Goal: Task Accomplishment & Management: Manage account settings

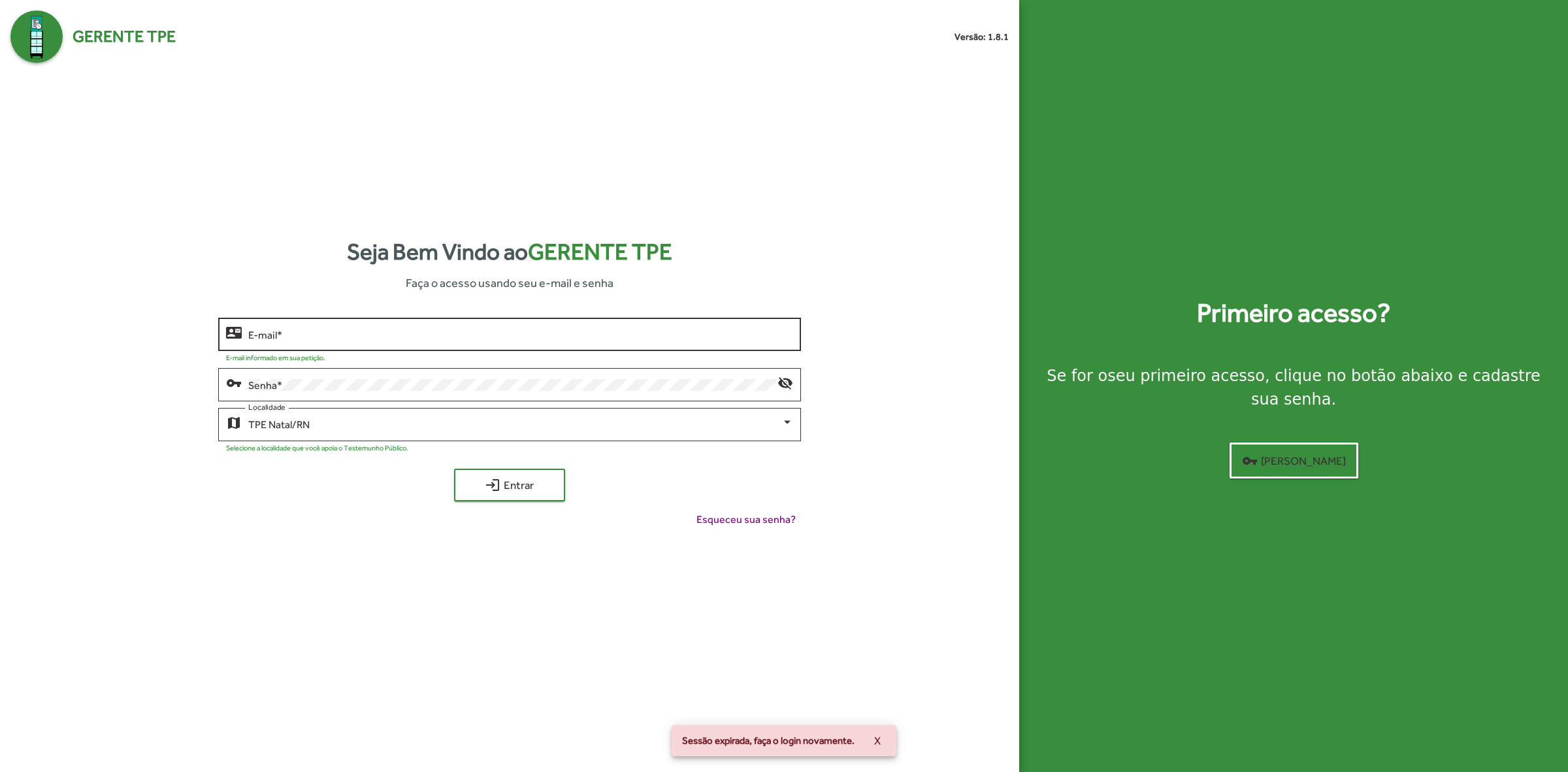
click at [397, 327] on div "E-mail *" at bounding box center [520, 333] width 544 height 36
type input "**********"
click at [454, 469] on button "login Entrar" at bounding box center [509, 485] width 111 height 33
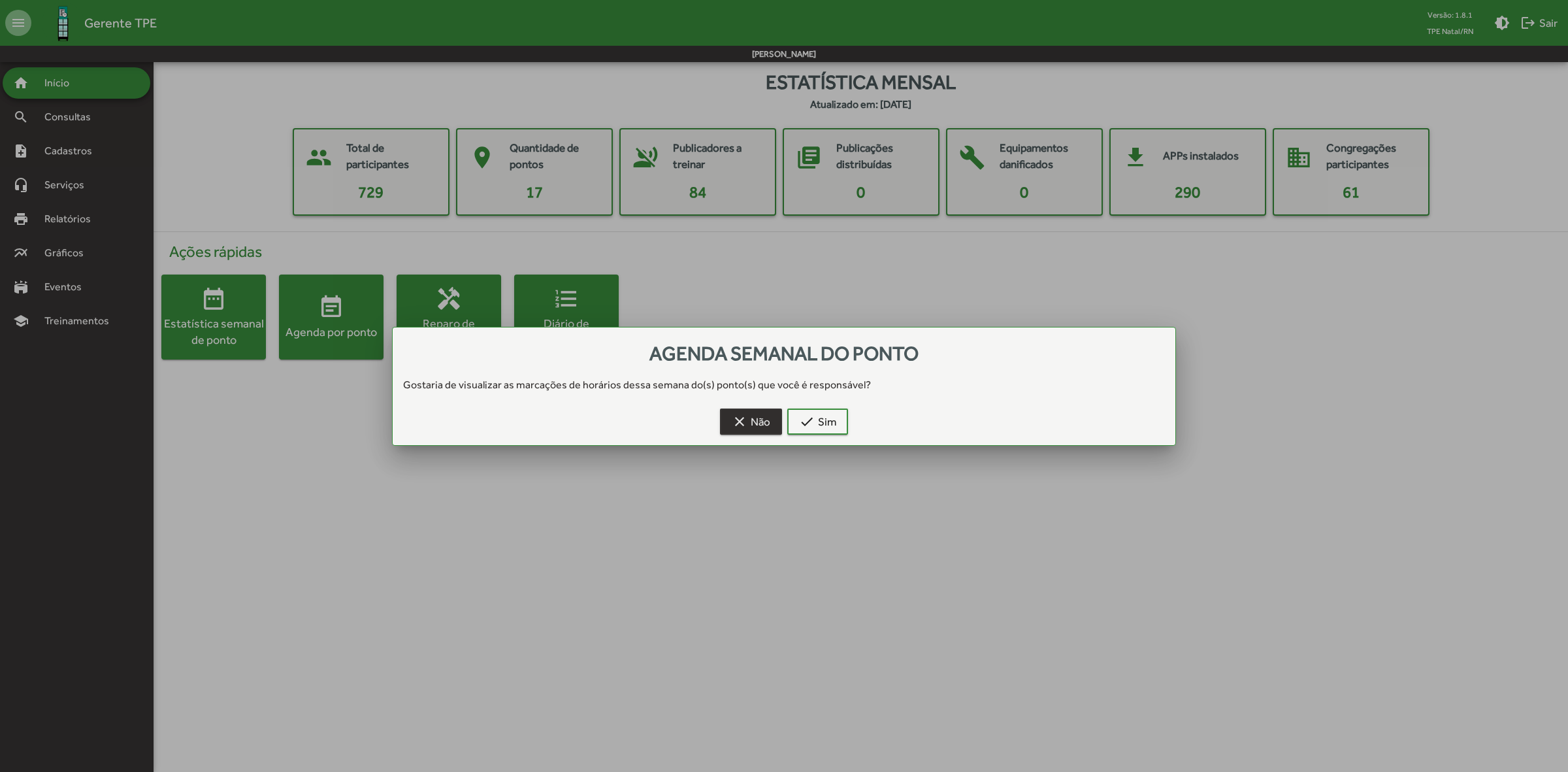
click at [768, 424] on span "clear Não" at bounding box center [751, 422] width 38 height 23
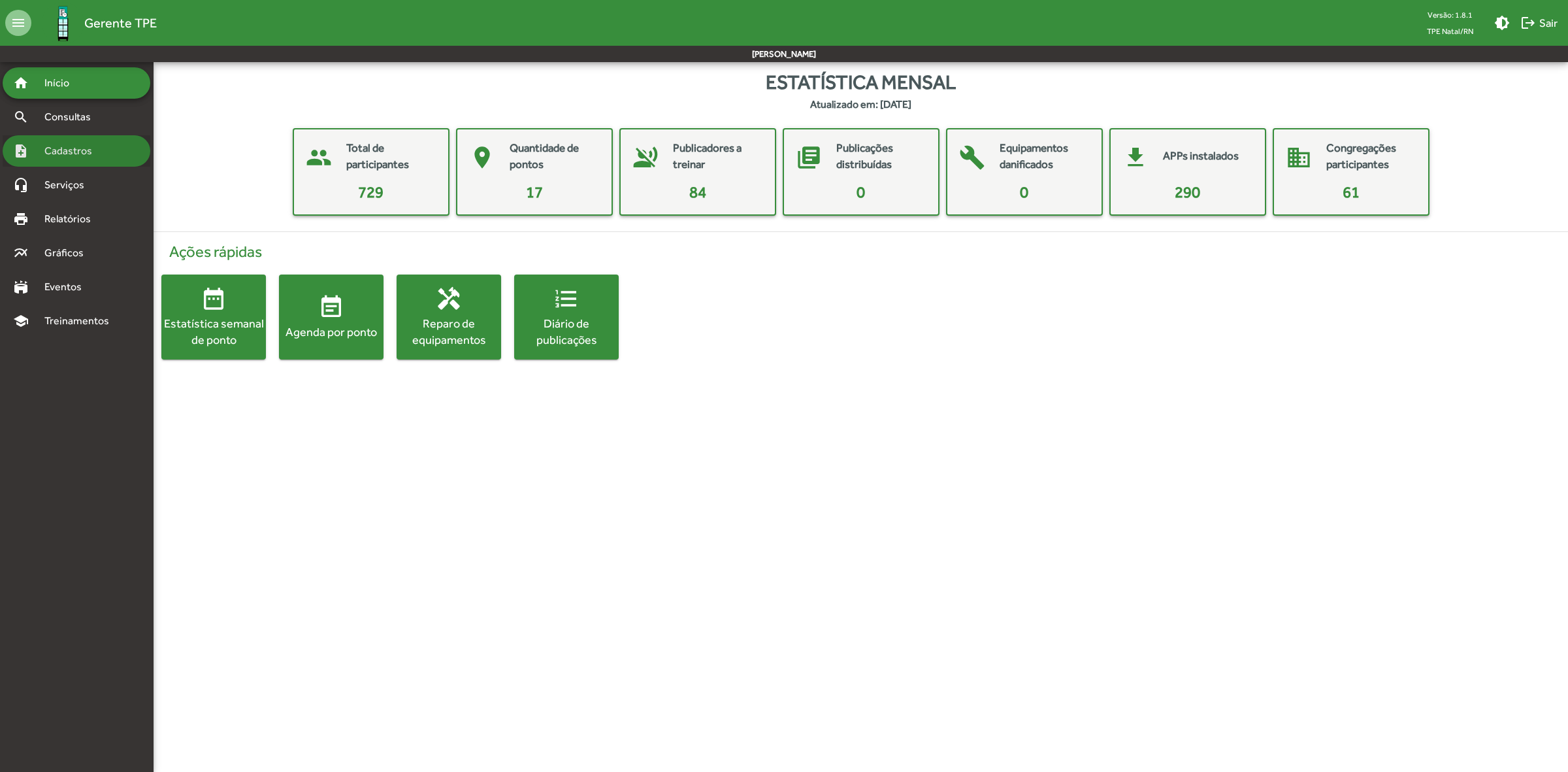
click at [82, 145] on span "Cadastros" at bounding box center [73, 150] width 72 height 16
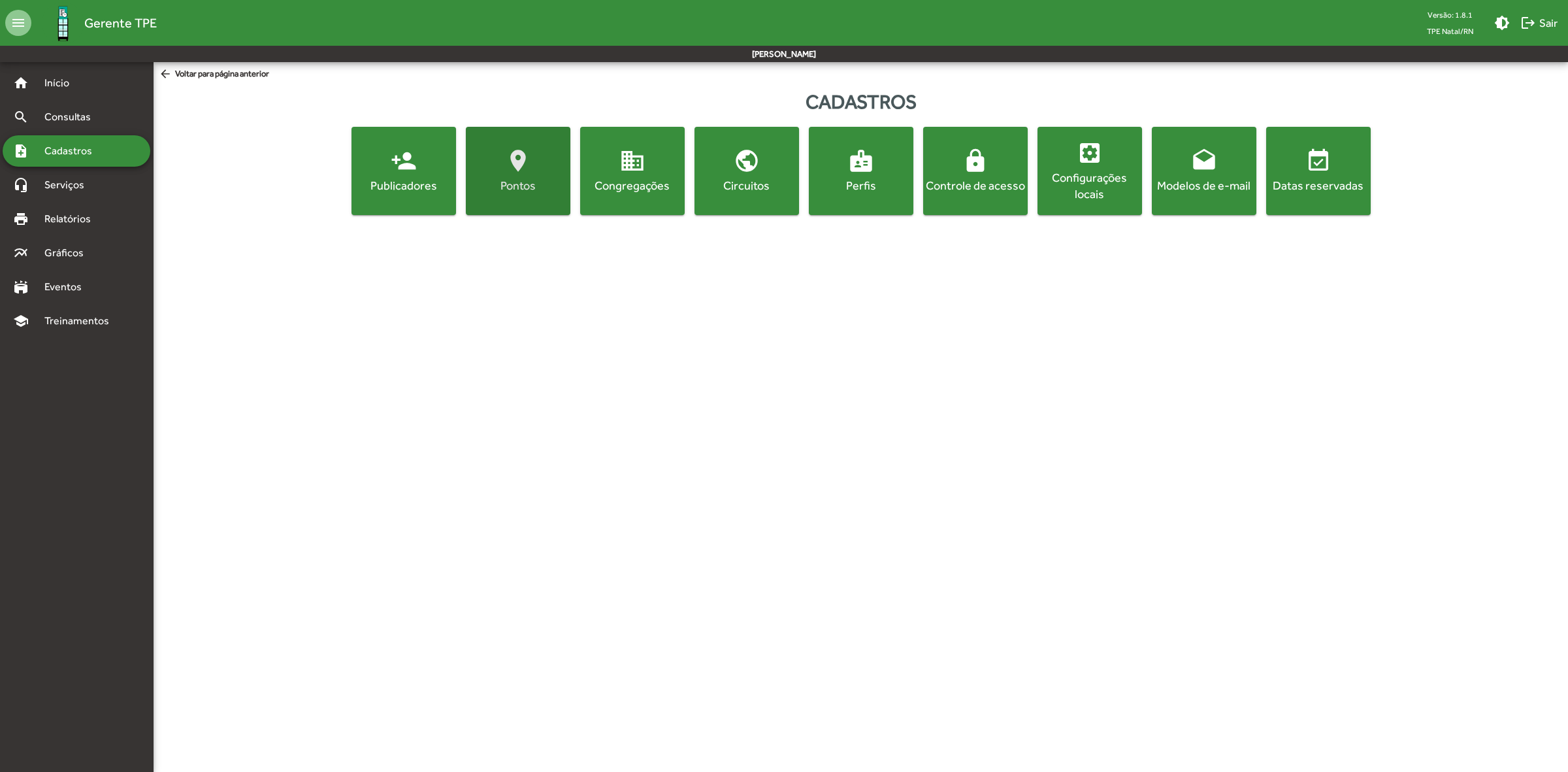
click at [516, 170] on mat-icon "location_on" at bounding box center [518, 161] width 26 height 26
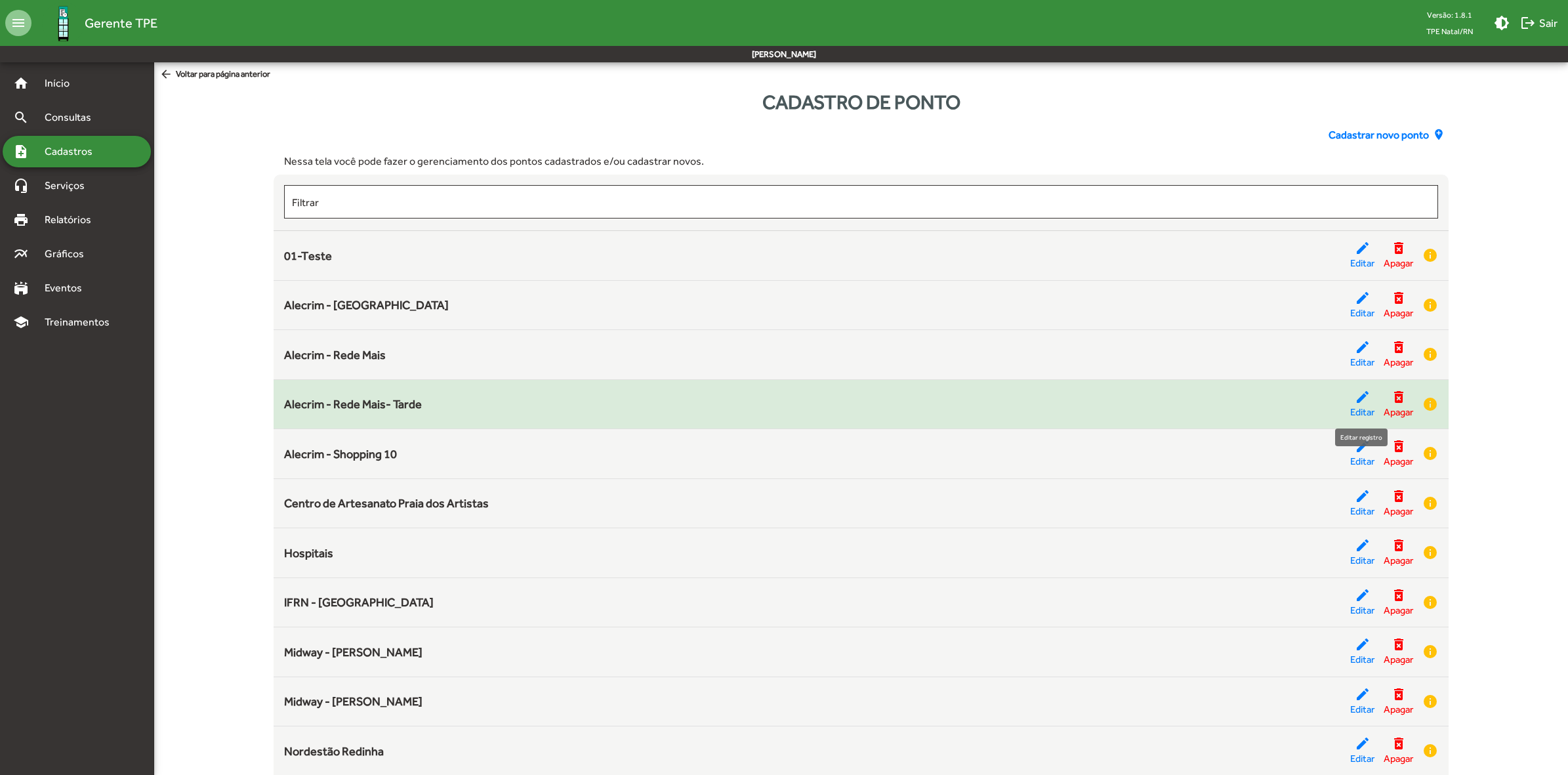
click at [1364, 398] on mat-icon "edit" at bounding box center [1362, 396] width 16 height 16
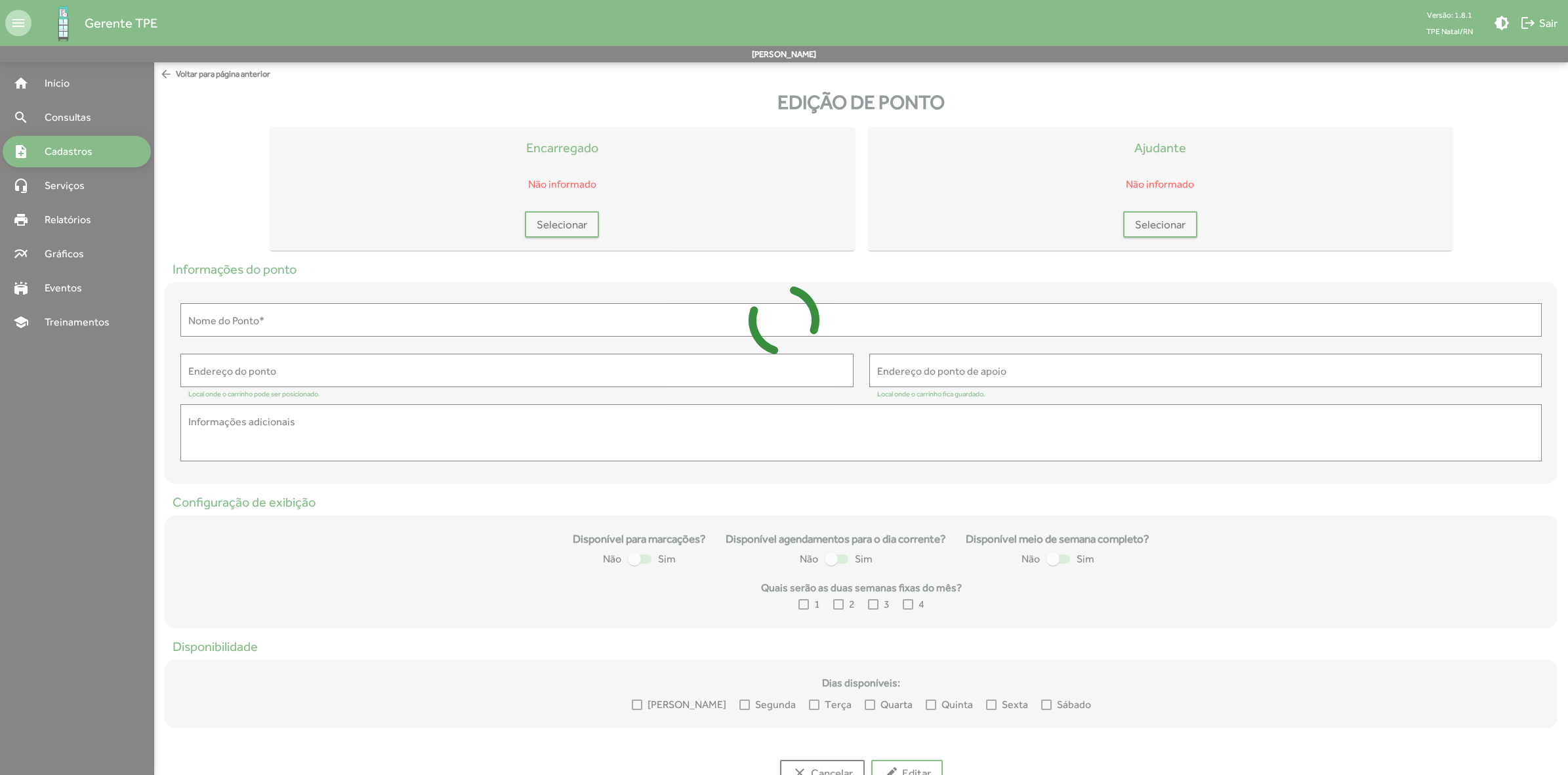
type input "**********"
type textarea "**********"
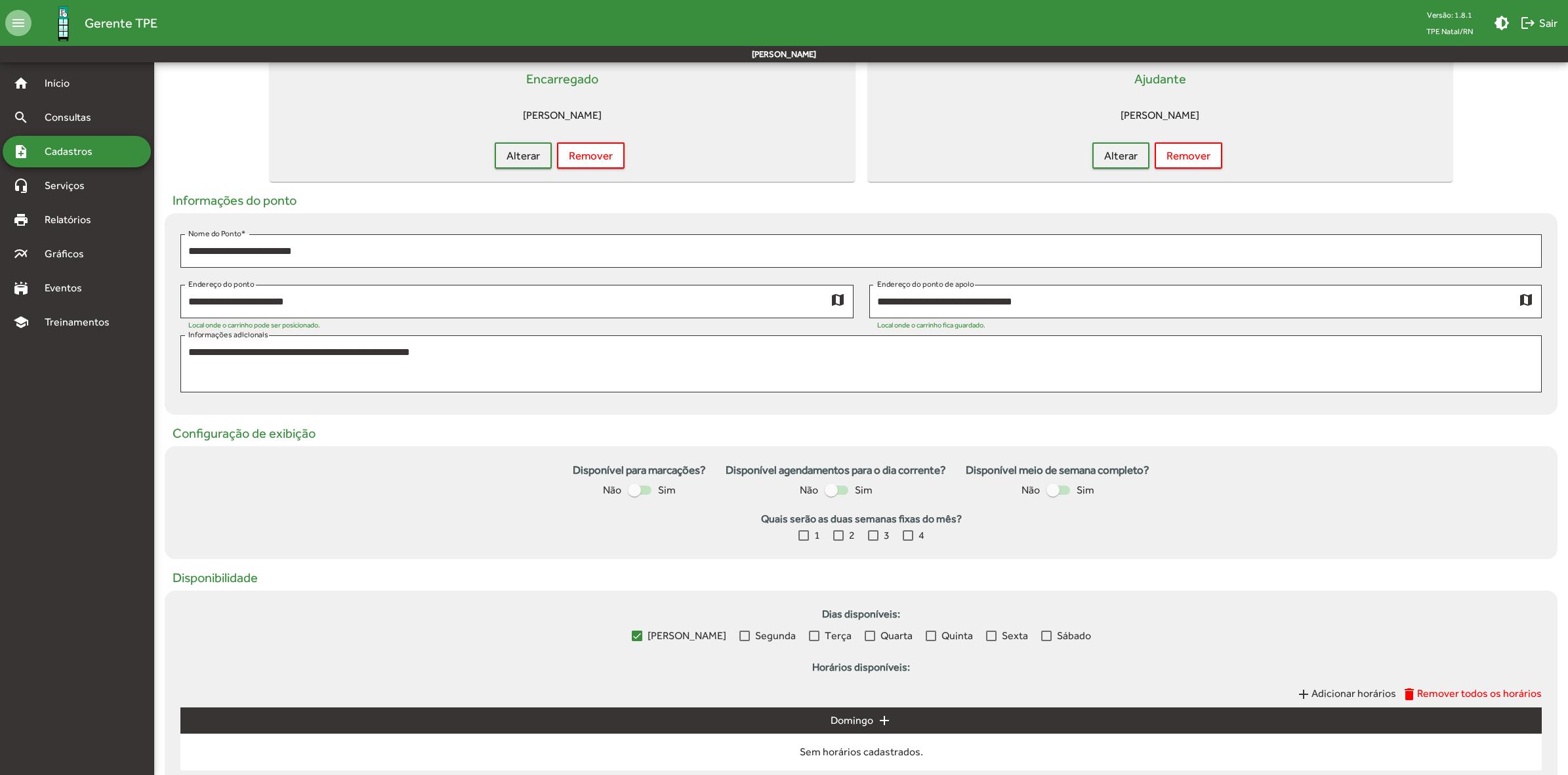
scroll to position [3, 0]
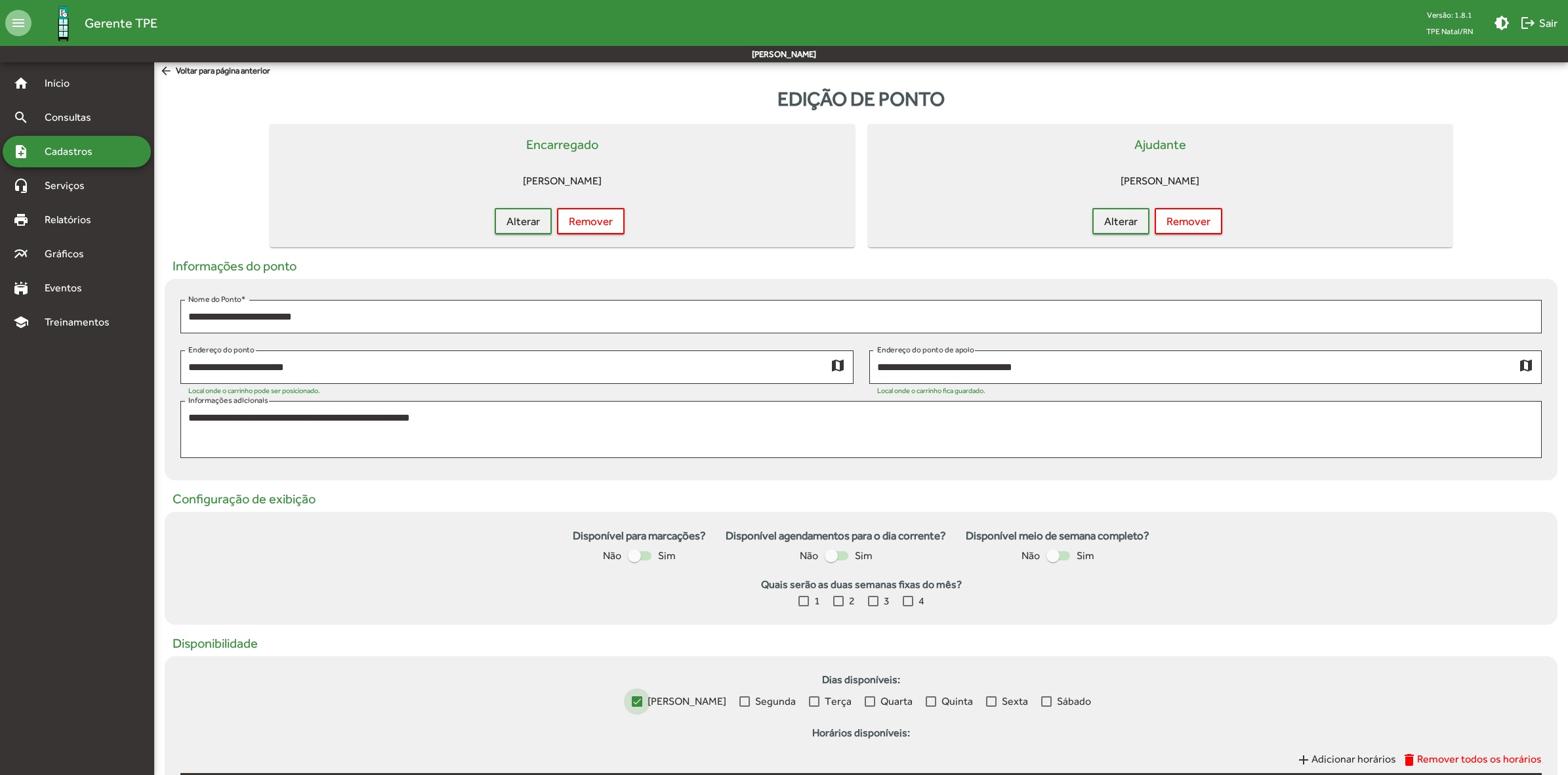
click at [659, 705] on label "[PERSON_NAME]" at bounding box center [679, 701] width 95 height 16
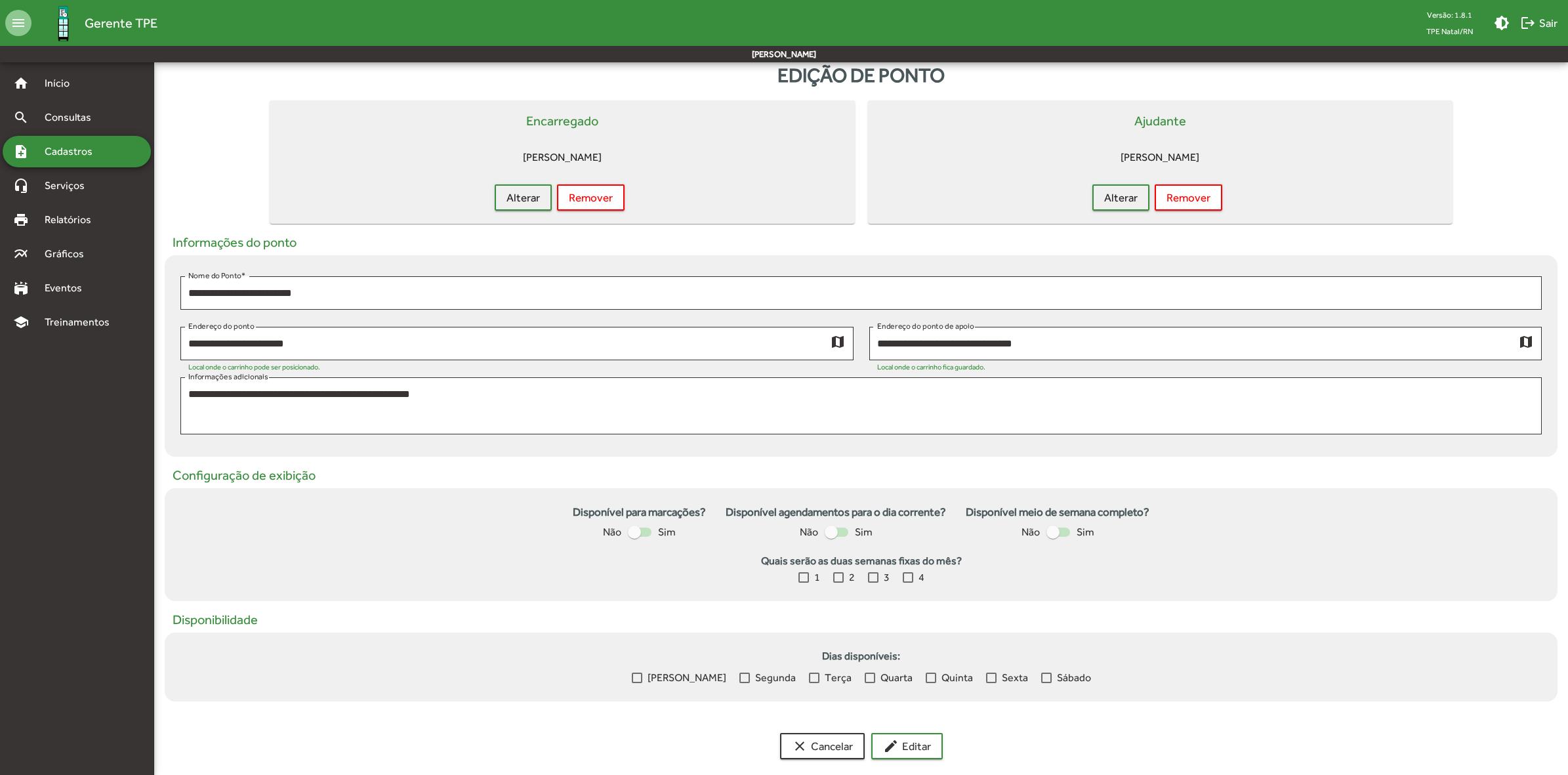
scroll to position [40, 0]
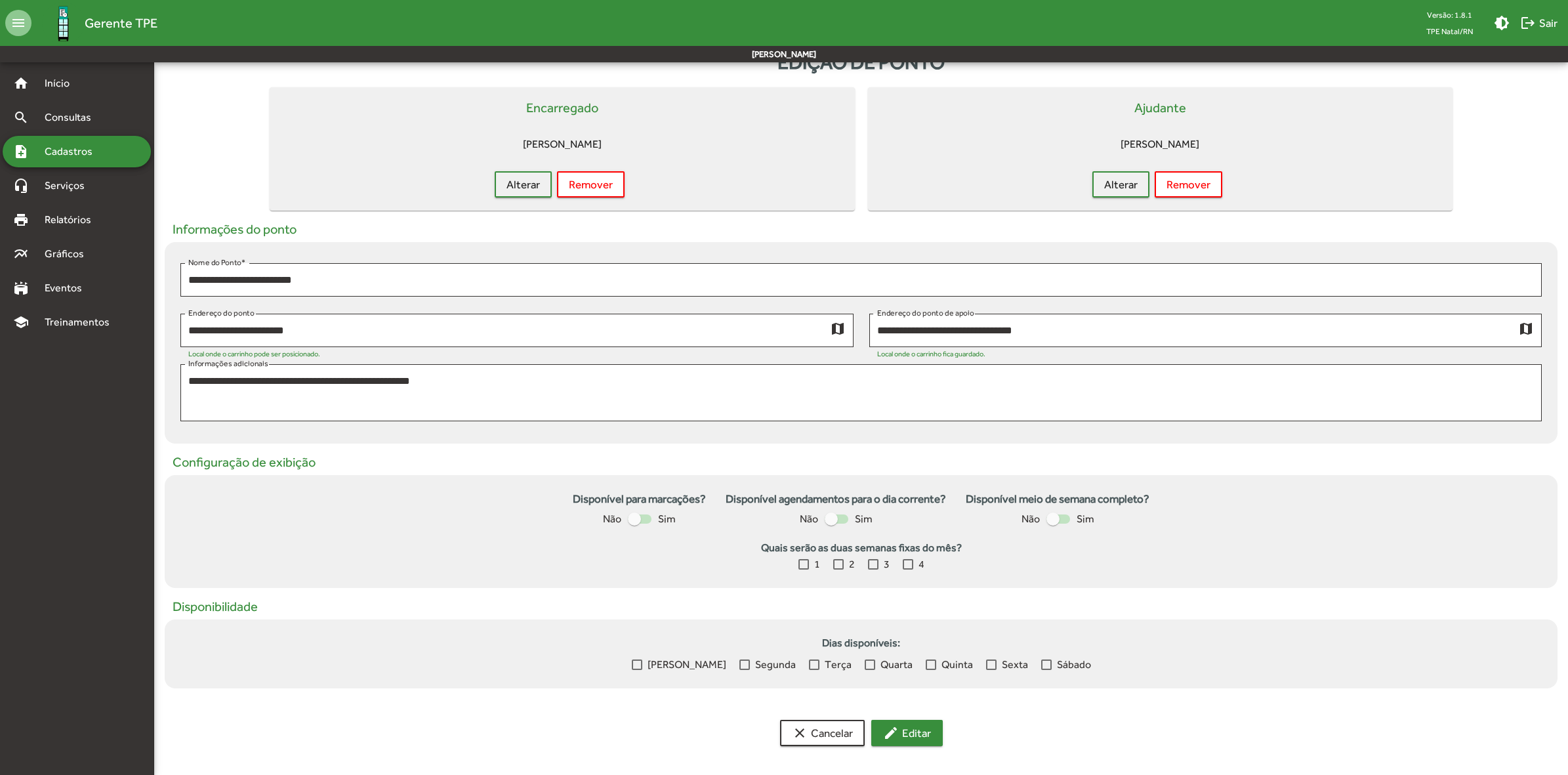
click at [893, 730] on mat-icon "edit" at bounding box center [891, 732] width 16 height 16
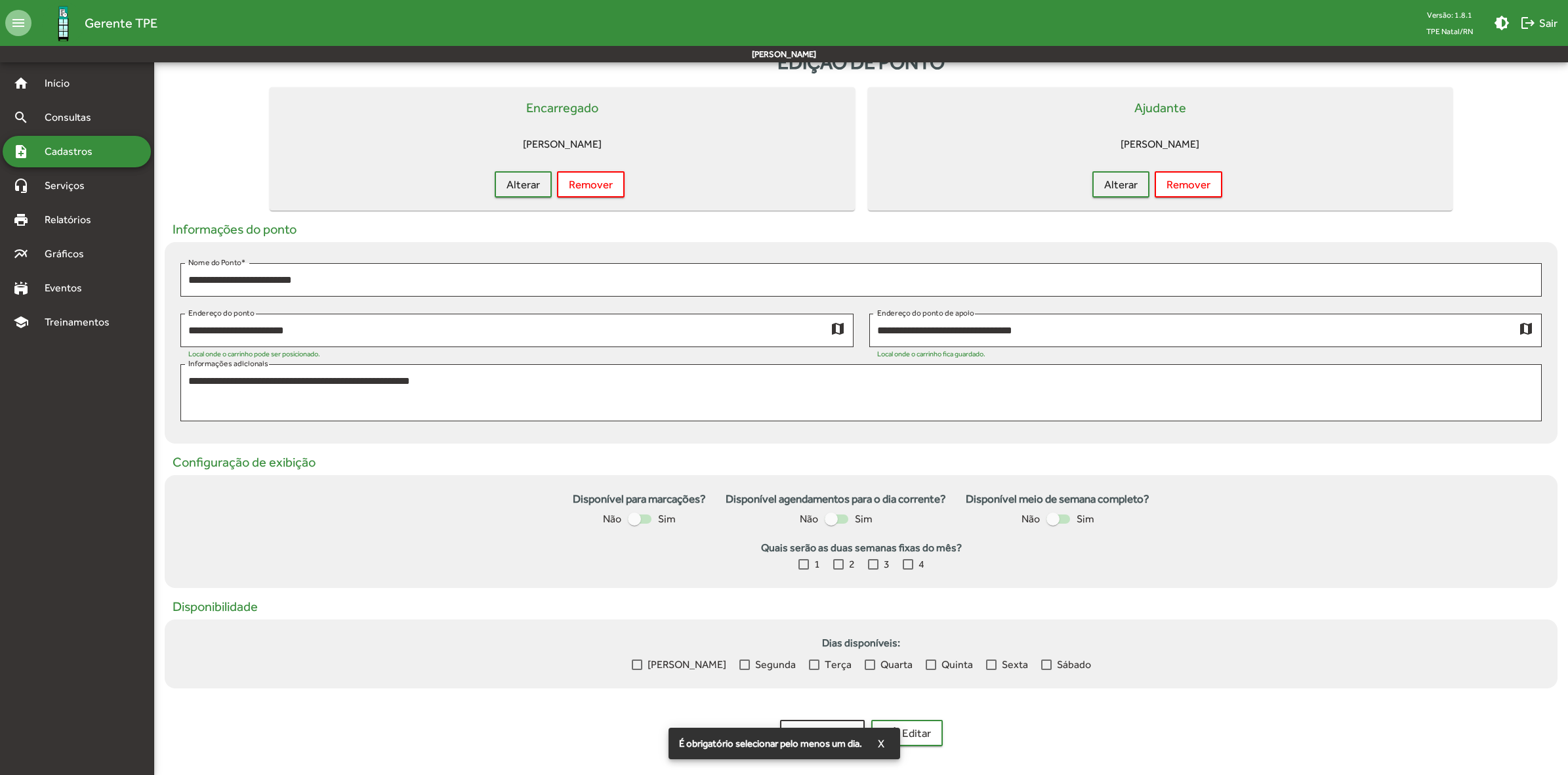
click at [671, 661] on span "[PERSON_NAME]" at bounding box center [687, 665] width 79 height 16
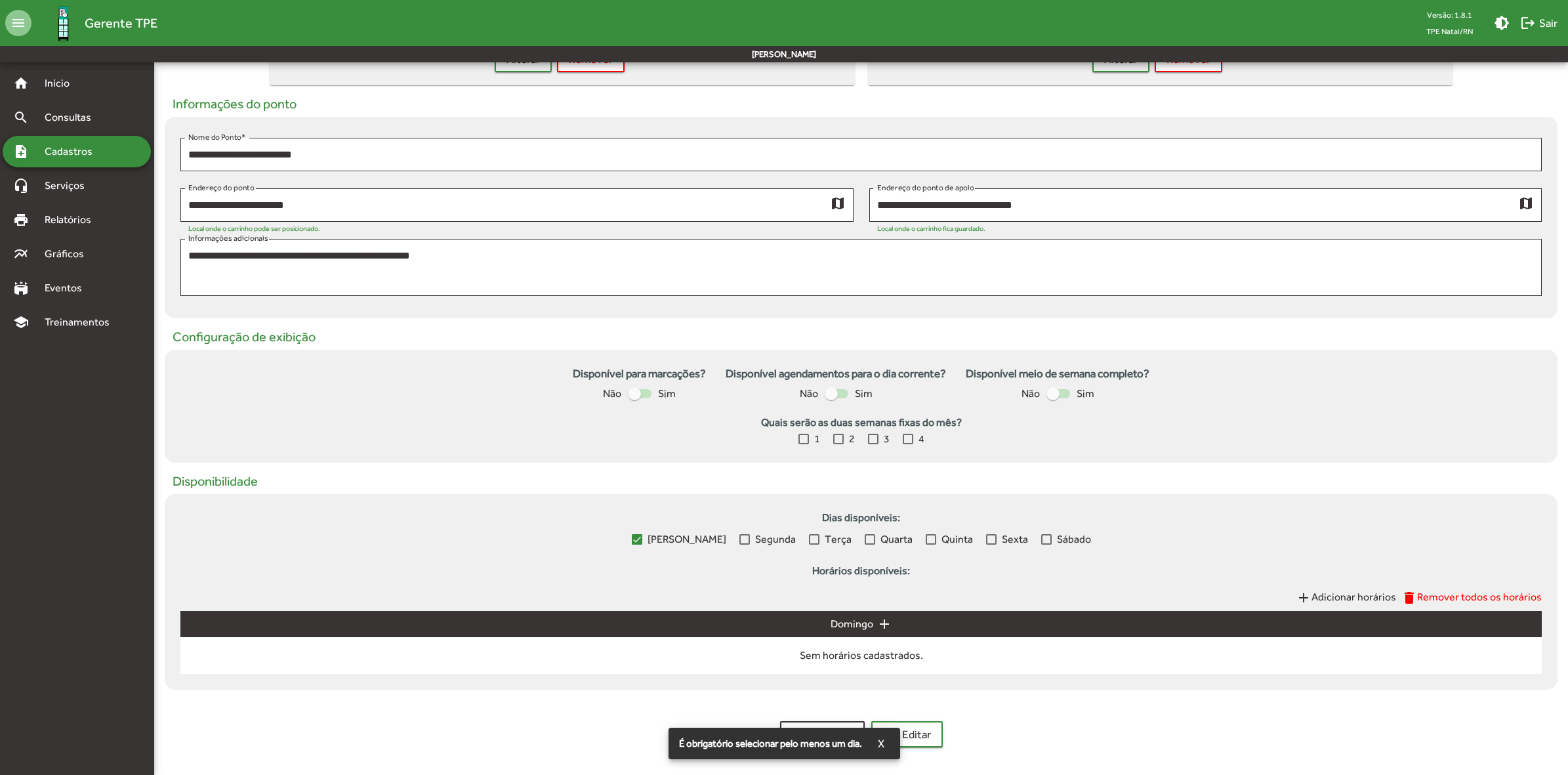
scroll to position [167, 0]
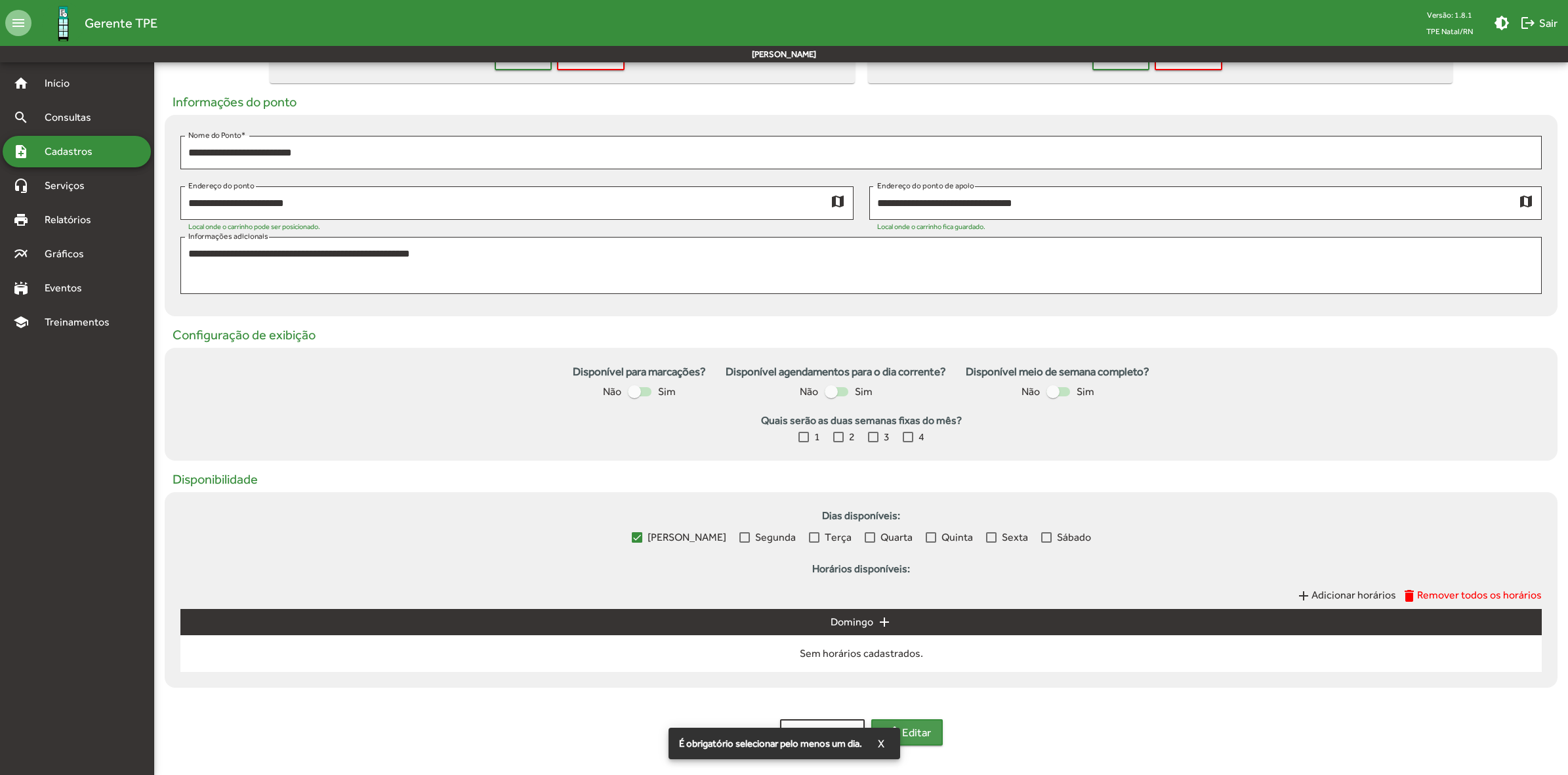
click at [929, 724] on span "edit Editar" at bounding box center [907, 732] width 48 height 23
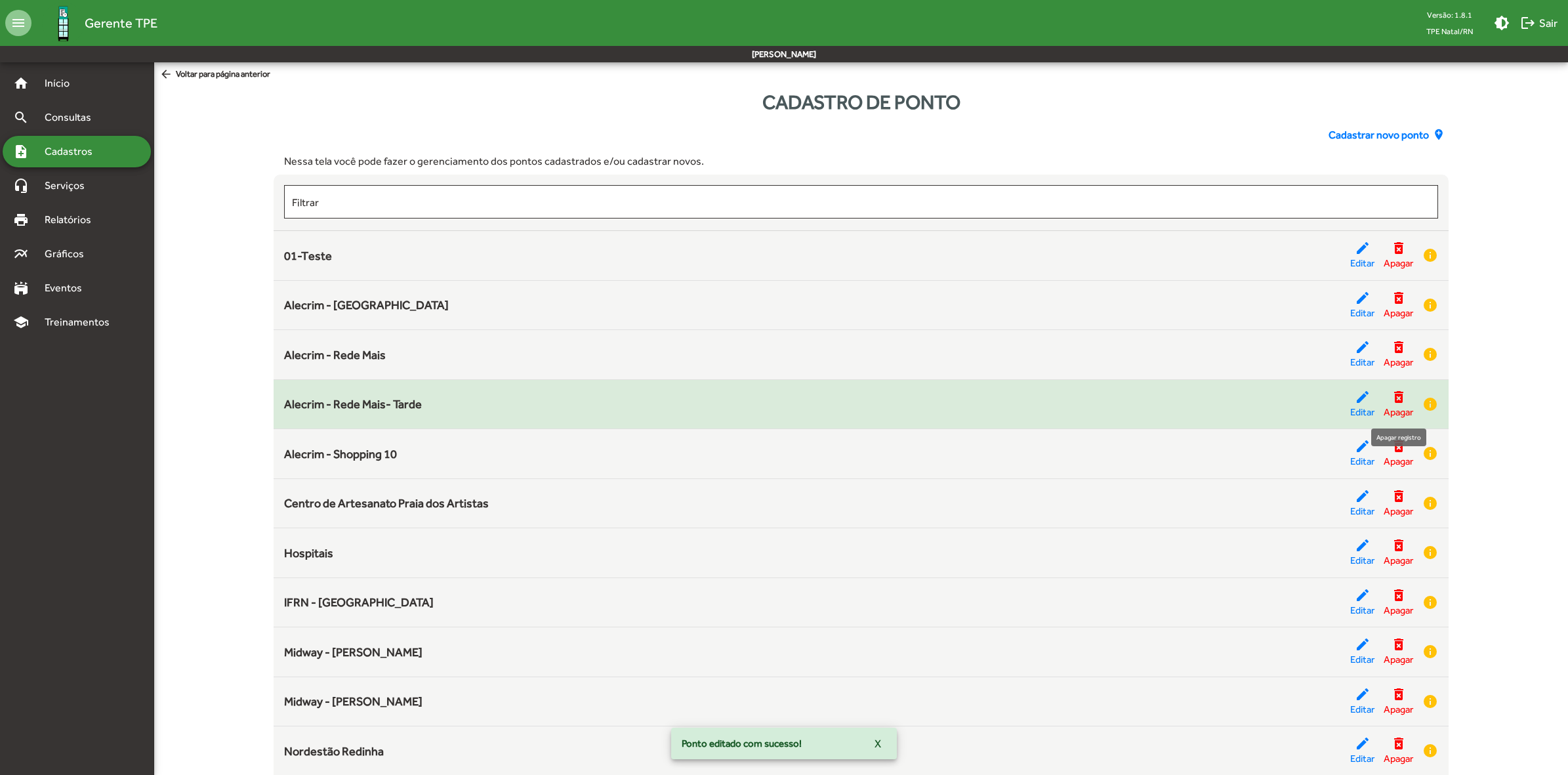
click at [1398, 402] on mat-icon "delete_forever" at bounding box center [1399, 396] width 16 height 16
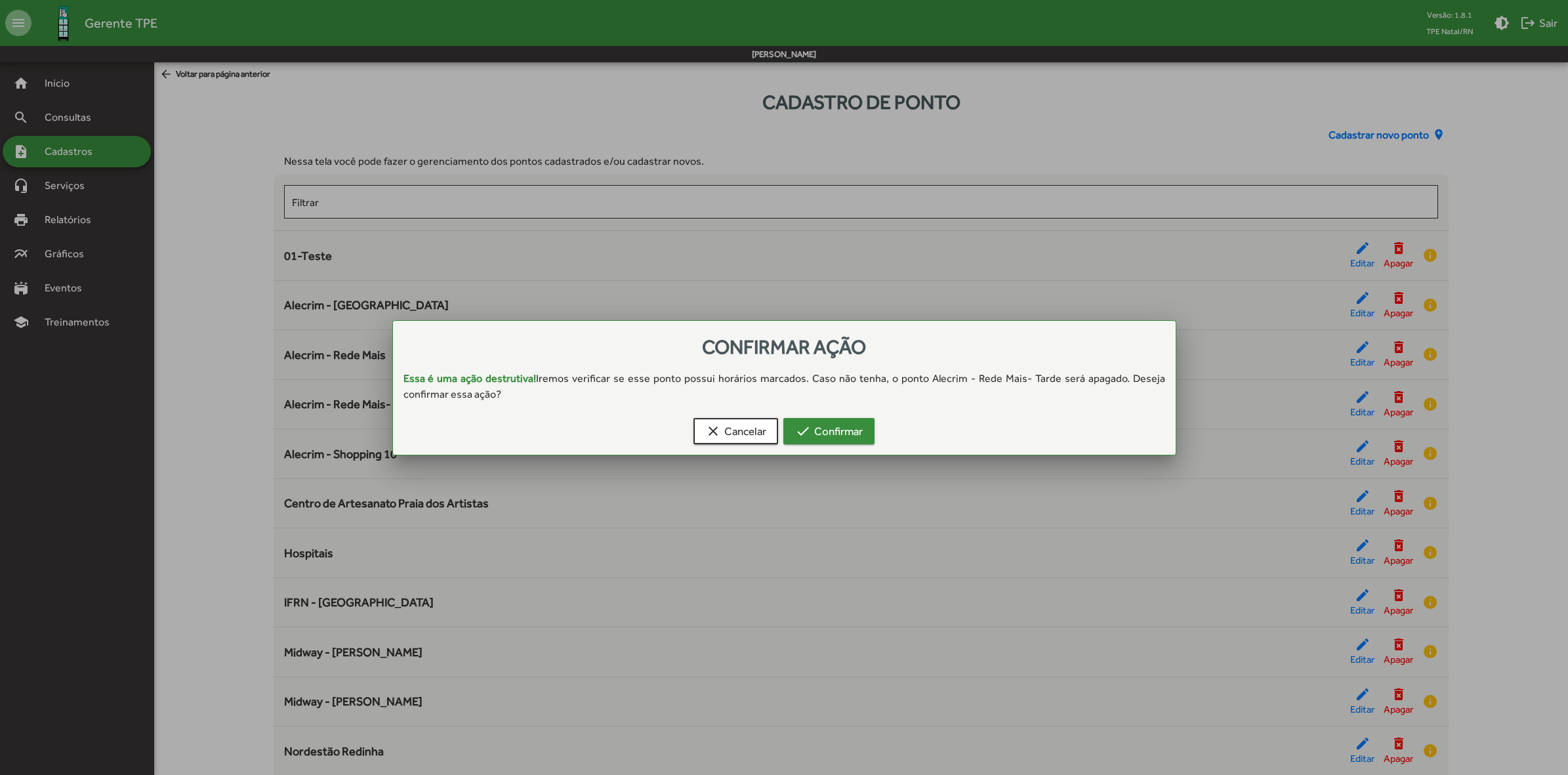
click at [805, 434] on mat-icon "check" at bounding box center [803, 431] width 16 height 16
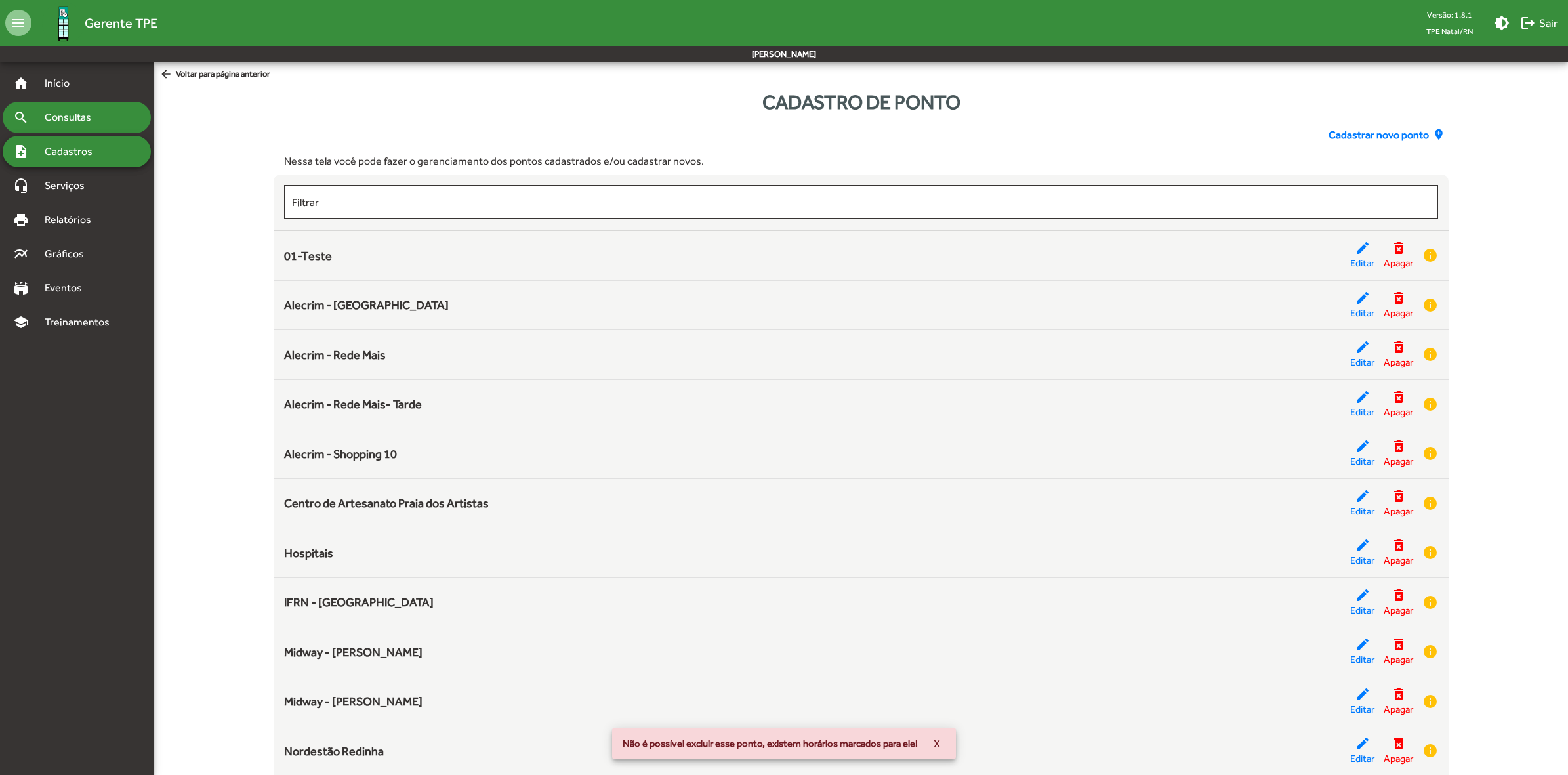
click at [109, 126] on div "search Consultas" at bounding box center [77, 117] width 148 height 32
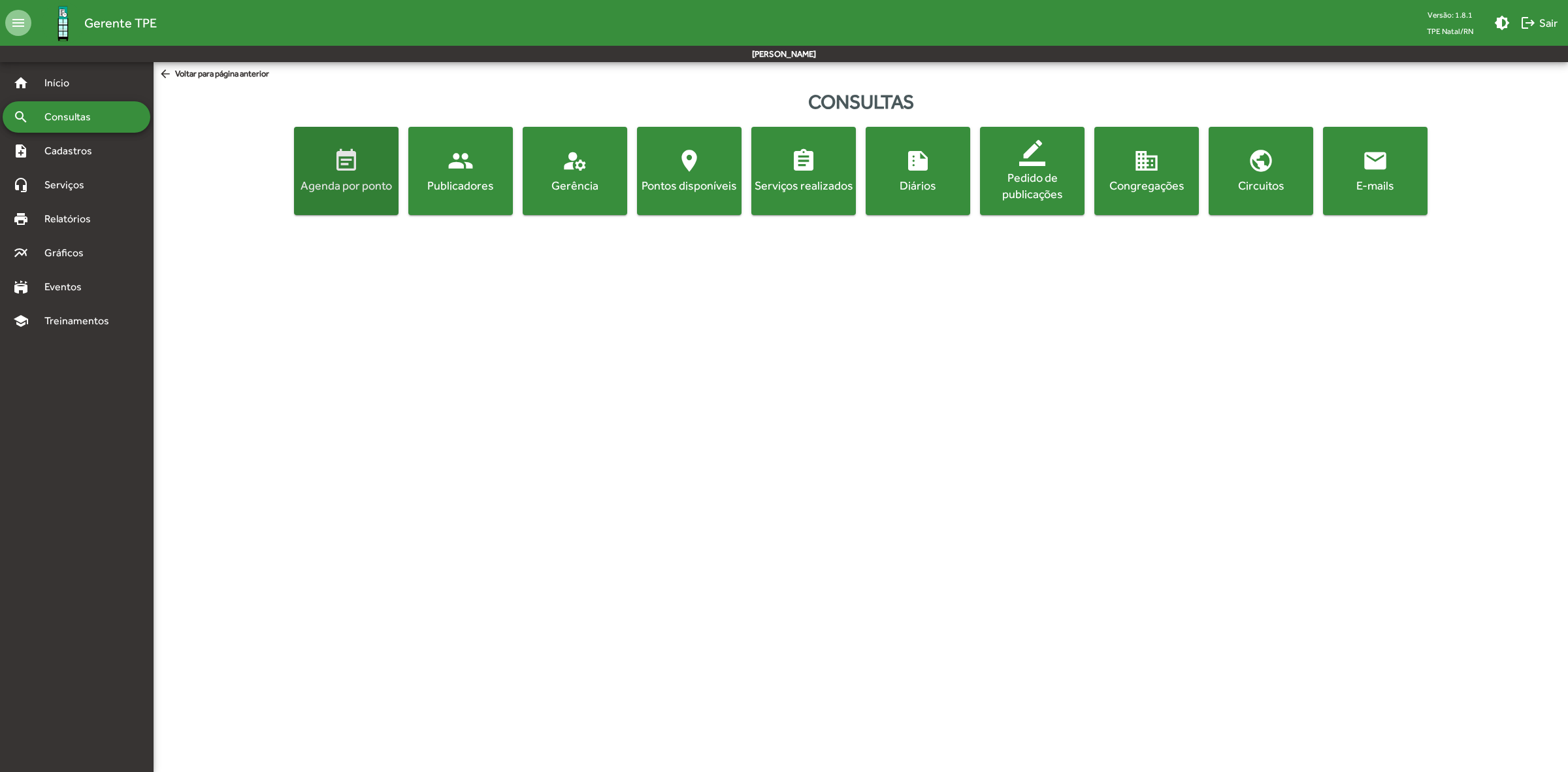
click at [339, 183] on div "Agenda por ponto" at bounding box center [346, 185] width 99 height 16
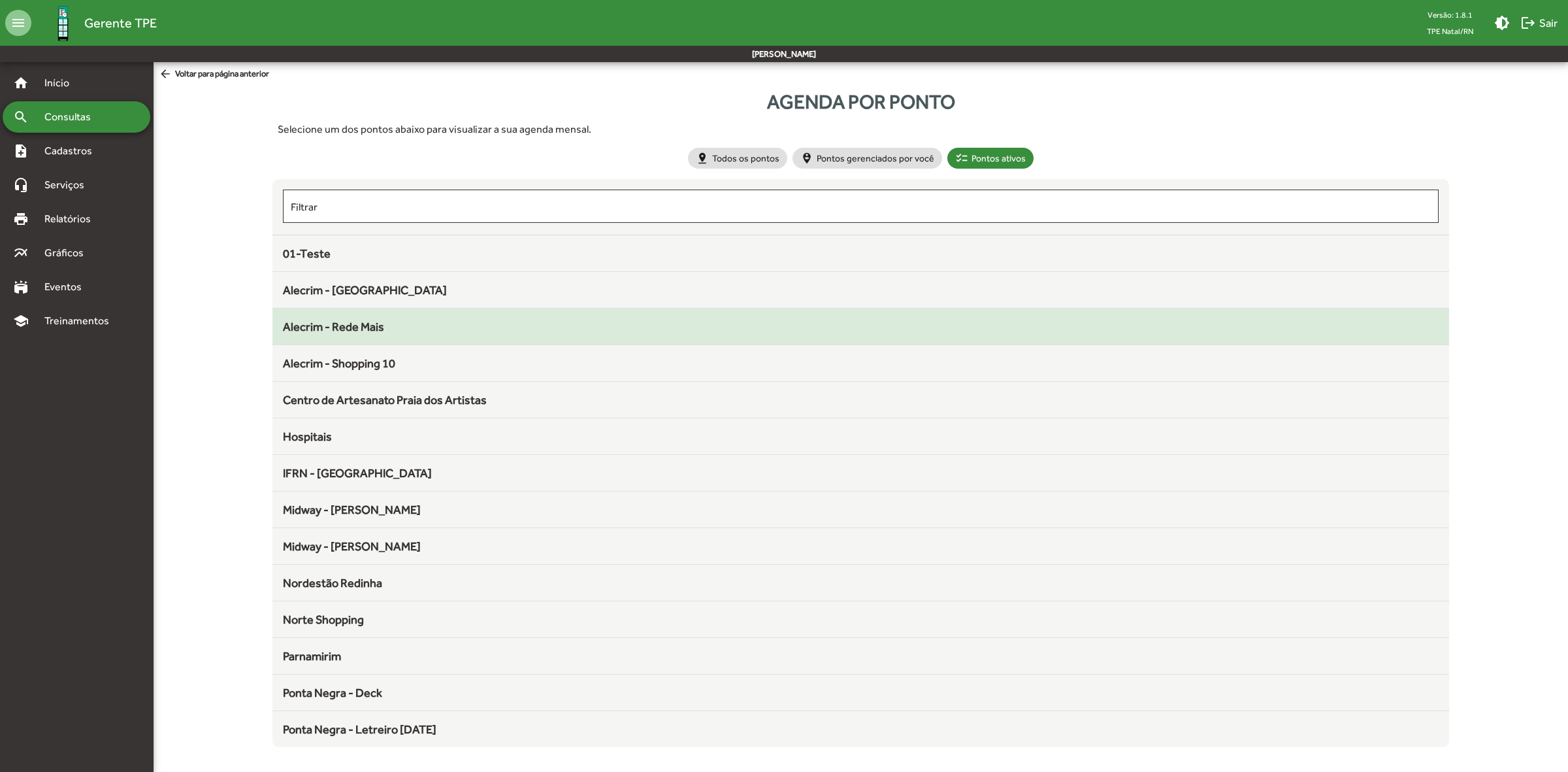
click at [374, 329] on span "Alecrim - Rede Mais" at bounding box center [333, 327] width 101 height 14
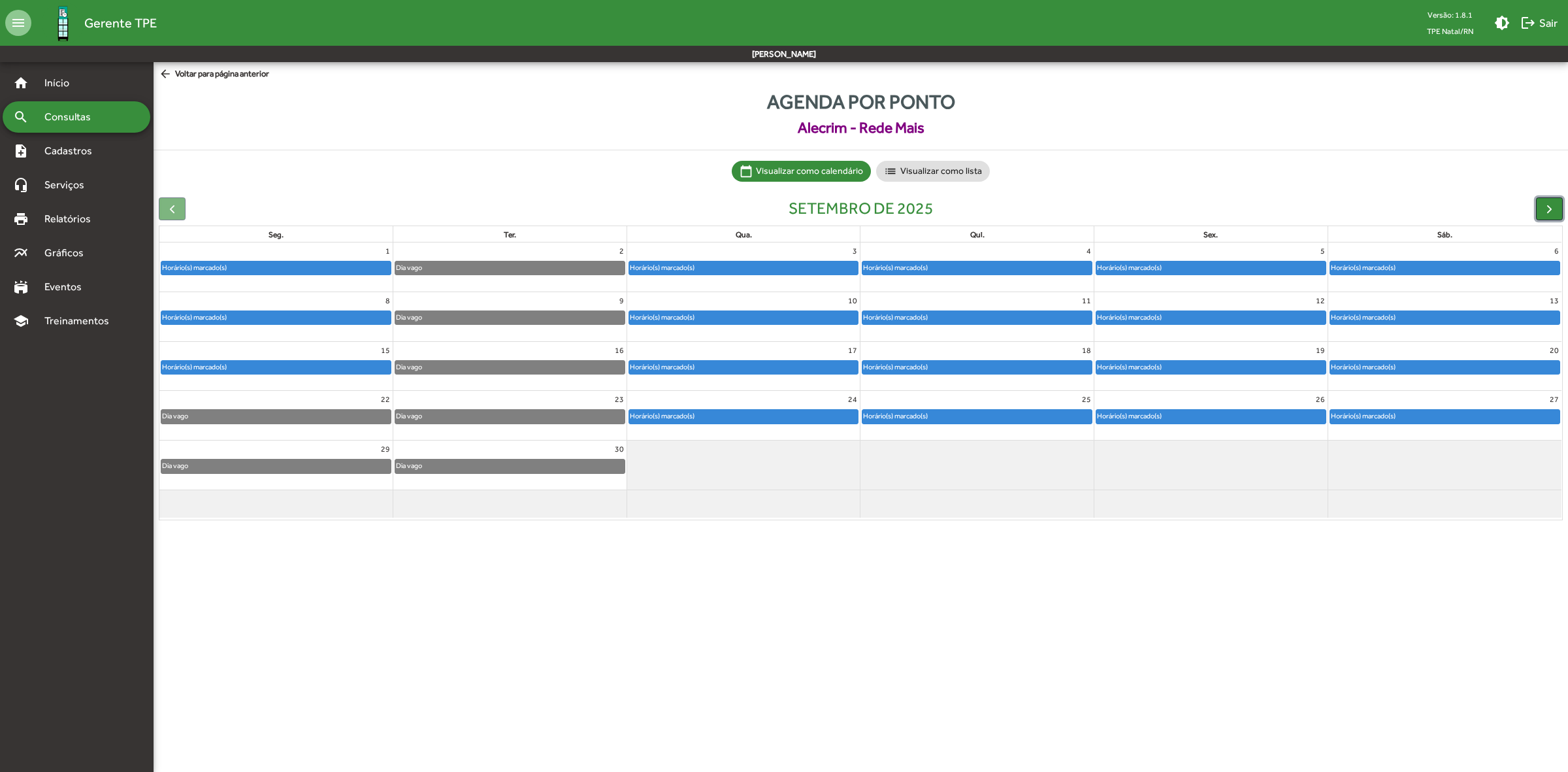
click at [1540, 207] on button "button" at bounding box center [1549, 208] width 27 height 23
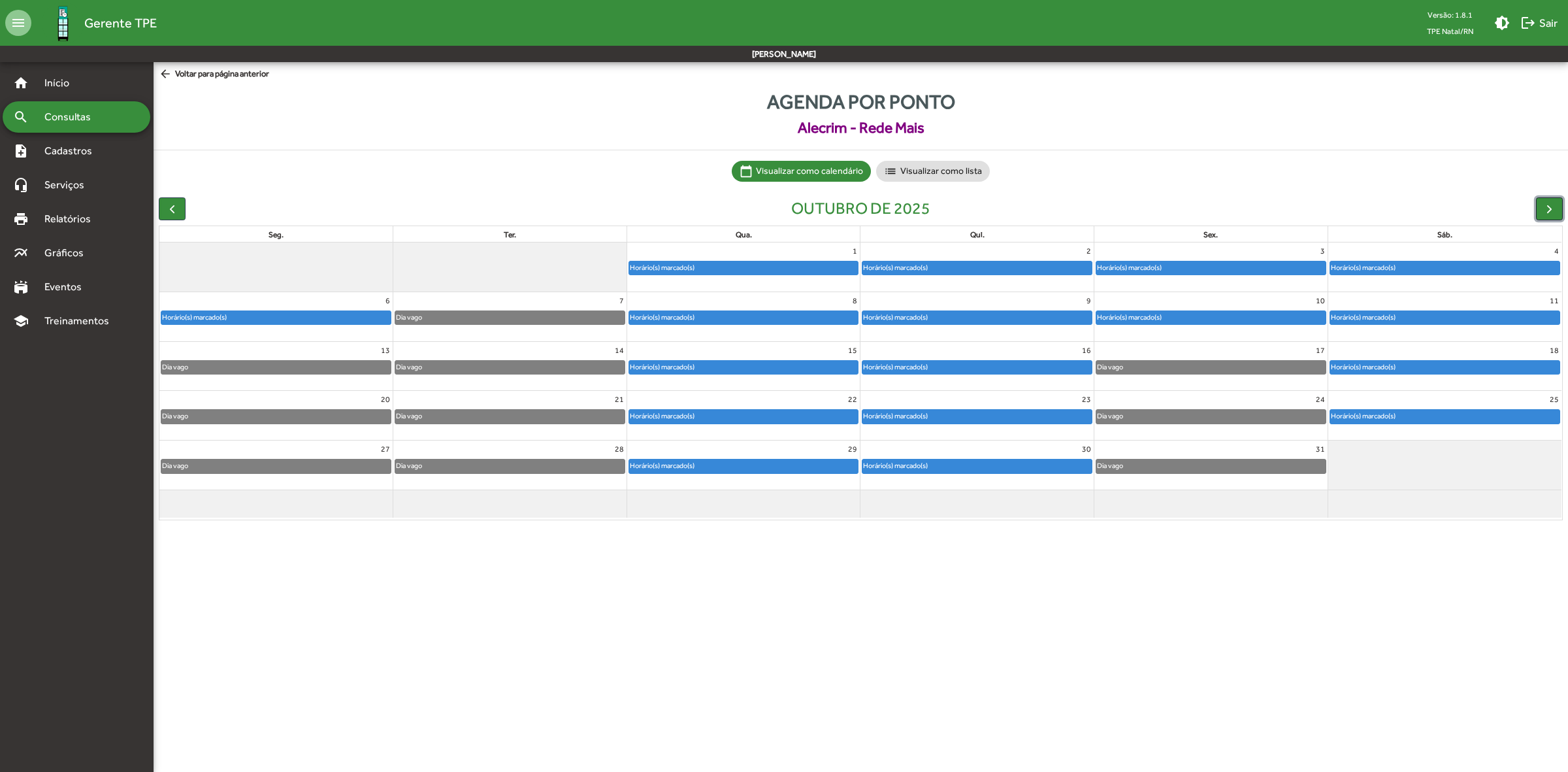
click at [1540, 207] on button "button" at bounding box center [1549, 208] width 27 height 23
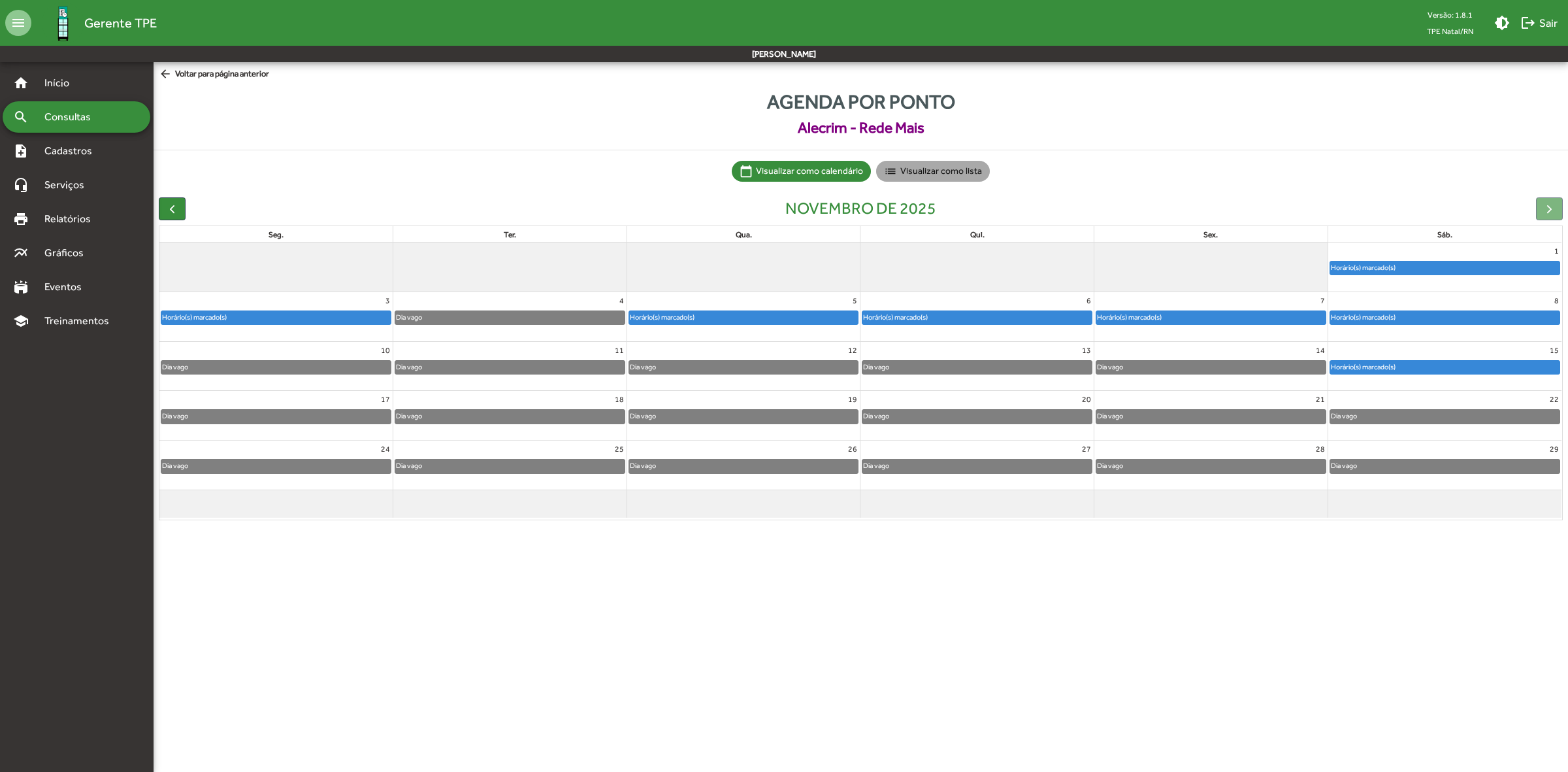
click at [942, 172] on mat-chip "list Visualizar como lista" at bounding box center [933, 171] width 113 height 21
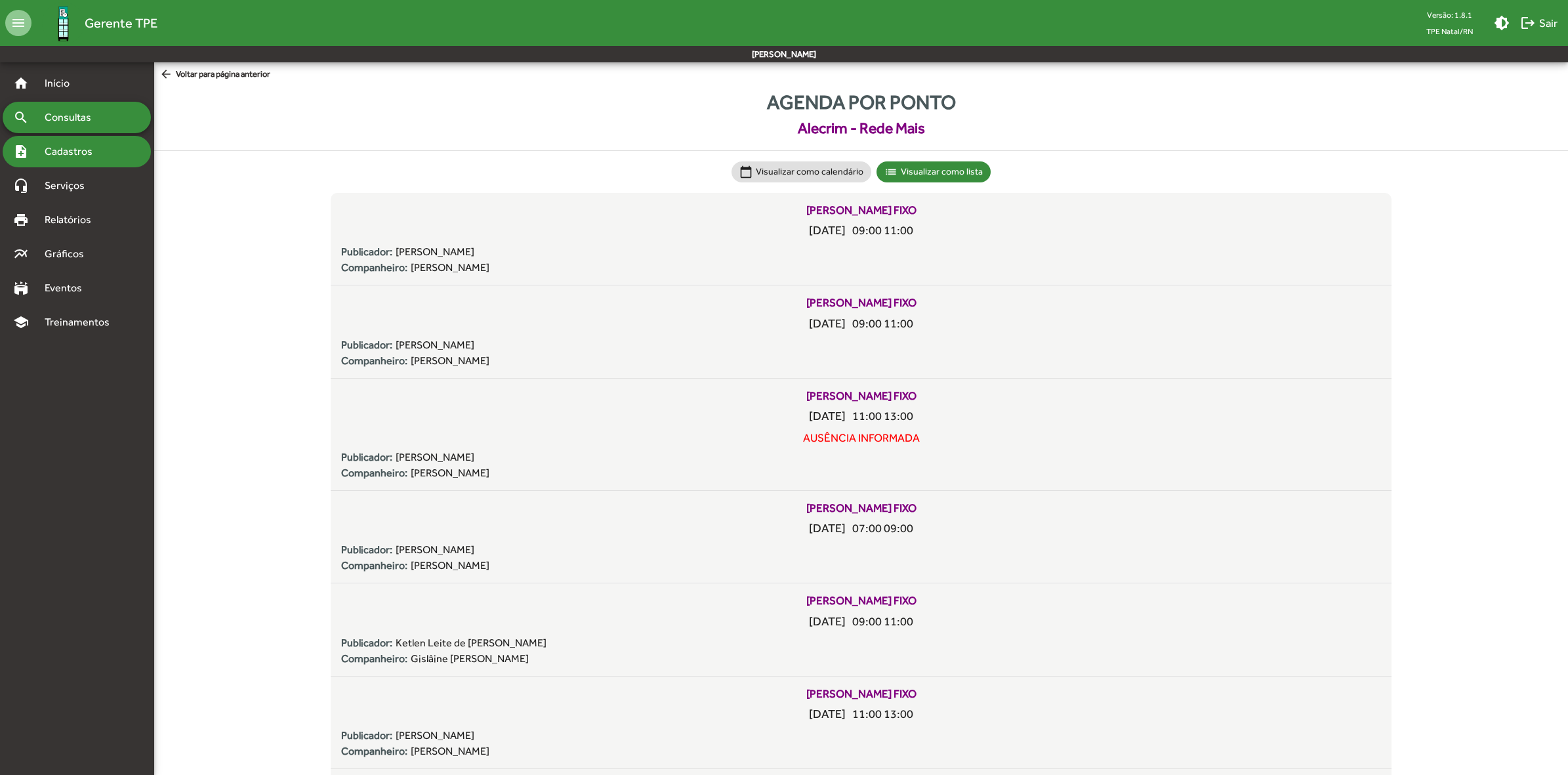
click at [80, 154] on span "Cadastros" at bounding box center [73, 151] width 73 height 16
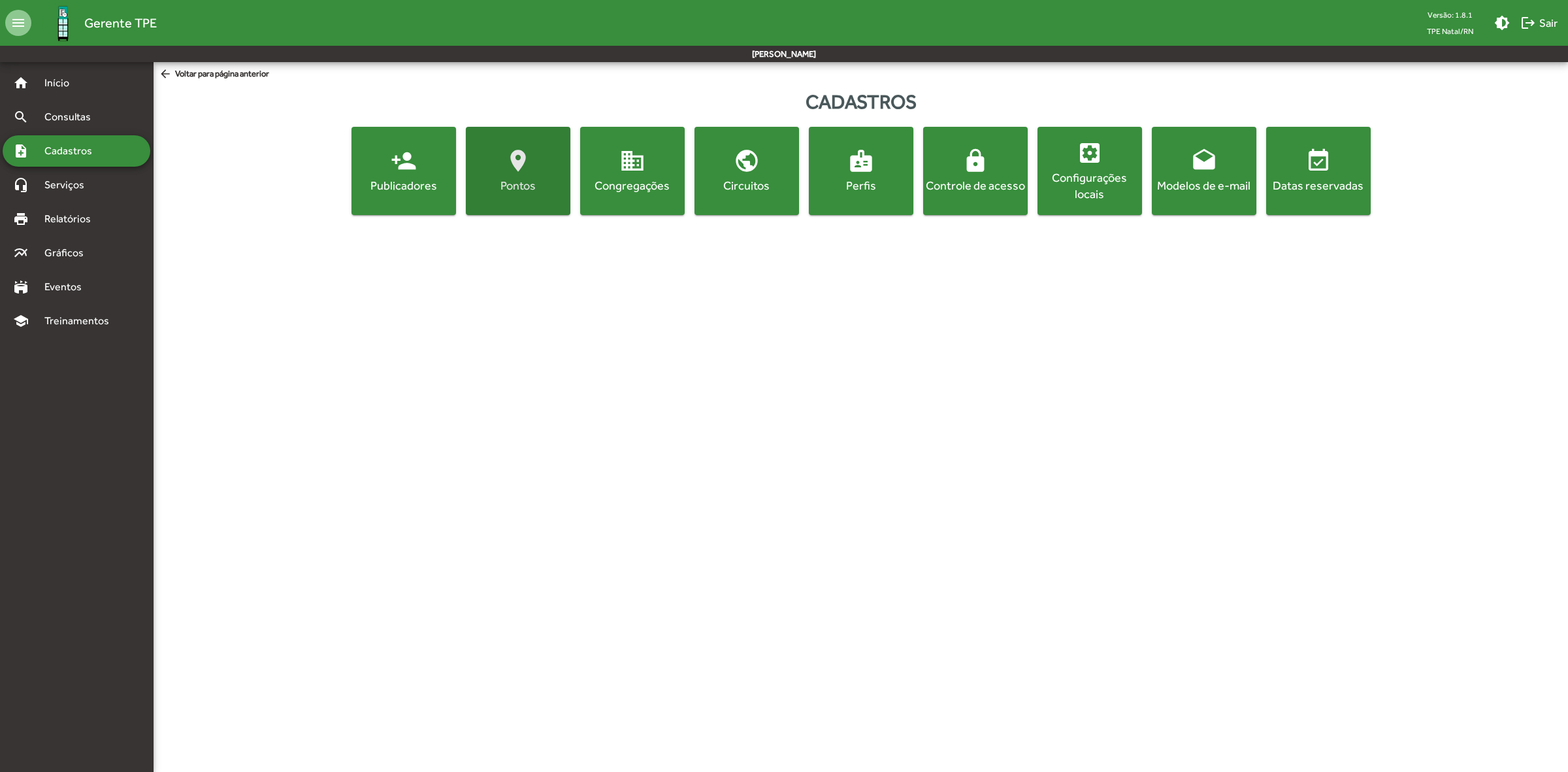
click at [512, 183] on div "Pontos" at bounding box center [518, 185] width 99 height 16
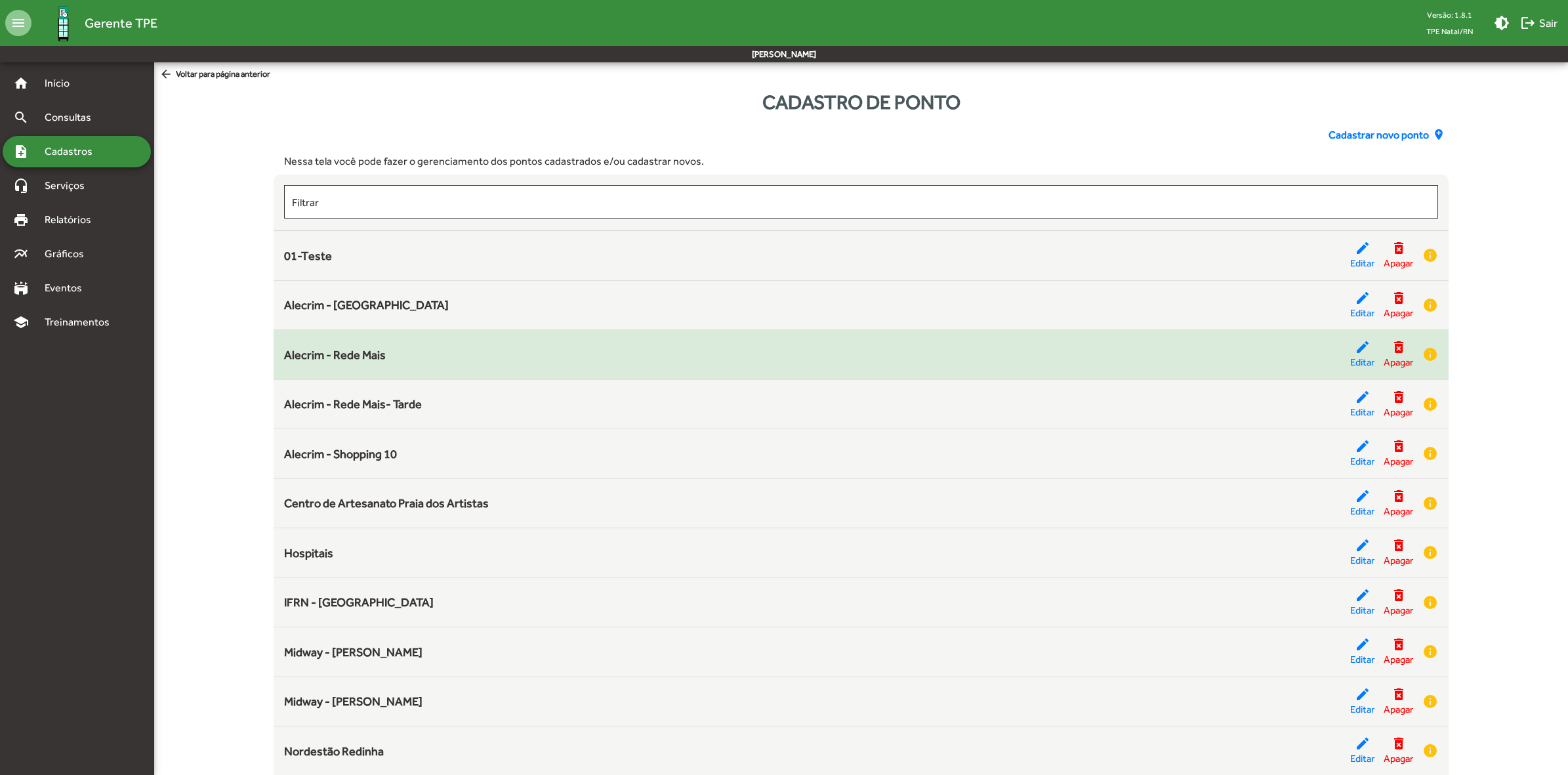
click at [342, 355] on span "Alecrim - Rede Mais" at bounding box center [335, 355] width 102 height 14
click at [1351, 351] on div "edit Editar" at bounding box center [1362, 355] width 24 height 31
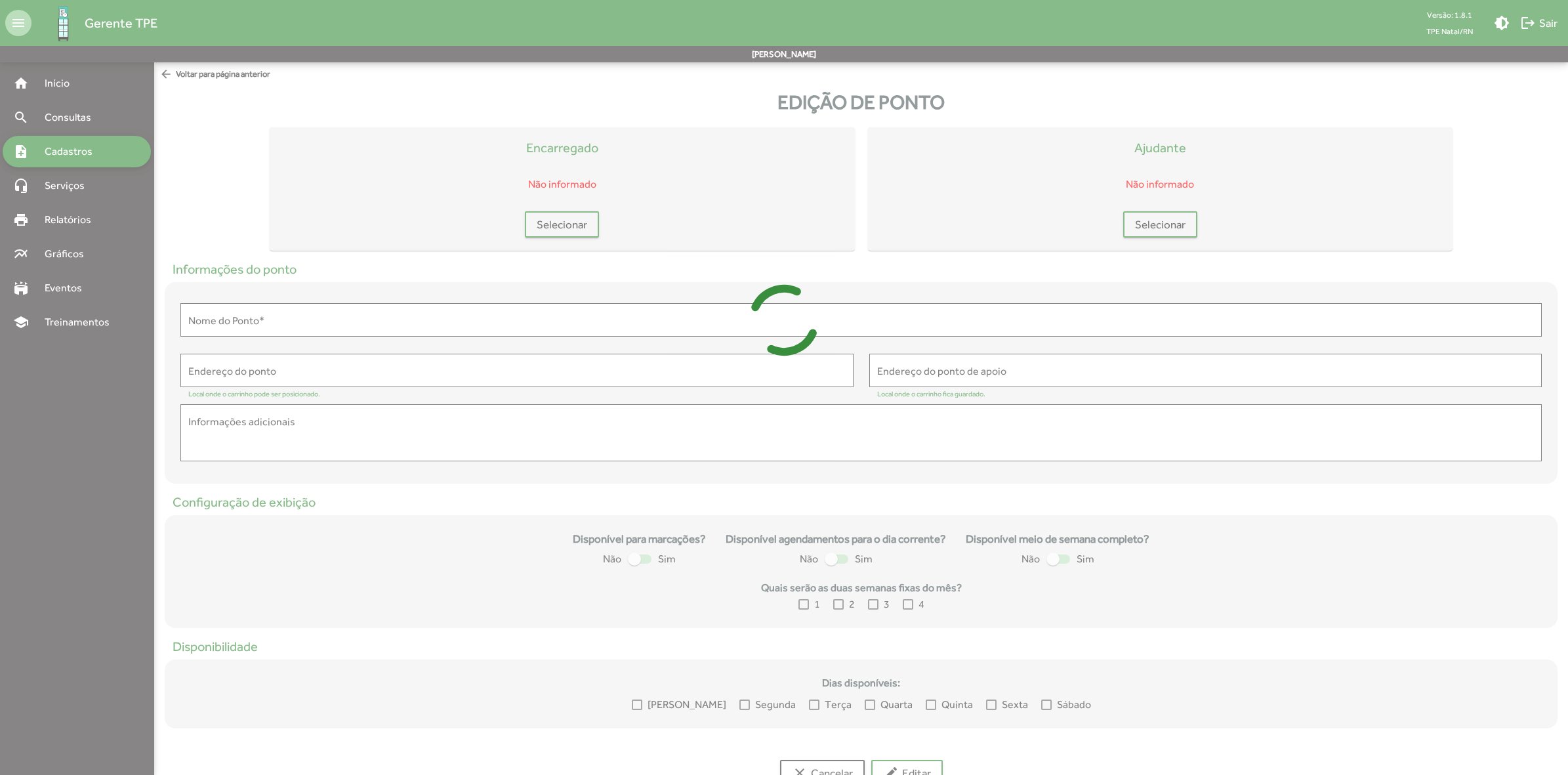
type input "**********"
type textarea "**********"
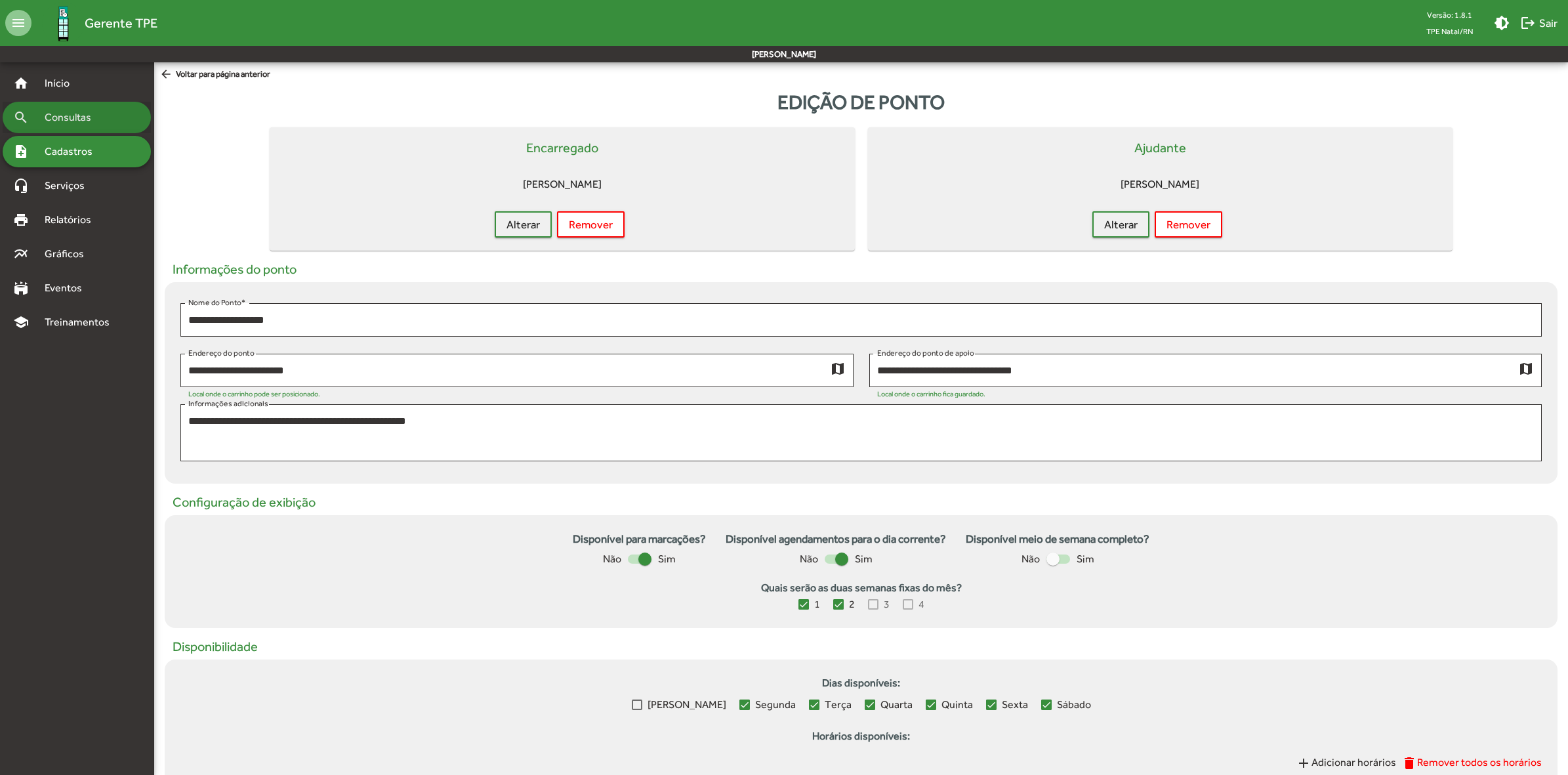
click at [80, 126] on div "search Consultas" at bounding box center [77, 117] width 148 height 32
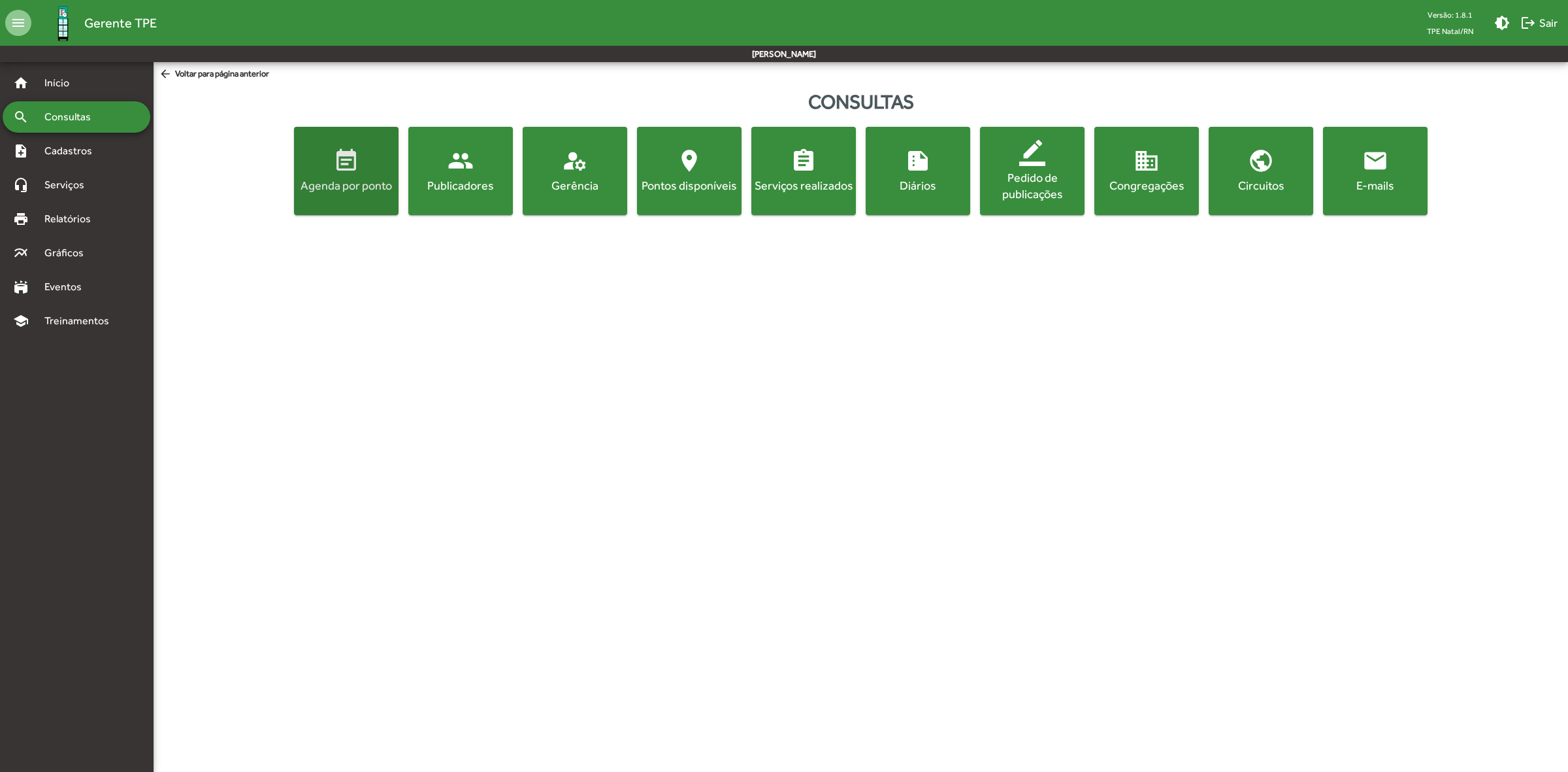
click at [380, 184] on div "Agenda por ponto" at bounding box center [346, 185] width 99 height 16
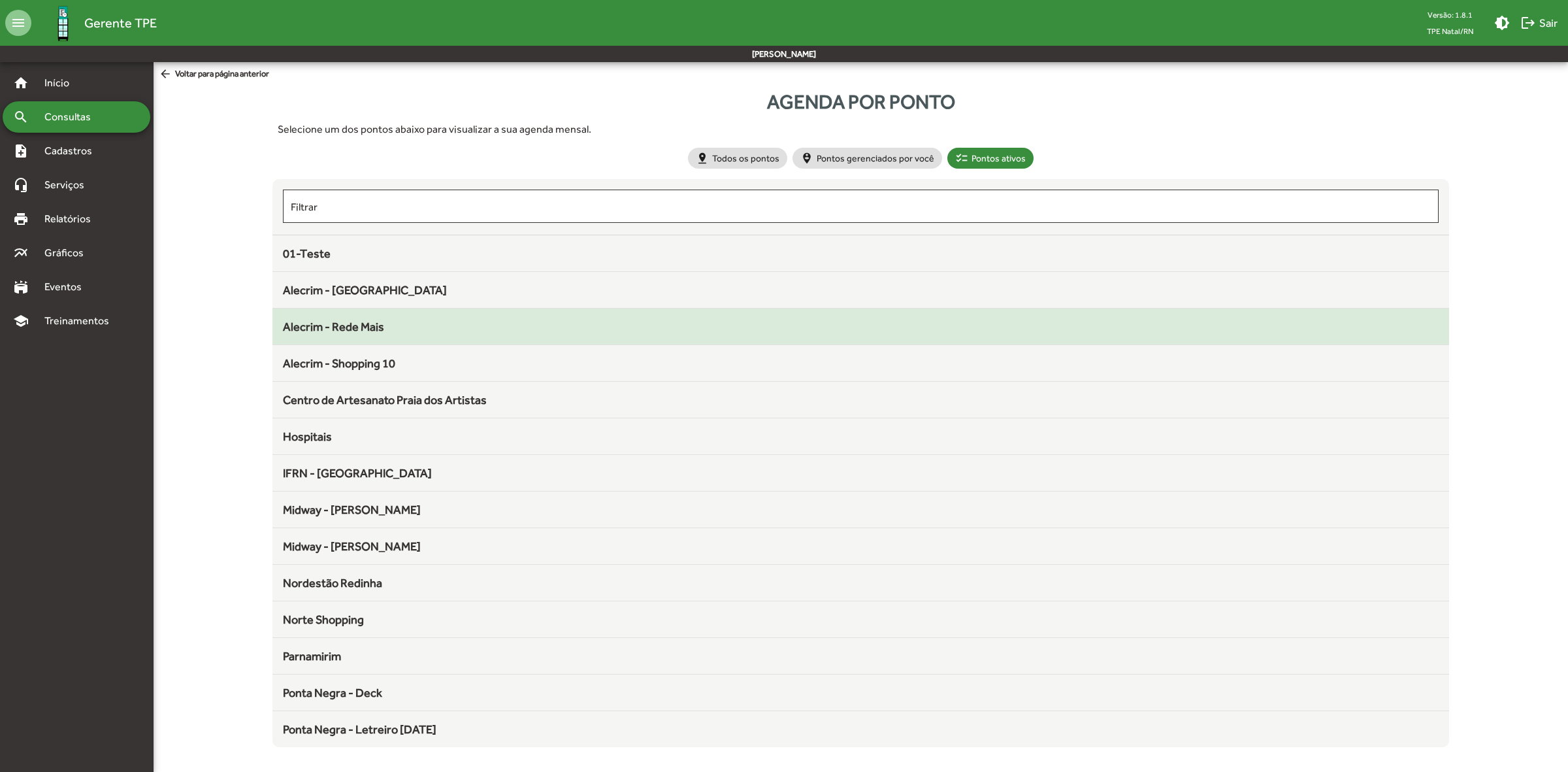
click at [341, 322] on span "Alecrim - Rede Mais" at bounding box center [333, 327] width 101 height 14
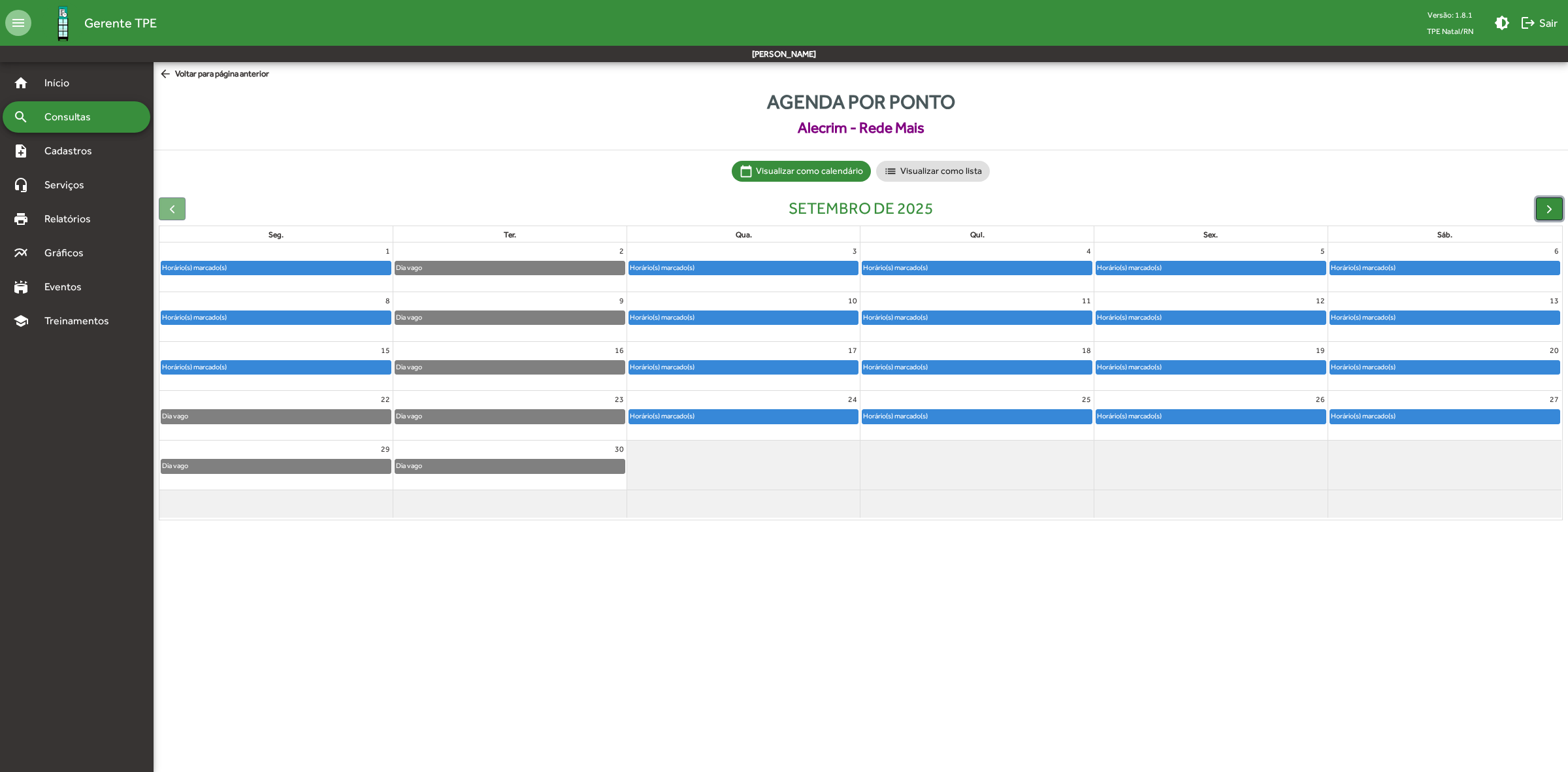
click at [1549, 213] on span "button" at bounding box center [1549, 209] width 14 height 14
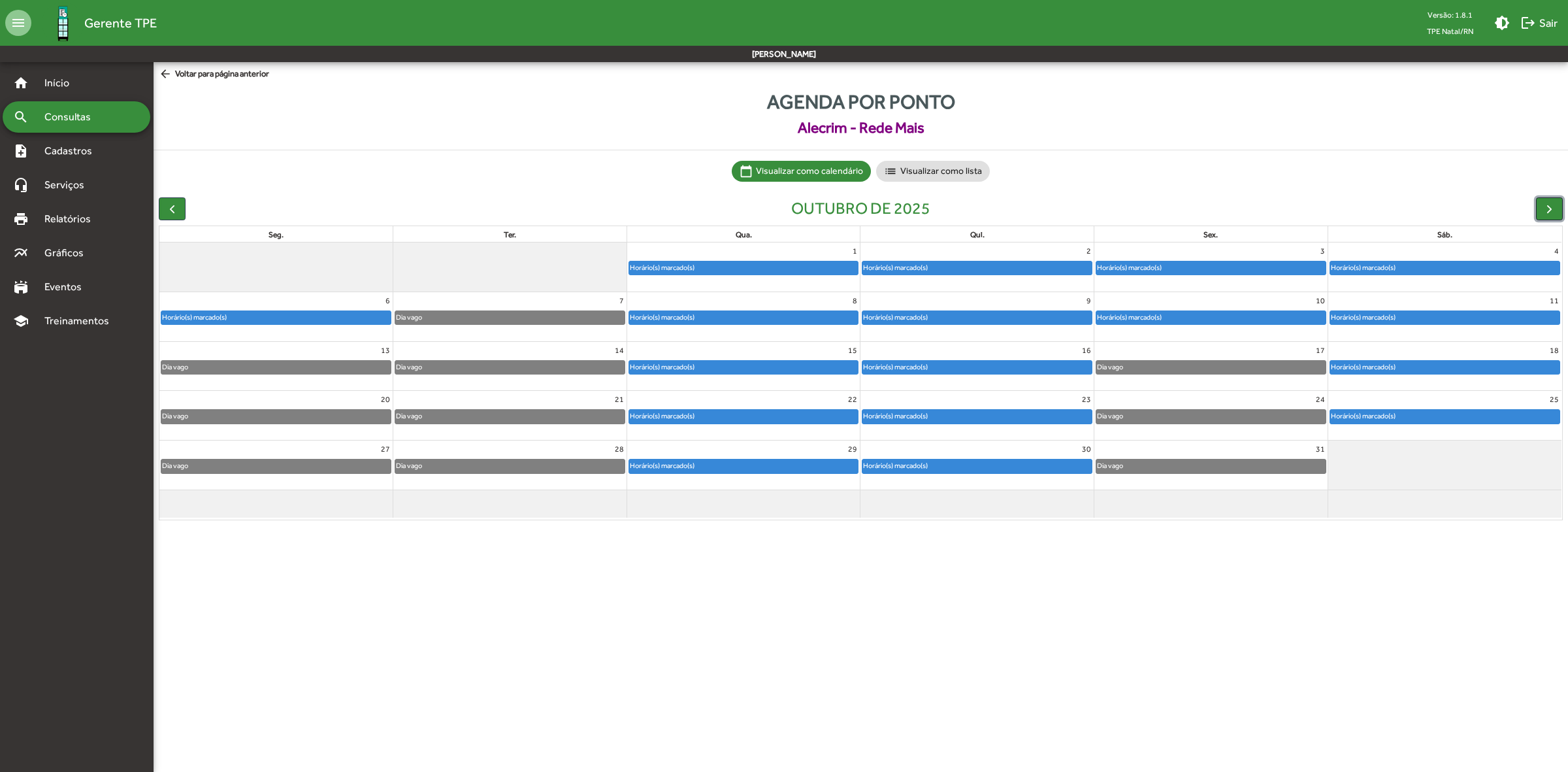
click at [1549, 213] on span "button" at bounding box center [1549, 209] width 14 height 14
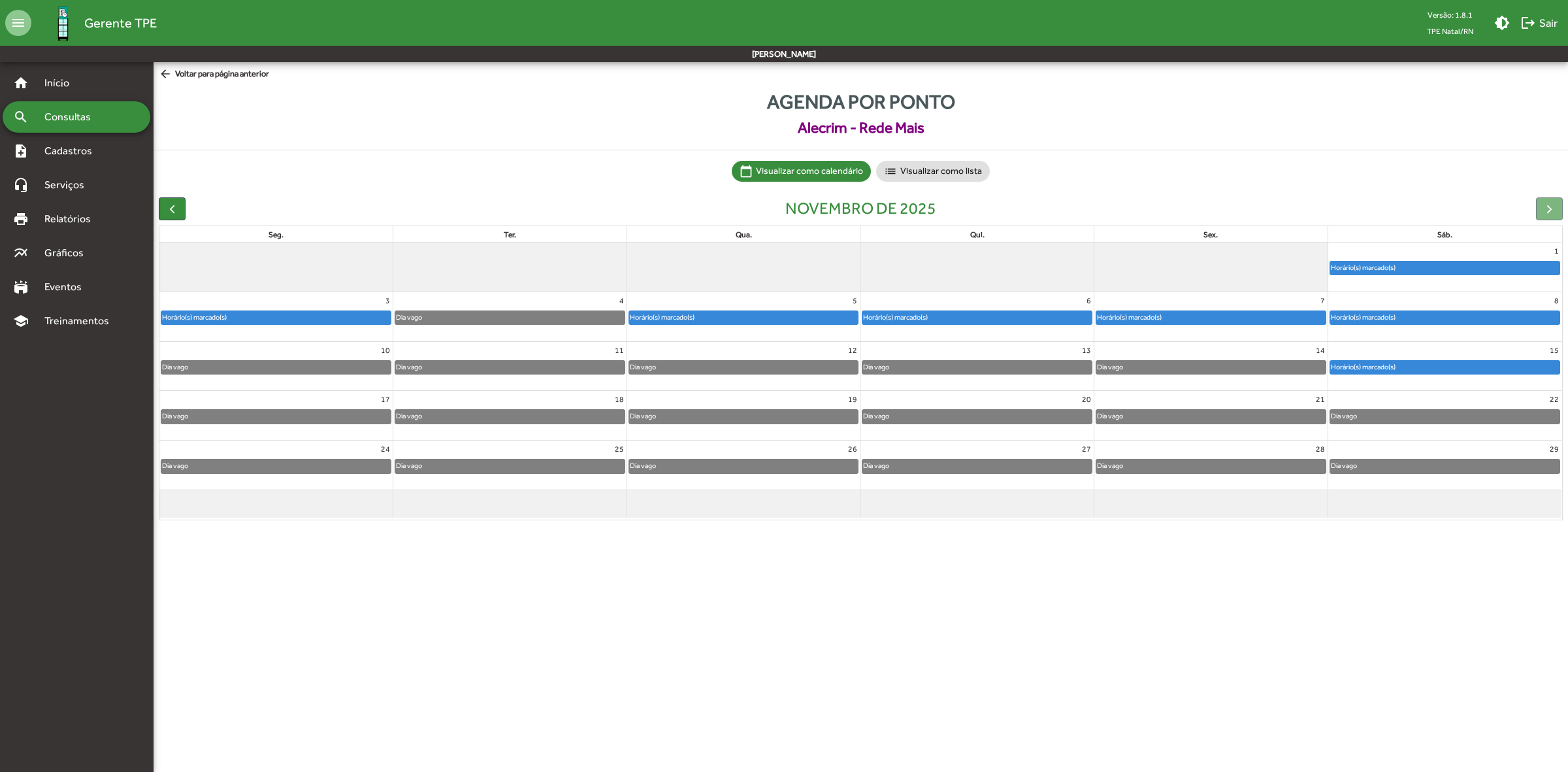
click at [1549, 213] on div at bounding box center [1549, 208] width 27 height 23
click at [1540, 209] on div at bounding box center [1549, 208] width 27 height 23
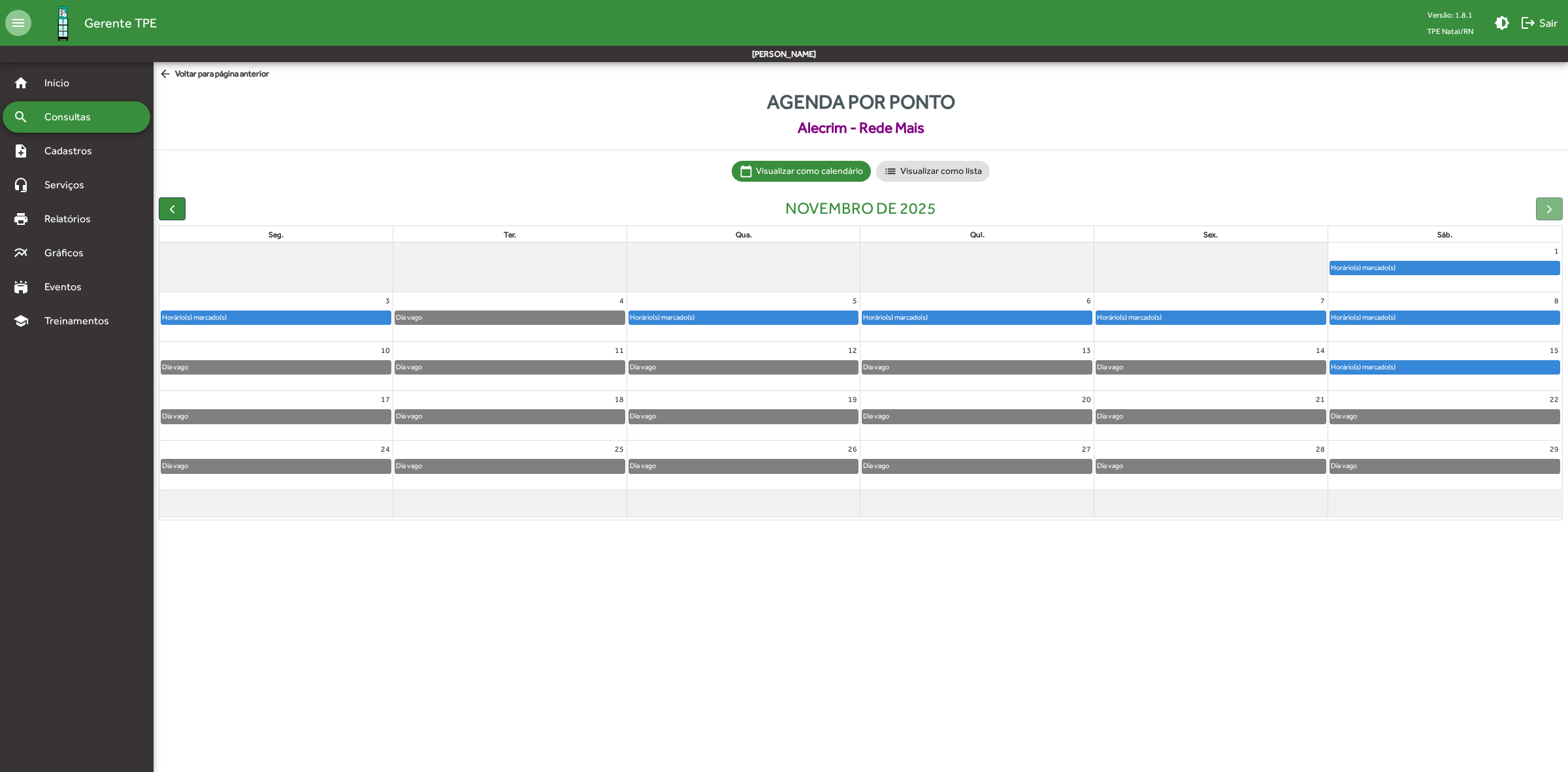
click at [1424, 182] on div "Agenda por ponto Alecrim - Rede Mais calendar_today Visualizar como calendário …" at bounding box center [860, 306] width 1414 height 439
click at [85, 116] on span "Consultas" at bounding box center [72, 117] width 71 height 16
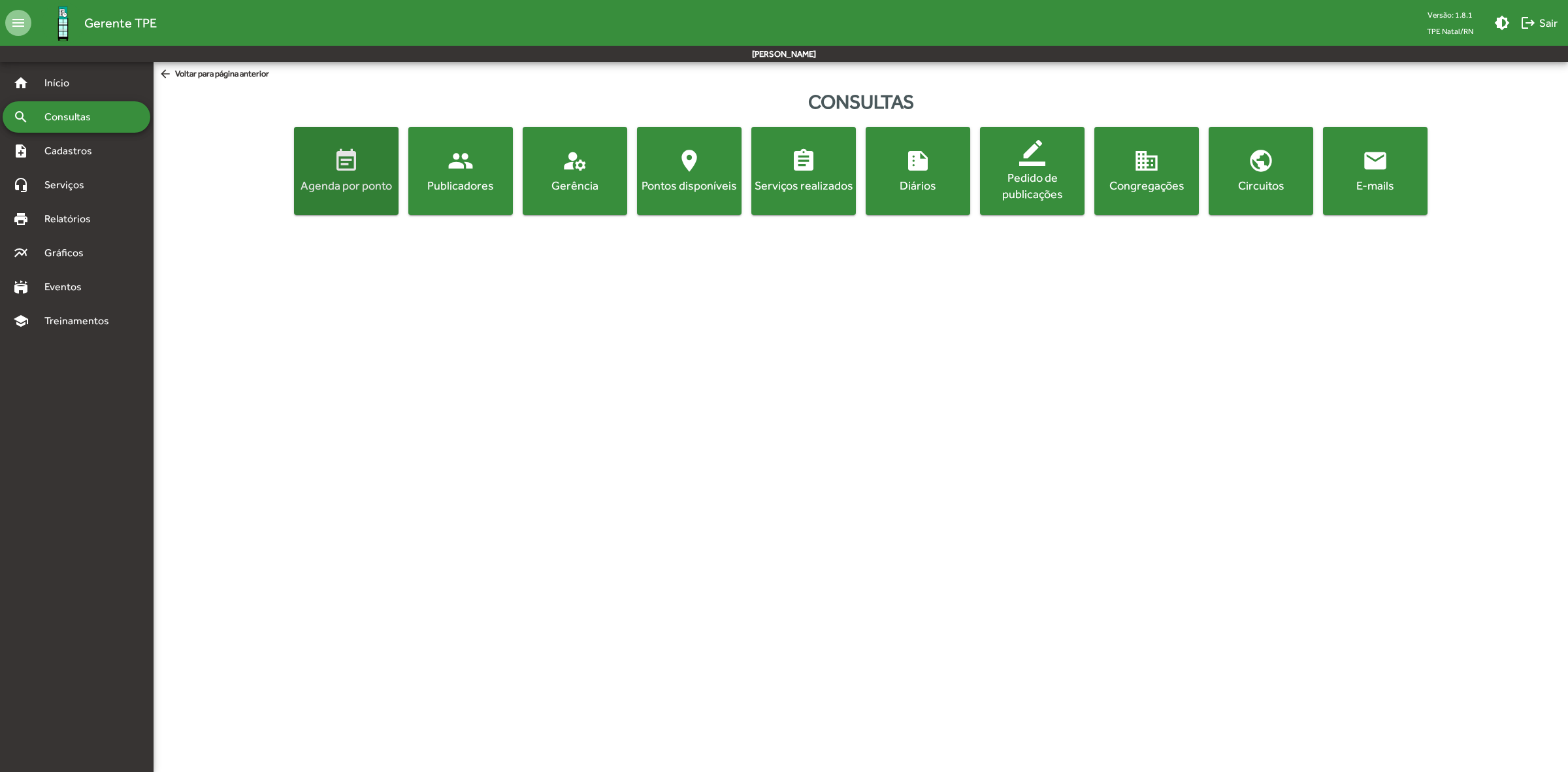
click at [385, 175] on span "event_note Agenda por ponto" at bounding box center [346, 170] width 99 height 46
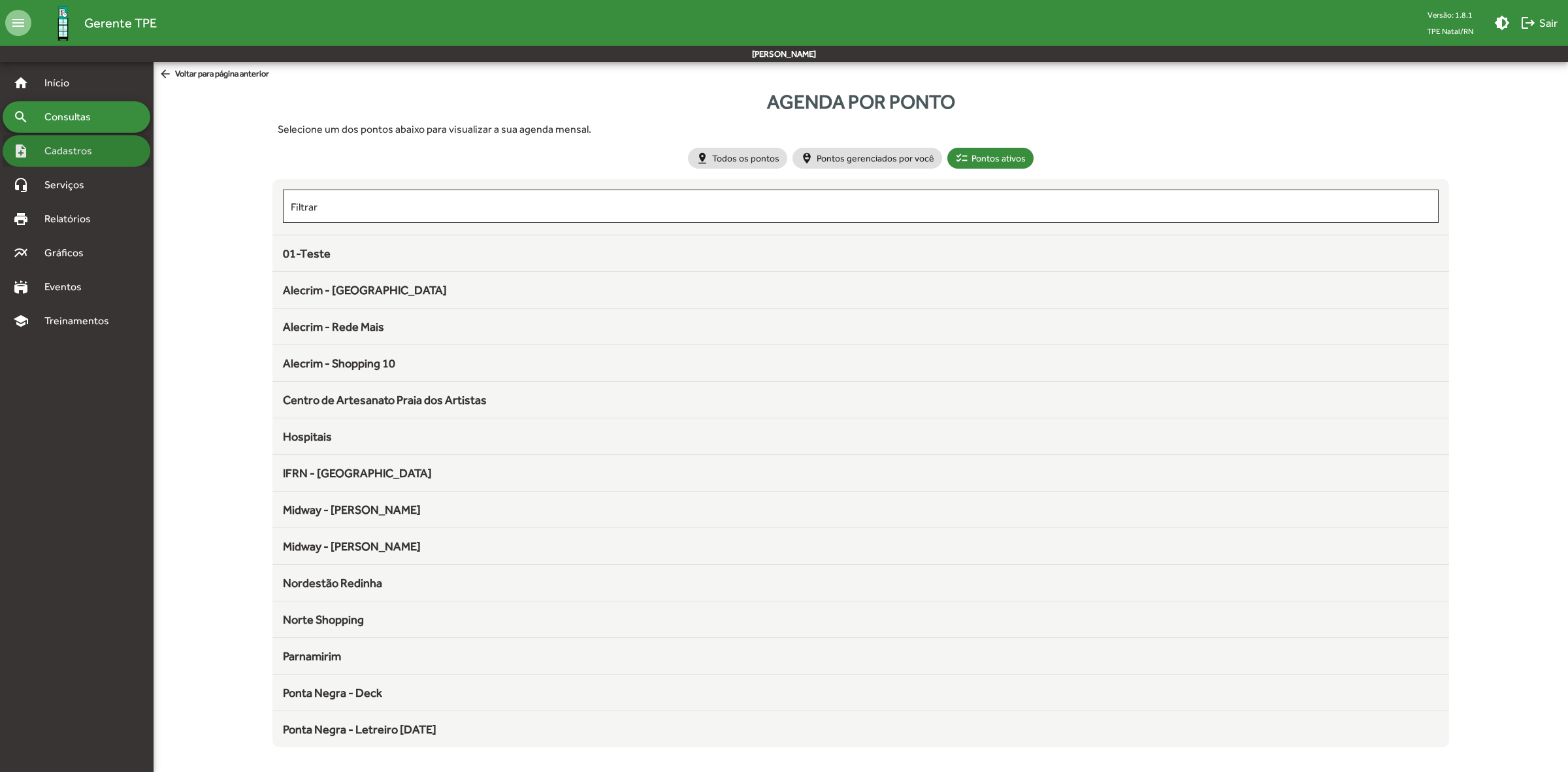
click at [67, 158] on div "note_add Cadastros" at bounding box center [76, 151] width 148 height 31
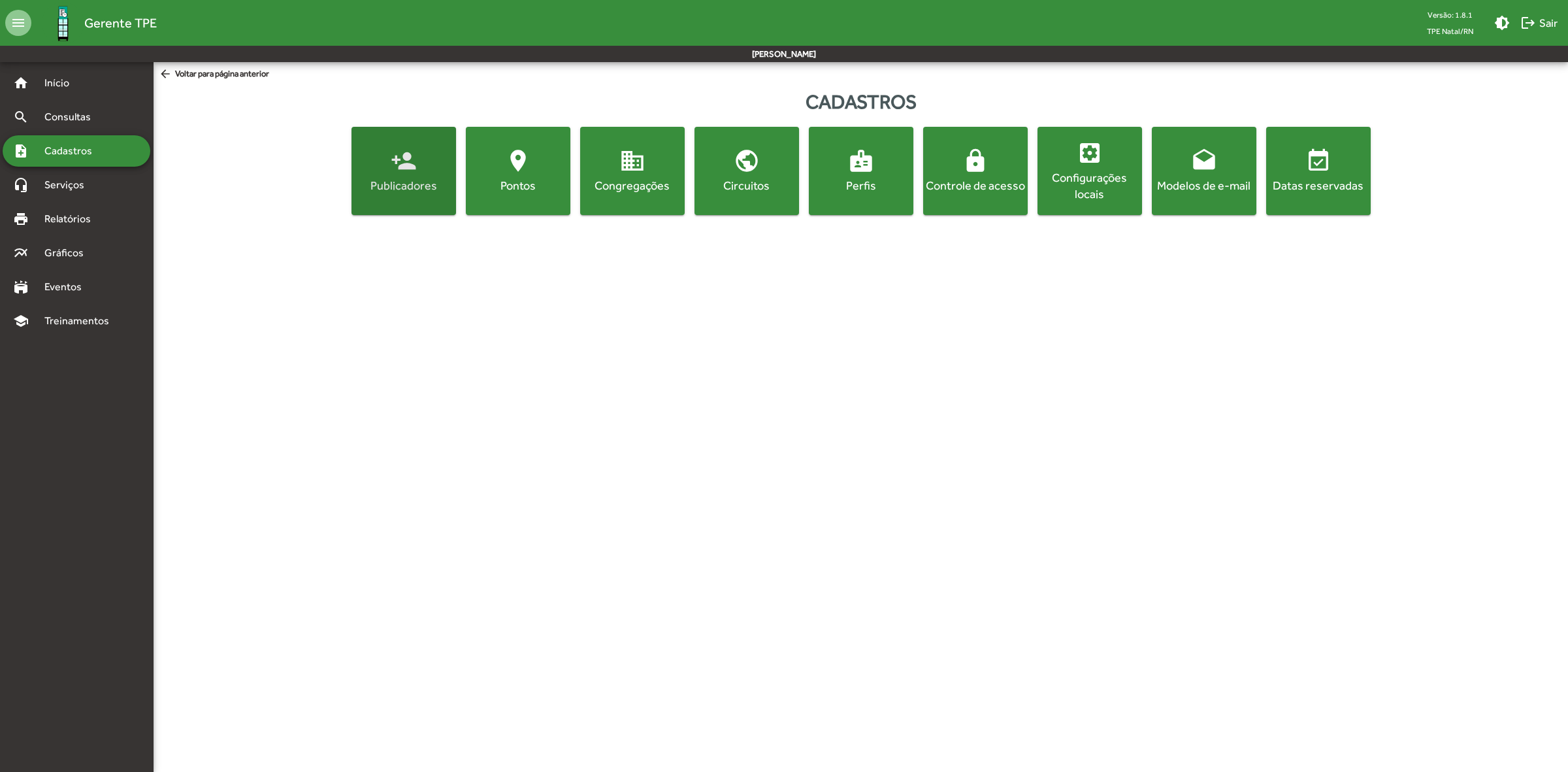
click at [400, 180] on div "Publicadores" at bounding box center [403, 185] width 99 height 16
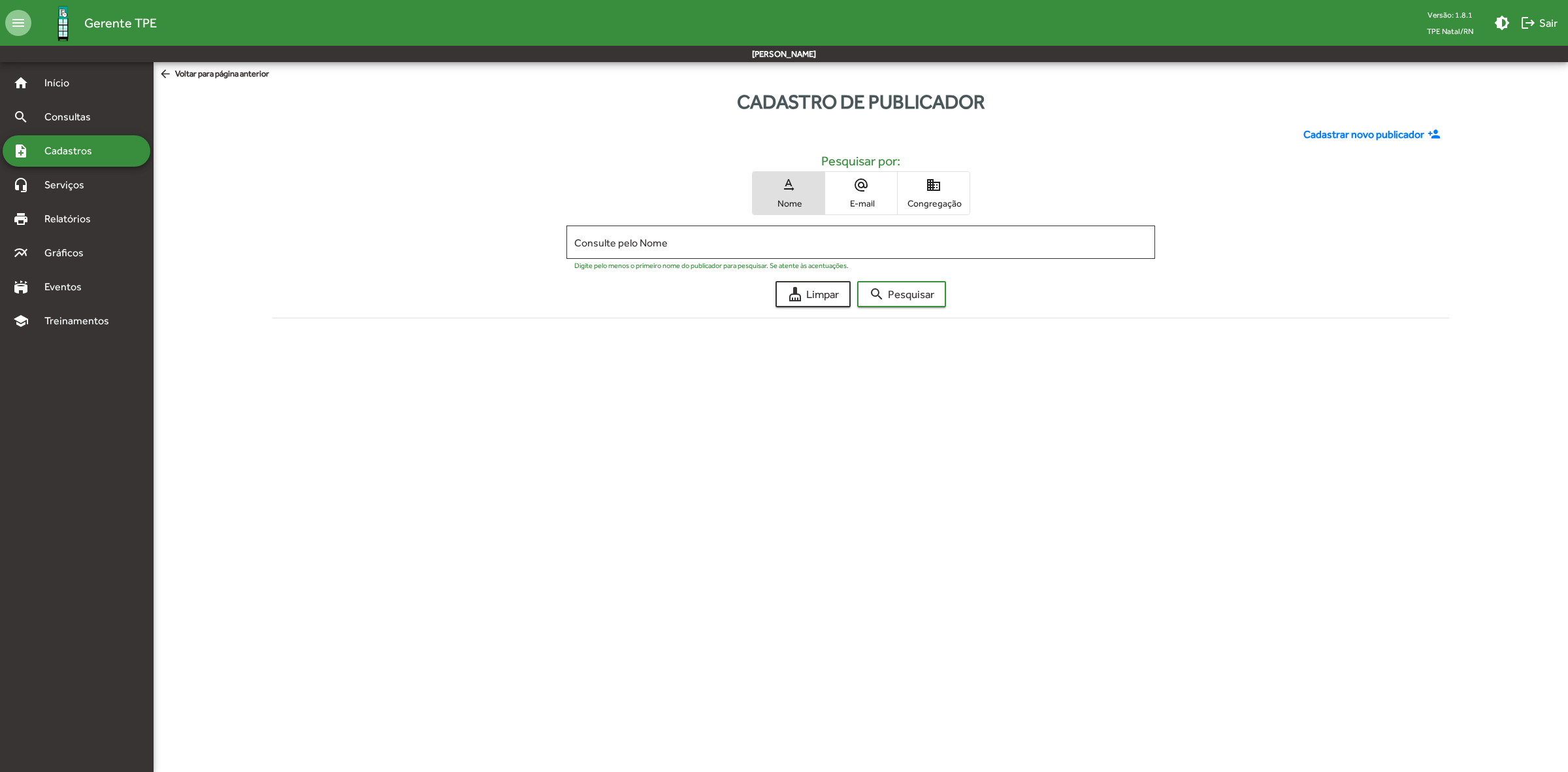
click at [79, 139] on div "note_add Cadastros" at bounding box center [76, 151] width 148 height 31
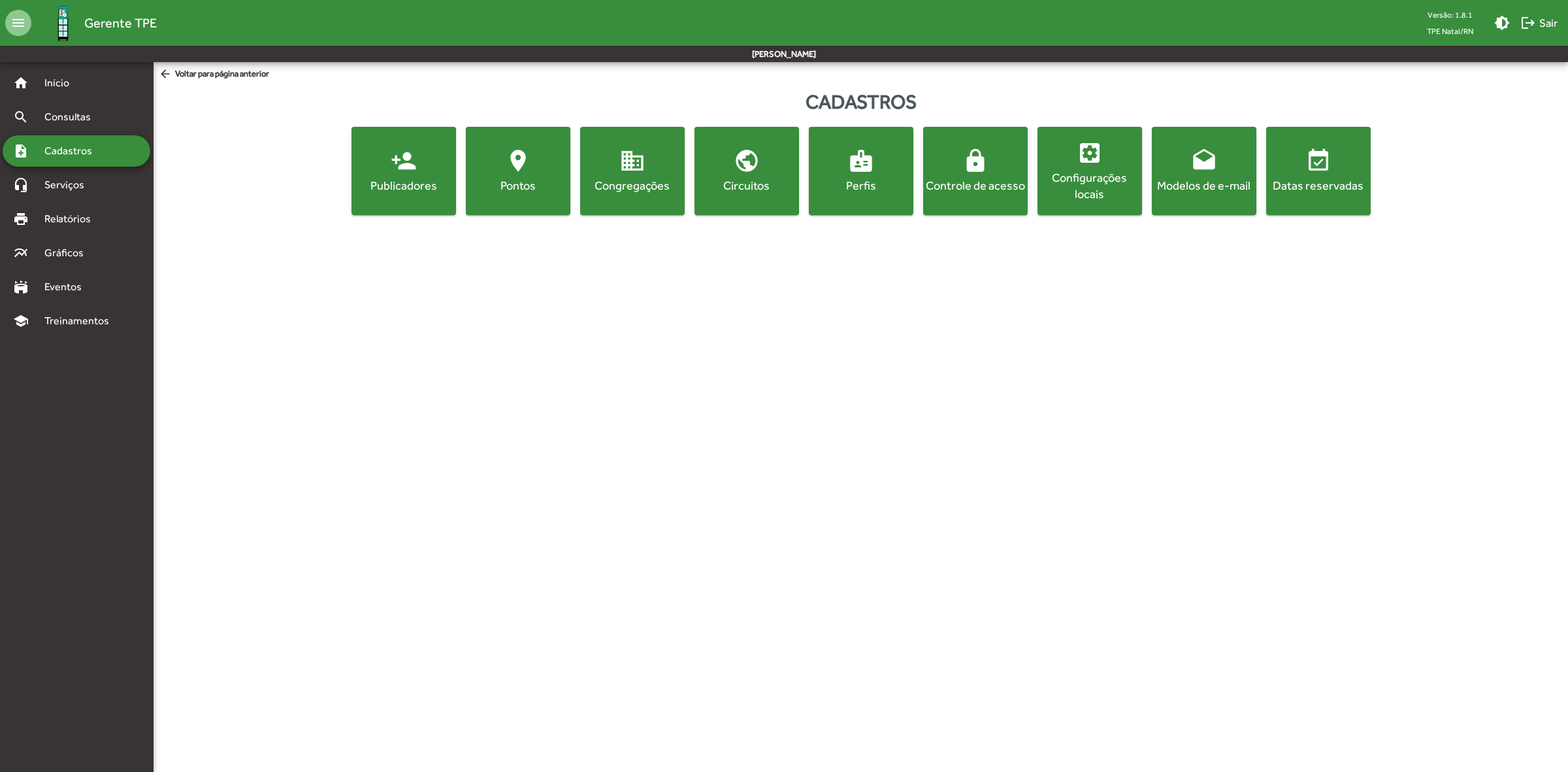
click at [501, 180] on div "Pontos" at bounding box center [518, 185] width 99 height 16
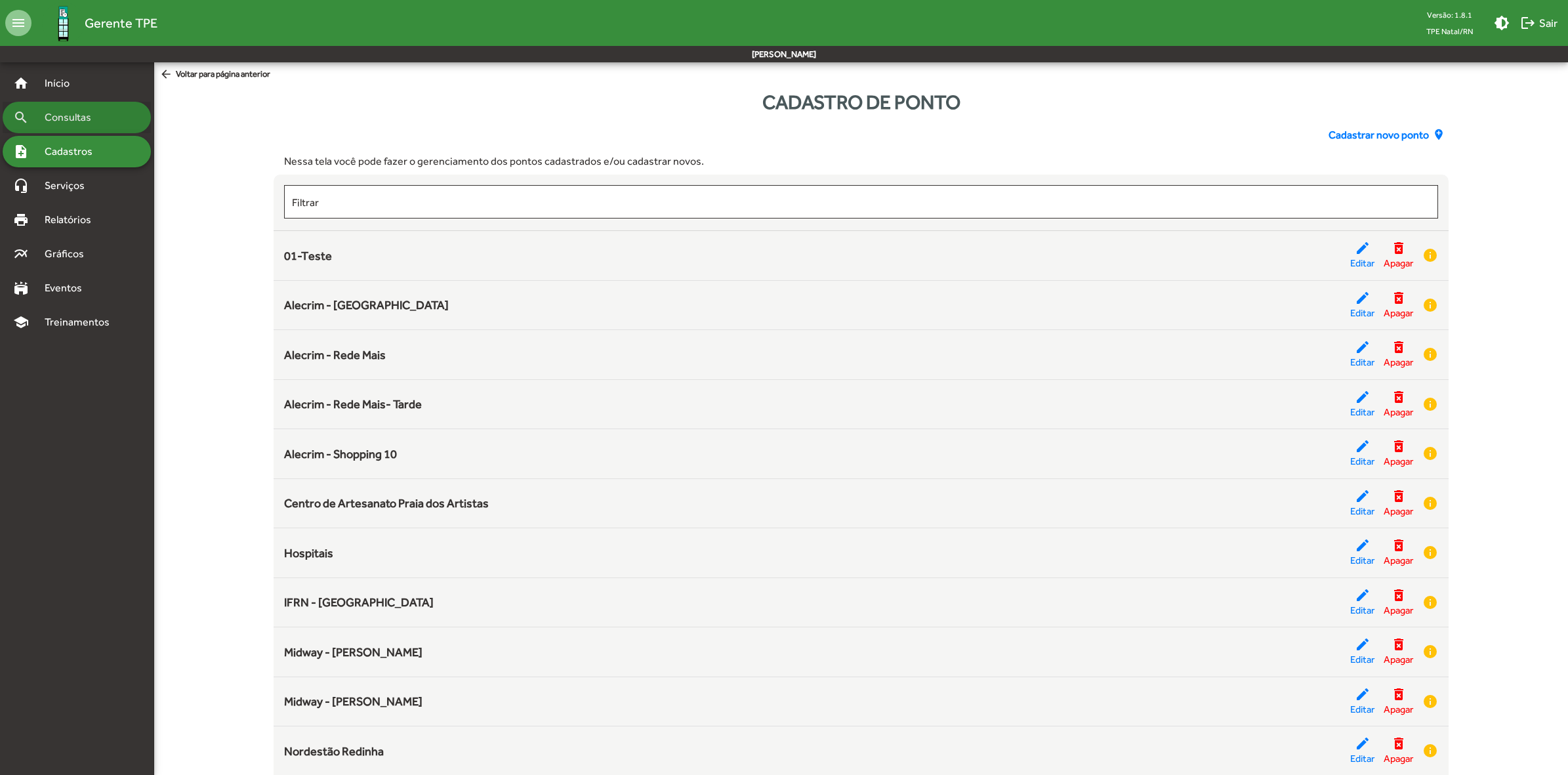
click at [76, 119] on span "Consultas" at bounding box center [73, 117] width 71 height 16
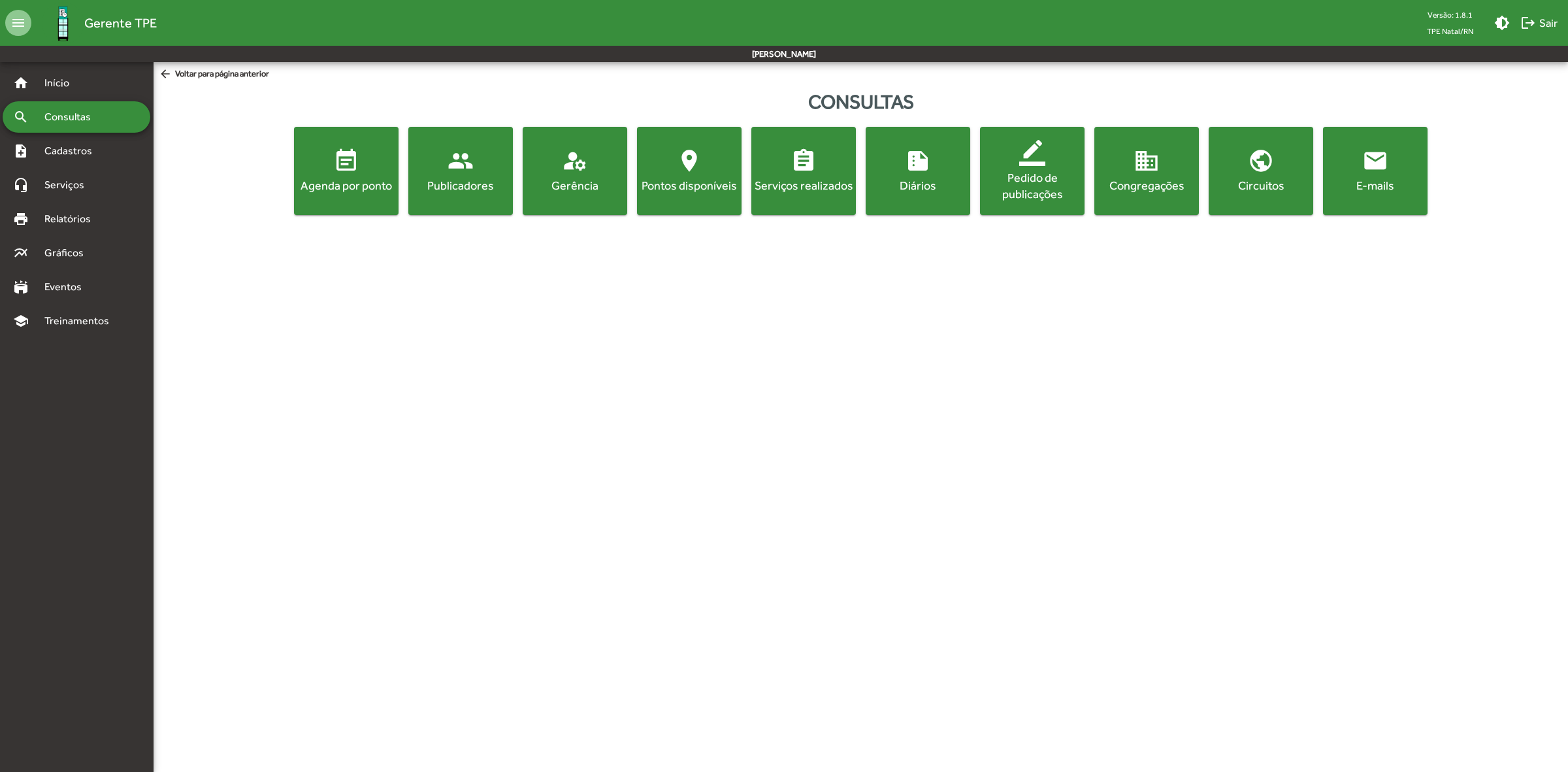
click at [339, 182] on div "Agenda por ponto" at bounding box center [346, 185] width 99 height 16
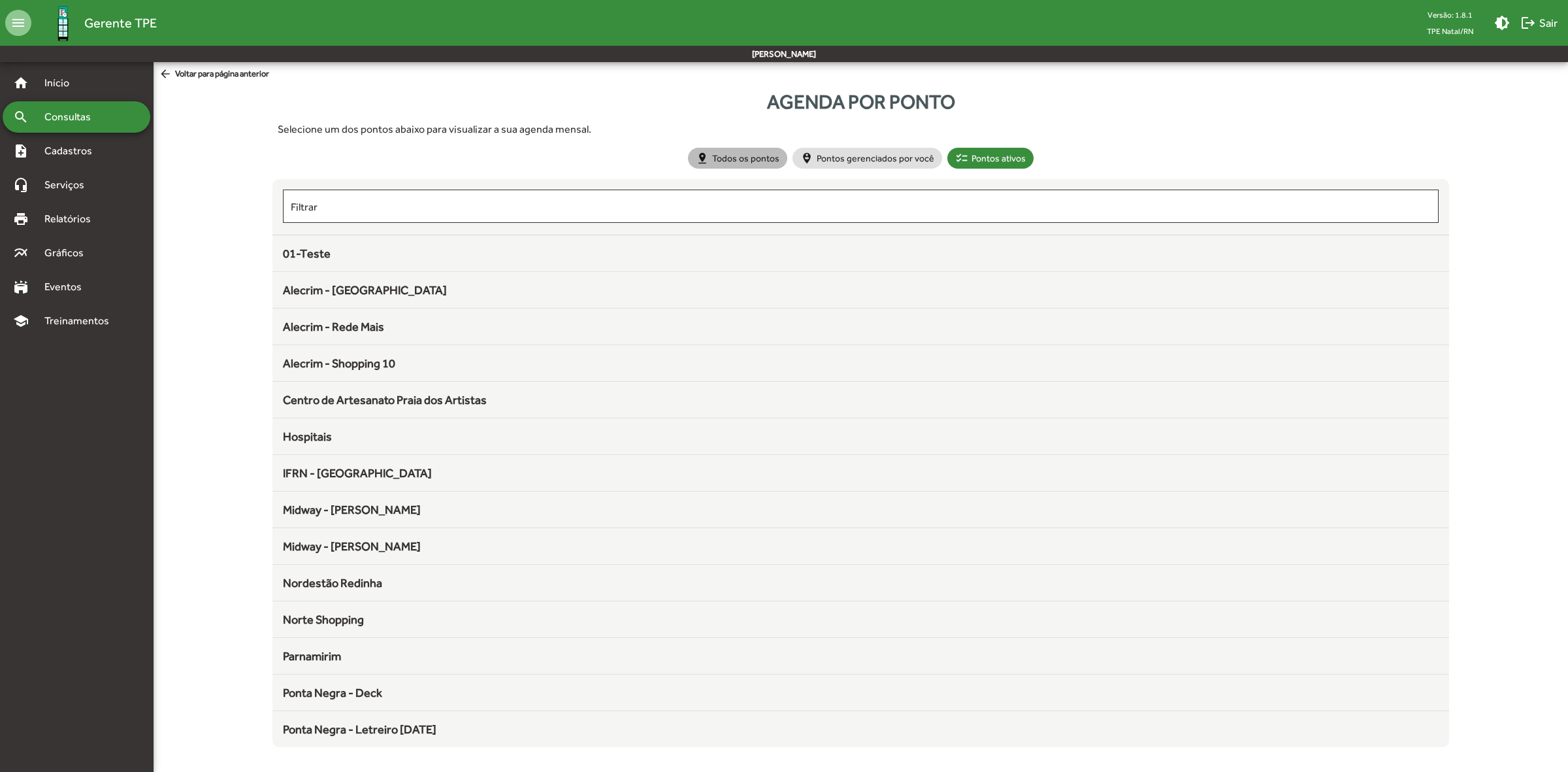
click at [733, 161] on mat-chip "pin_drop Todos os pontos" at bounding box center [737, 158] width 99 height 21
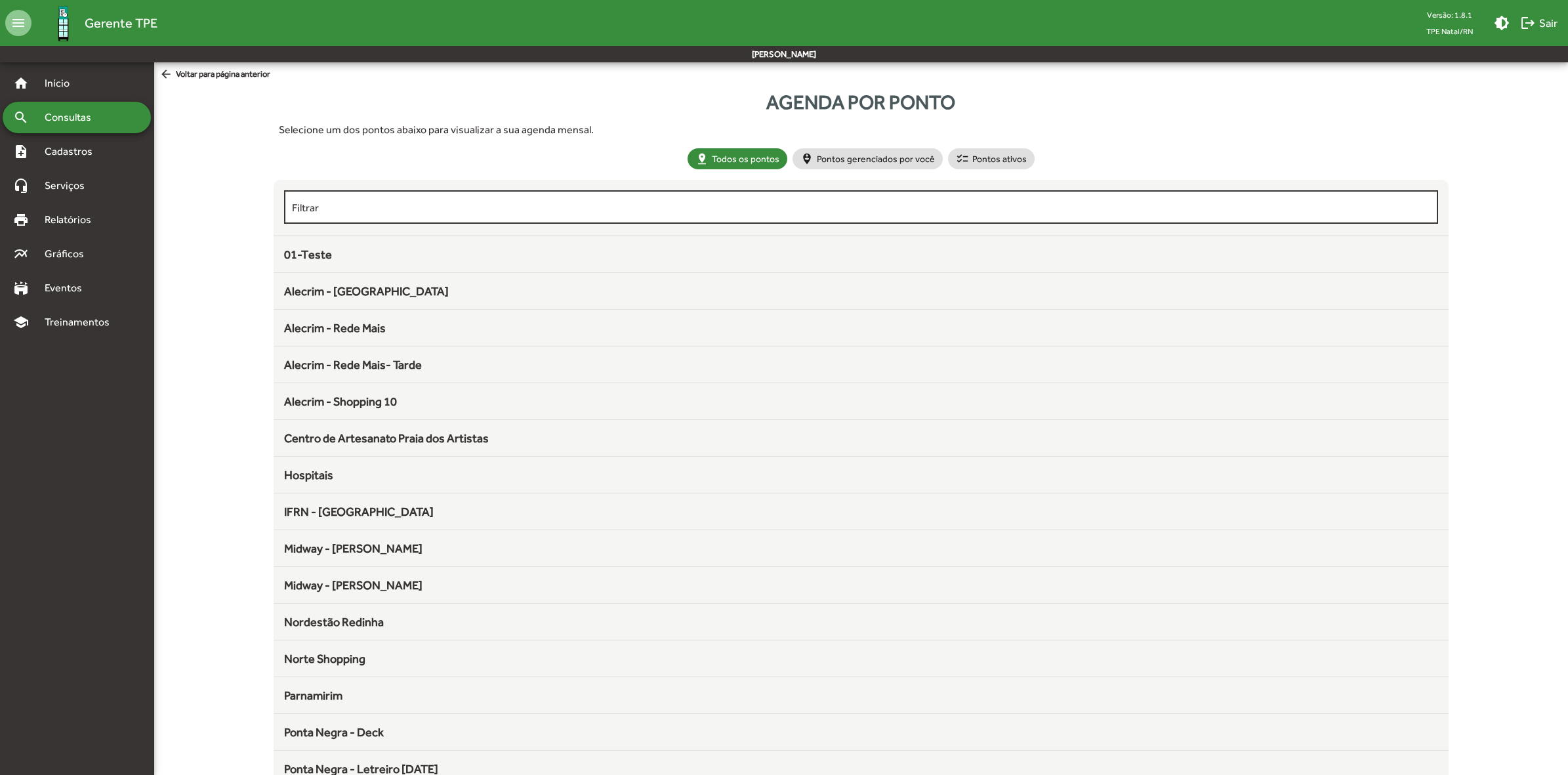
click at [696, 205] on input "Filtrar" at bounding box center [862, 207] width 1139 height 12
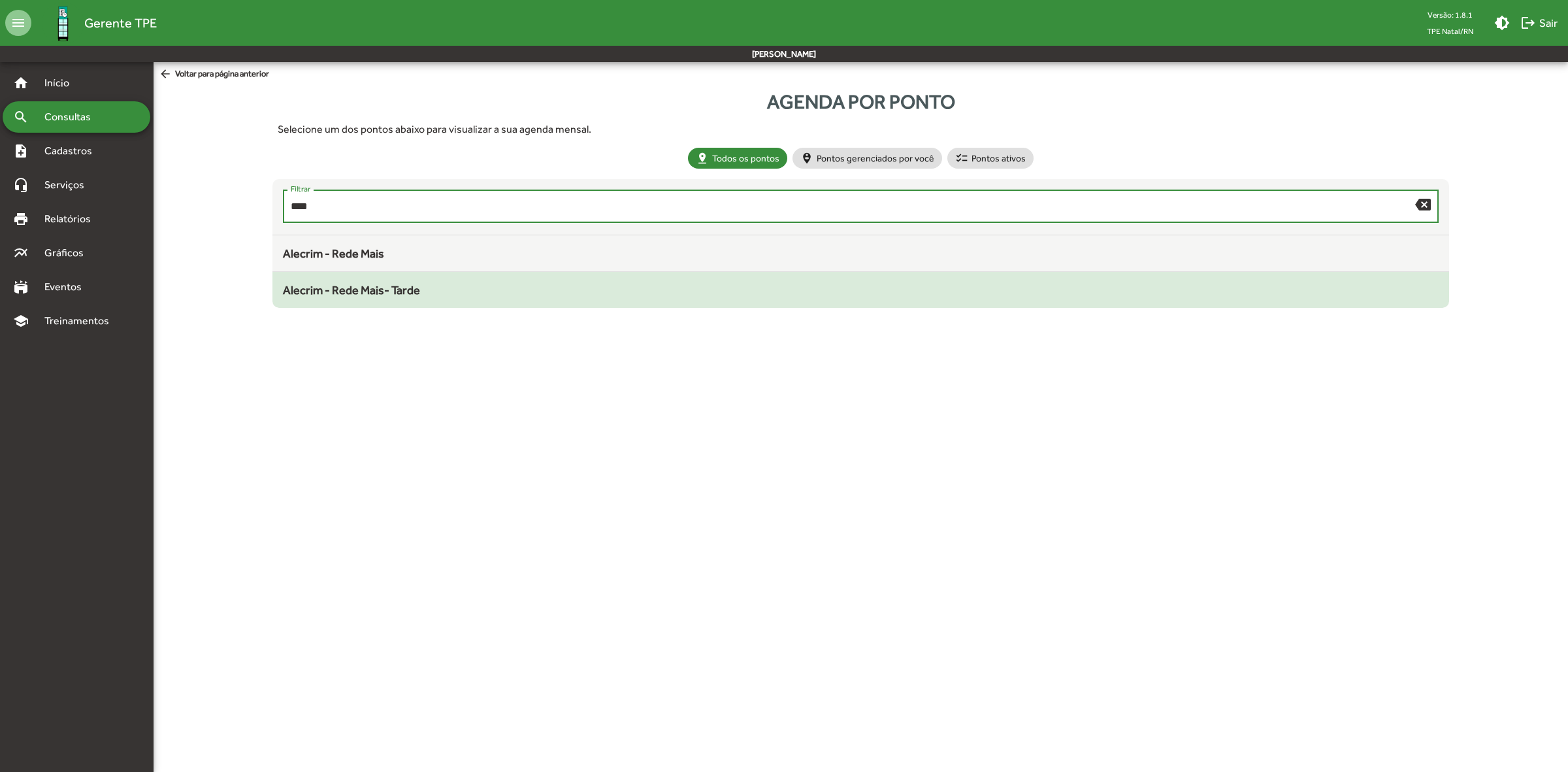
type input "****"
click at [394, 283] on span "Alecrim - Rede Mais- Tarde" at bounding box center [351, 290] width 137 height 14
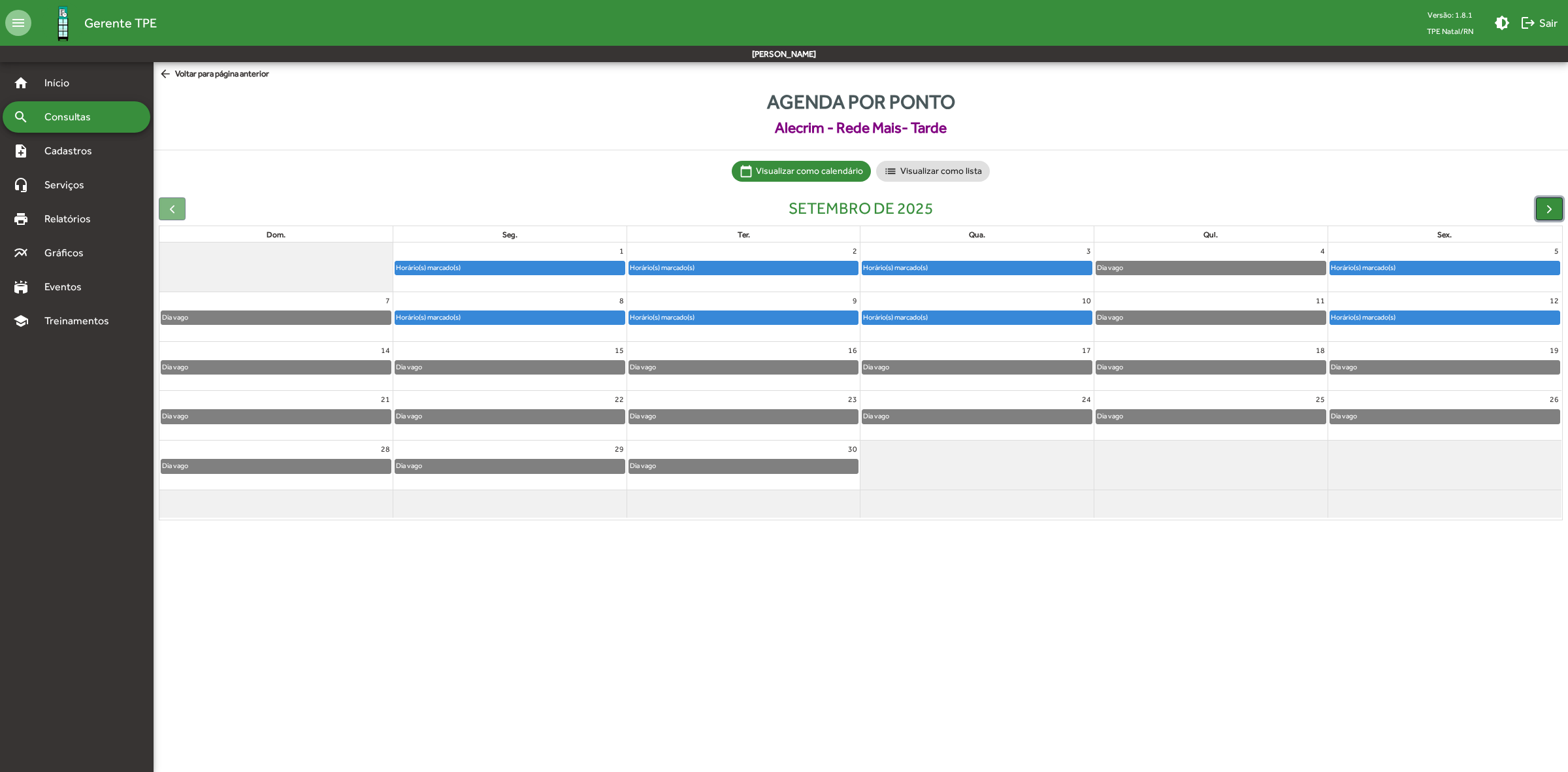
click at [1543, 203] on span "button" at bounding box center [1549, 209] width 14 height 14
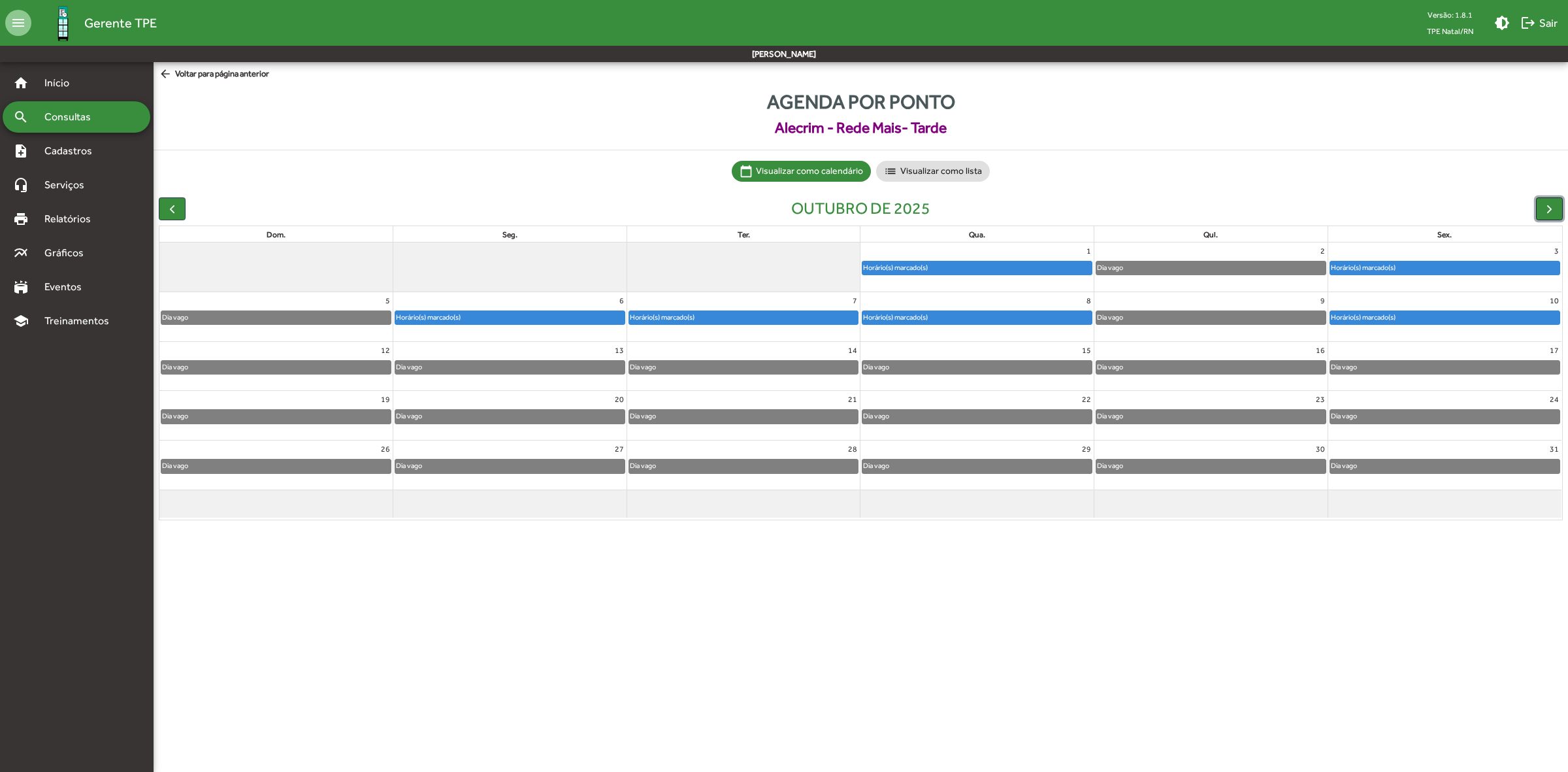
click at [1543, 203] on span "button" at bounding box center [1549, 209] width 14 height 14
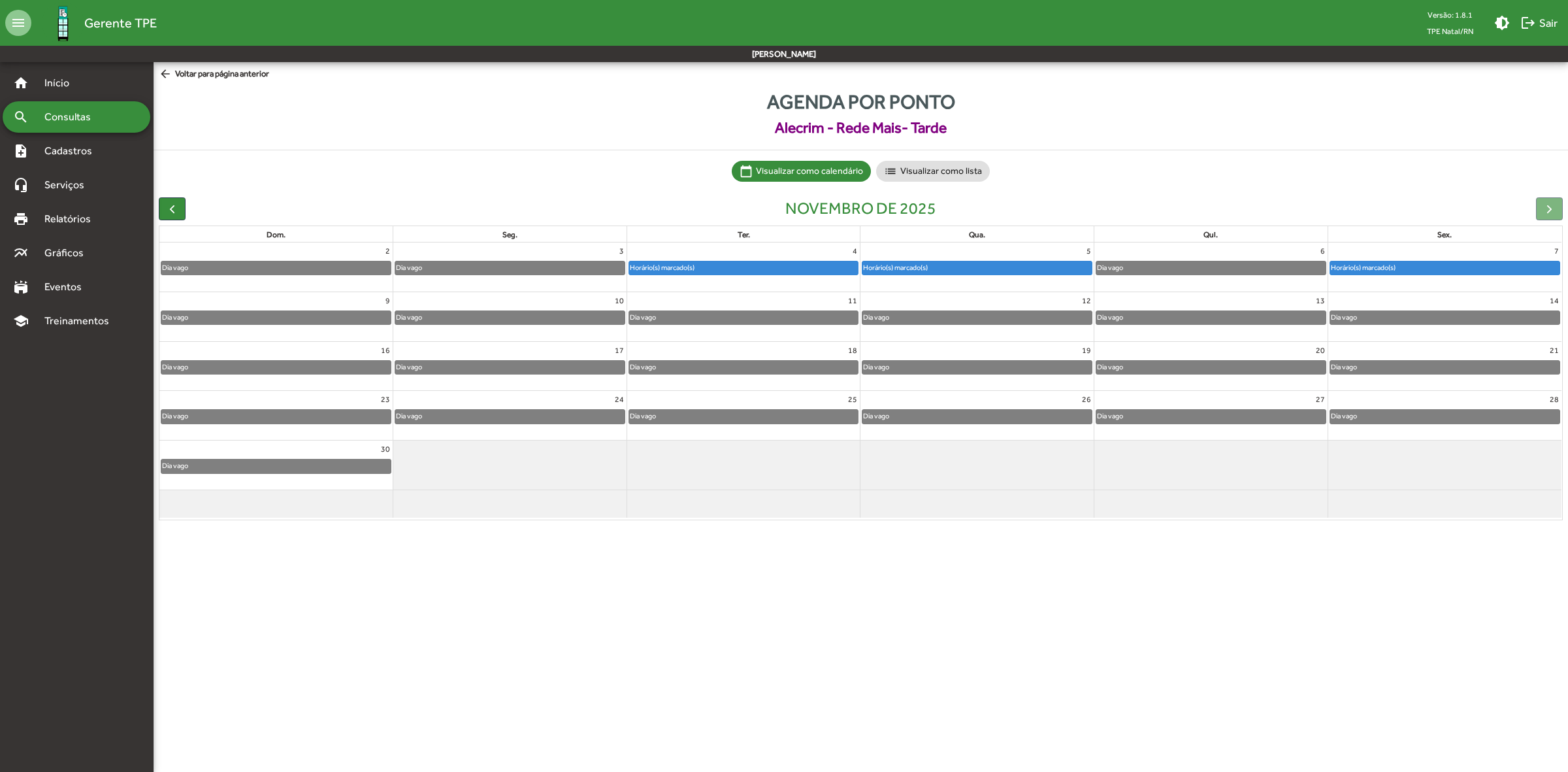
click at [1543, 203] on div at bounding box center [1549, 208] width 27 height 23
click at [104, 113] on span "Consultas" at bounding box center [72, 117] width 71 height 16
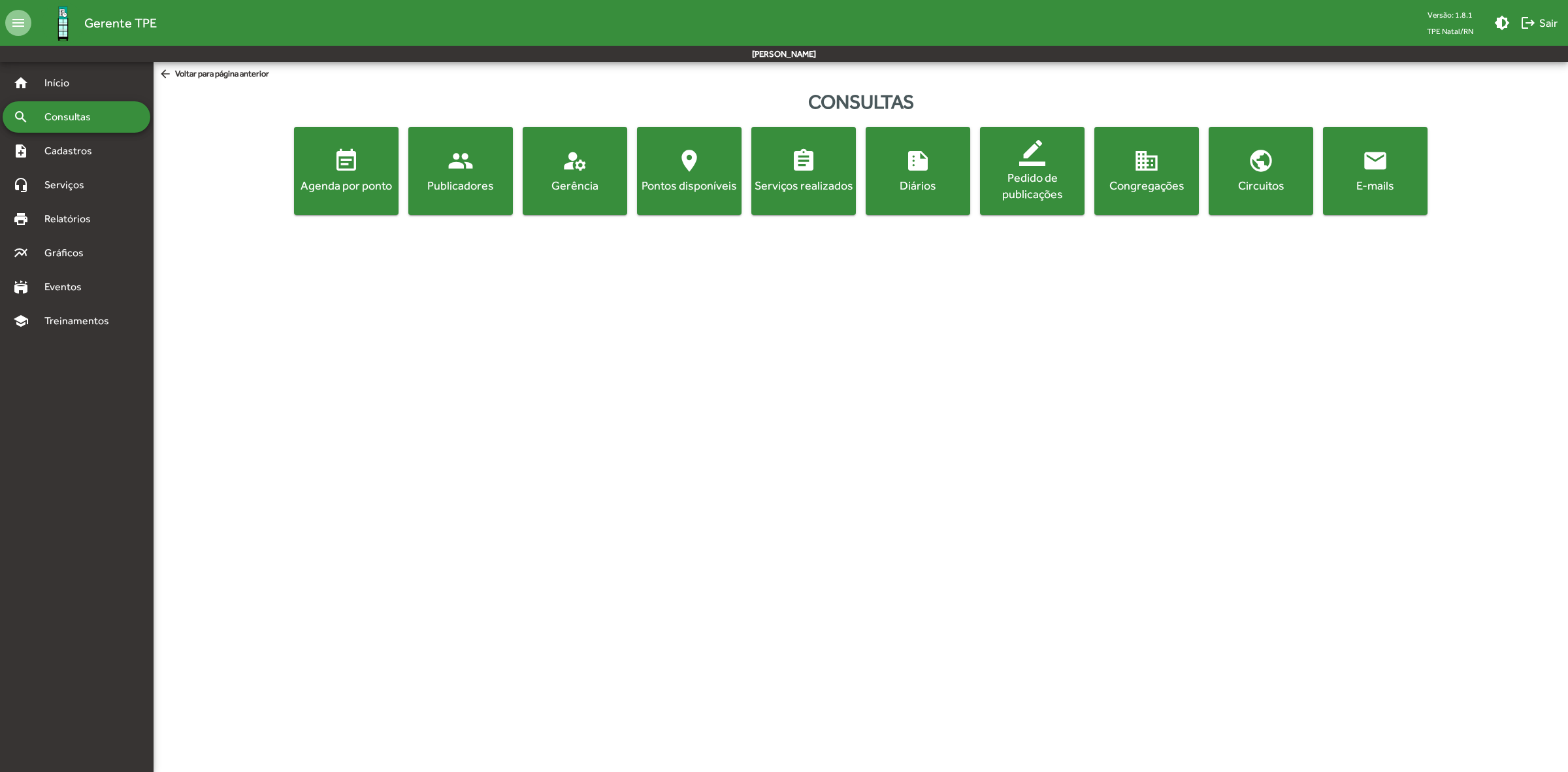
click at [337, 172] on mat-icon "event_note" at bounding box center [346, 161] width 26 height 26
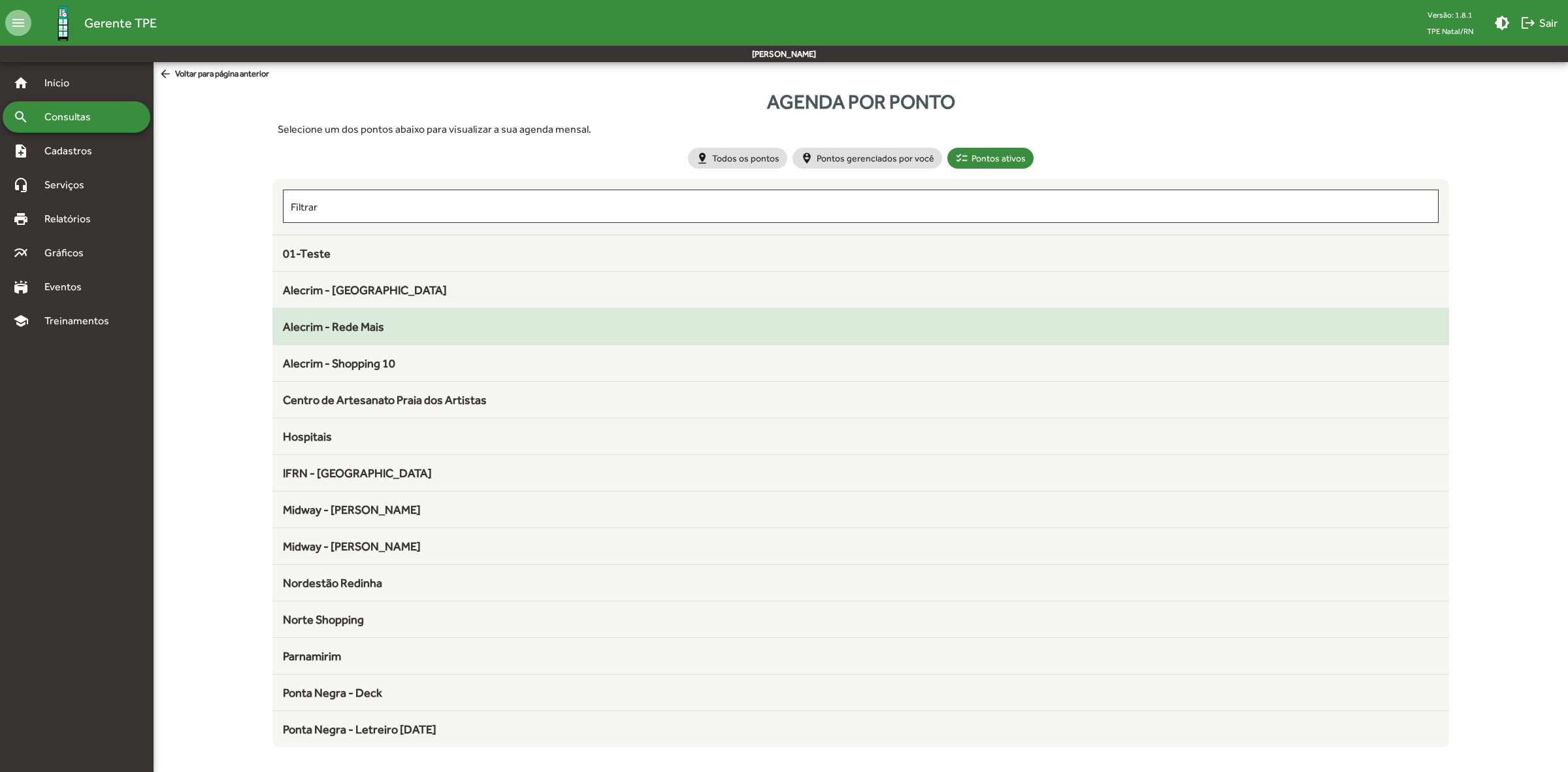
click at [368, 327] on span "Alecrim - Rede Mais" at bounding box center [333, 327] width 101 height 14
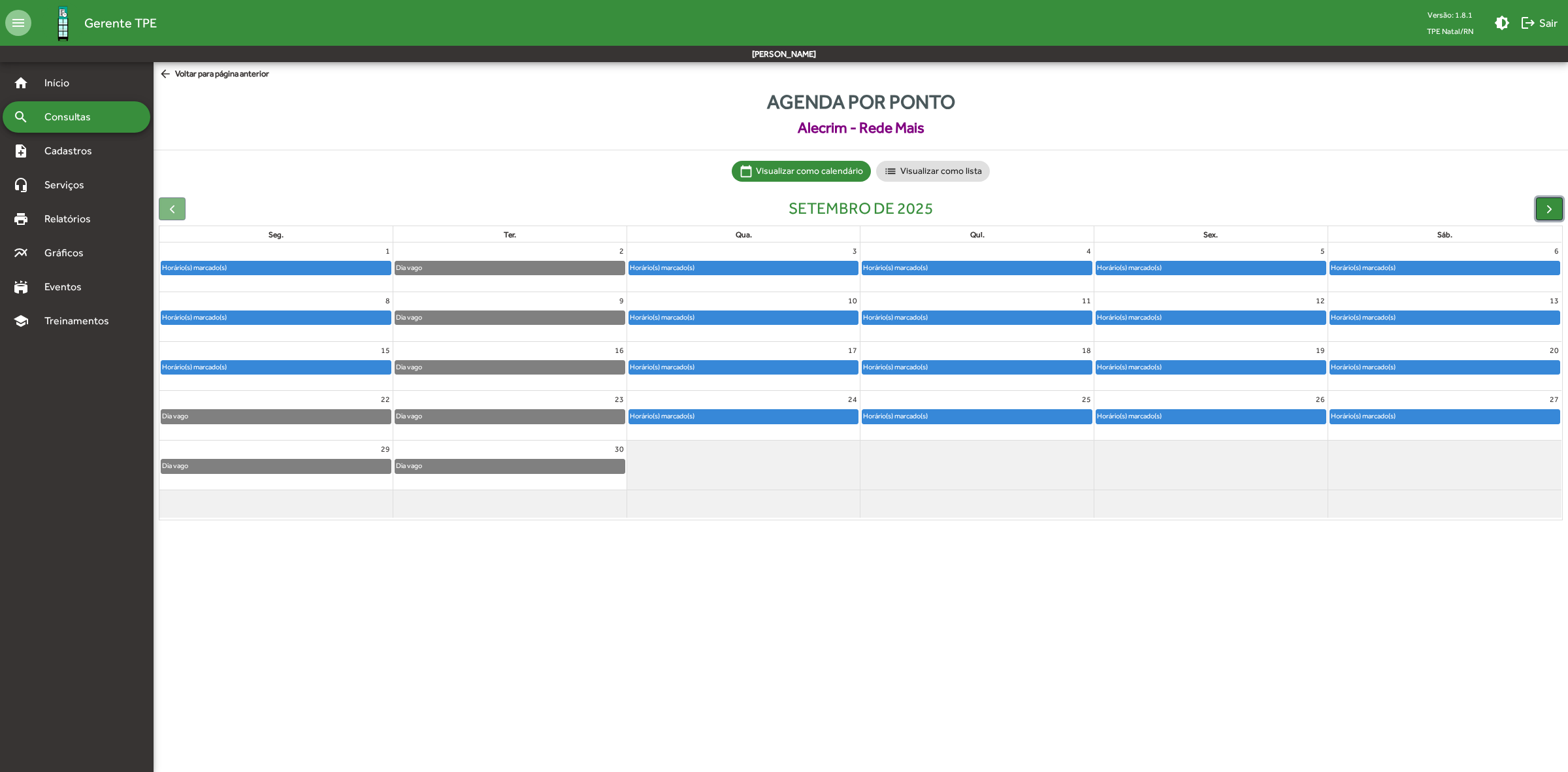
click at [1549, 208] on span "button" at bounding box center [1549, 209] width 14 height 14
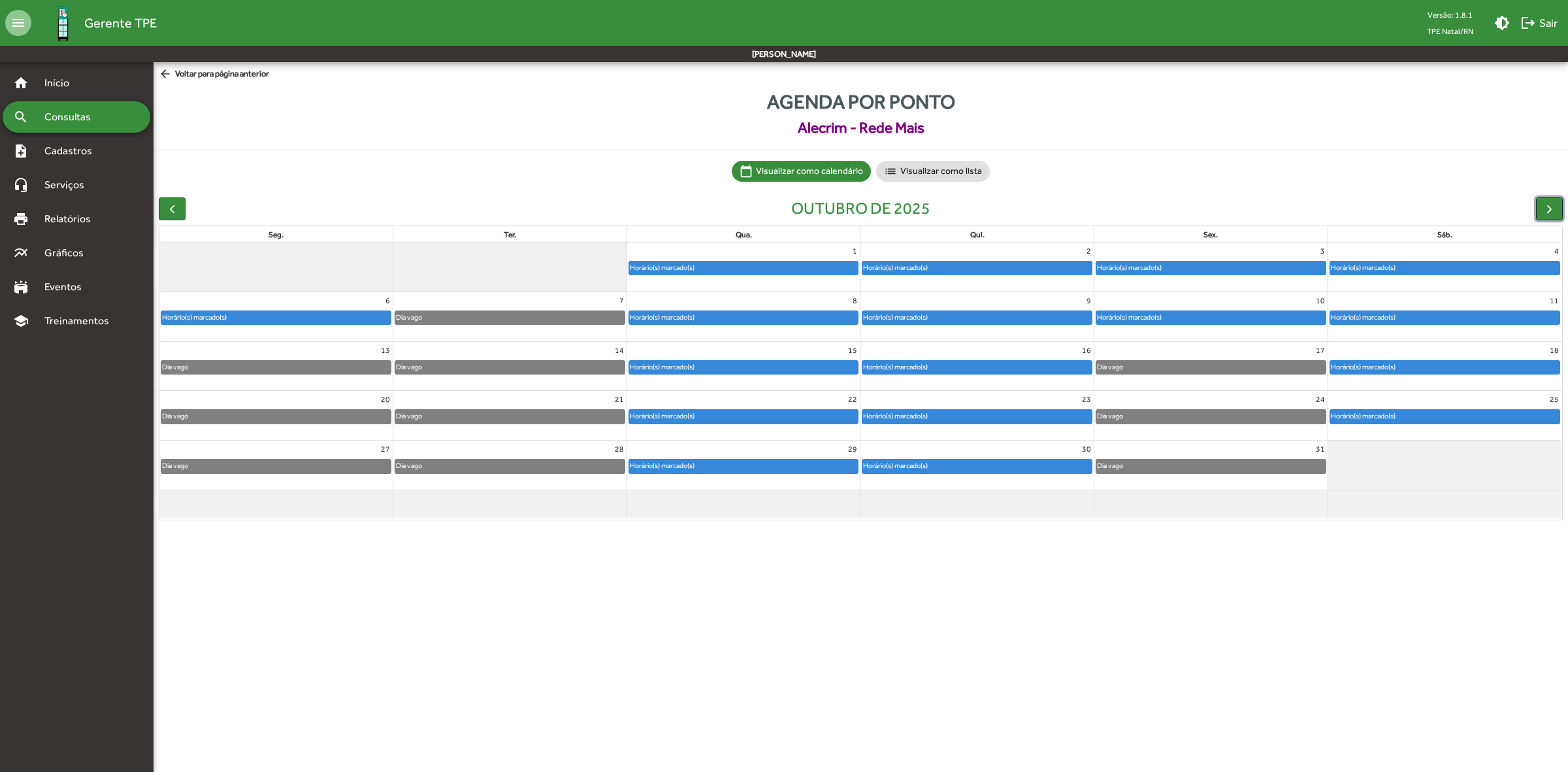
click at [1549, 208] on span "button" at bounding box center [1549, 209] width 14 height 14
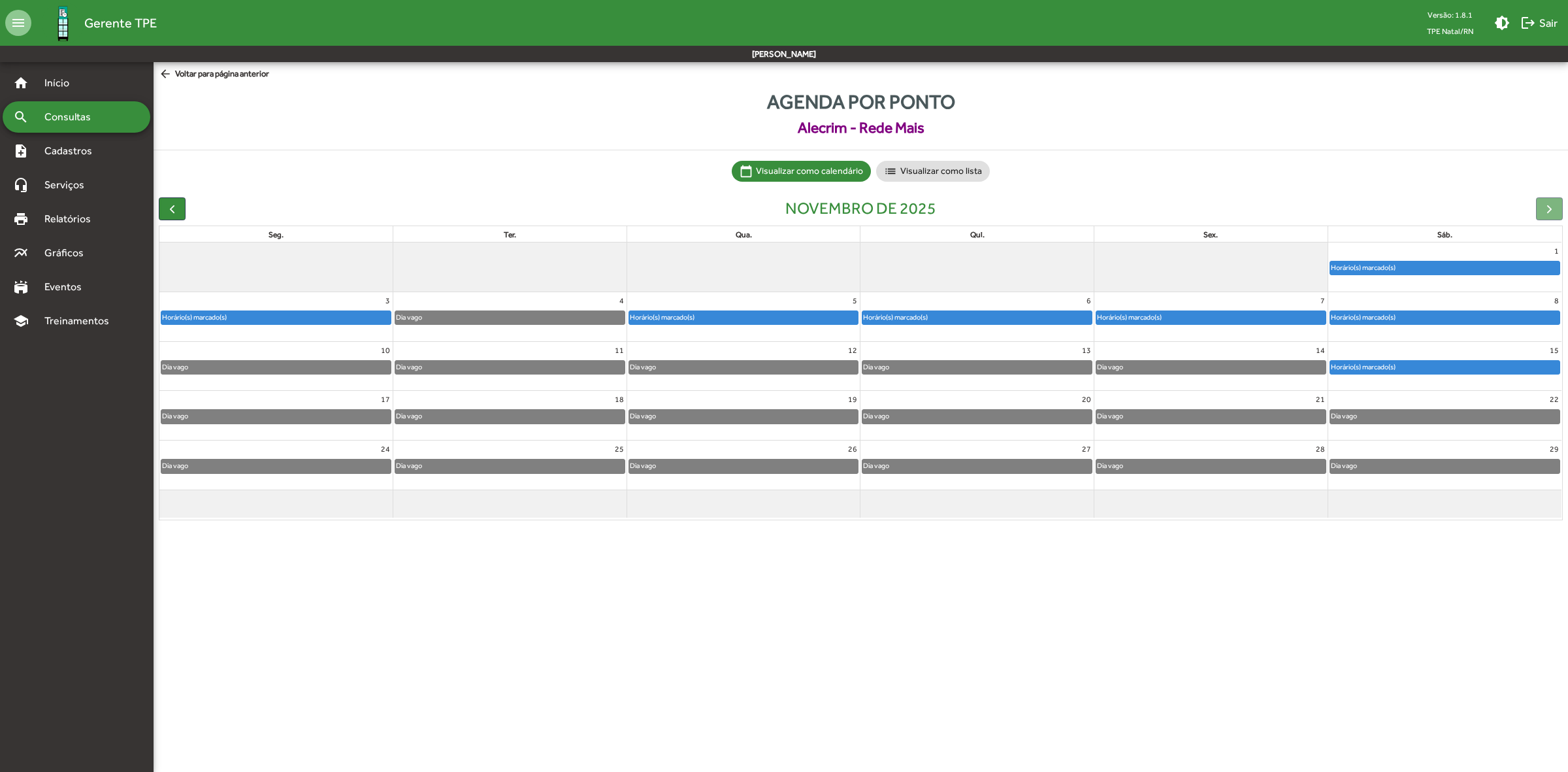
click at [1549, 208] on div at bounding box center [1549, 208] width 27 height 23
click at [76, 92] on div "home Início" at bounding box center [76, 83] width 148 height 31
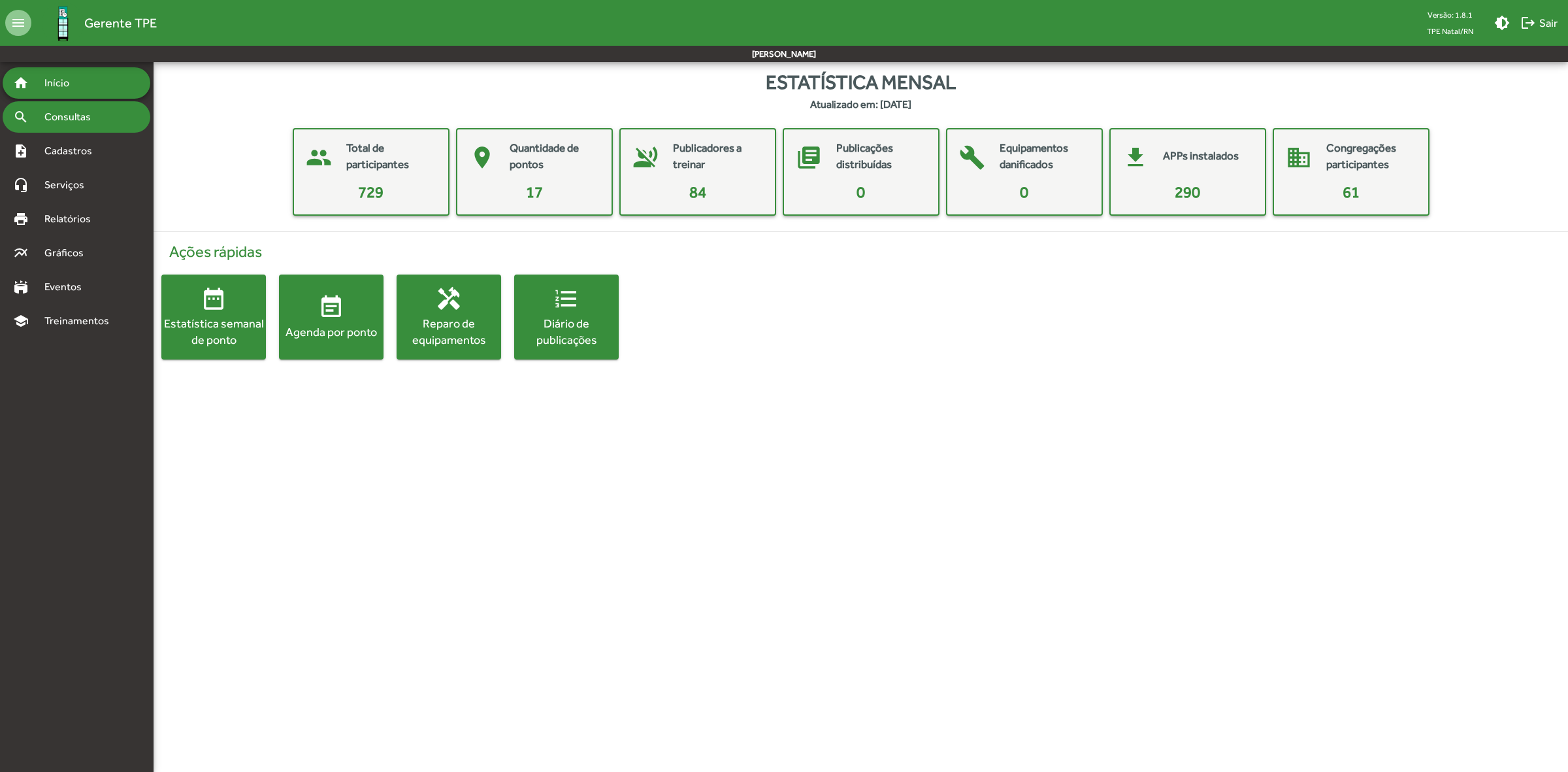
click at [79, 125] on div "search Consultas" at bounding box center [76, 117] width 148 height 31
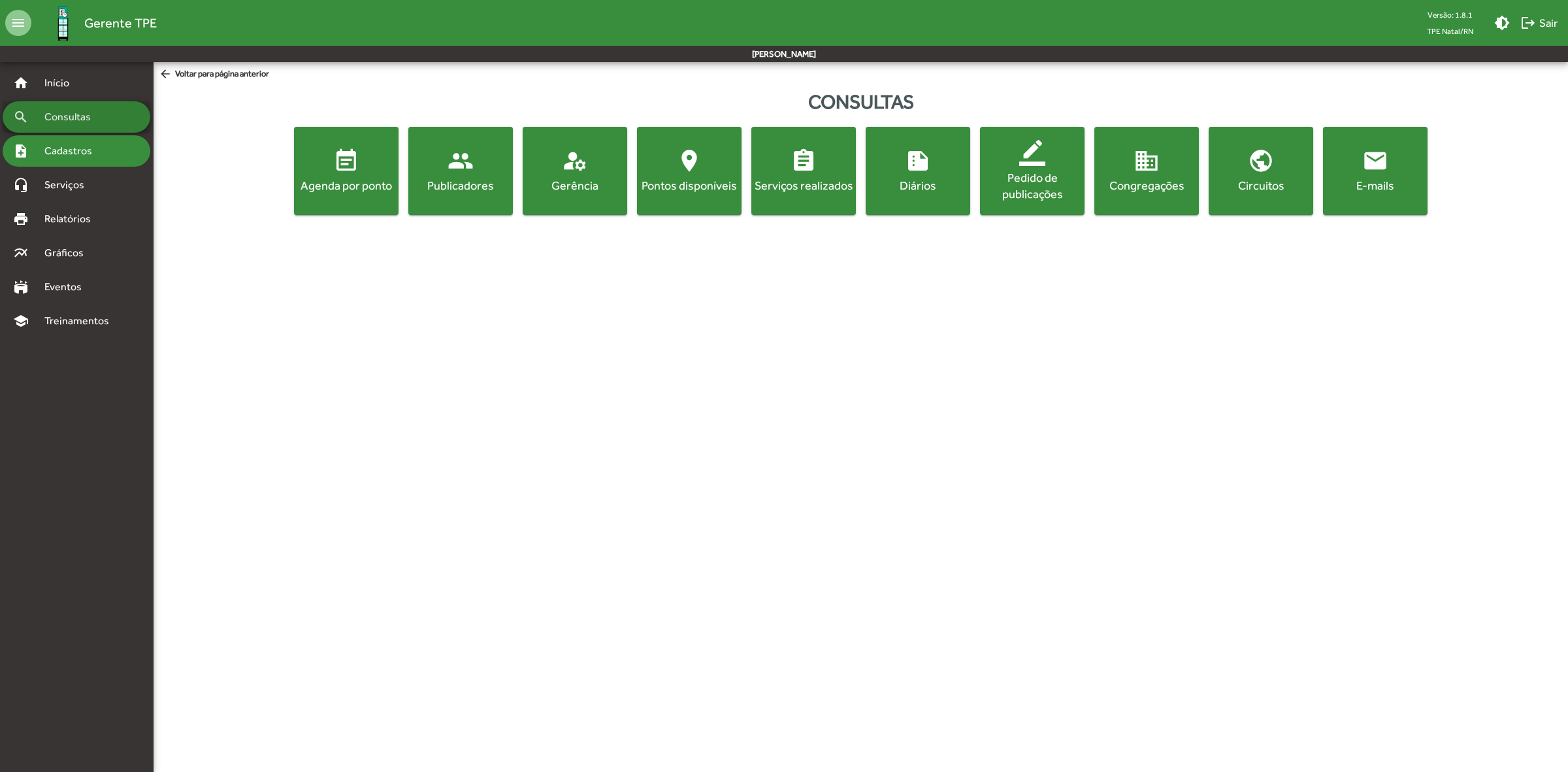
click at [79, 154] on span "Cadastros" at bounding box center [73, 150] width 72 height 16
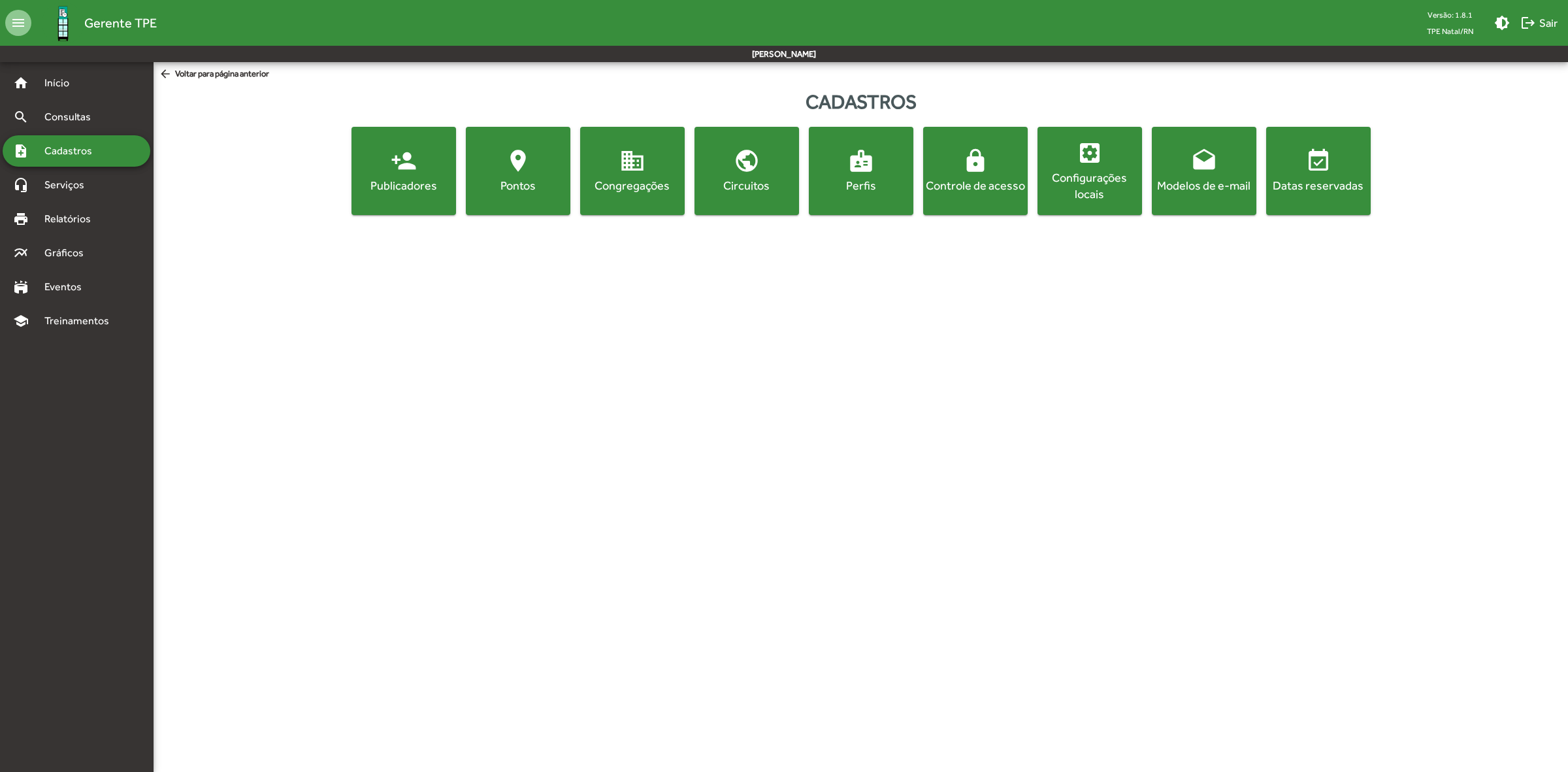
click at [552, 183] on div "Pontos" at bounding box center [518, 185] width 99 height 16
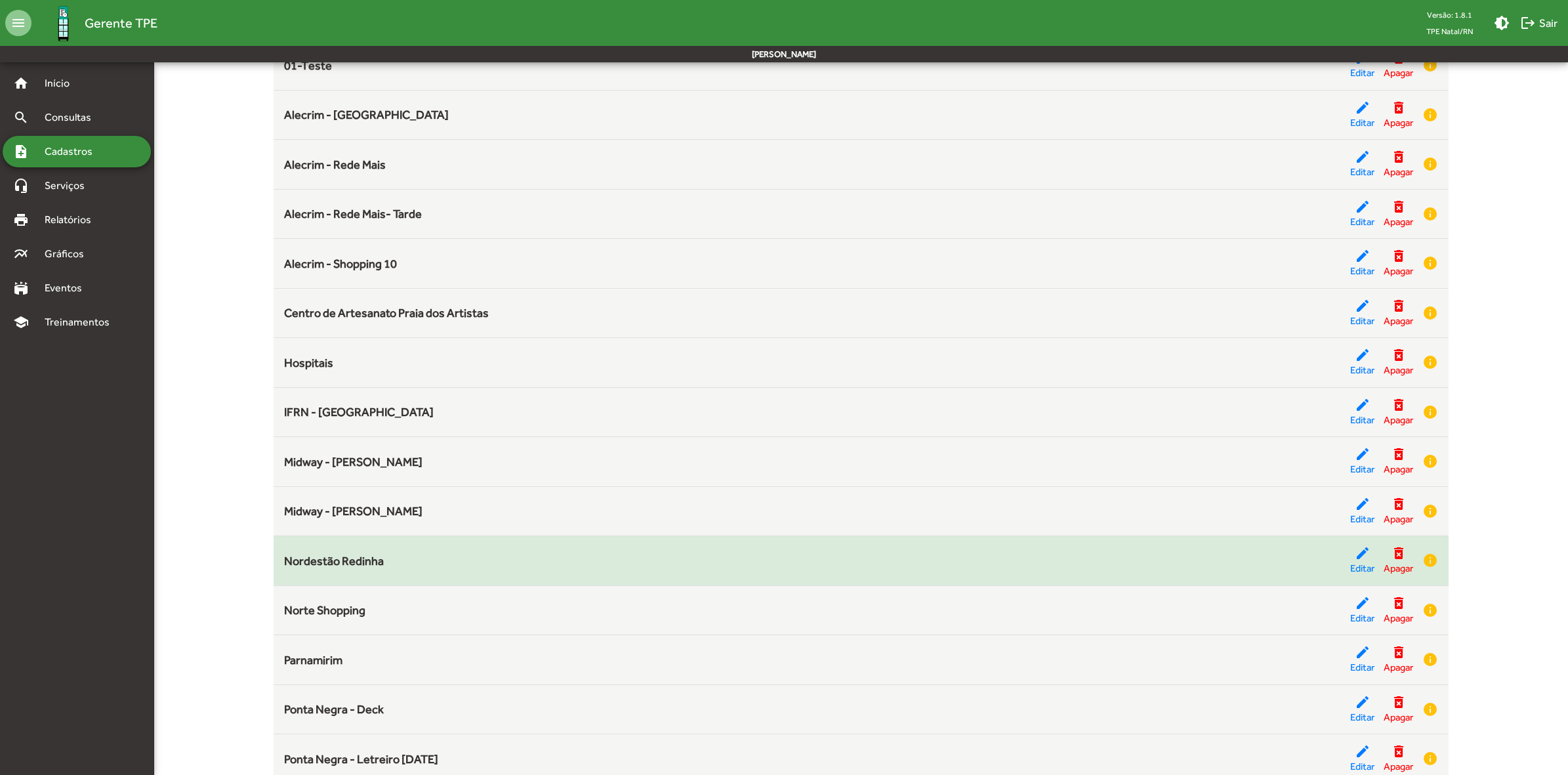
scroll to position [166, 0]
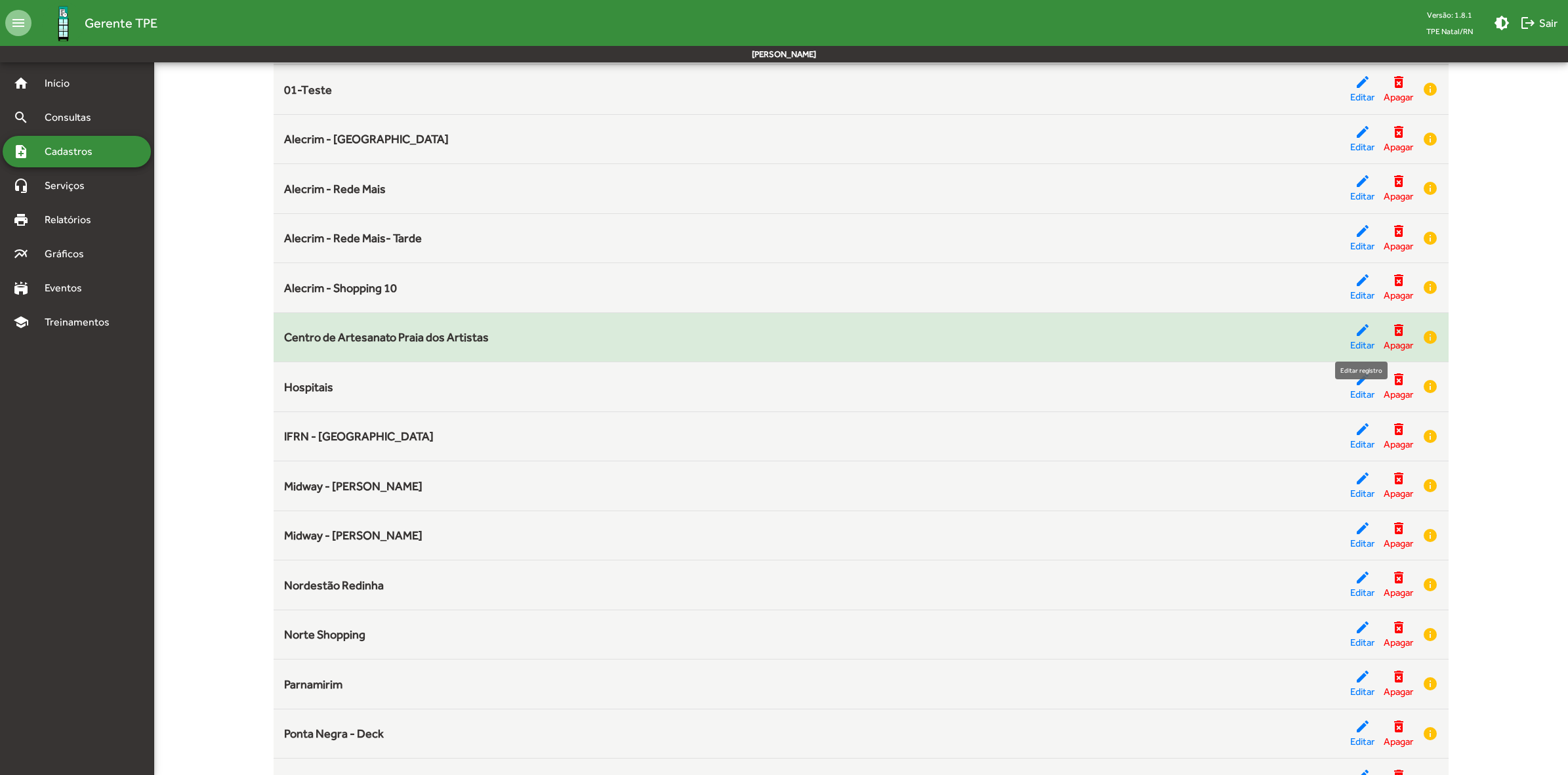
click at [1358, 329] on mat-icon "edit" at bounding box center [1362, 330] width 16 height 16
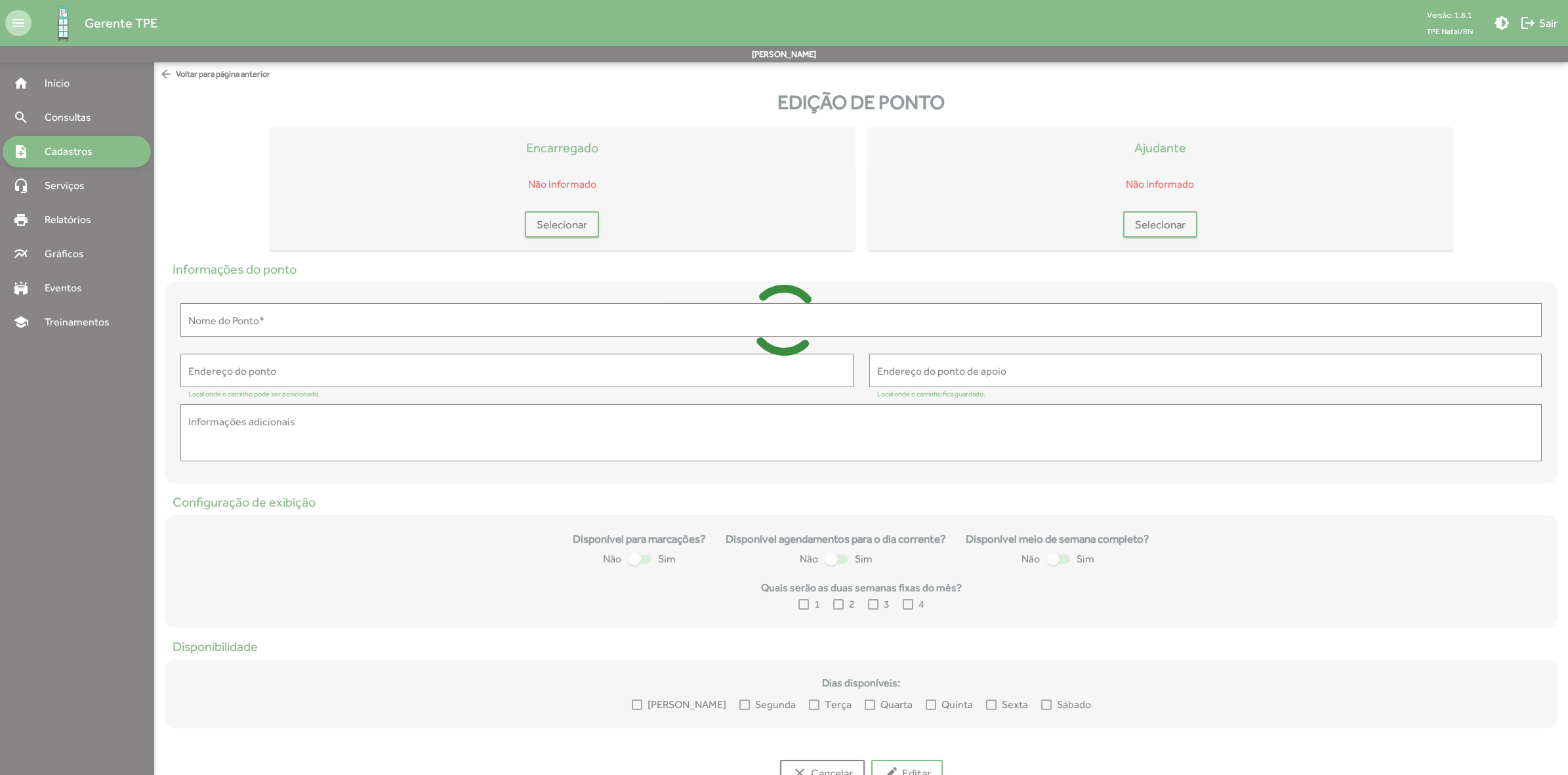
type input "**********"
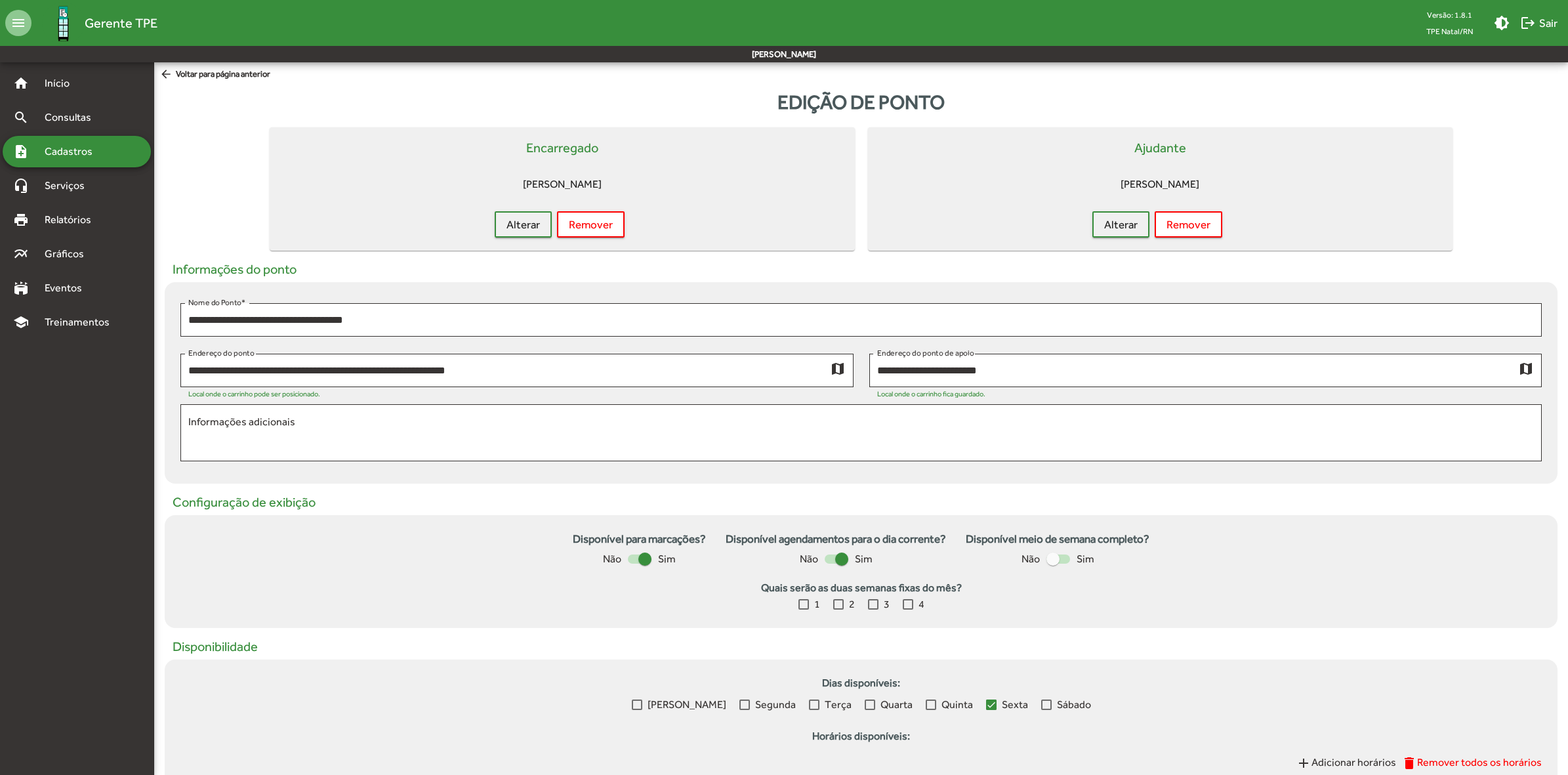
click at [211, 69] on span "arrow_back Voltar para página anterior" at bounding box center [215, 75] width 111 height 14
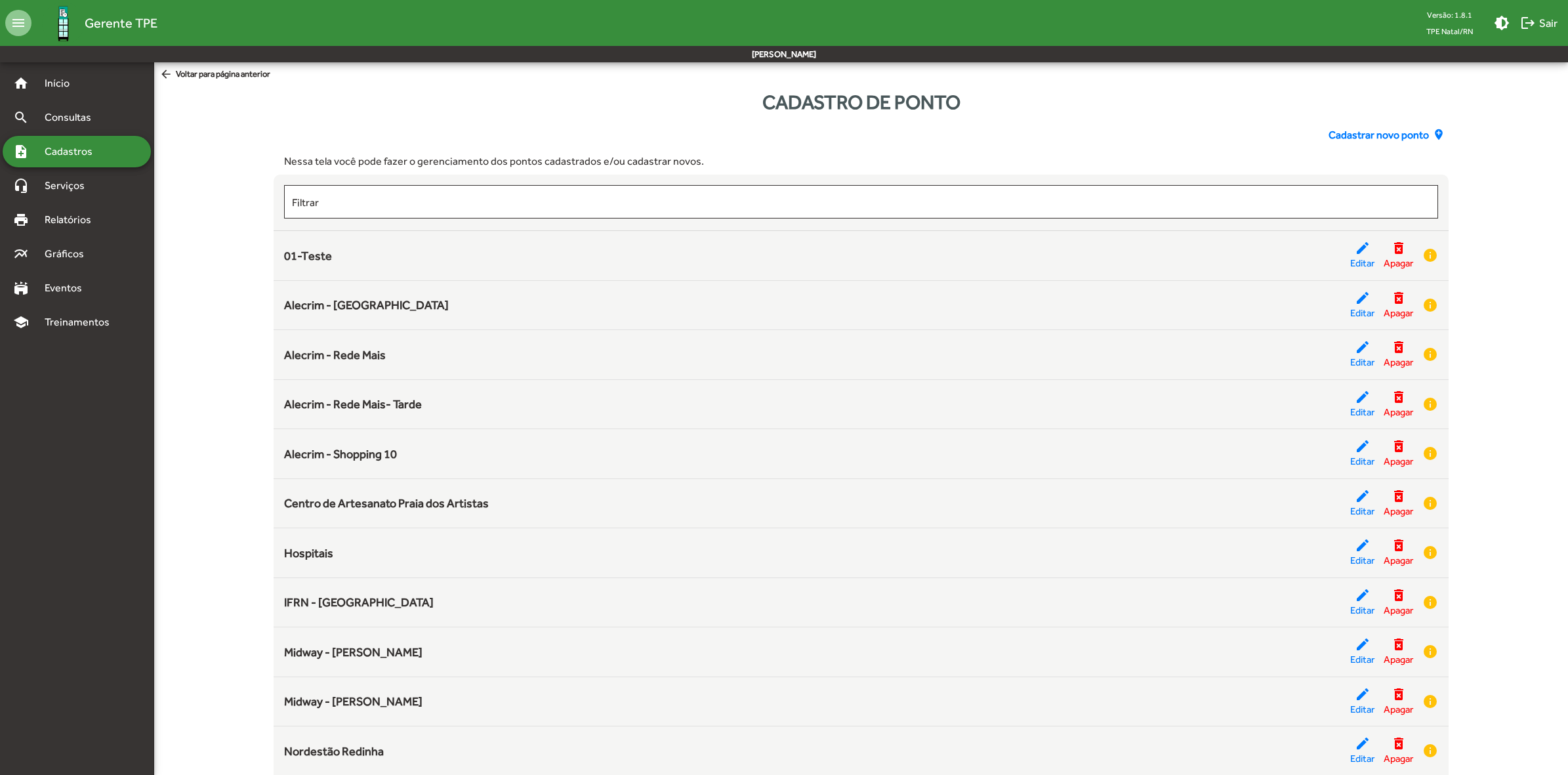
click at [1393, 136] on span "Cadastrar novo ponto" at bounding box center [1379, 135] width 100 height 16
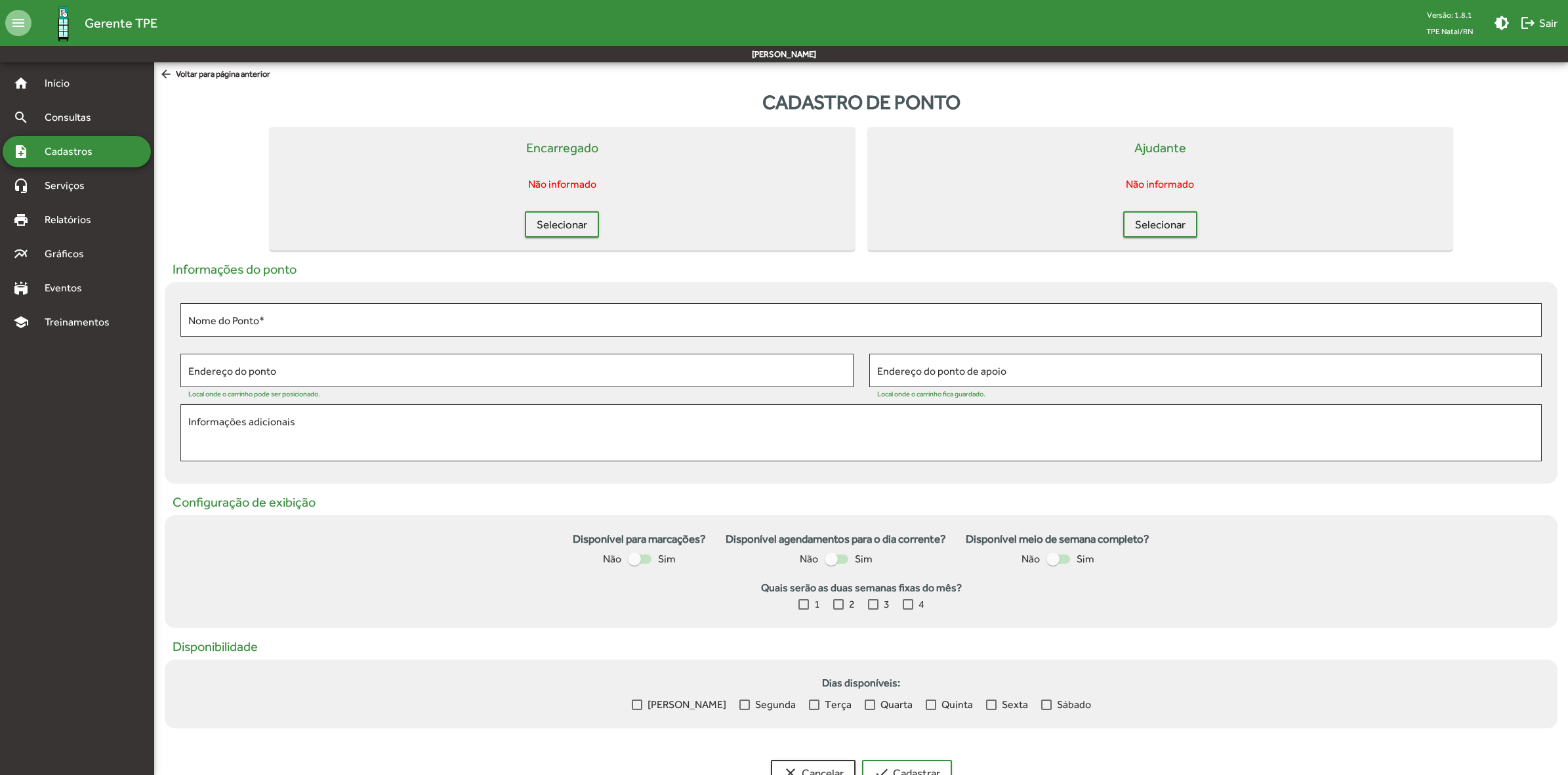
click at [230, 78] on span "arrow_back Voltar para página anterior" at bounding box center [215, 75] width 111 height 14
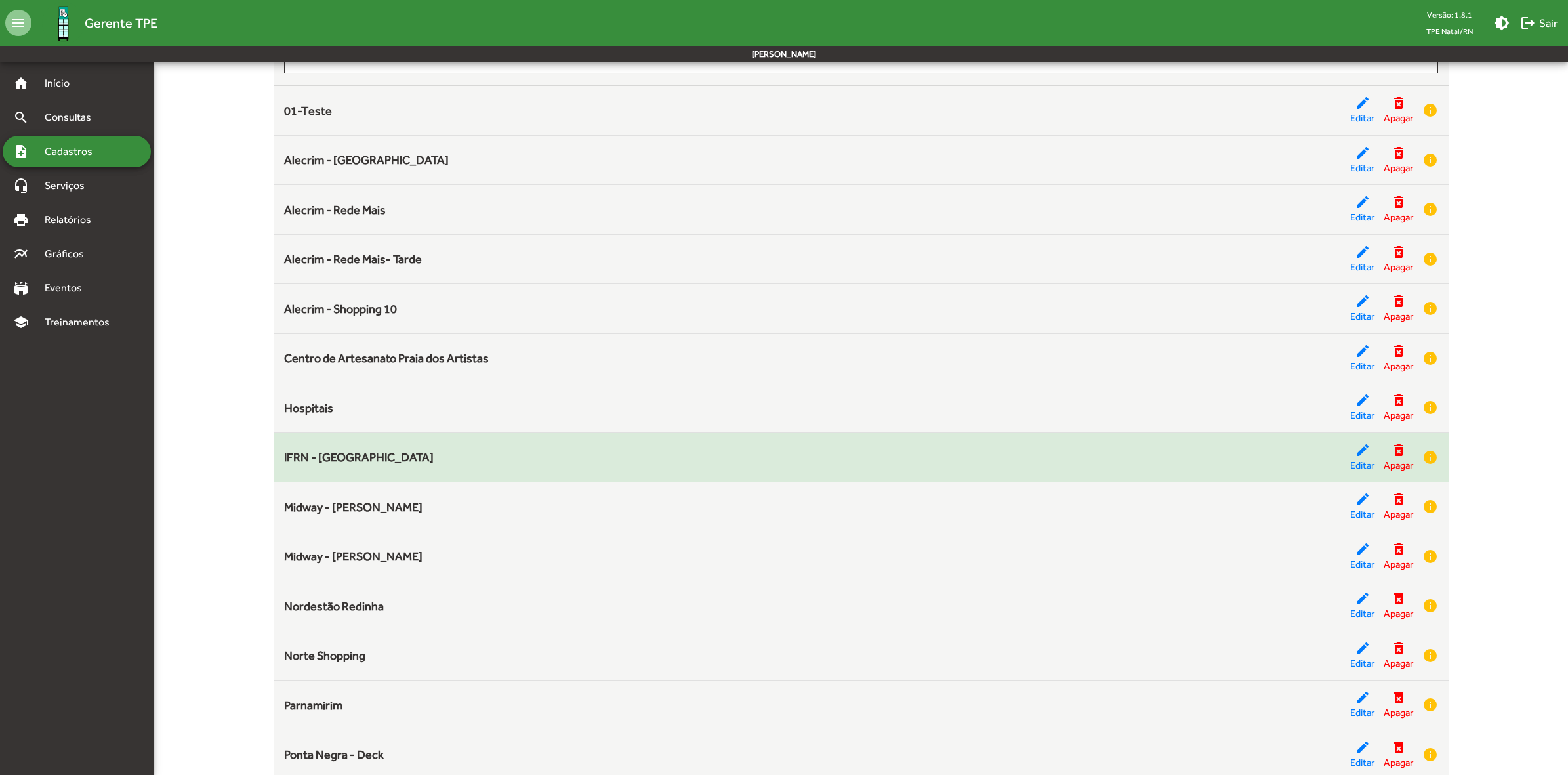
scroll to position [330, 0]
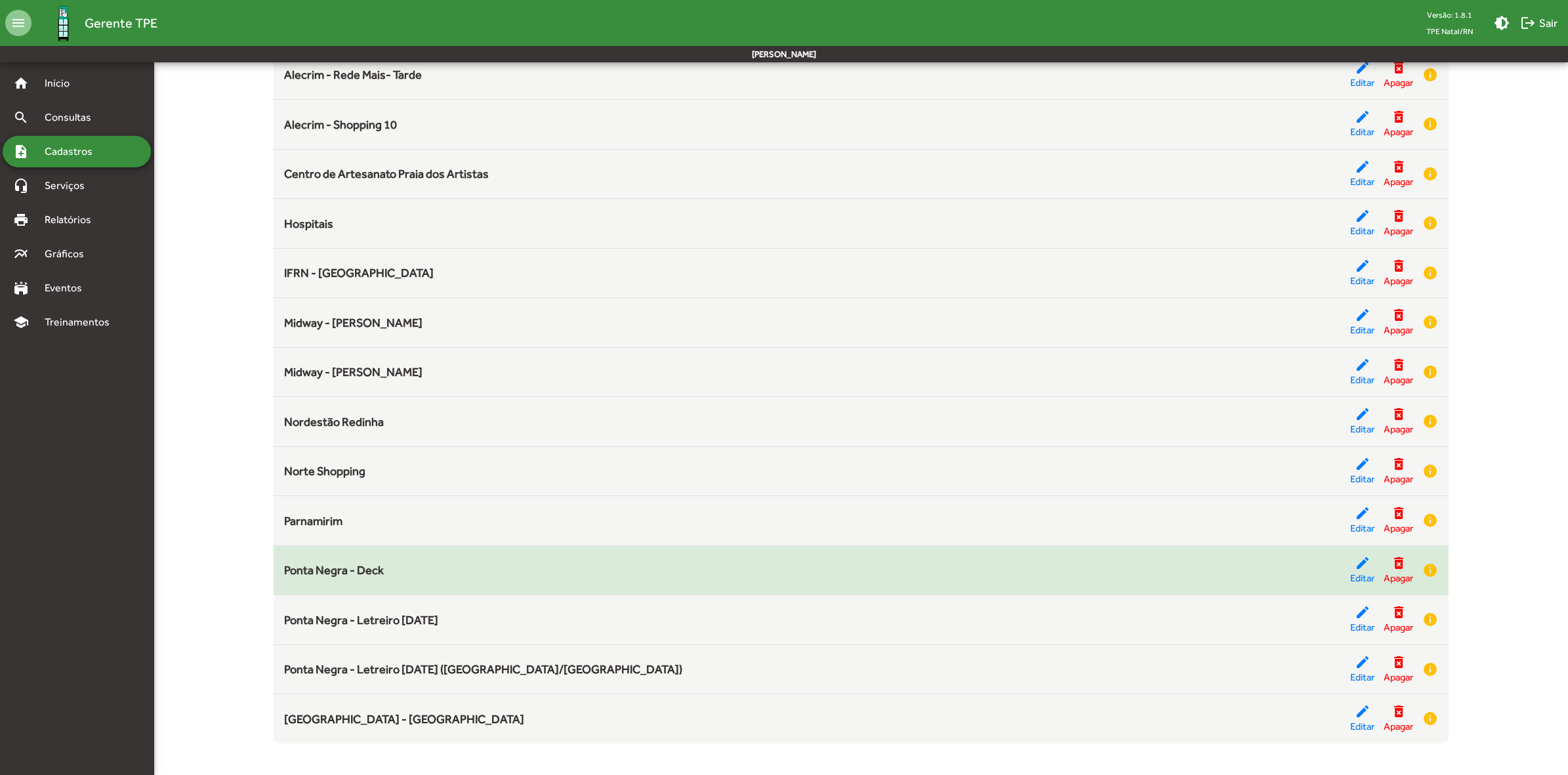
click at [364, 565] on span "Ponta Negra - Deck" at bounding box center [333, 570] width 99 height 14
click at [1359, 563] on mat-icon "edit" at bounding box center [1362, 562] width 16 height 16
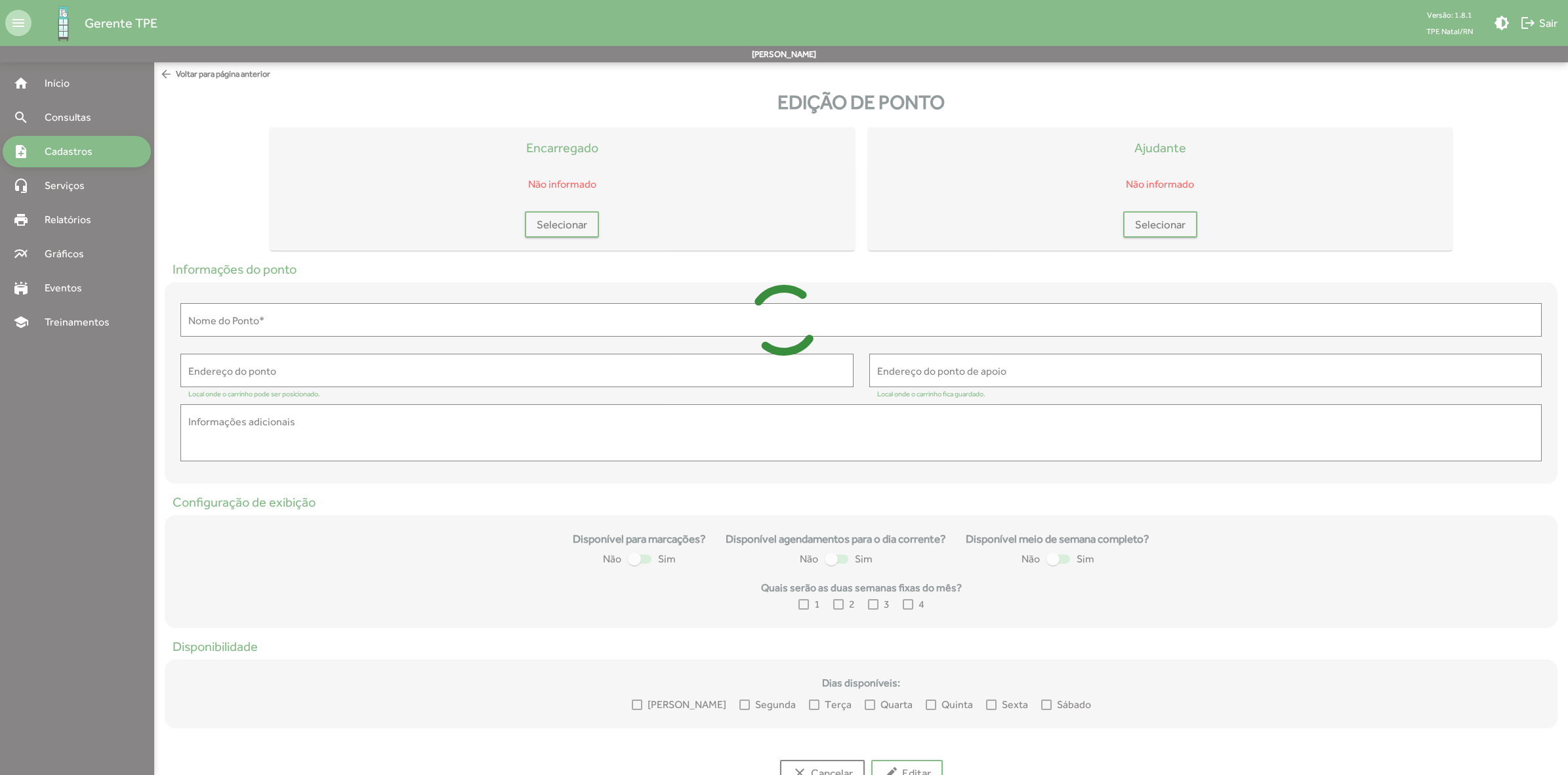
type input "**********"
type textarea "**********"
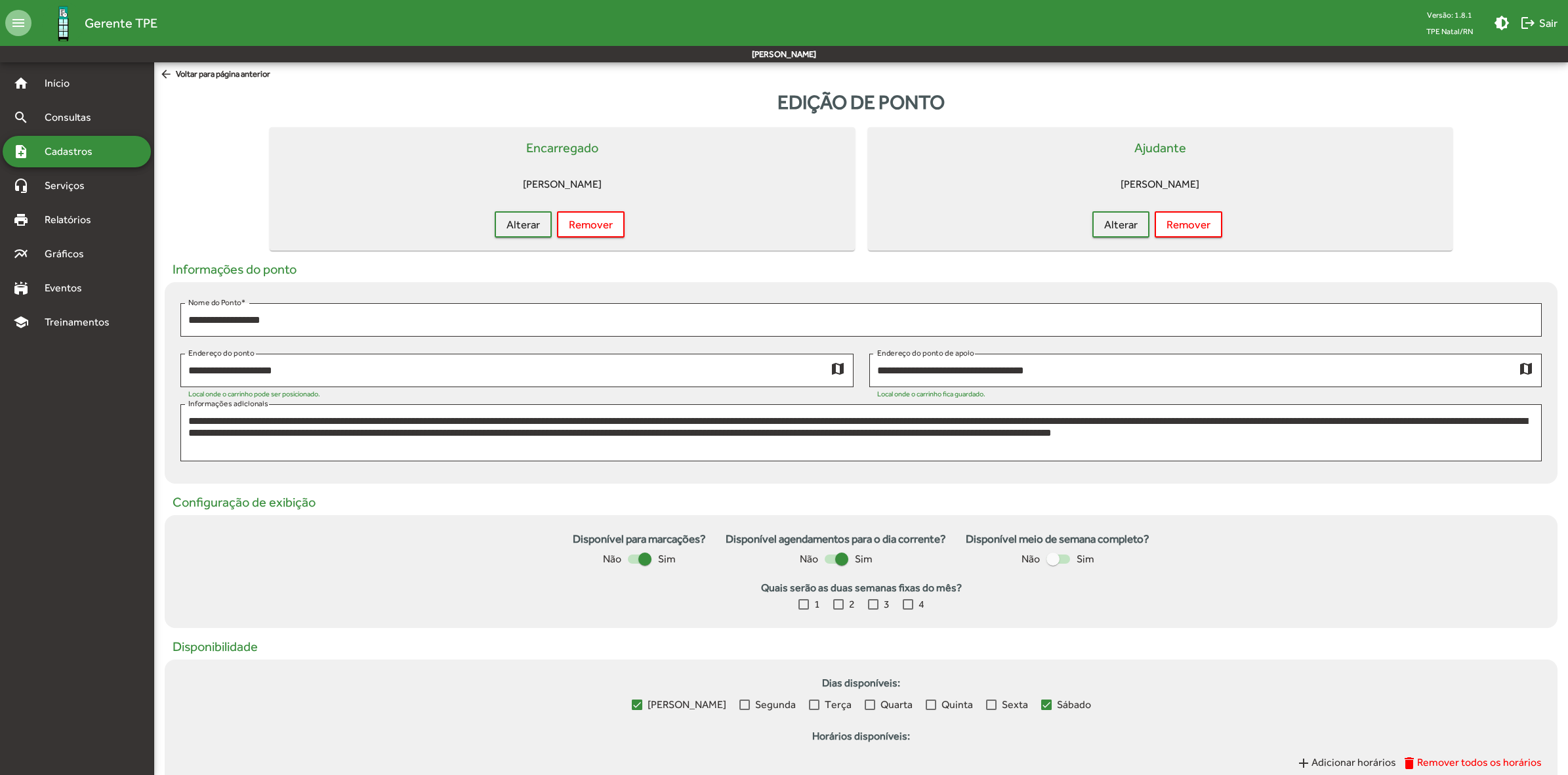
click at [211, 73] on span "arrow_back Voltar para página anterior" at bounding box center [215, 75] width 111 height 14
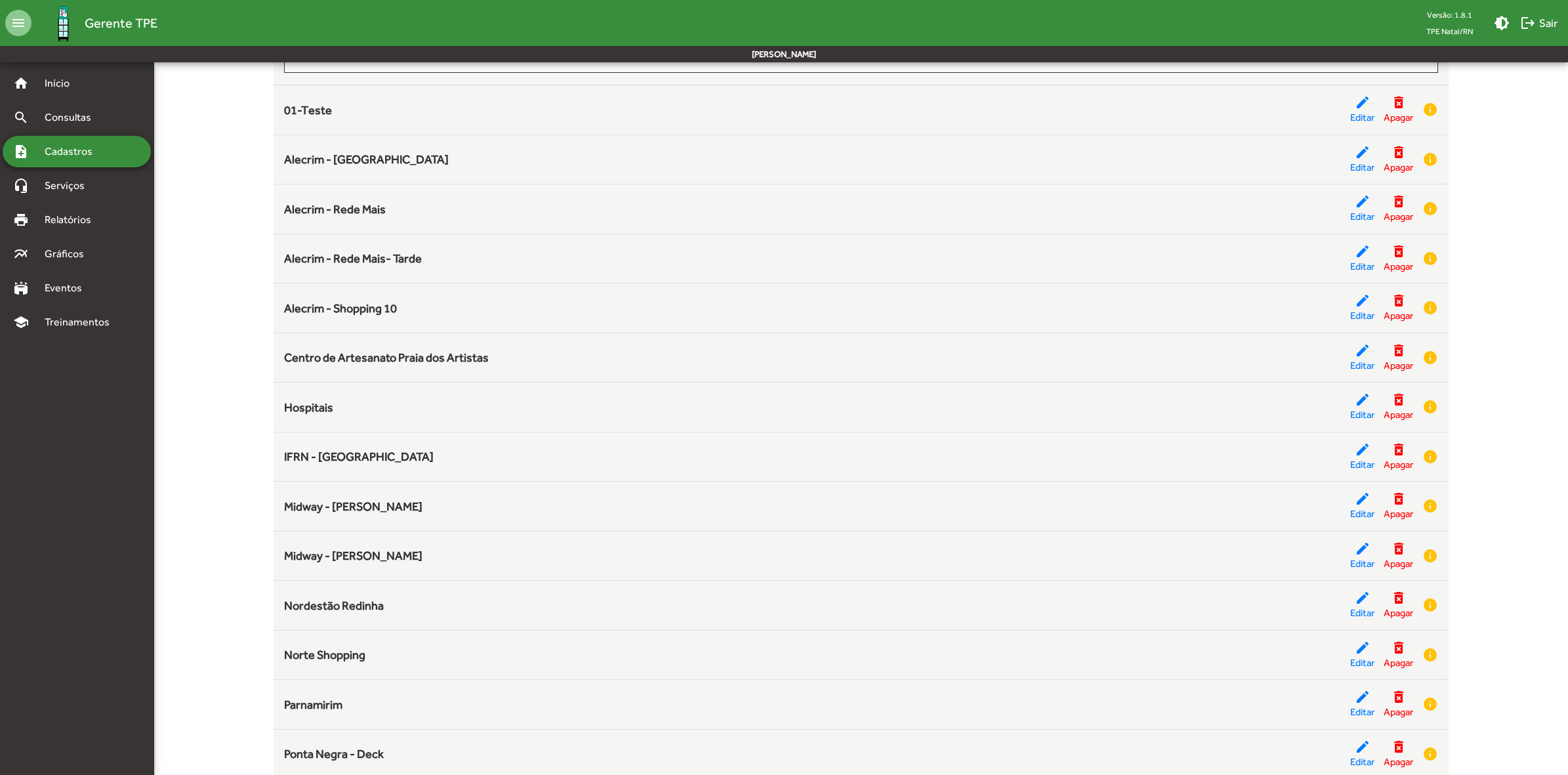
scroll to position [330, 0]
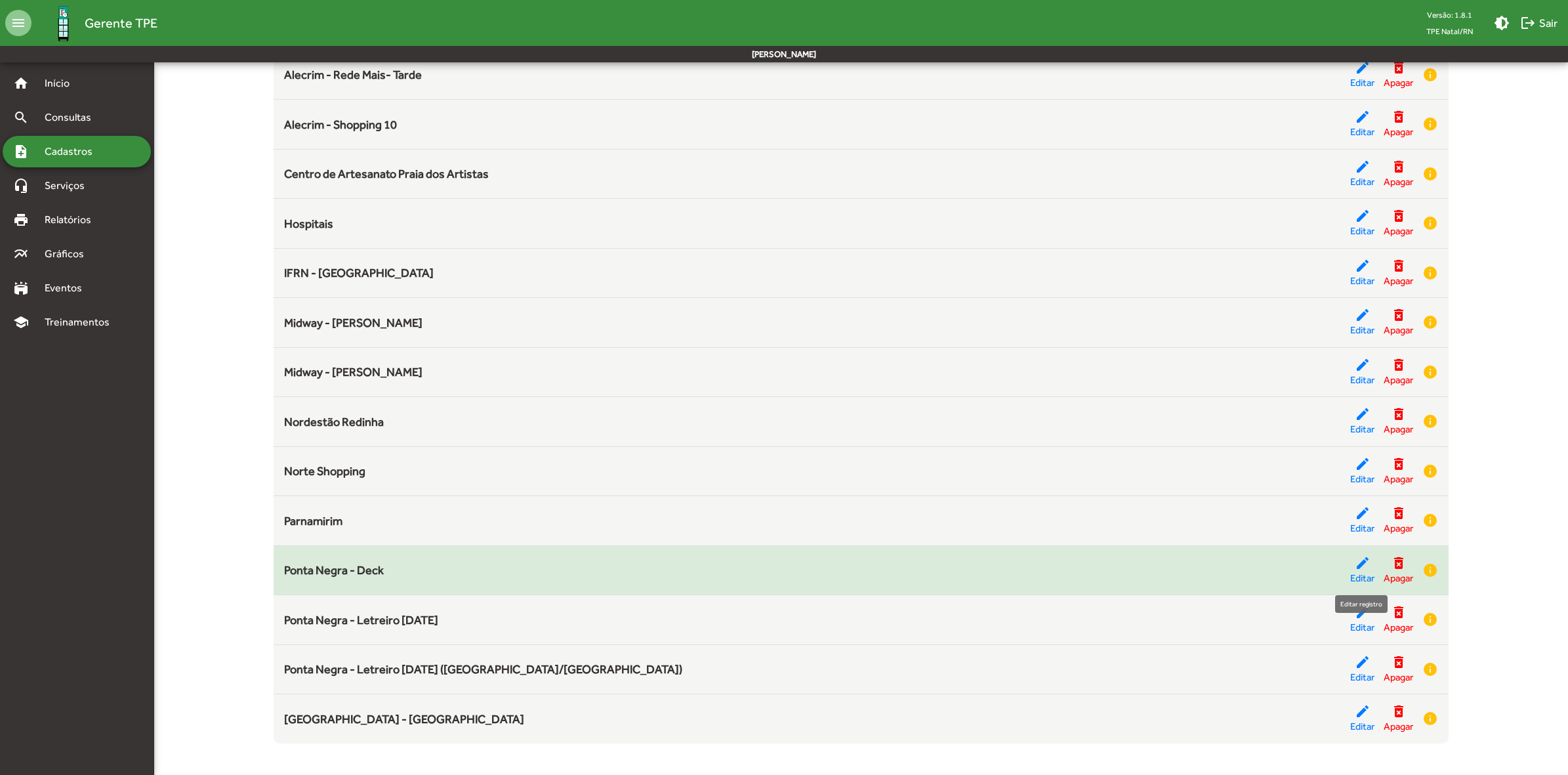
click at [1355, 562] on mat-icon "edit" at bounding box center [1362, 562] width 16 height 16
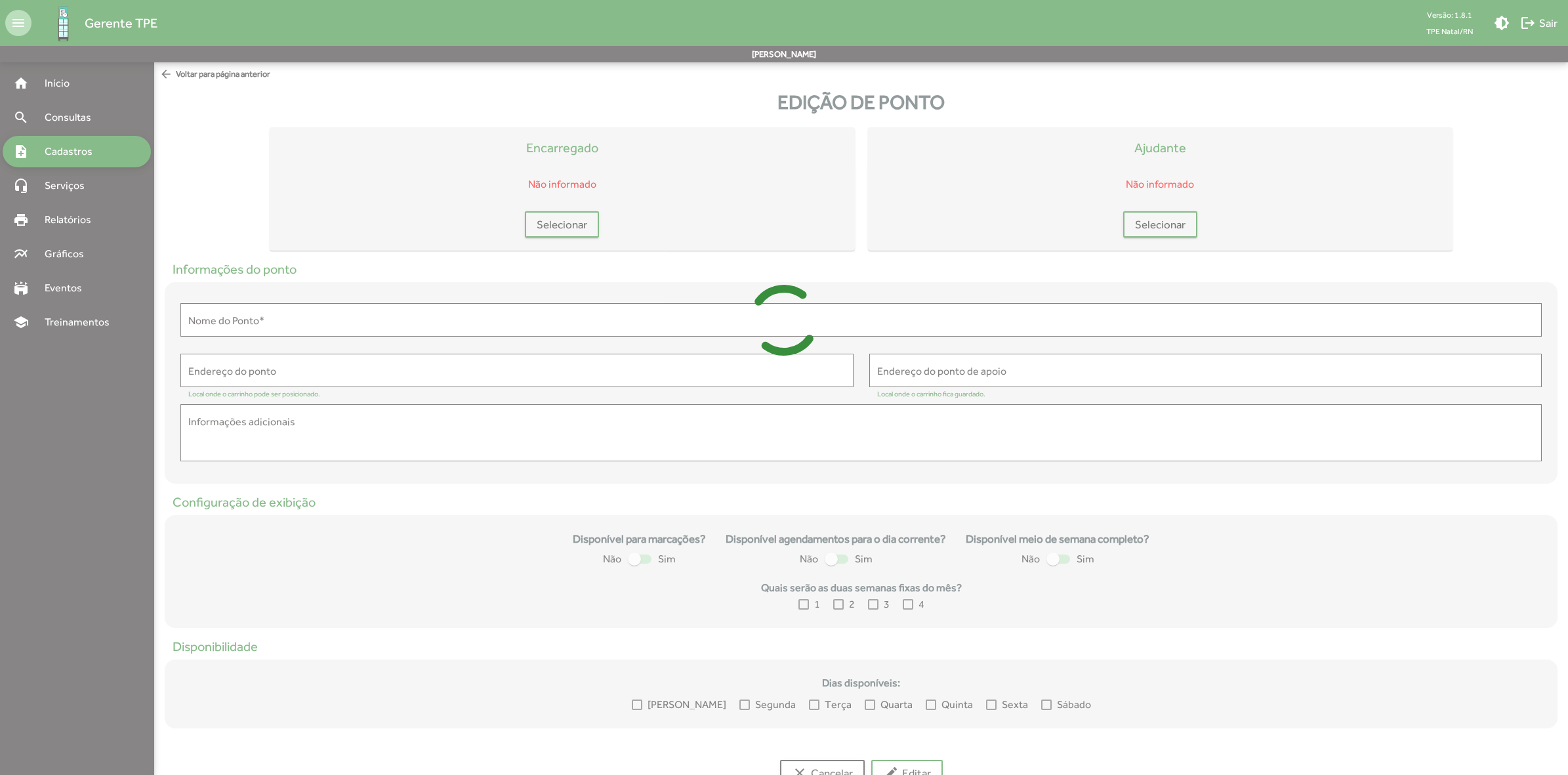
type input "**********"
type textarea "**********"
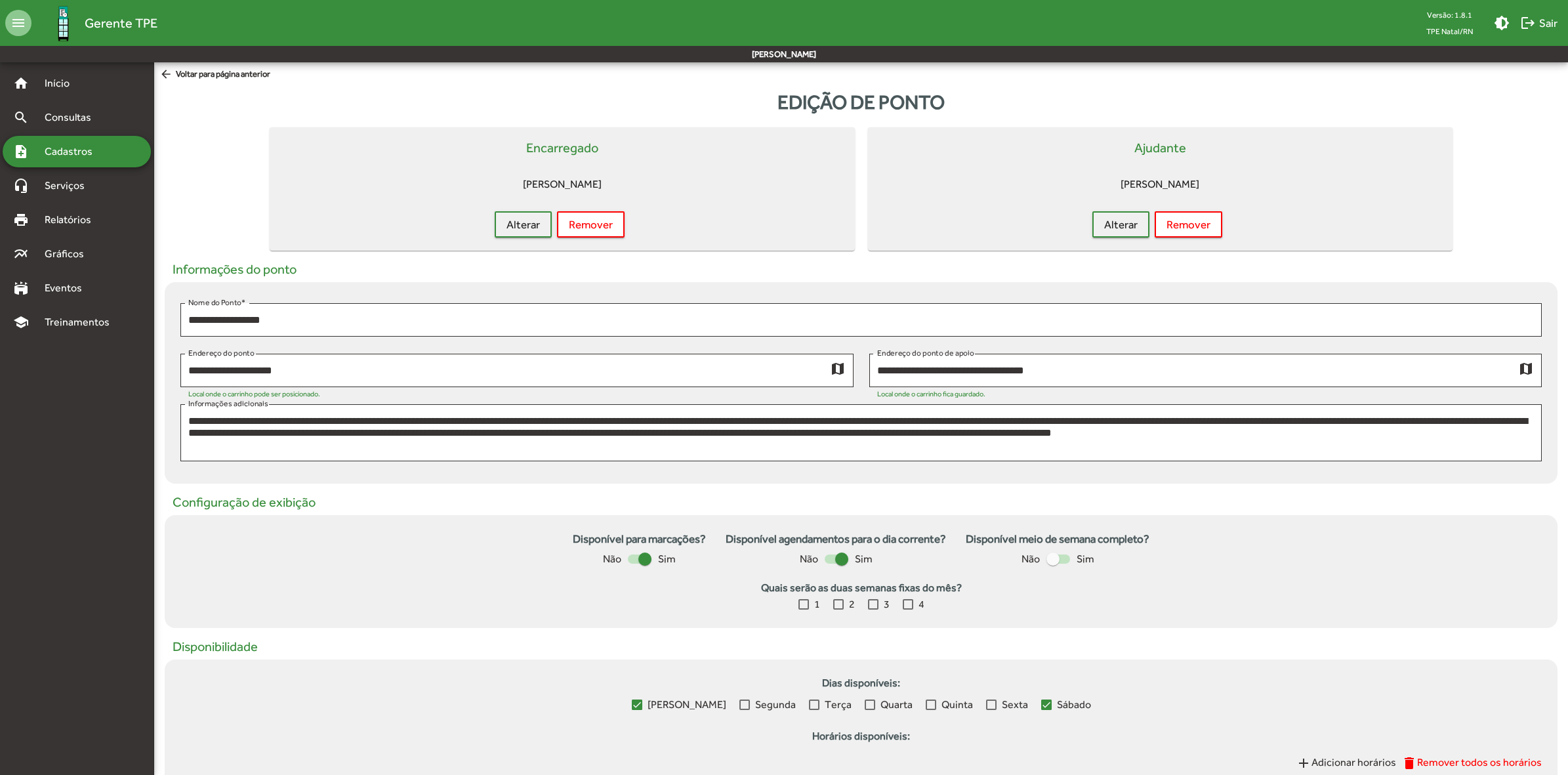
click at [231, 72] on span "arrow_back Voltar para página anterior" at bounding box center [215, 75] width 111 height 14
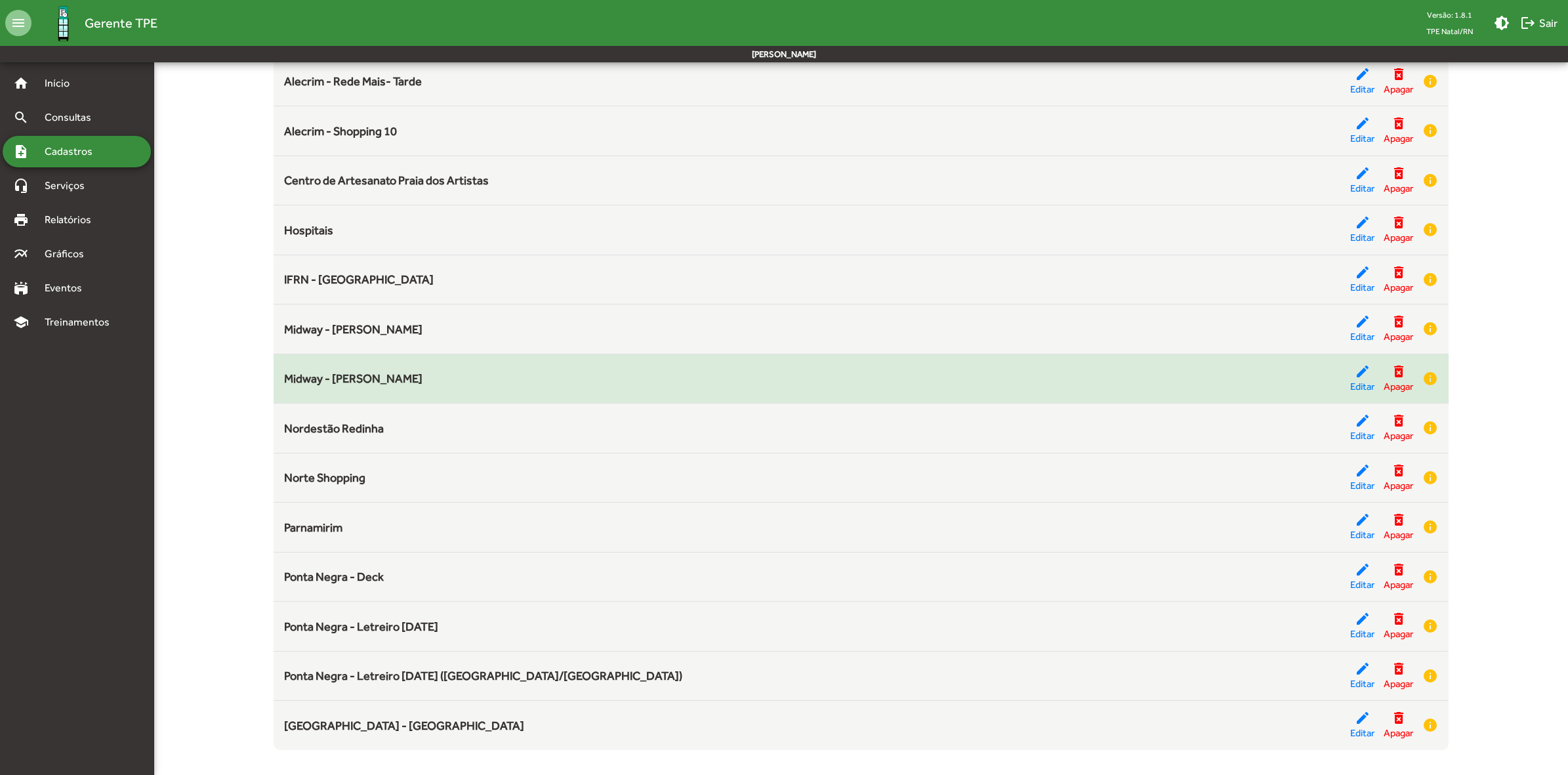
scroll to position [330, 0]
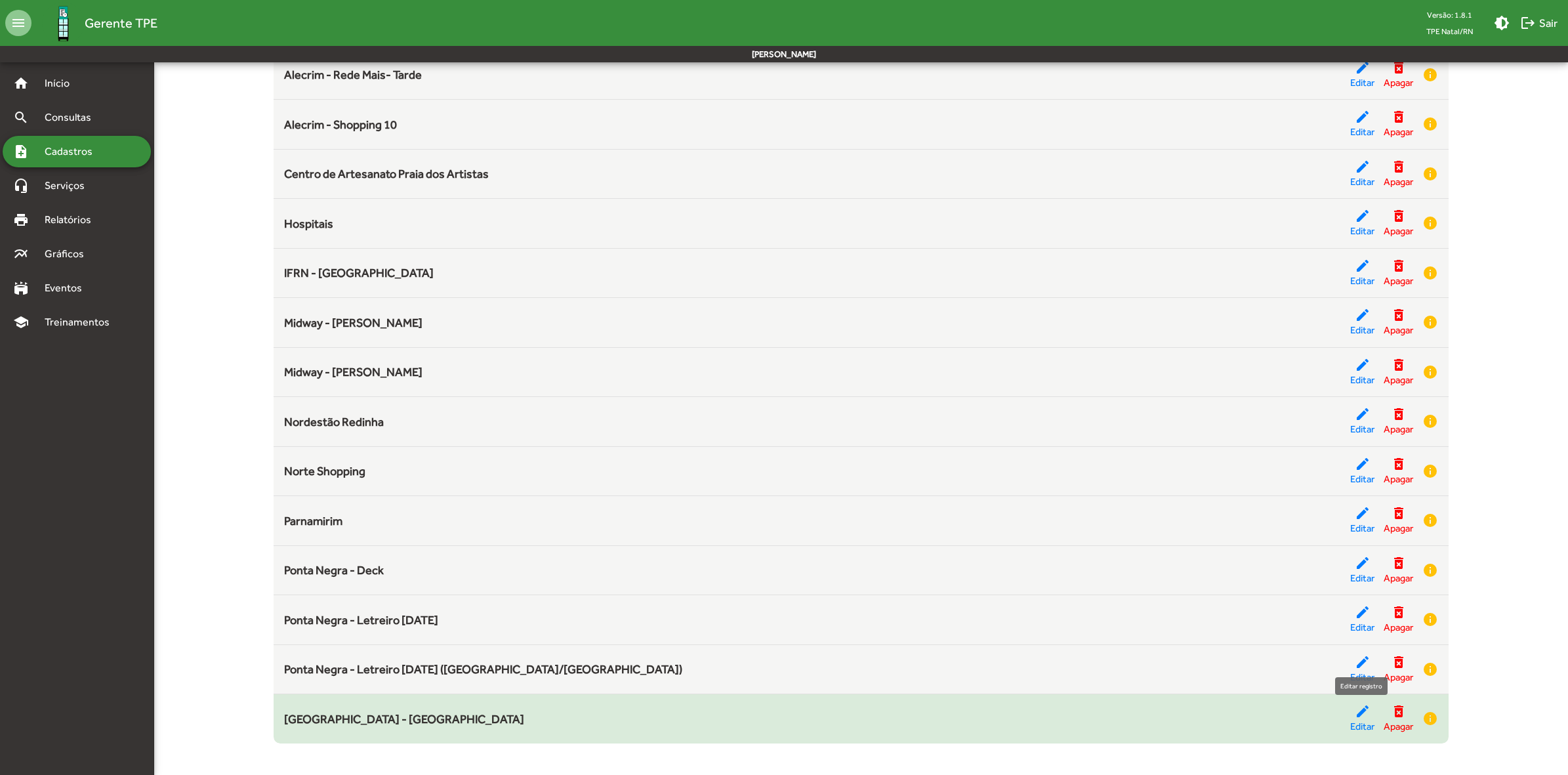
click at [1366, 722] on span "Editar" at bounding box center [1362, 726] width 24 height 15
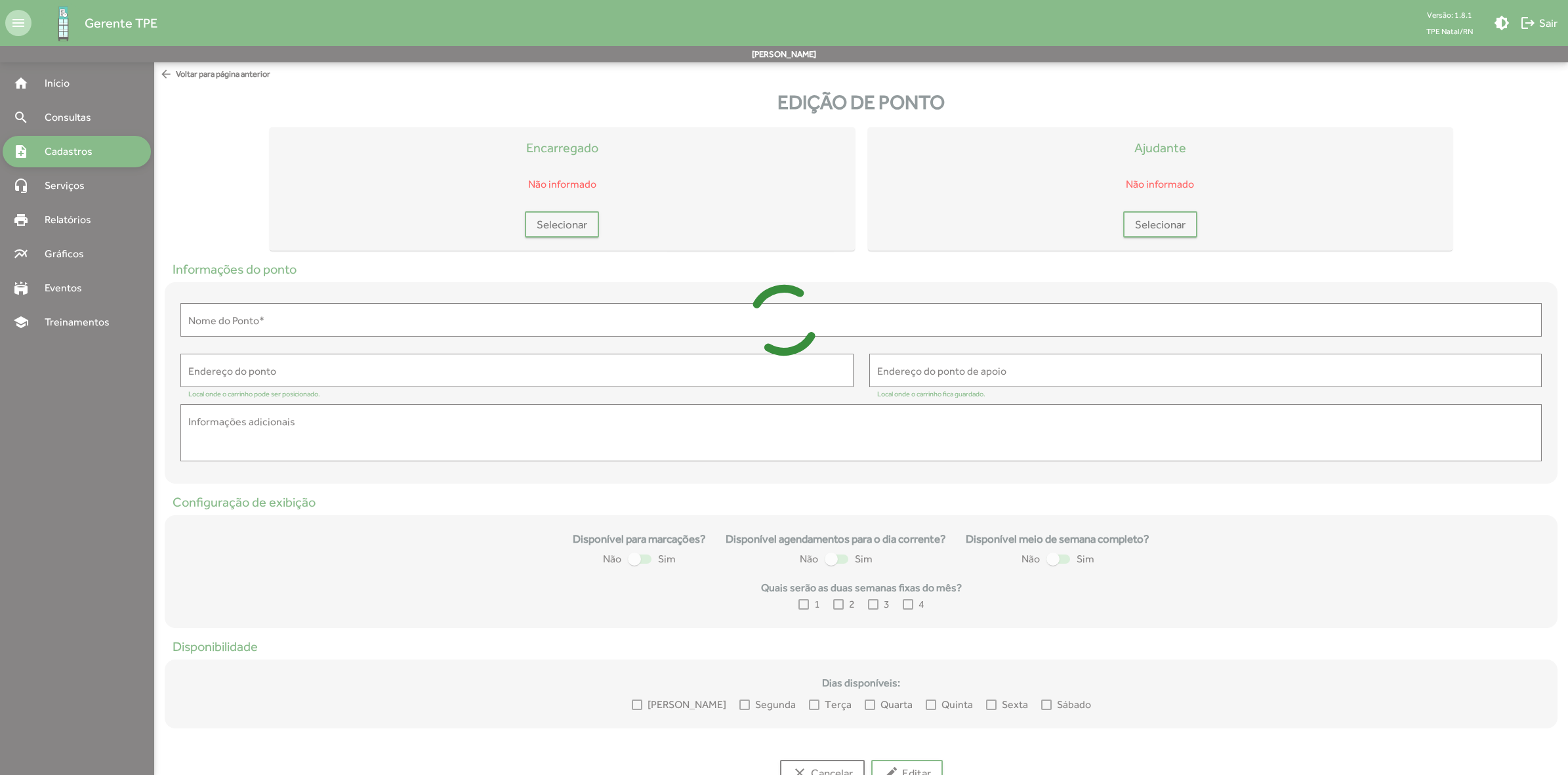
type input "**********"
type textarea "**********"
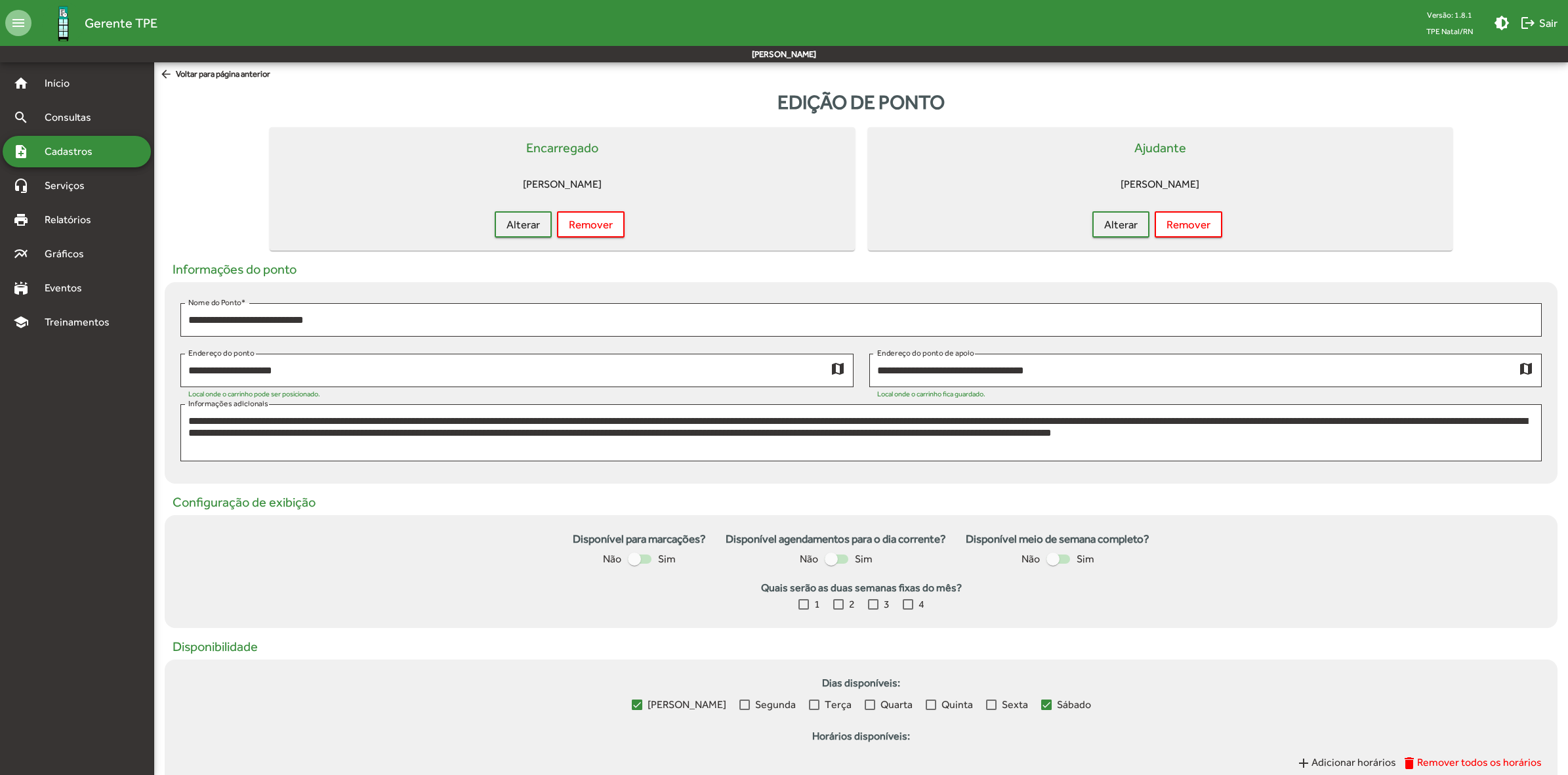
click at [202, 74] on span "arrow_back Voltar para página anterior" at bounding box center [215, 75] width 111 height 14
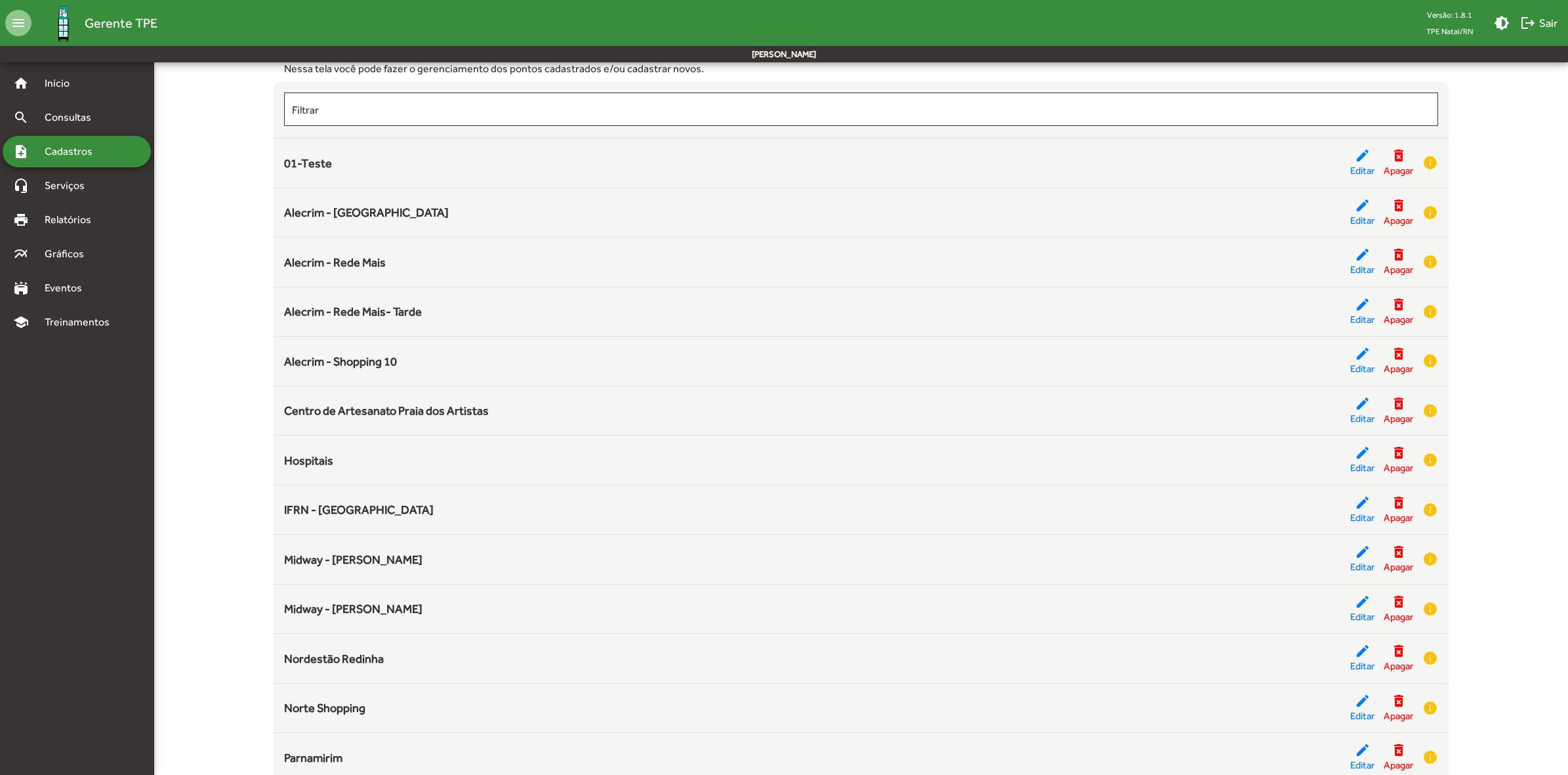
scroll to position [330, 0]
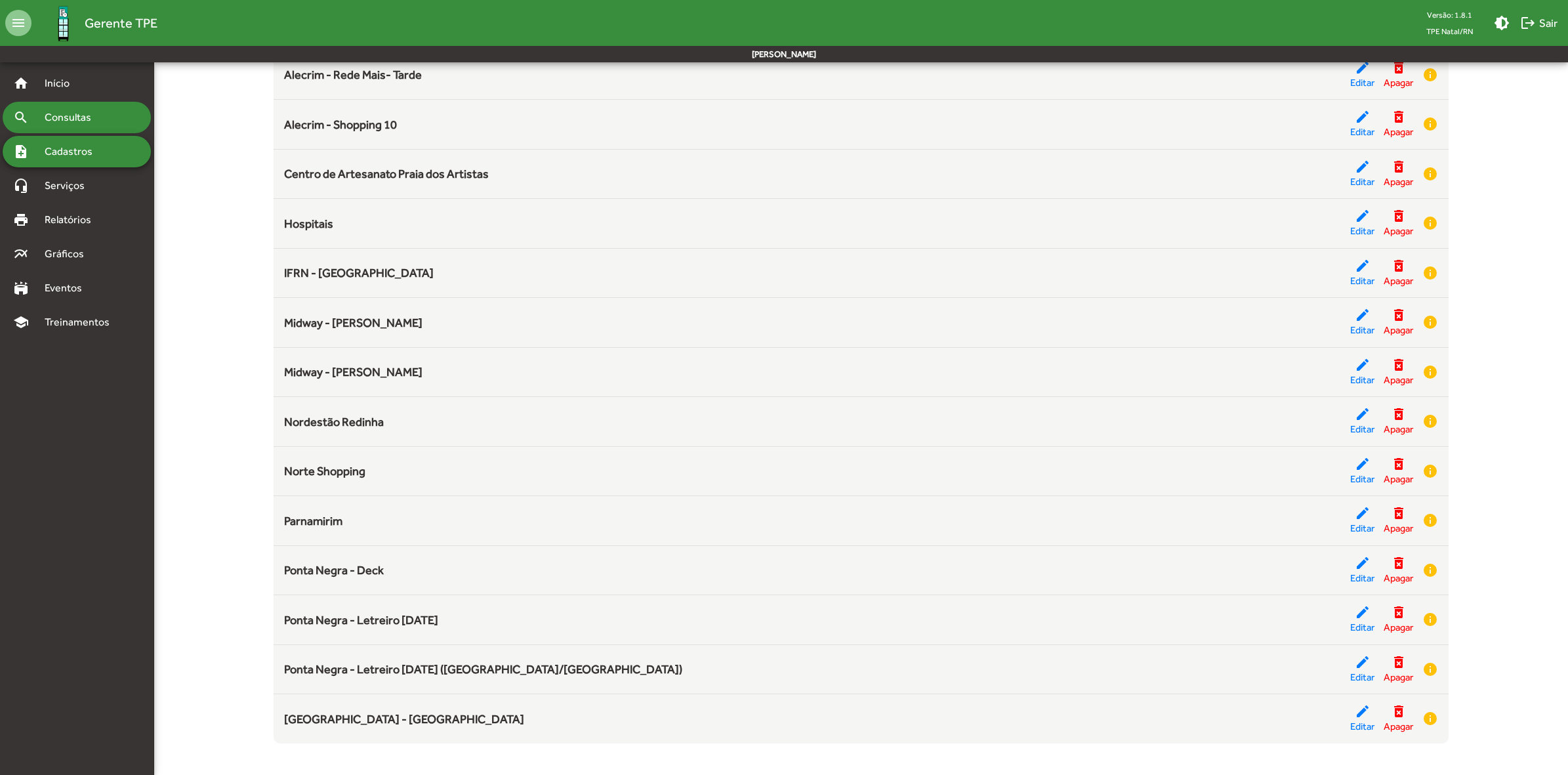
click at [107, 123] on span "Consultas" at bounding box center [73, 117] width 71 height 16
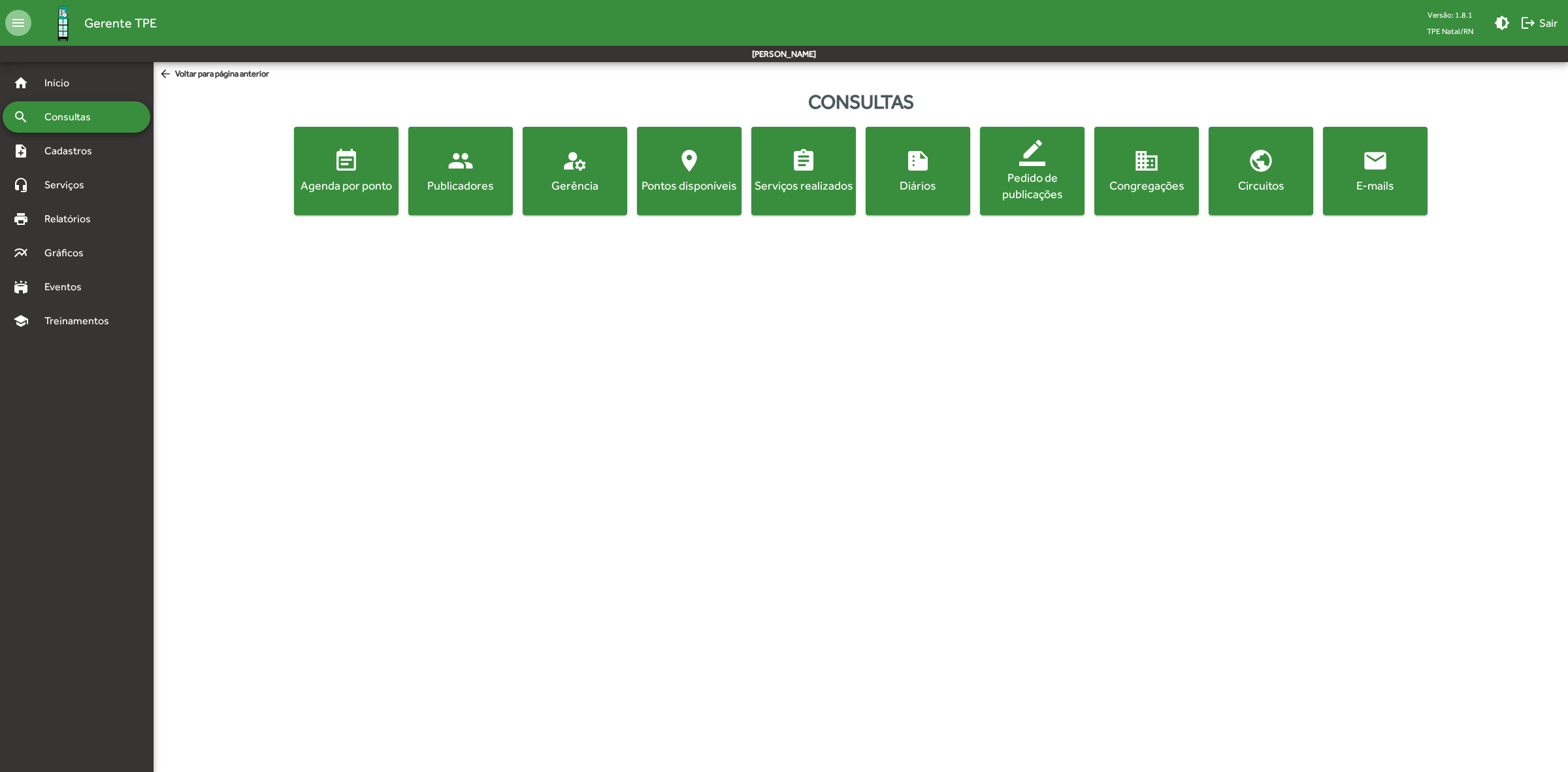
click at [354, 178] on div "Agenda por ponto" at bounding box center [346, 185] width 99 height 16
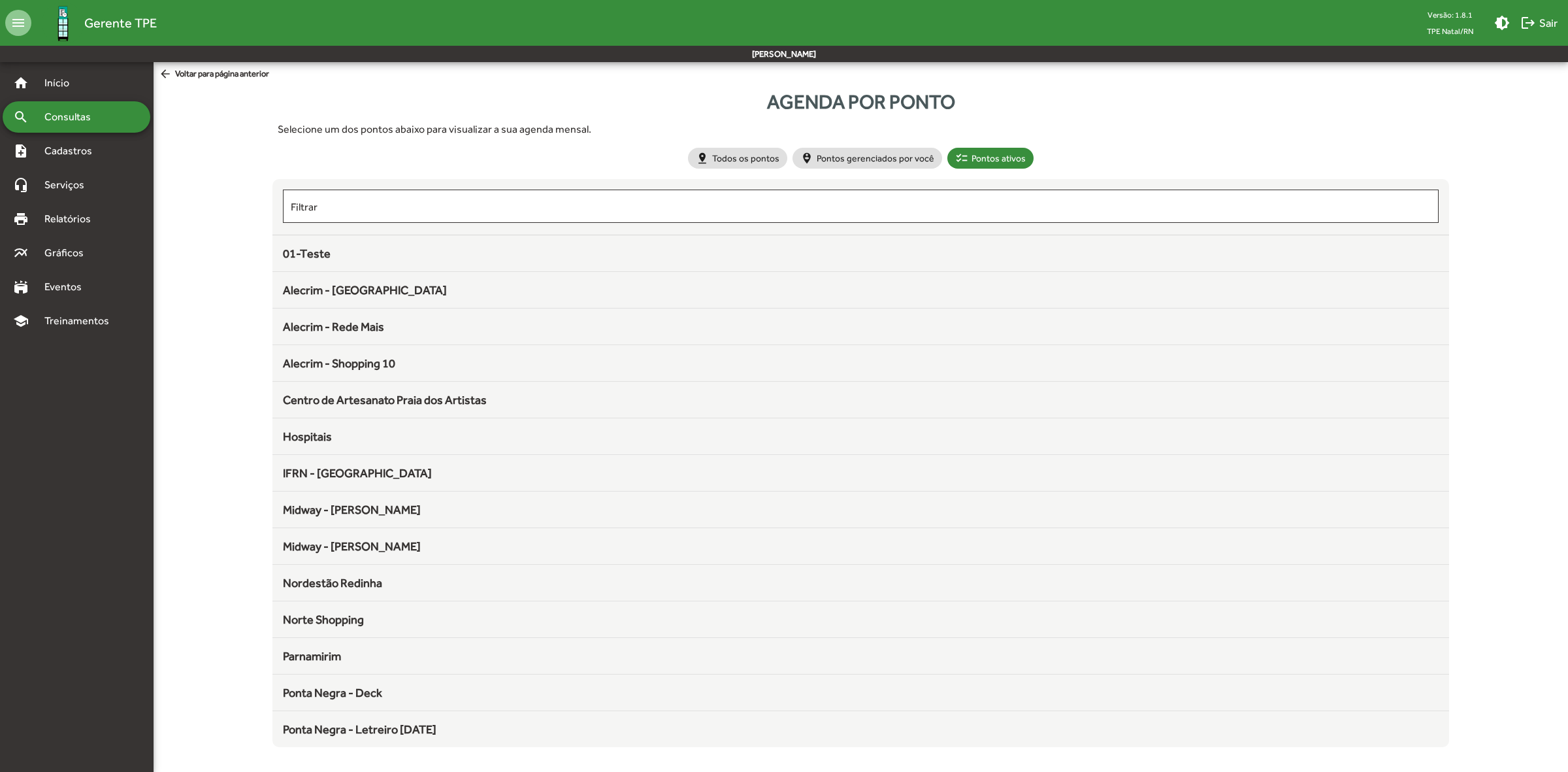
click at [212, 74] on span "arrow_back Voltar para página anterior" at bounding box center [214, 74] width 111 height 14
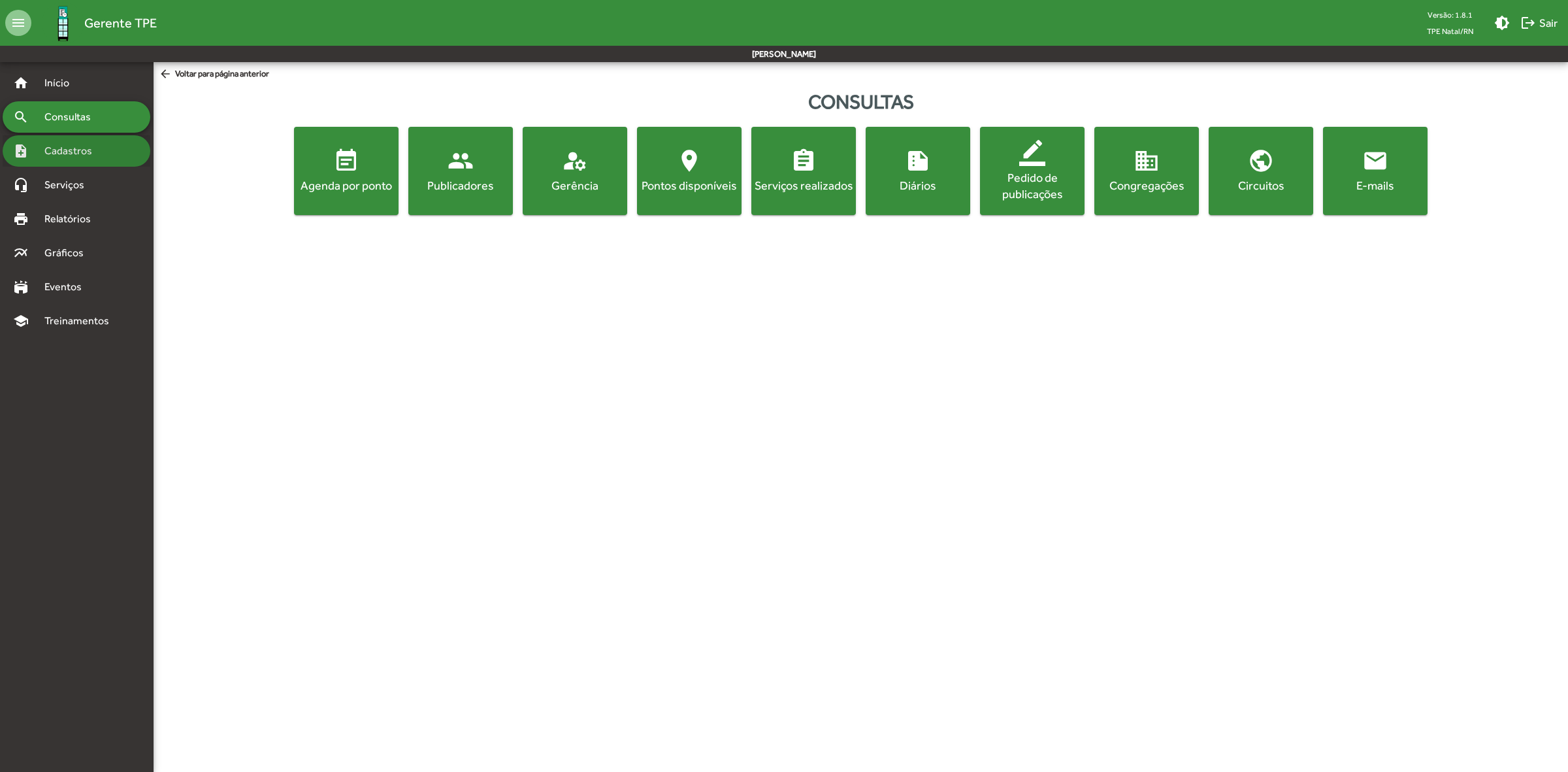
click at [92, 154] on span "Cadastros" at bounding box center [73, 150] width 72 height 16
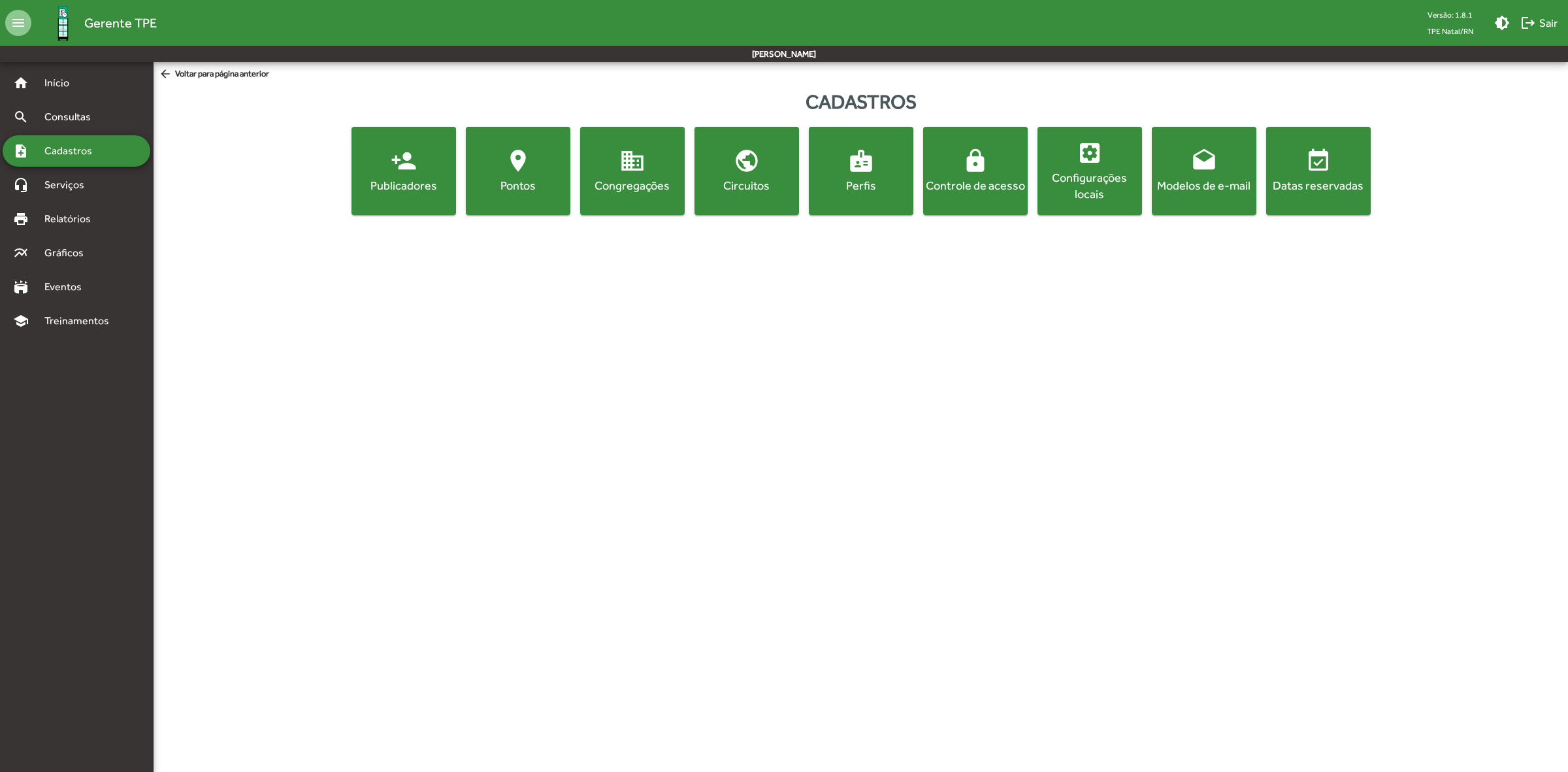
click at [509, 172] on mat-icon "location_on" at bounding box center [518, 161] width 26 height 26
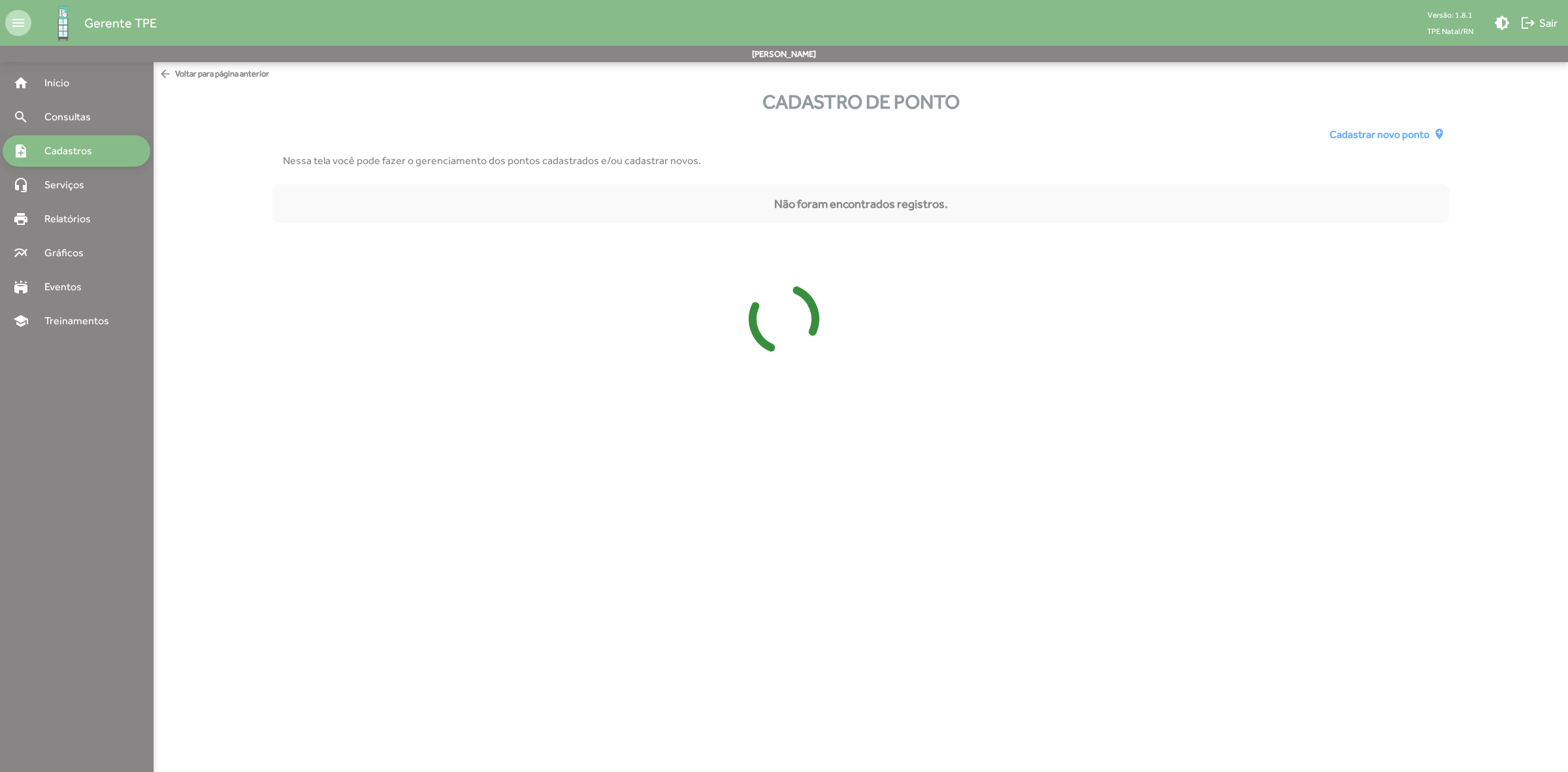
click at [46, 195] on div at bounding box center [784, 386] width 1568 height 772
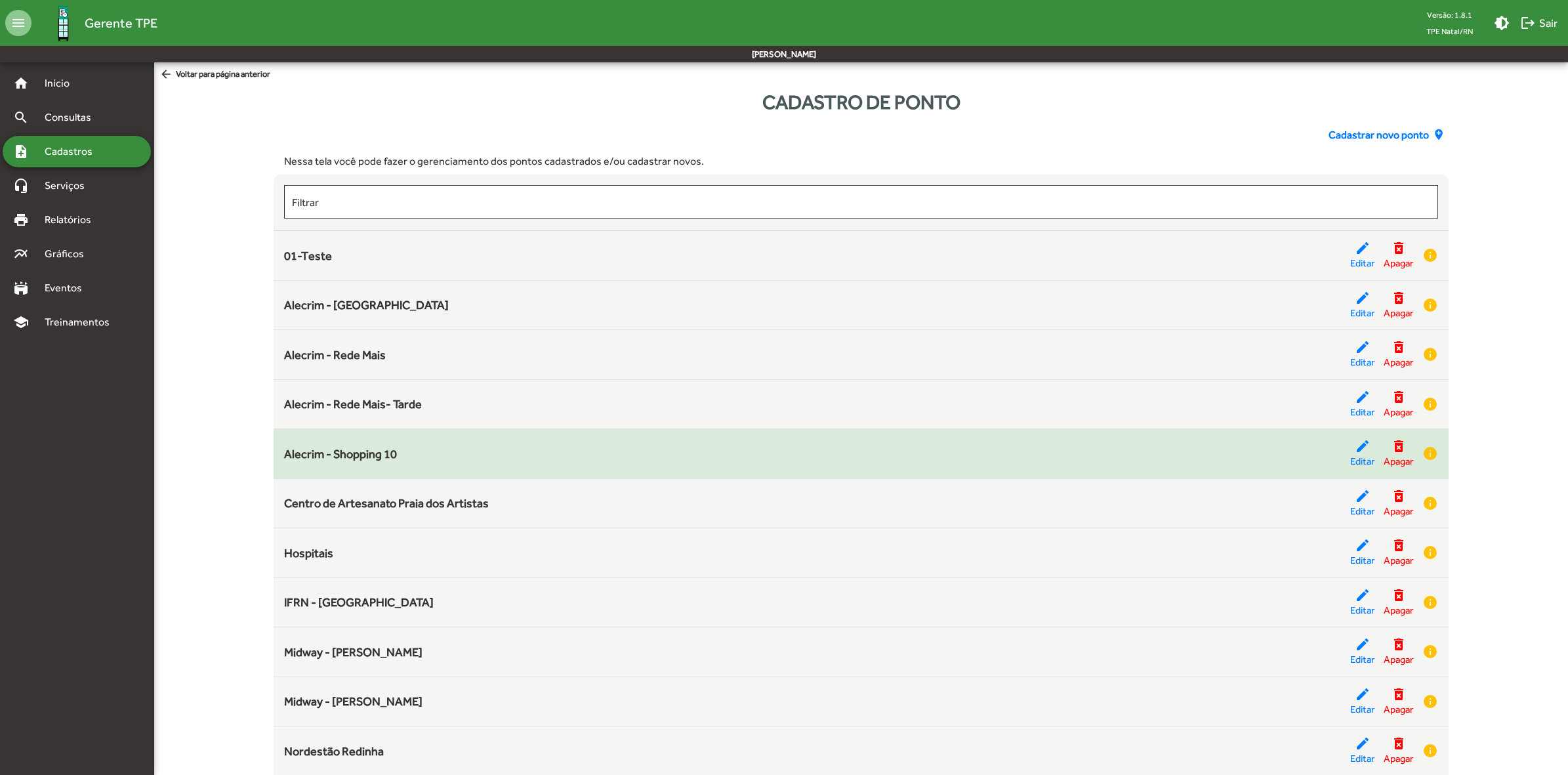
click at [1373, 130] on span "Cadastrar novo ponto" at bounding box center [1379, 135] width 100 height 16
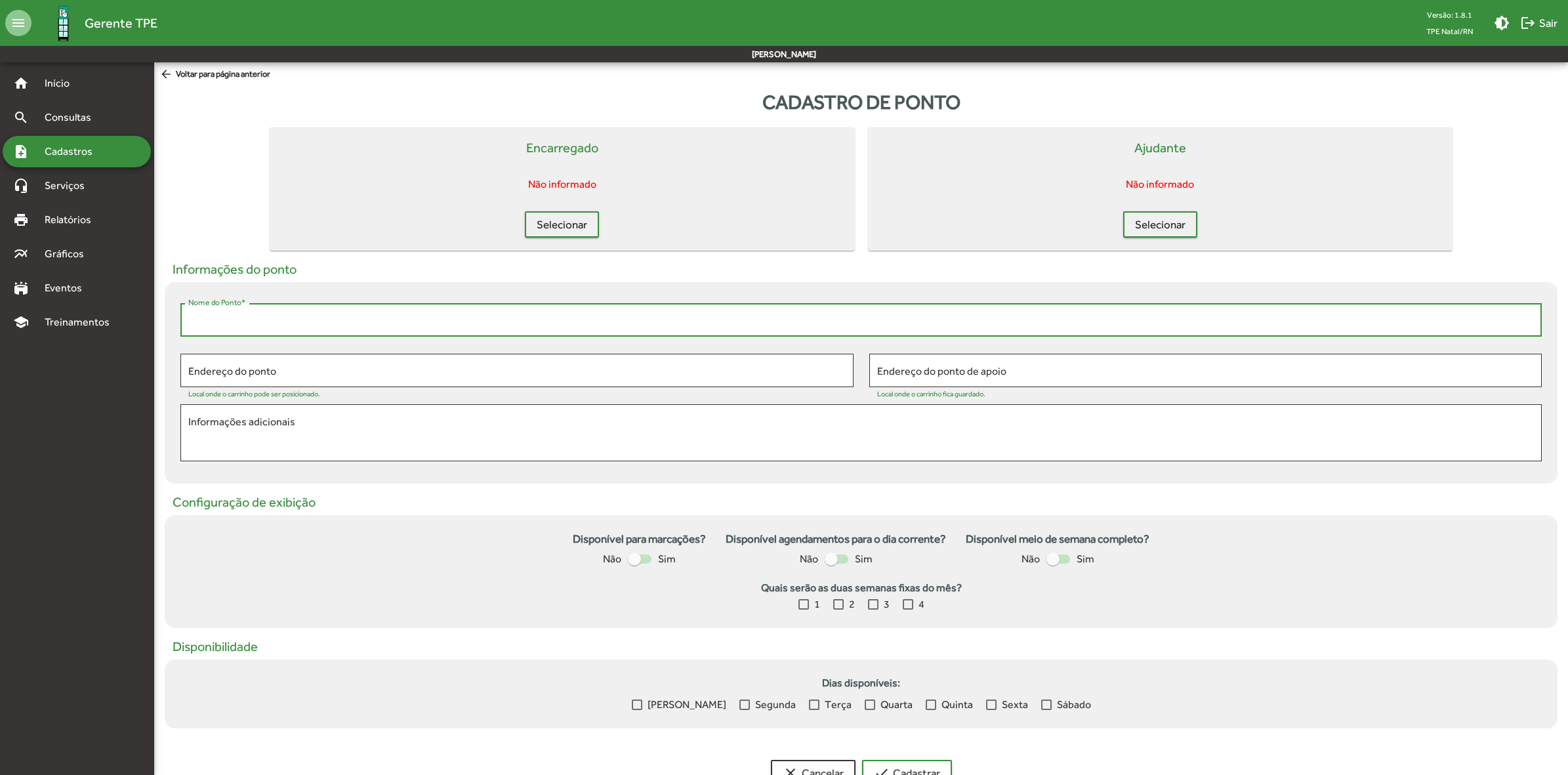
click at [315, 323] on input "Nome do Ponto *" at bounding box center [862, 320] width 1346 height 12
type input "**********"
click at [543, 217] on span "Selecionar" at bounding box center [562, 224] width 51 height 23
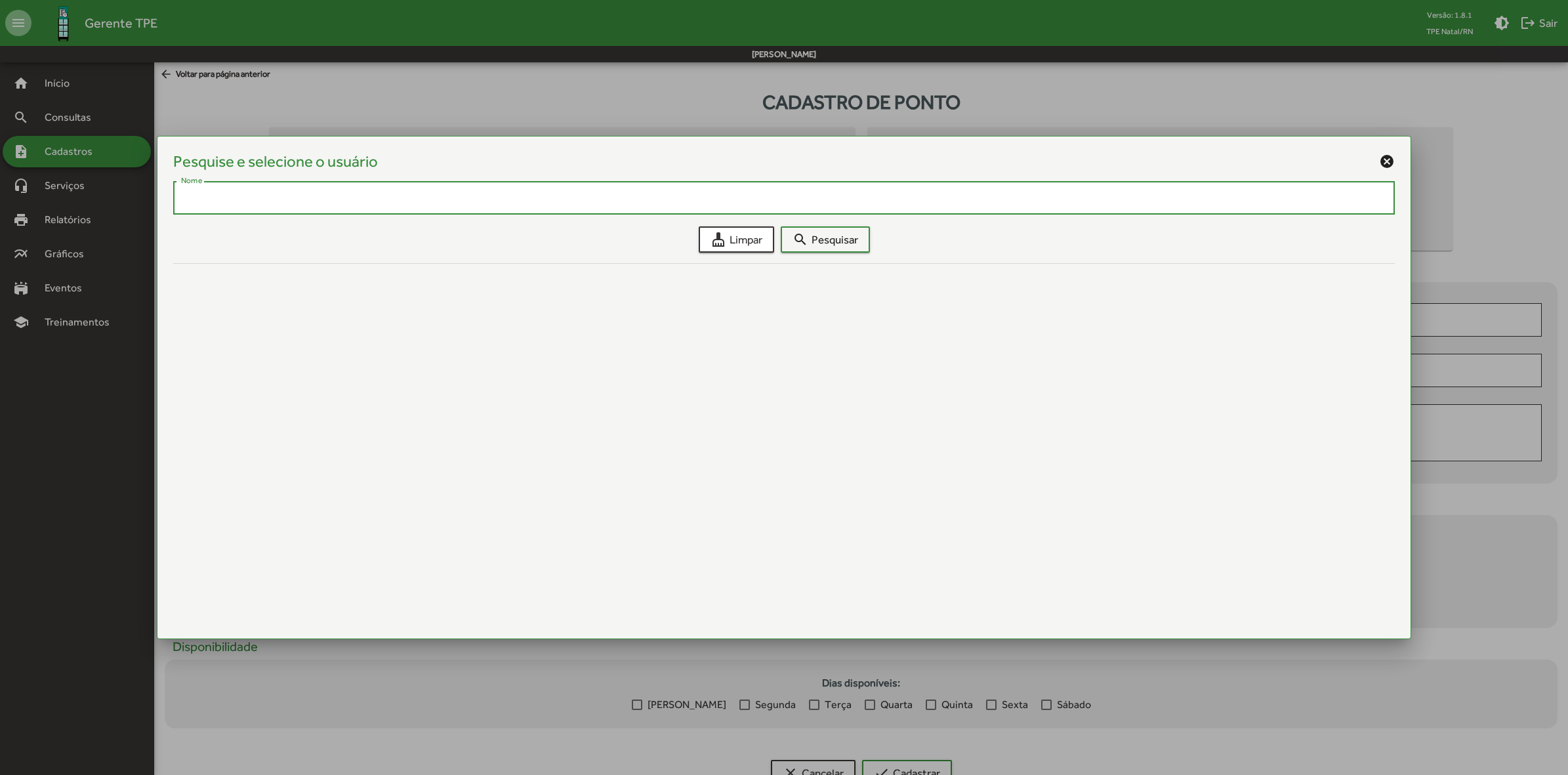
click at [425, 198] on input "Nome" at bounding box center [784, 198] width 1206 height 12
type input "**********"
click at [844, 236] on span "search Pesquisar" at bounding box center [826, 239] width 66 height 23
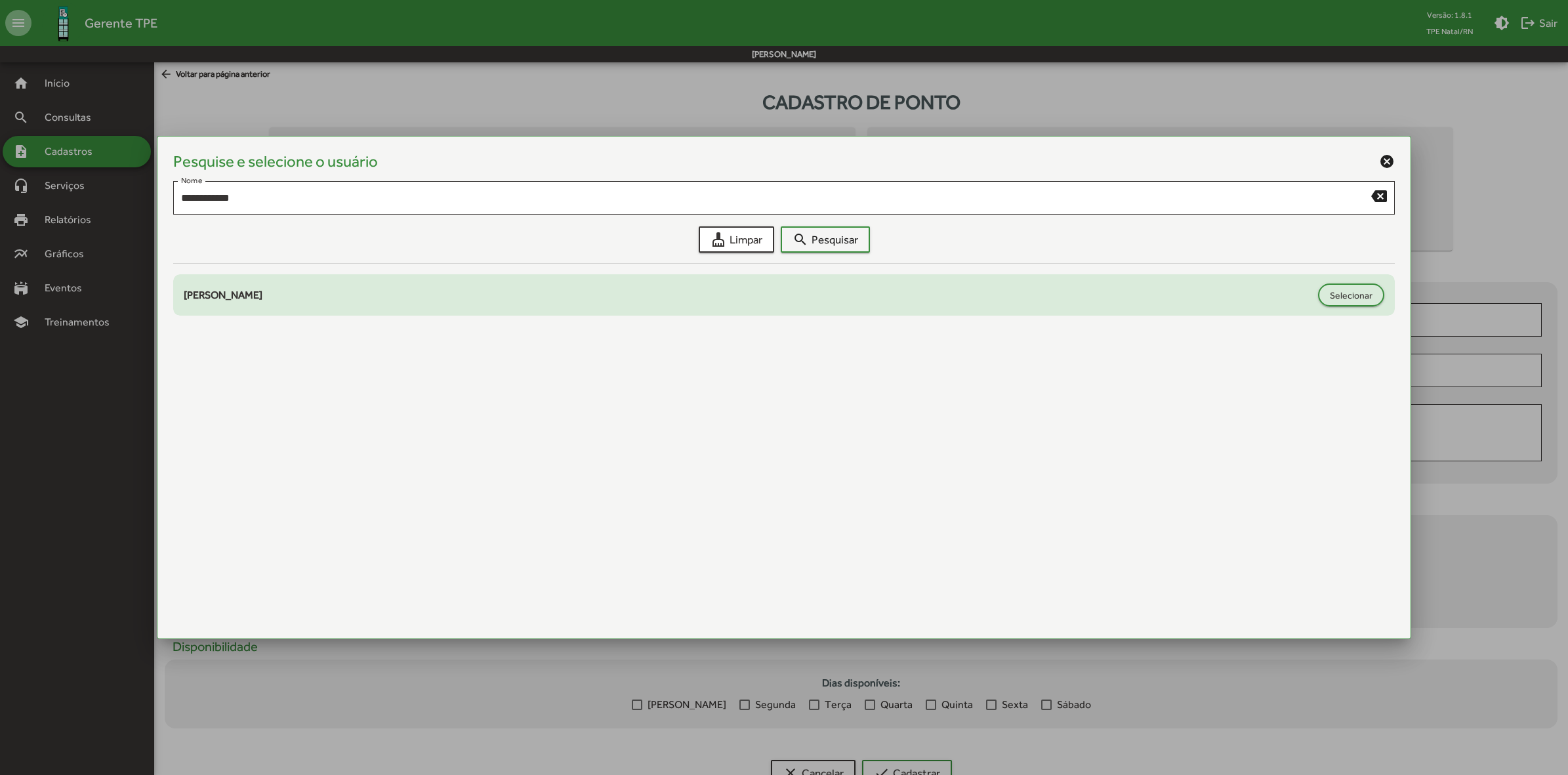
click at [233, 300] on div "[PERSON_NAME]" at bounding box center [748, 295] width 1128 height 16
click at [1352, 289] on span "Selecionar" at bounding box center [1351, 295] width 43 height 23
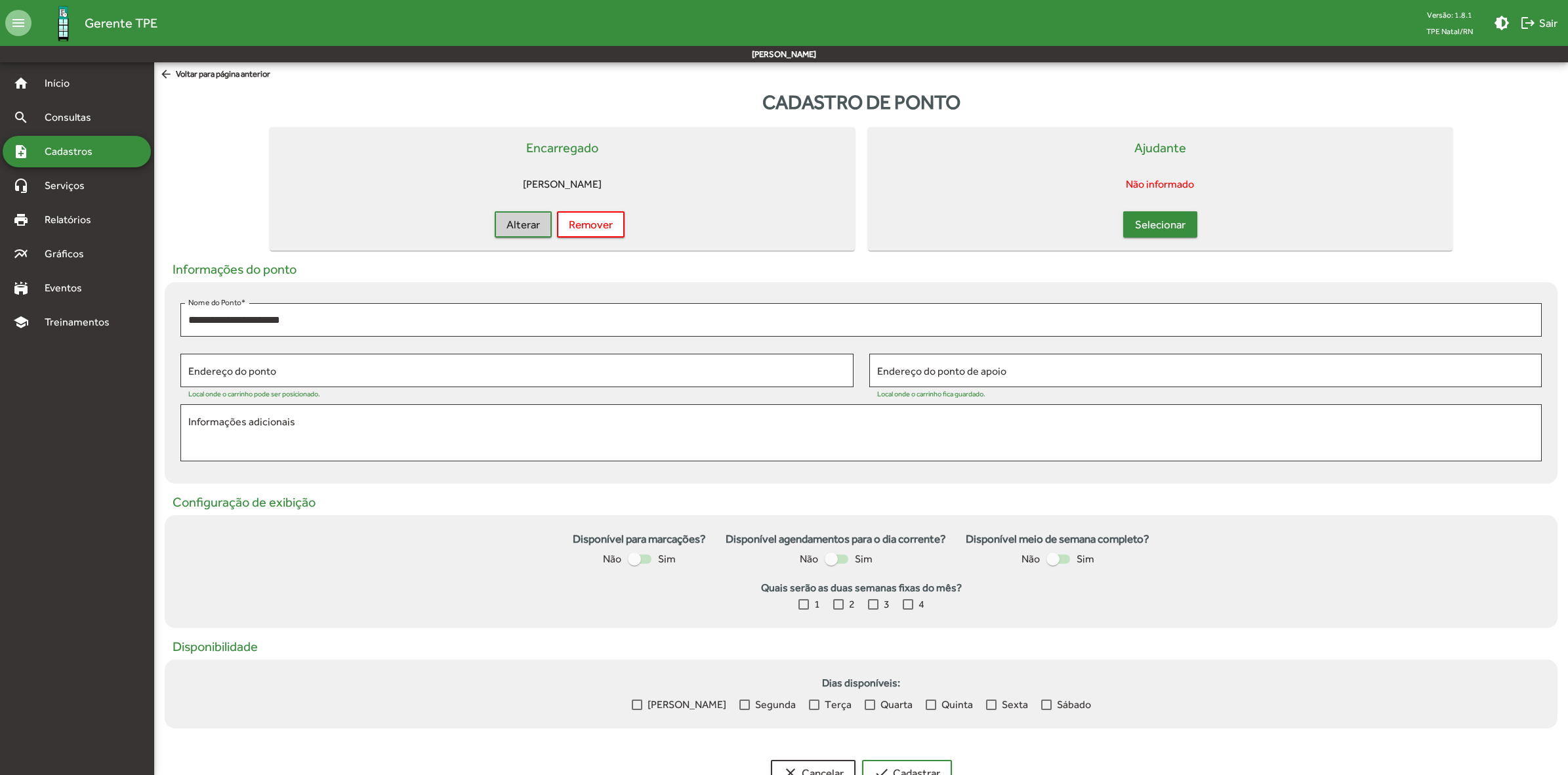
click at [1159, 225] on span "Selecionar" at bounding box center [1161, 224] width 51 height 23
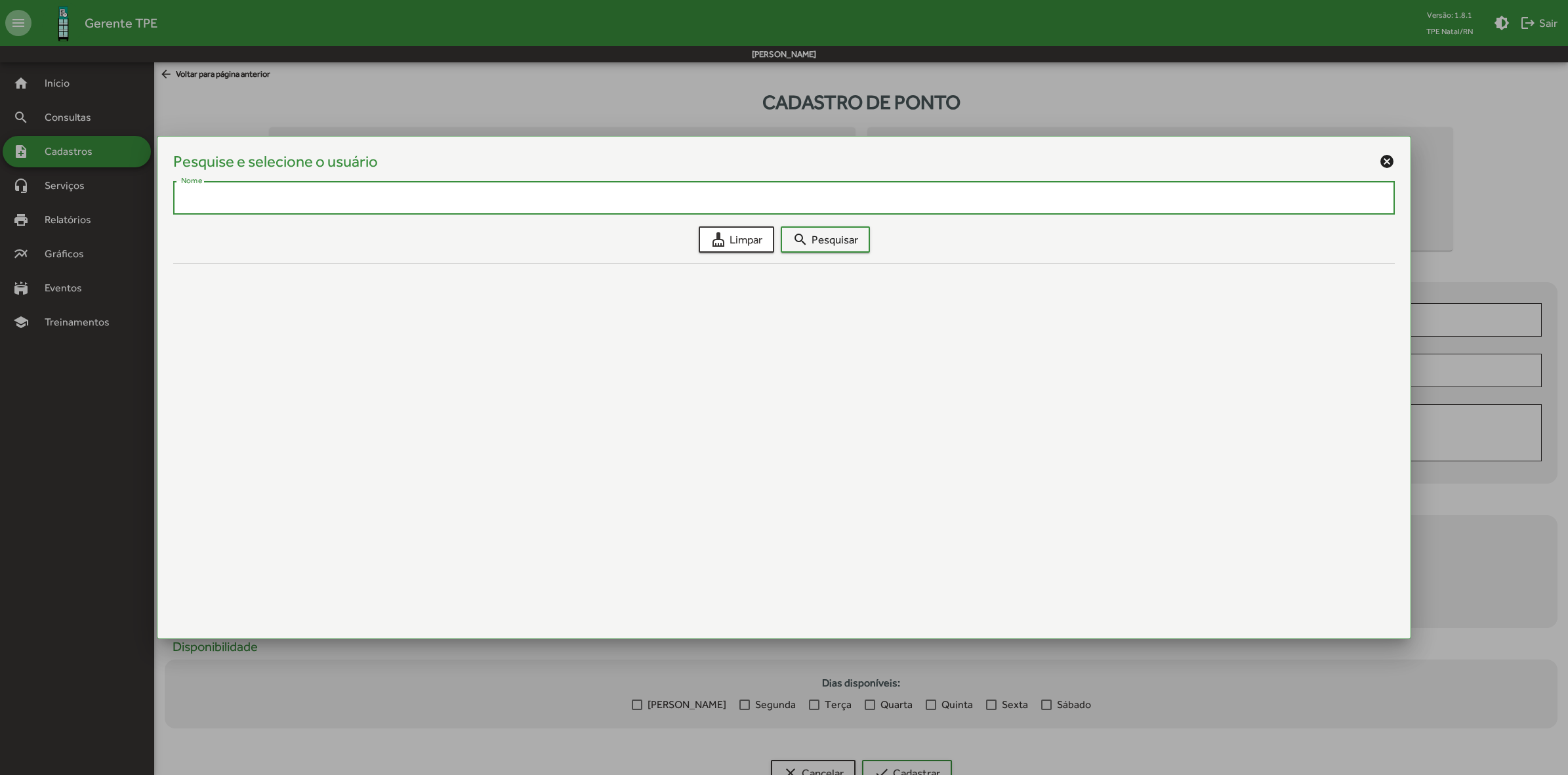
click at [336, 195] on input "Nome" at bounding box center [784, 198] width 1206 height 12
type input "********"
click at [813, 234] on span "search Pesquisar" at bounding box center [826, 239] width 66 height 23
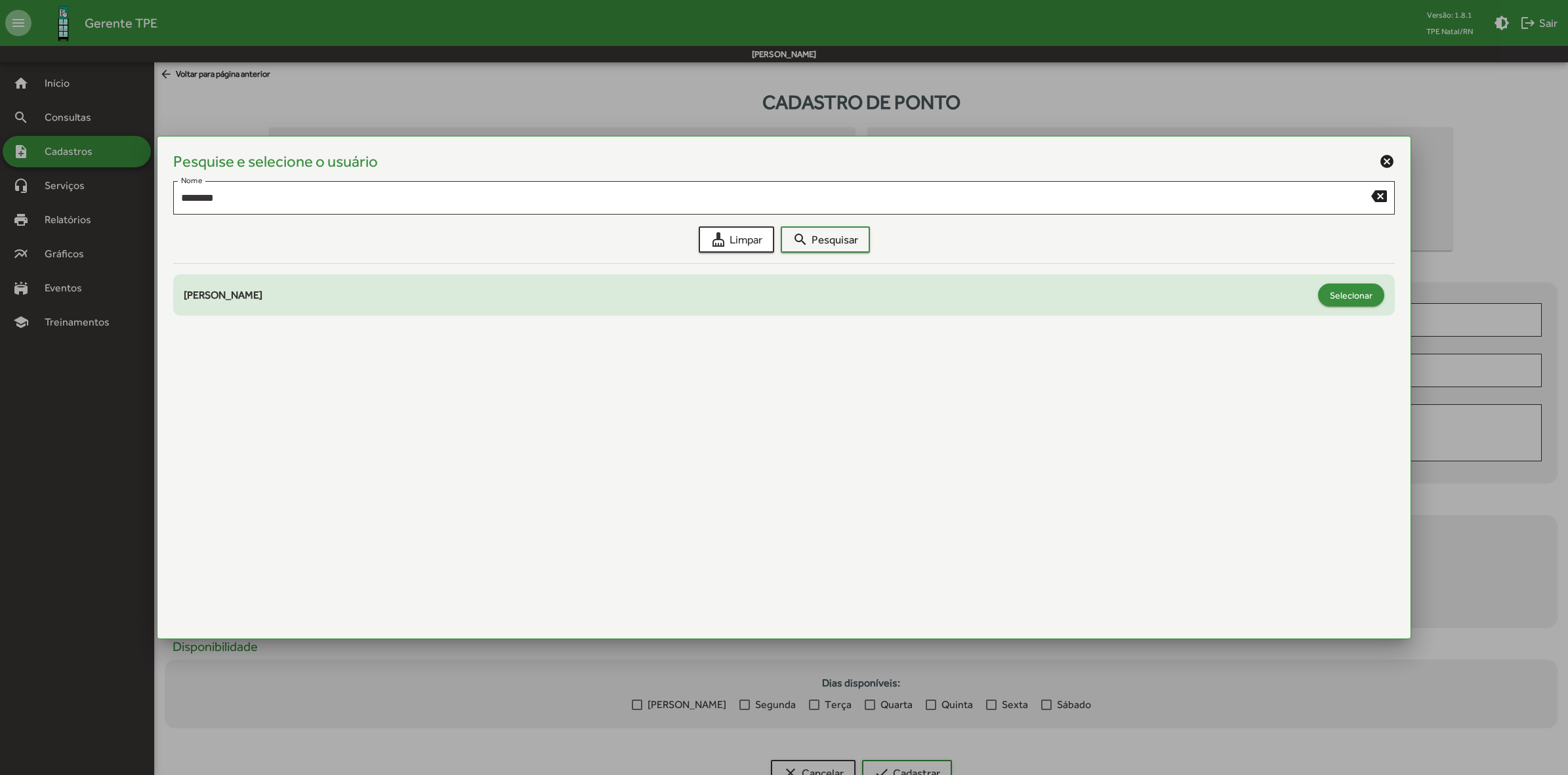
click at [1349, 294] on span "Selecionar" at bounding box center [1351, 295] width 43 height 23
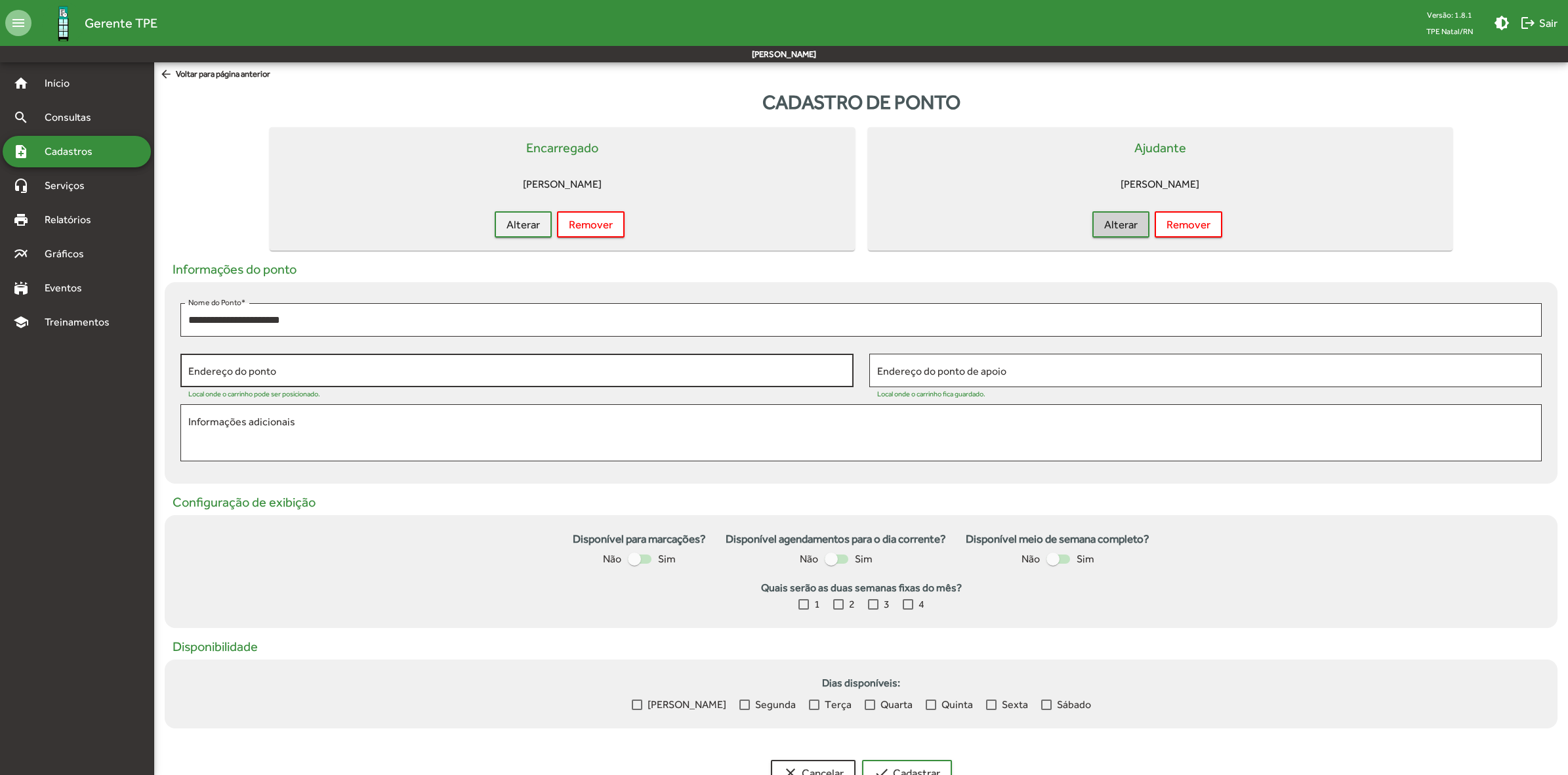
click at [263, 370] on input "Endereço do ponto" at bounding box center [517, 370] width 657 height 12
click at [990, 374] on input "Endereço do ponto de apoio" at bounding box center [1206, 370] width 657 height 12
paste input "**********"
type input "**********"
type textarea "**********"
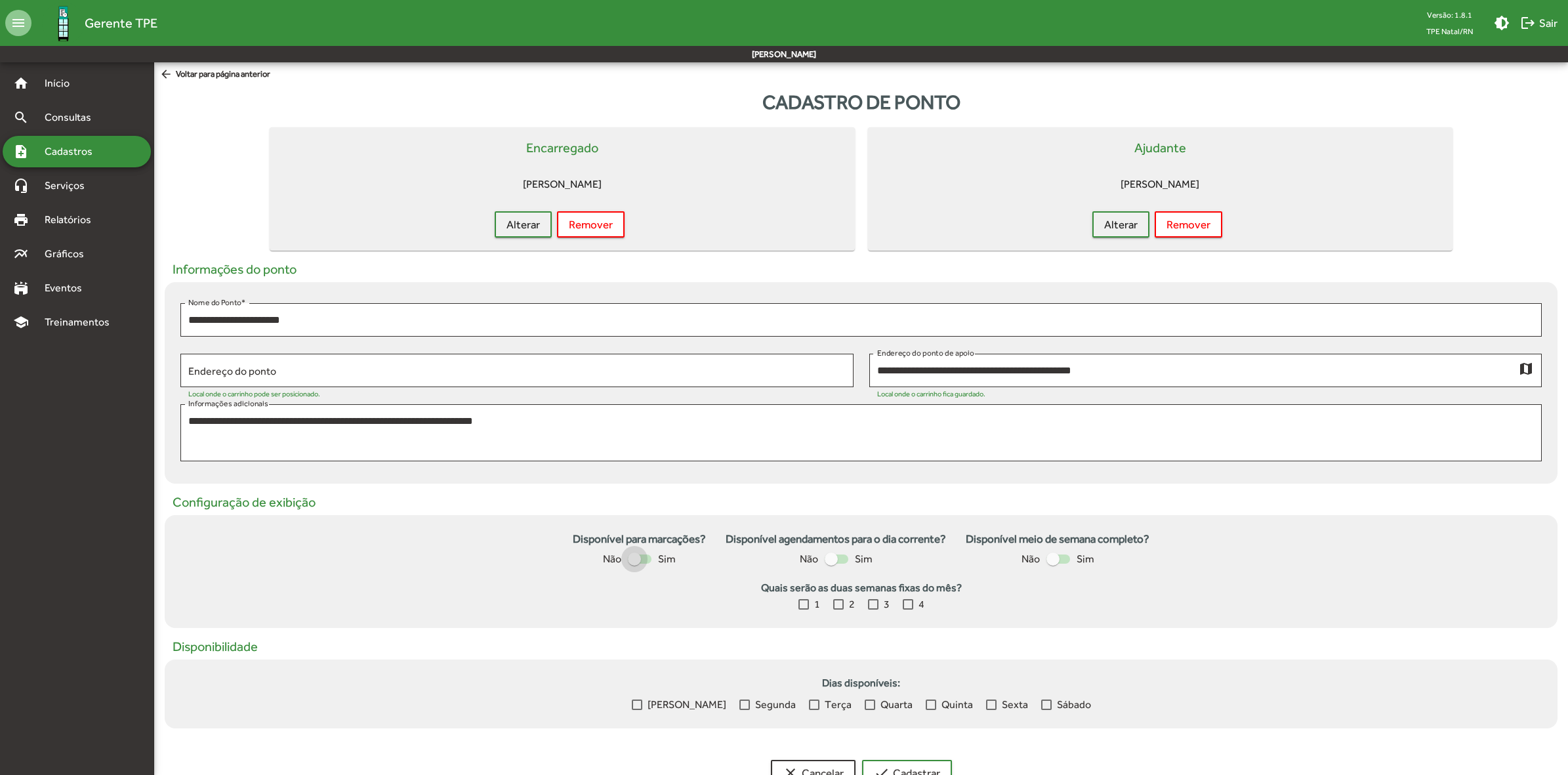
click at [642, 555] on div at bounding box center [639, 558] width 23 height 9
click at [838, 553] on div at bounding box center [831, 558] width 13 height 13
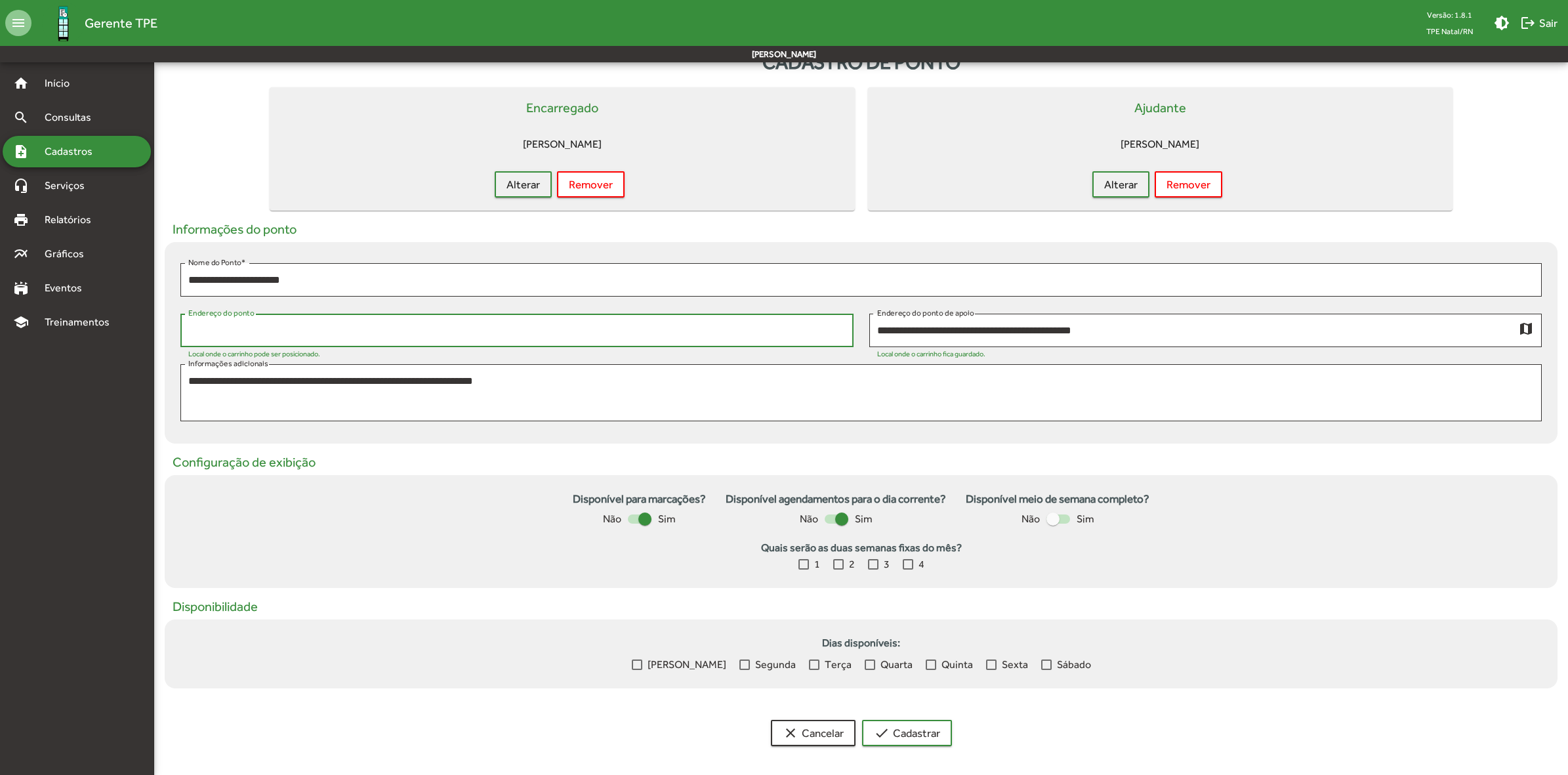
click at [494, 325] on input "Endereço do ponto" at bounding box center [517, 331] width 657 height 12
paste input "**********"
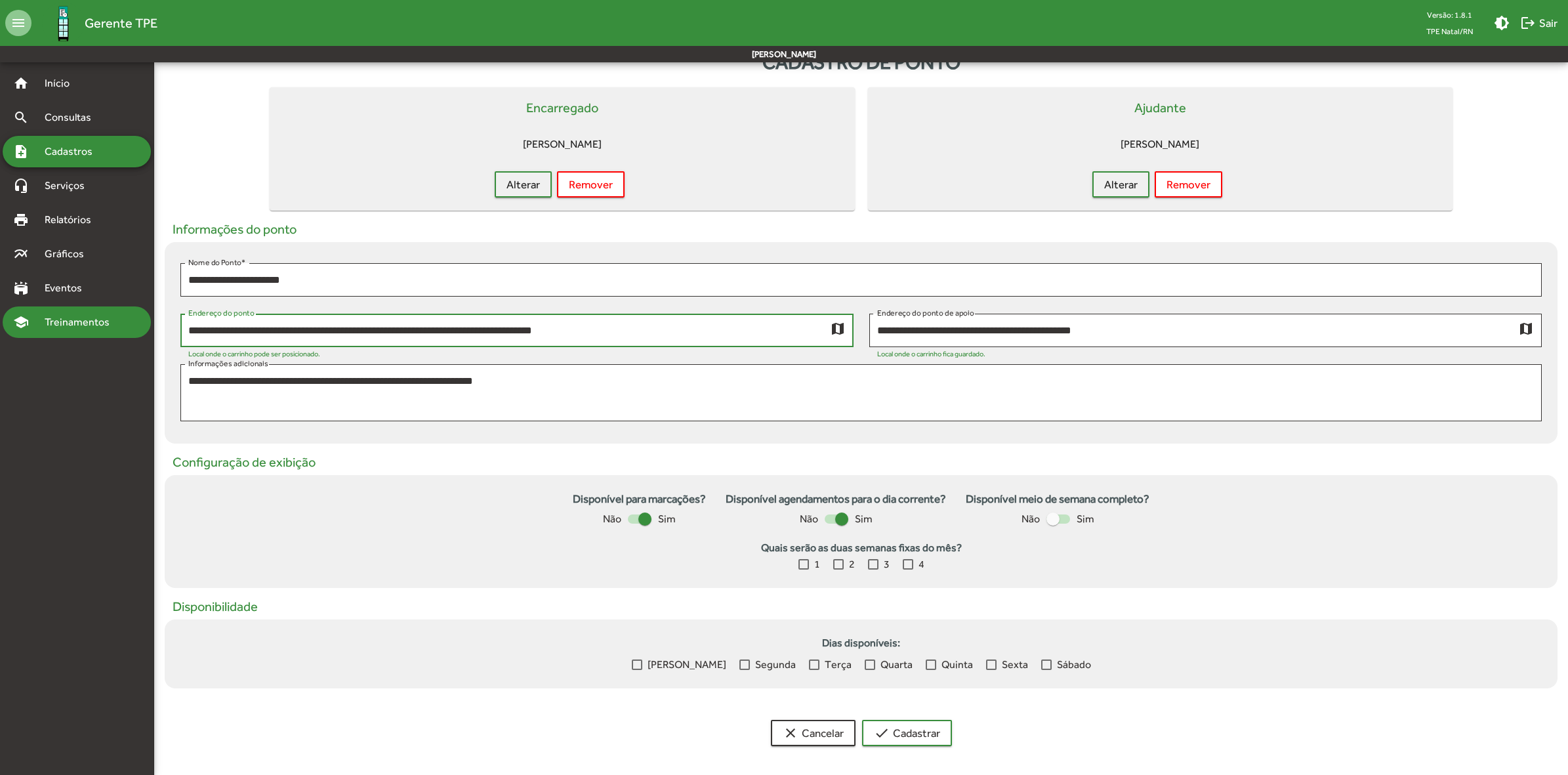
drag, startPoint x: 483, startPoint y: 329, endPoint x: 94, endPoint y: 335, distance: 389.0
click at [94, 335] on mat-sidenav-container "**********" at bounding box center [784, 397] width 1568 height 750
drag, startPoint x: 611, startPoint y: 325, endPoint x: 471, endPoint y: 333, distance: 140.2
click at [471, 333] on input "**********" at bounding box center [510, 331] width 642 height 12
click at [637, 379] on textarea "**********" at bounding box center [862, 392] width 1346 height 38
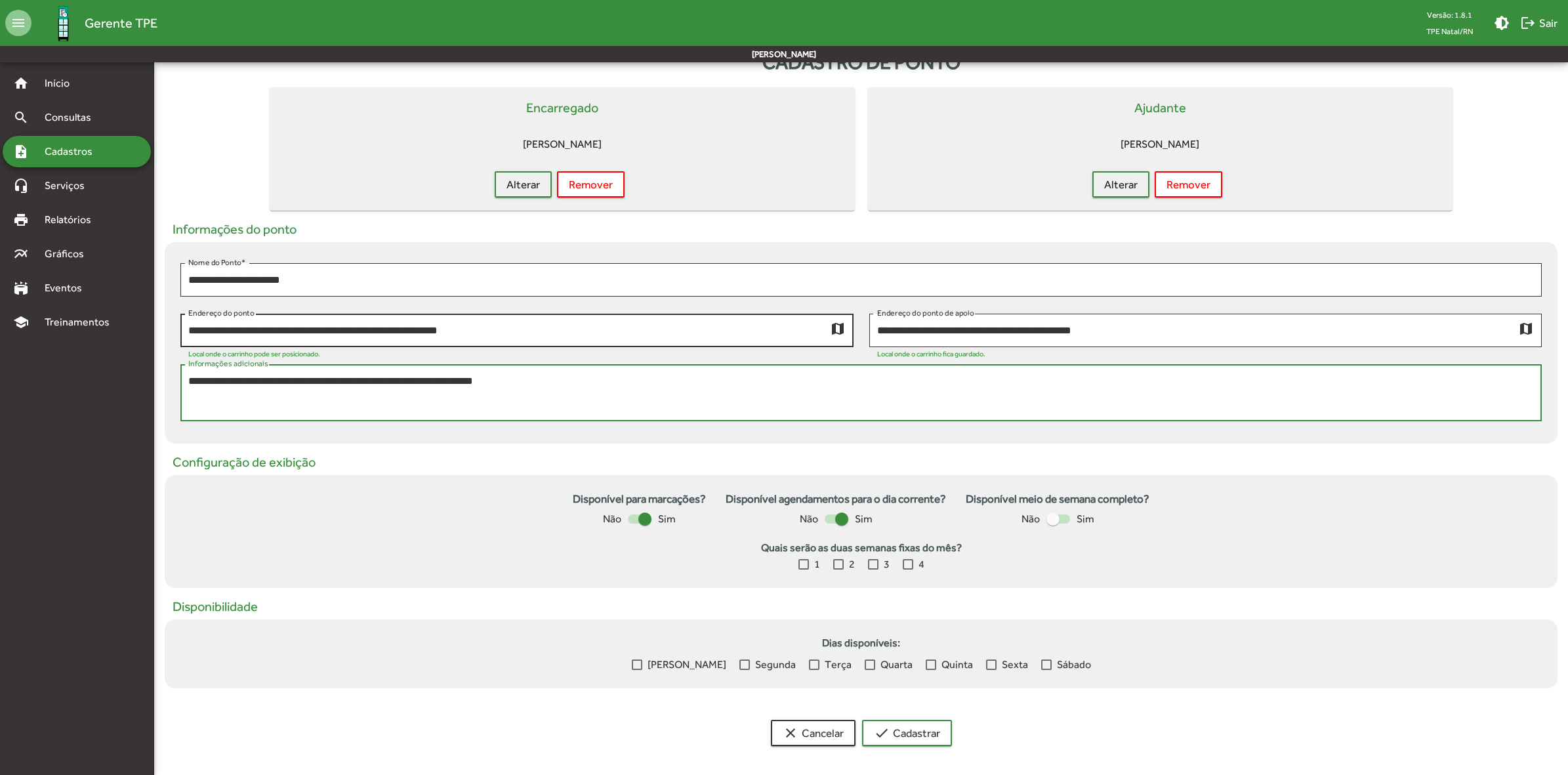
click at [840, 320] on mat-icon "map" at bounding box center [838, 328] width 16 height 16
drag, startPoint x: 512, startPoint y: 328, endPoint x: 174, endPoint y: 326, distance: 338.0
click at [174, 326] on div "**********" at bounding box center [517, 333] width 689 height 40
paste input "**********"
drag, startPoint x: 486, startPoint y: 330, endPoint x: 132, endPoint y: 335, distance: 354.0
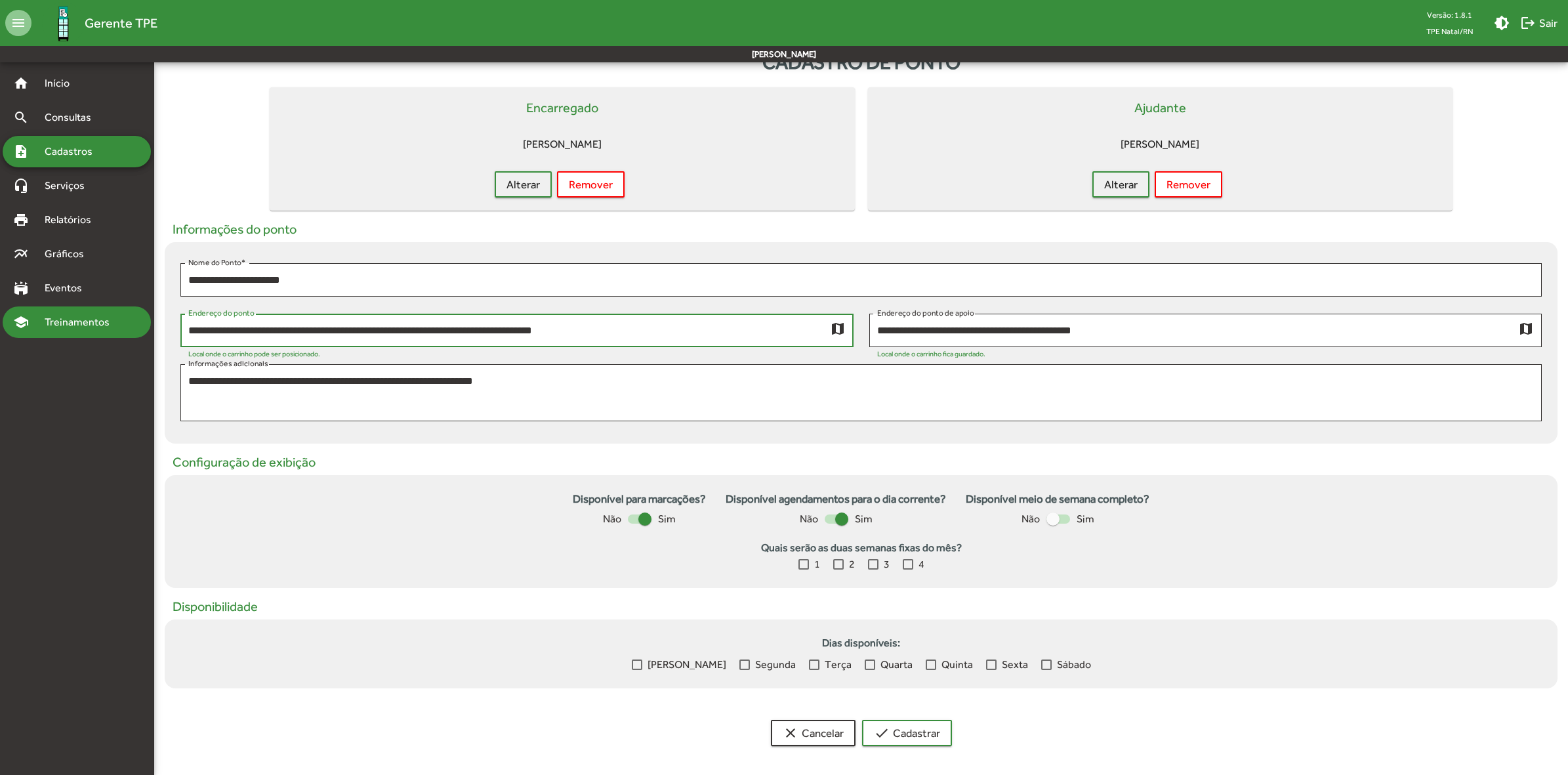
click at [132, 335] on mat-sidenav-container "**********" at bounding box center [784, 397] width 1568 height 750
type input "**********"
click at [830, 326] on mat-icon "map" at bounding box center [838, 328] width 16 height 16
click at [1041, 664] on div at bounding box center [1046, 664] width 10 height 10
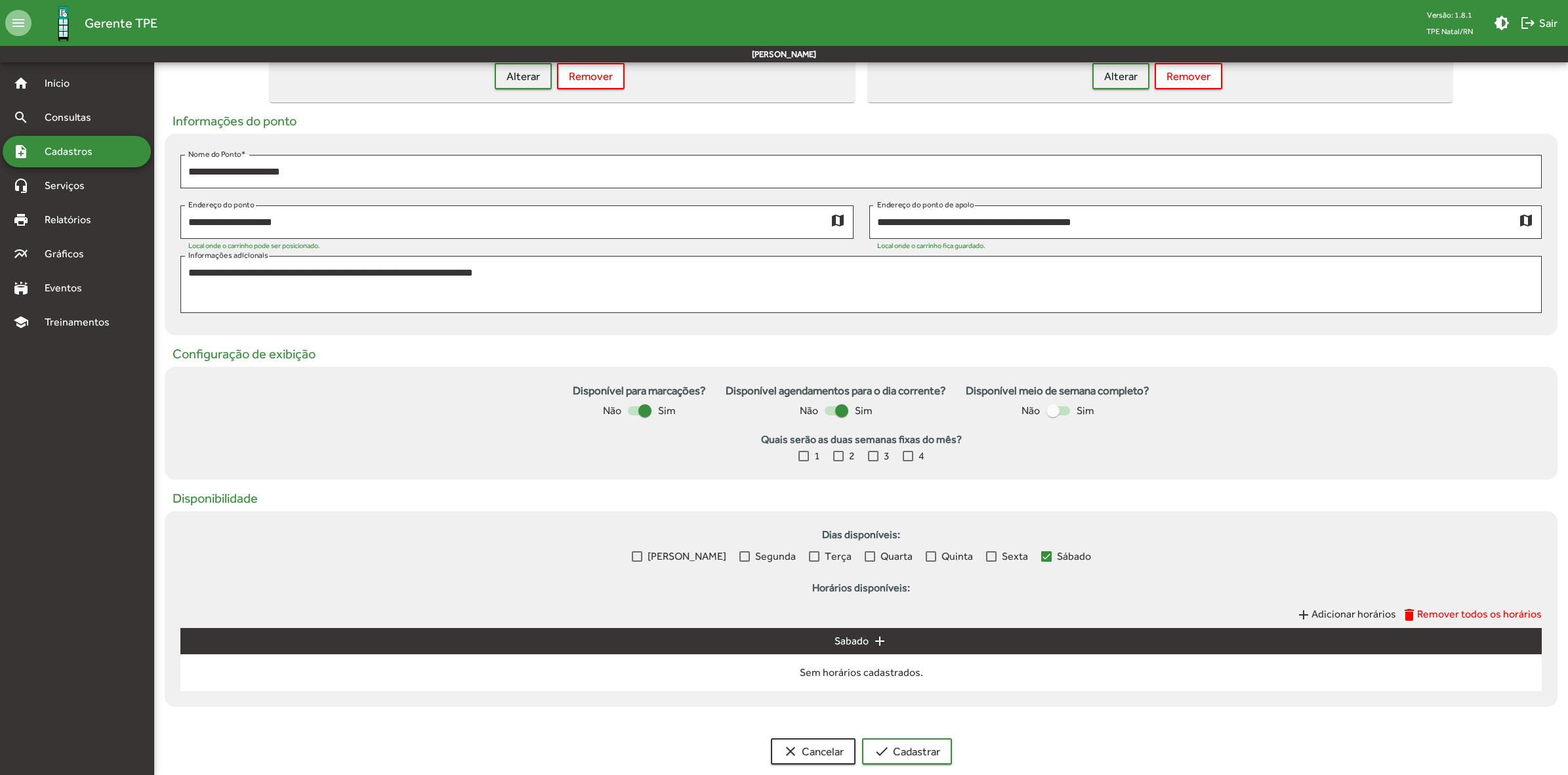
scroll to position [167, 0]
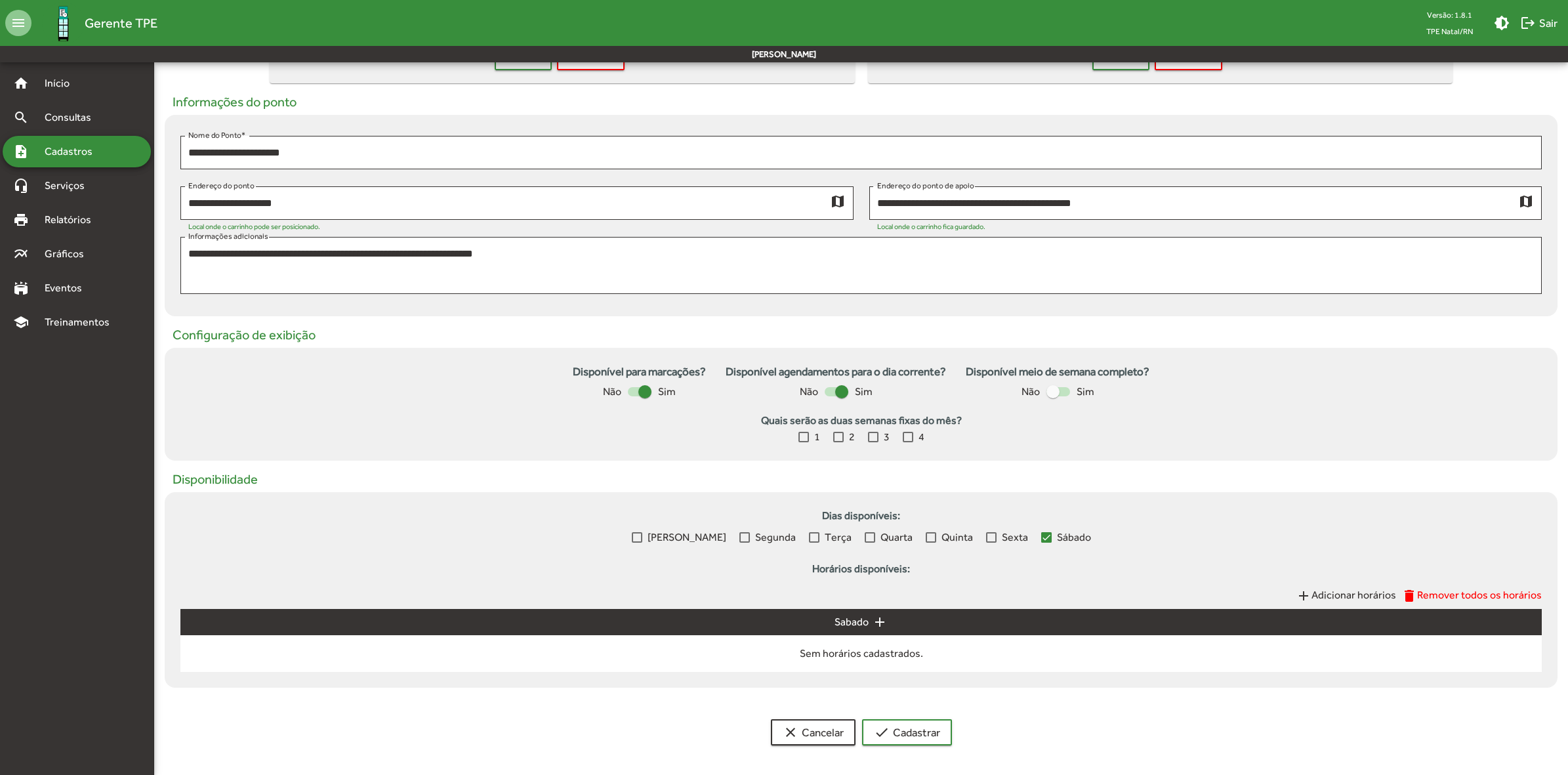
click at [1340, 591] on span "Adicionar horários" at bounding box center [1353, 595] width 84 height 12
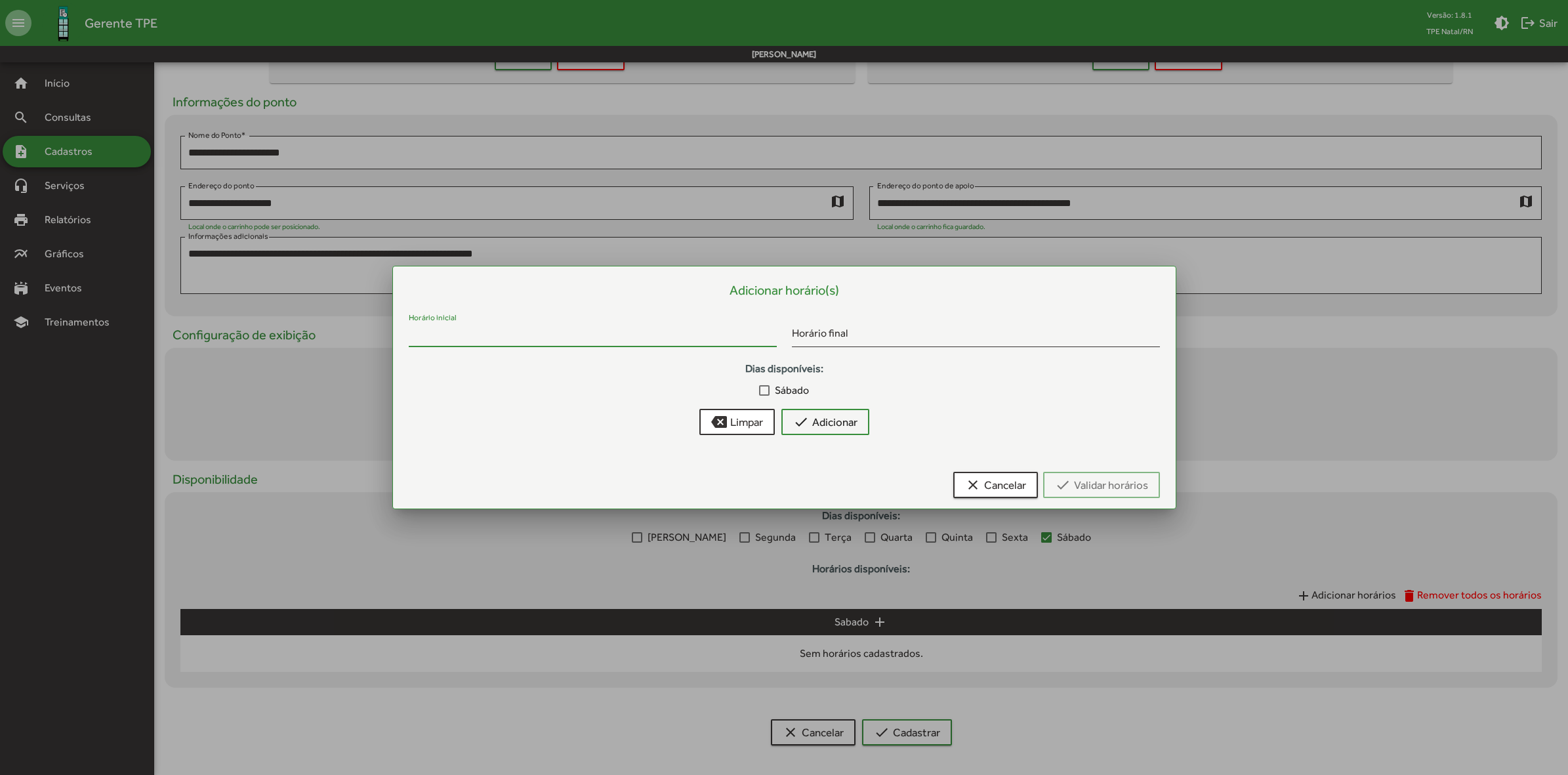
click at [494, 335] on input "Horário inicial" at bounding box center [593, 335] width 368 height 12
type input "*****"
click at [875, 335] on input "Horário final" at bounding box center [976, 335] width 368 height 12
type input "*****"
click at [763, 390] on div at bounding box center [764, 390] width 10 height 10
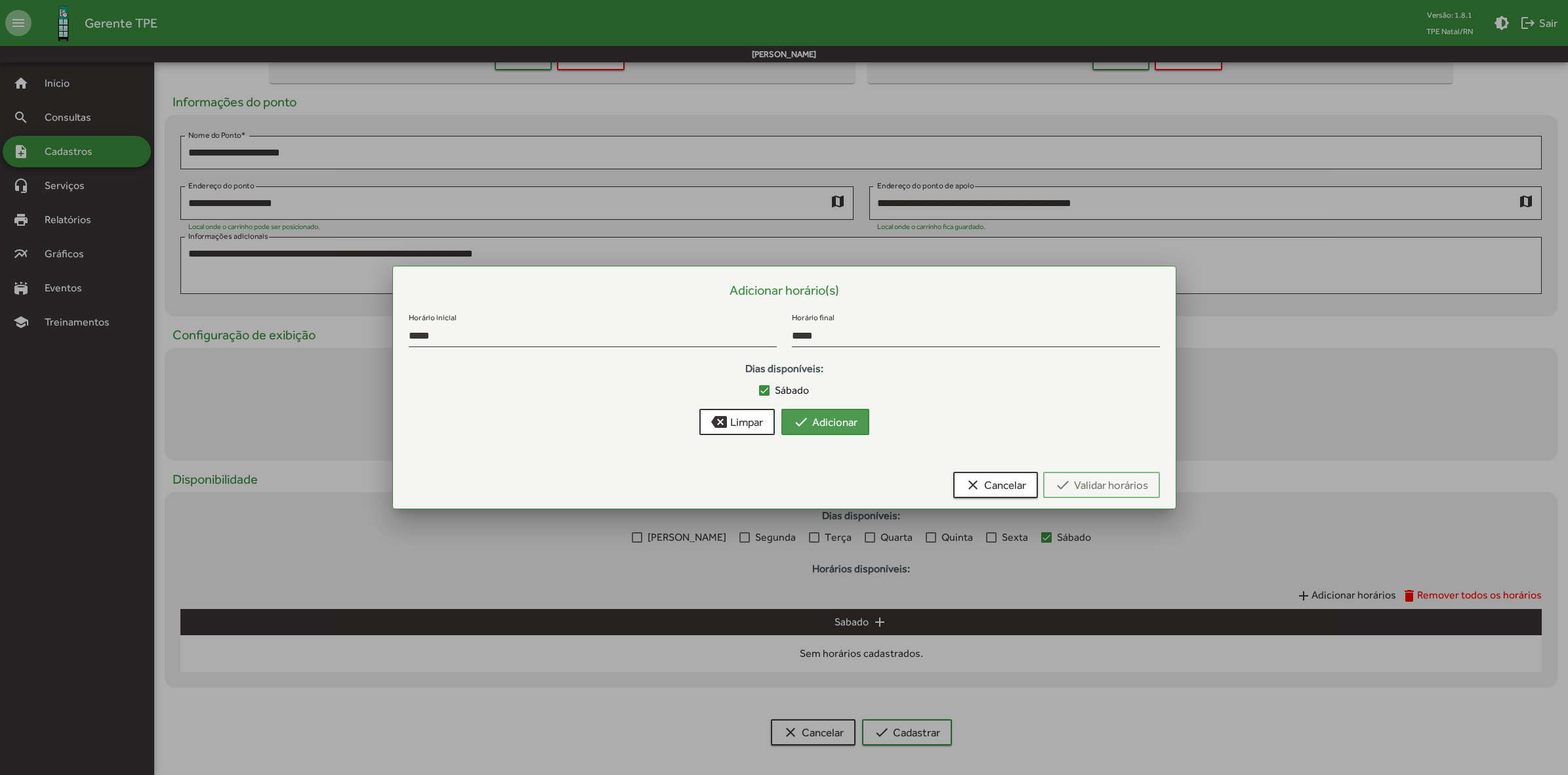
click at [842, 420] on span "check Adicionar" at bounding box center [826, 422] width 64 height 23
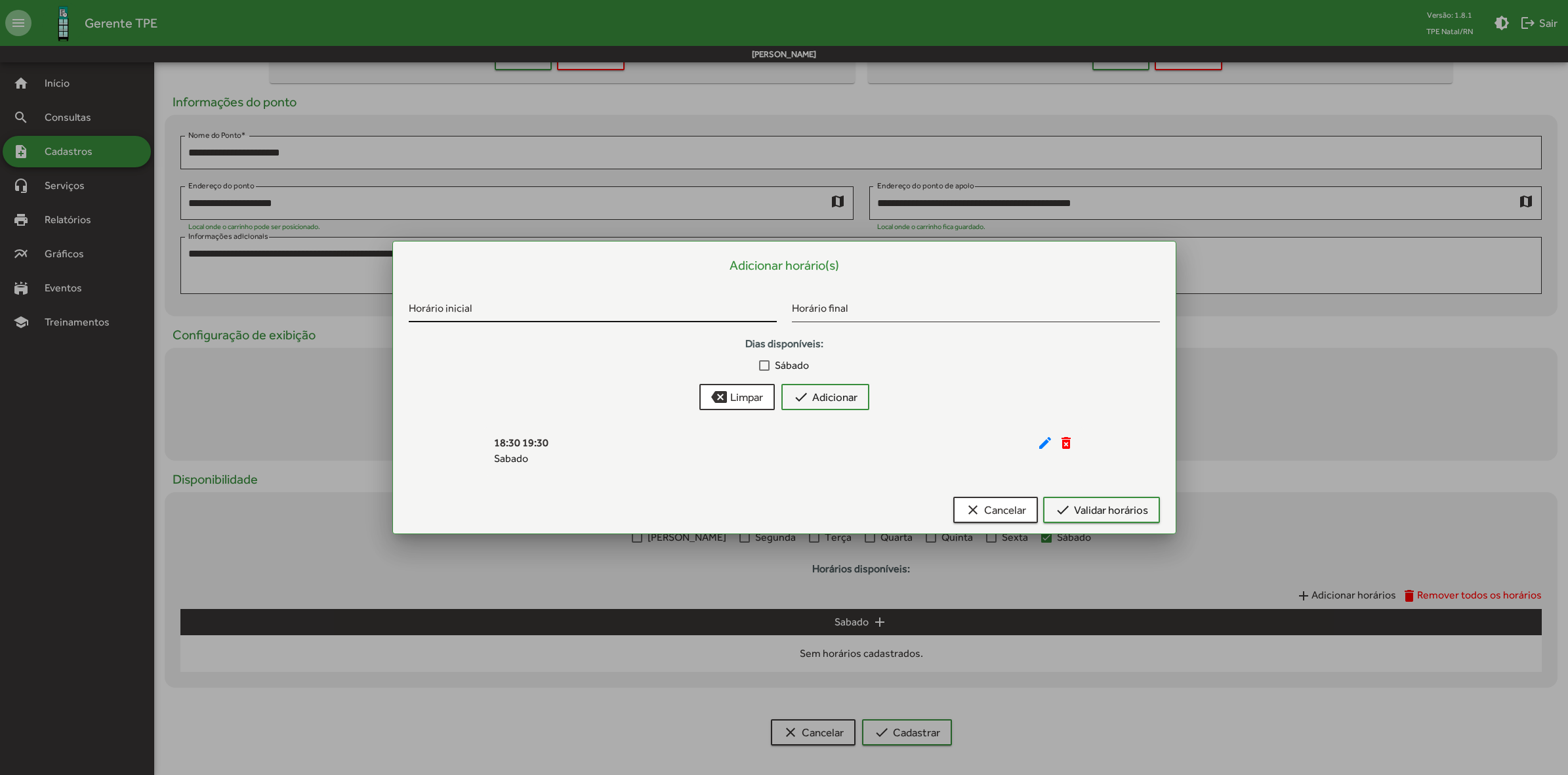
click at [619, 309] on input "Horário inicial" at bounding box center [593, 311] width 368 height 12
type input "*****"
click at [831, 316] on input "Horário final" at bounding box center [976, 311] width 368 height 12
type input "*****"
click at [763, 368] on div at bounding box center [764, 365] width 10 height 10
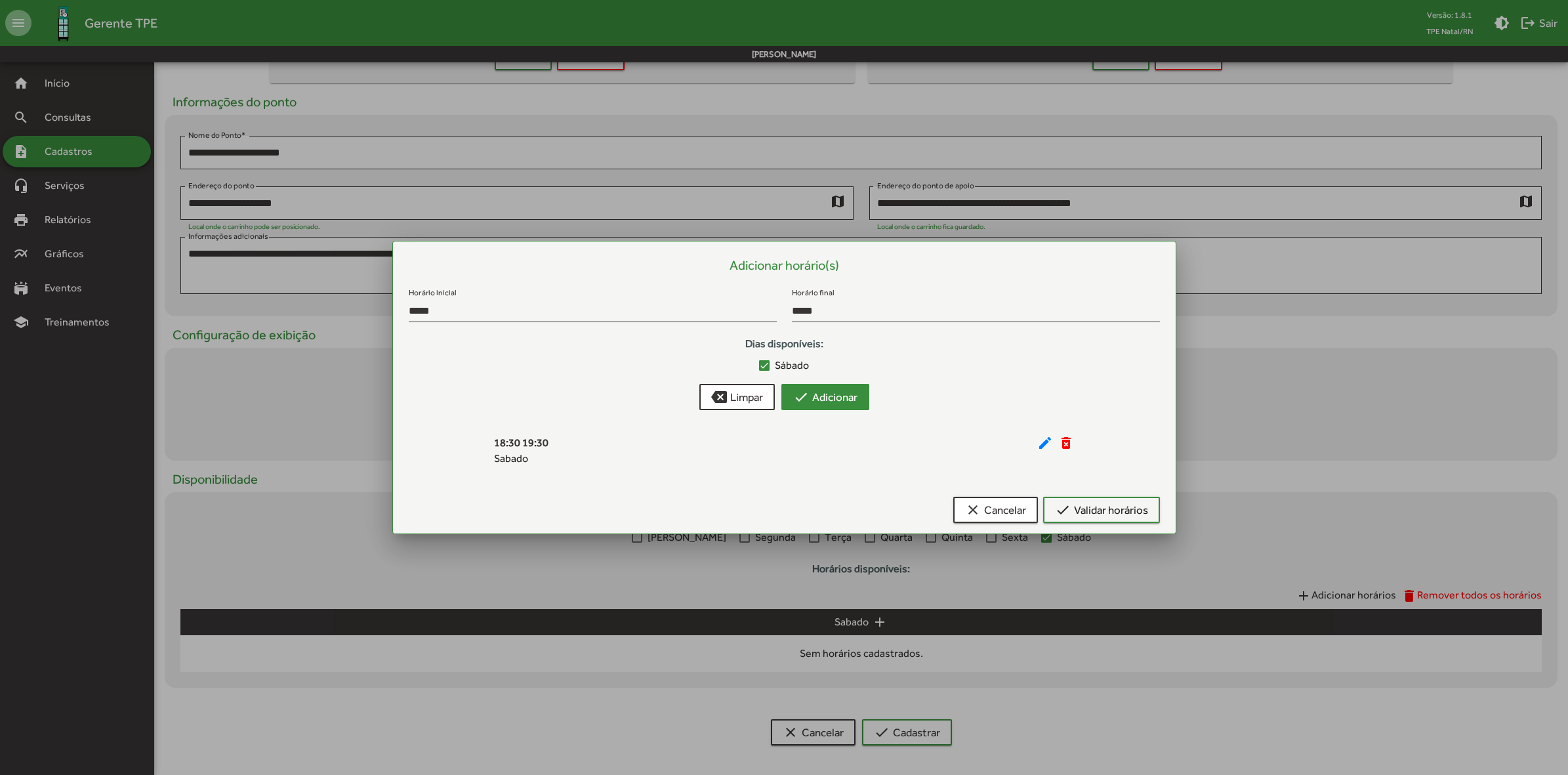
click at [835, 394] on span "check Adicionar" at bounding box center [826, 397] width 64 height 23
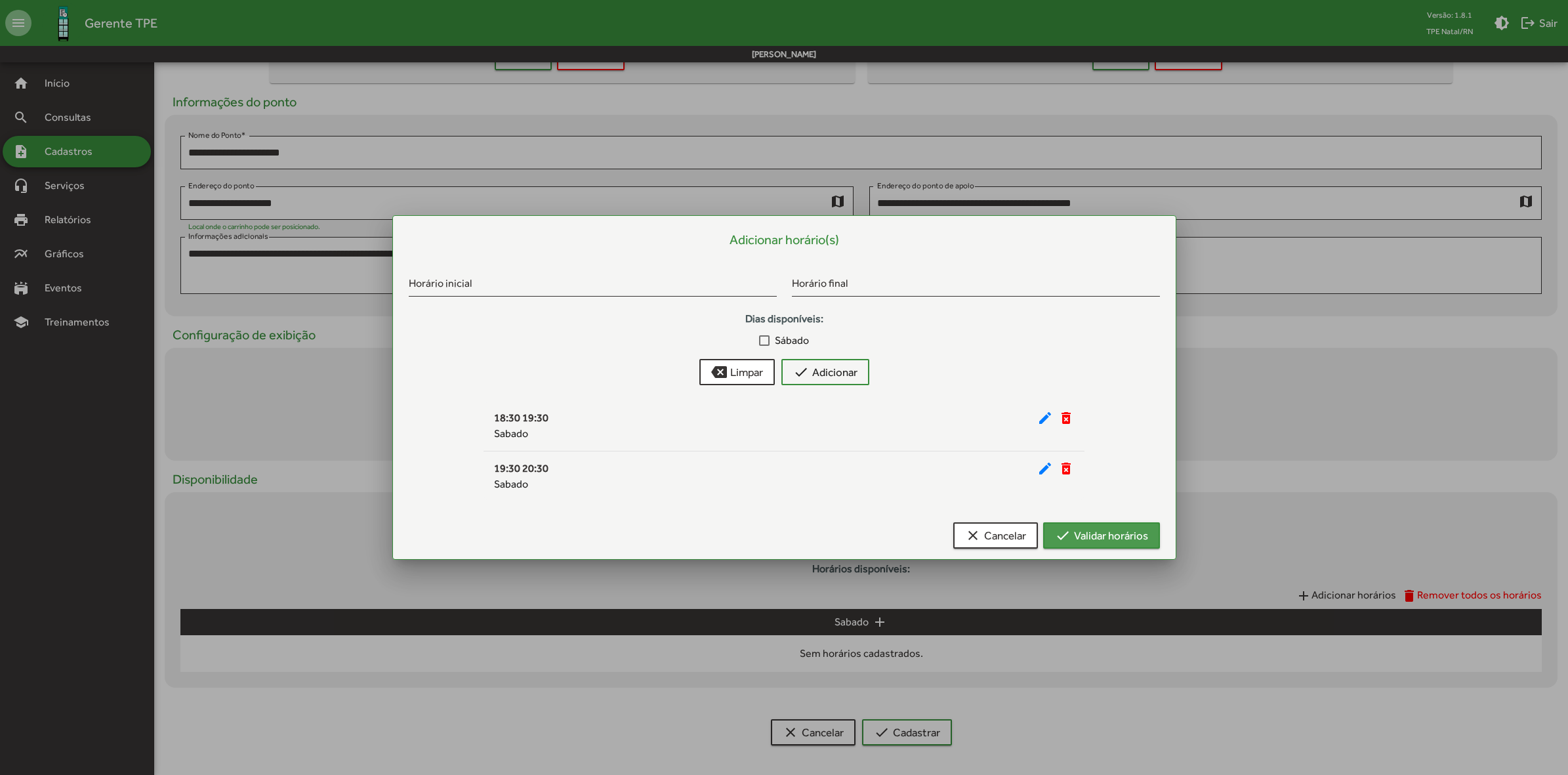
click at [1093, 538] on span "check Validar horários" at bounding box center [1102, 535] width 93 height 23
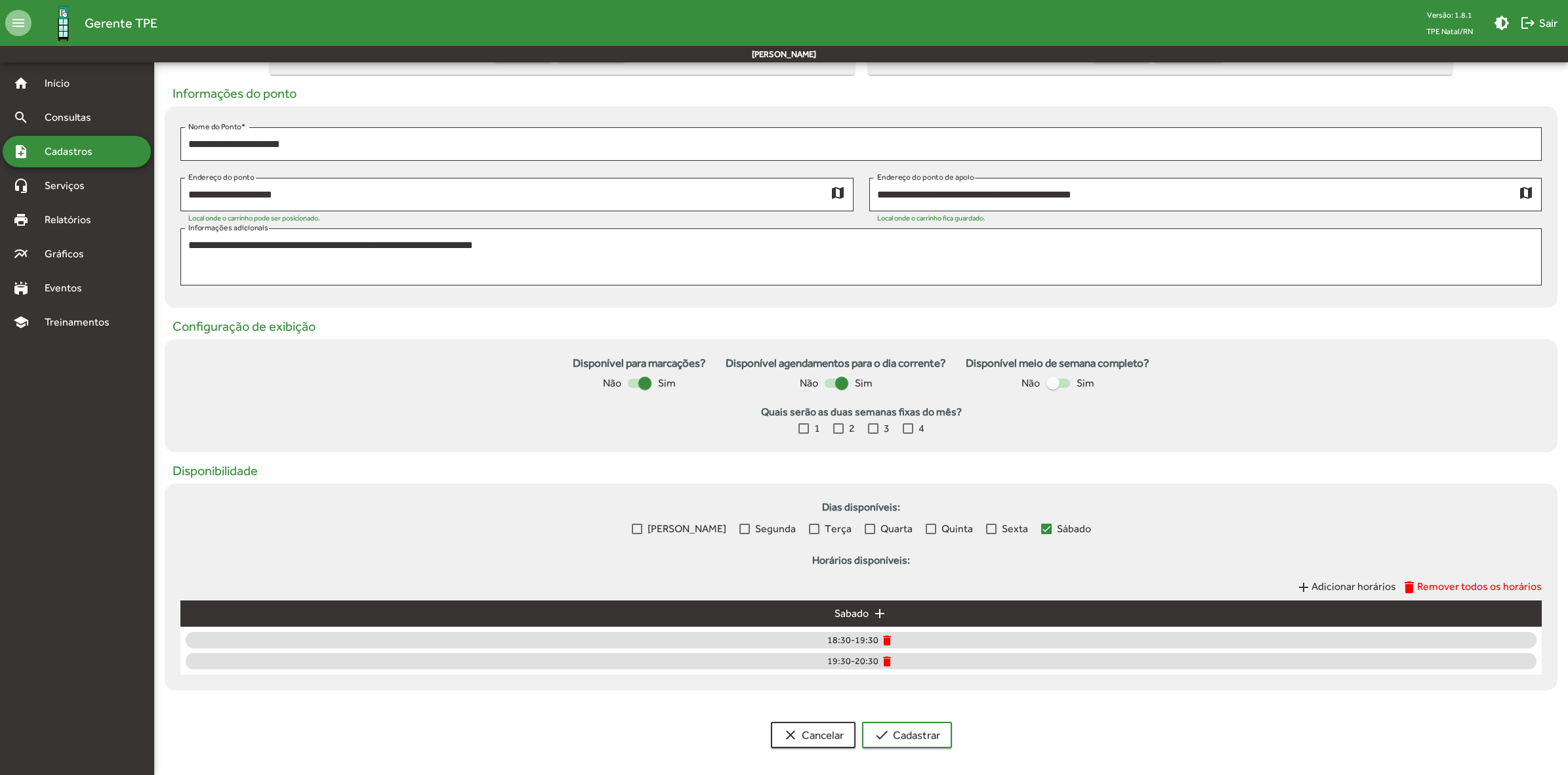
scroll to position [178, 0]
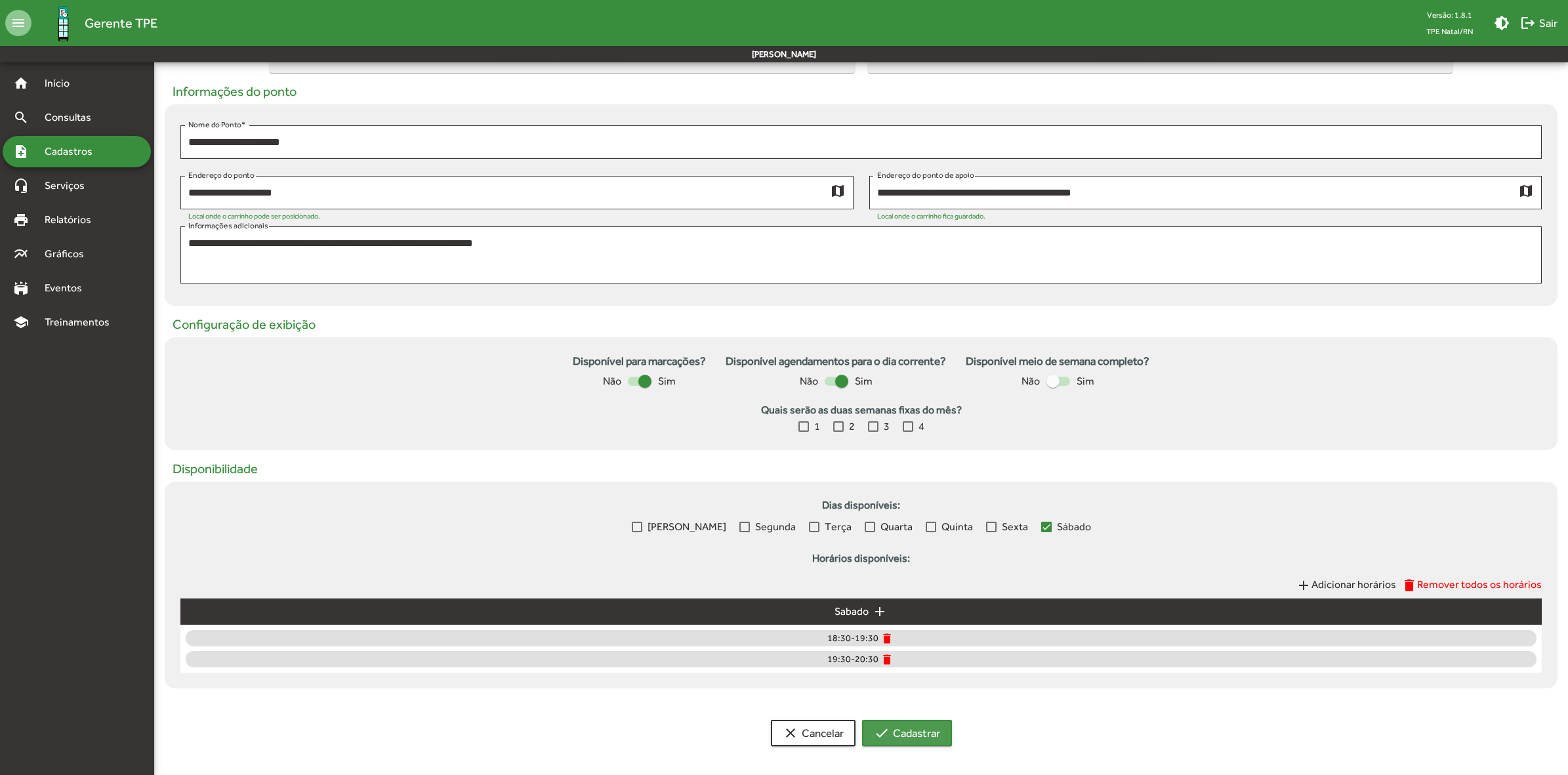
click at [934, 730] on span "check Cadastrar" at bounding box center [907, 732] width 67 height 23
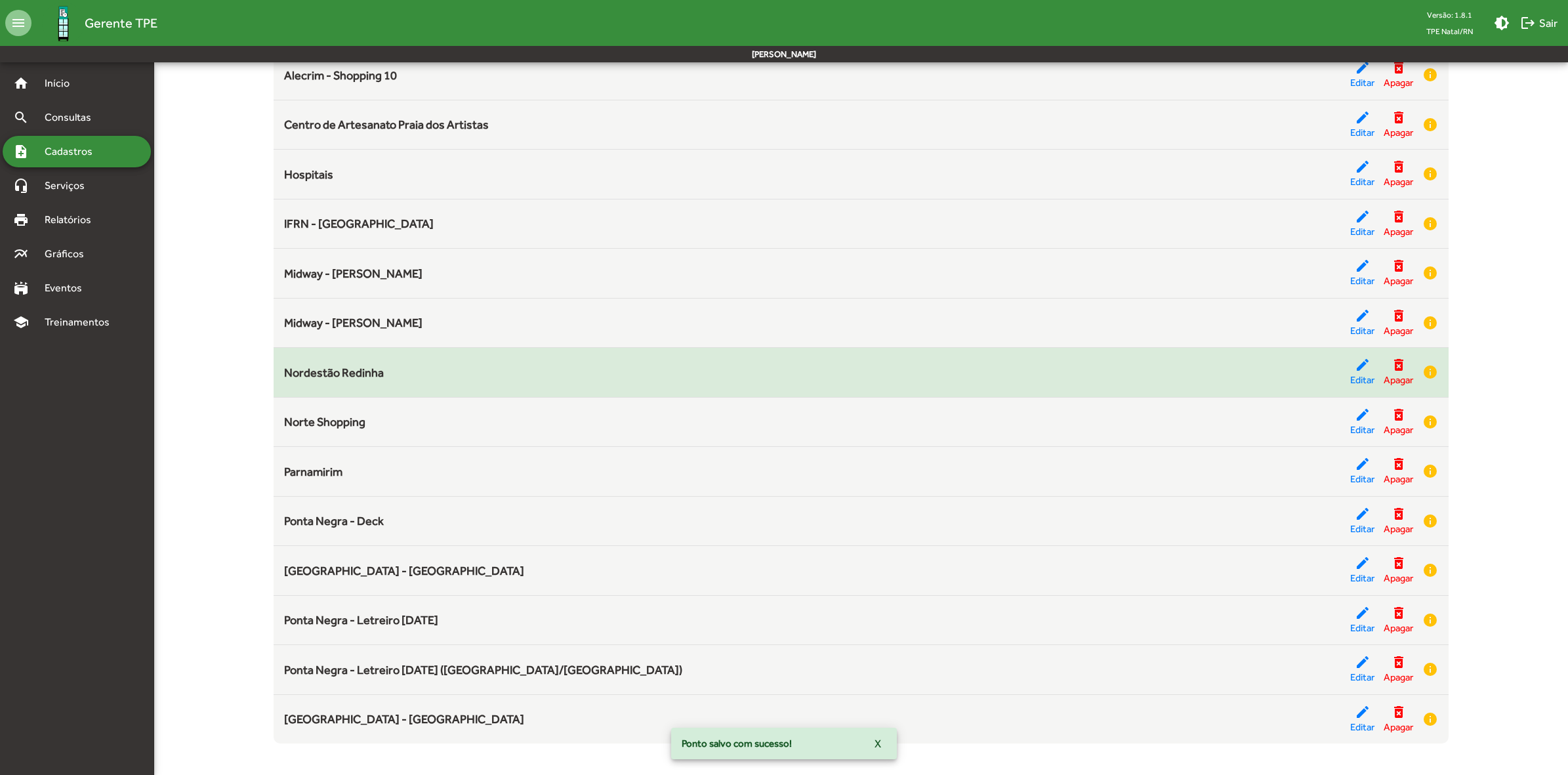
scroll to position [298, 0]
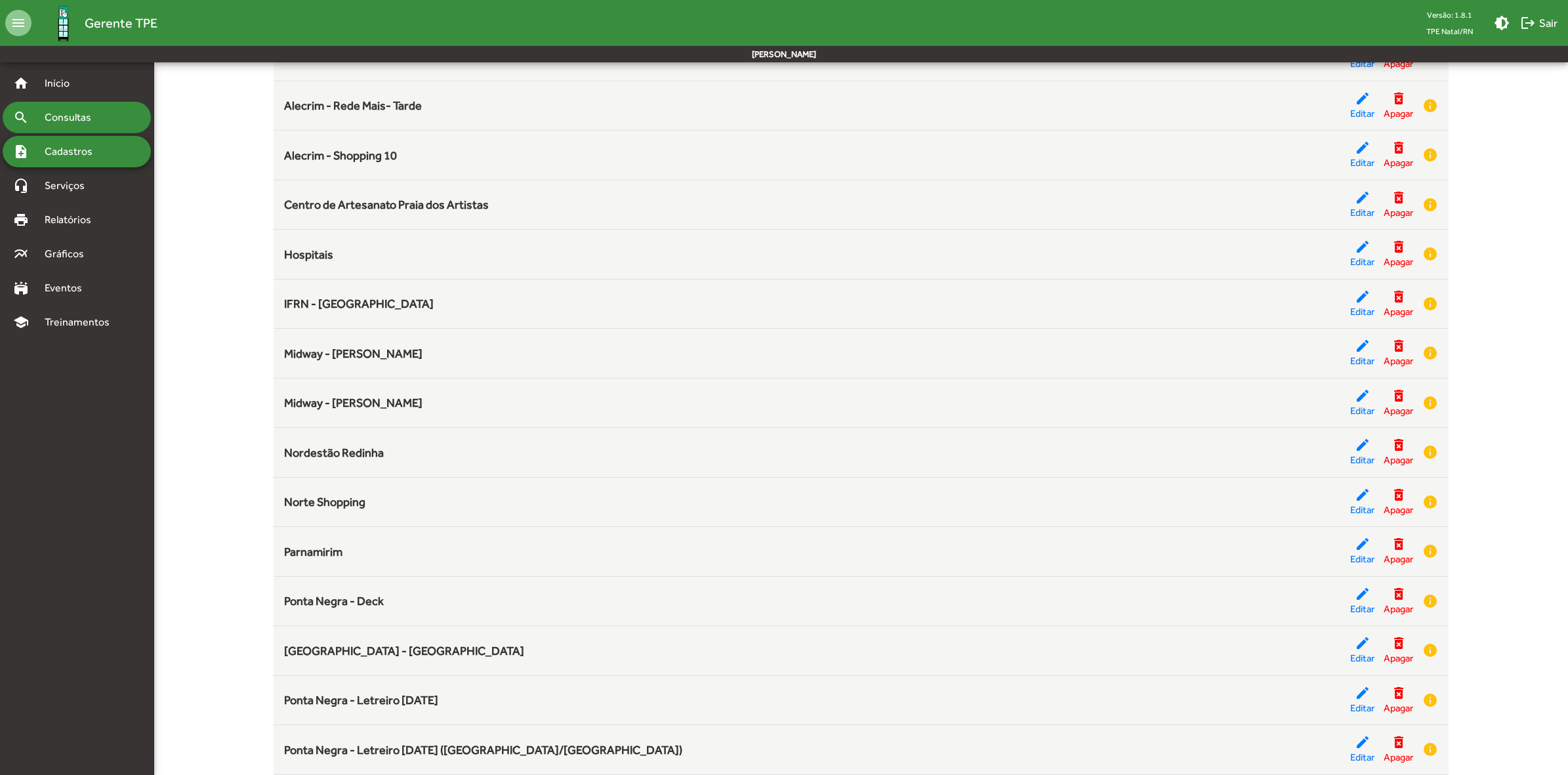
click at [74, 112] on span "Consultas" at bounding box center [73, 117] width 71 height 16
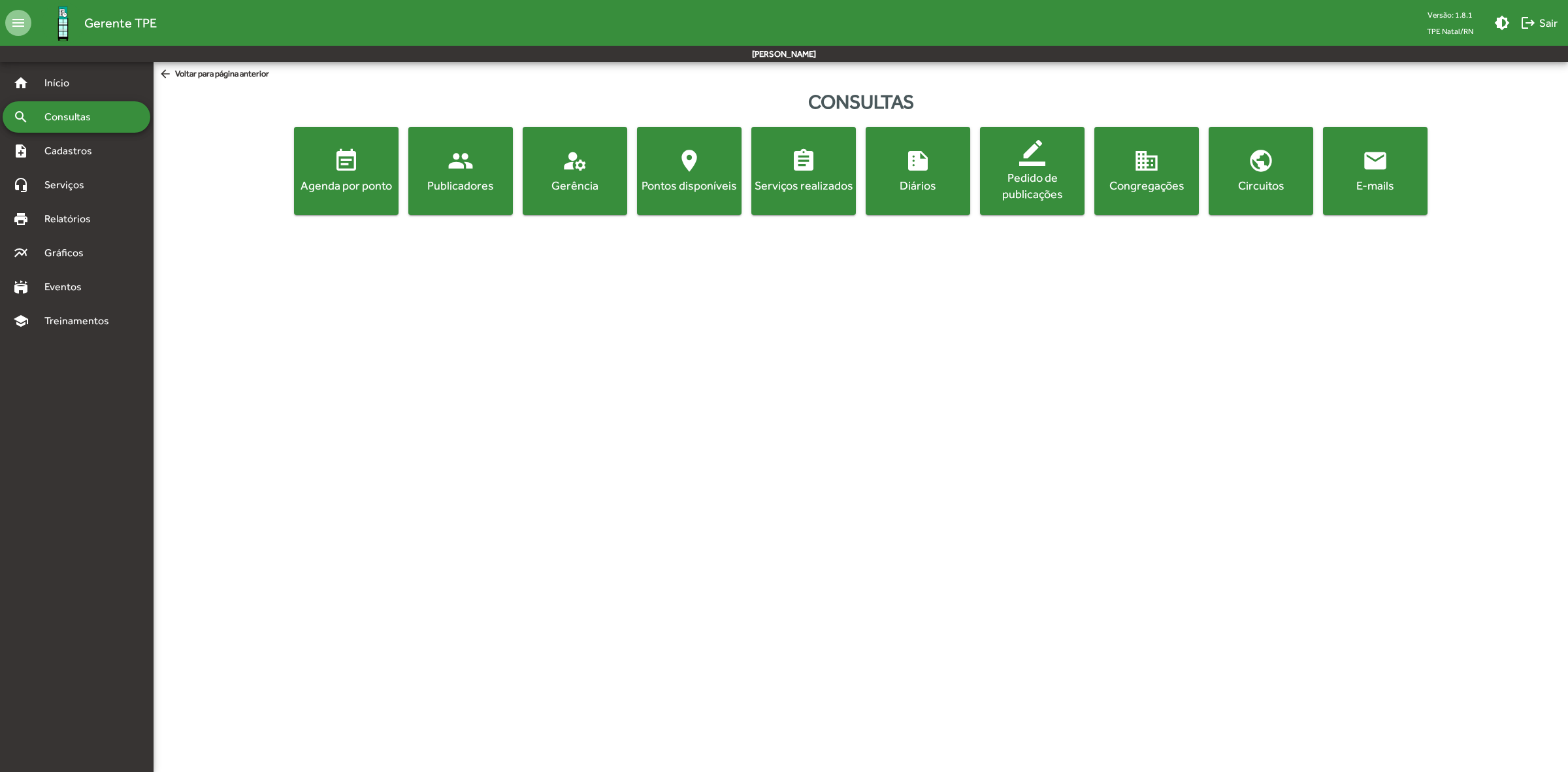
click at [363, 161] on span "event_note Agenda por ponto" at bounding box center [346, 170] width 99 height 46
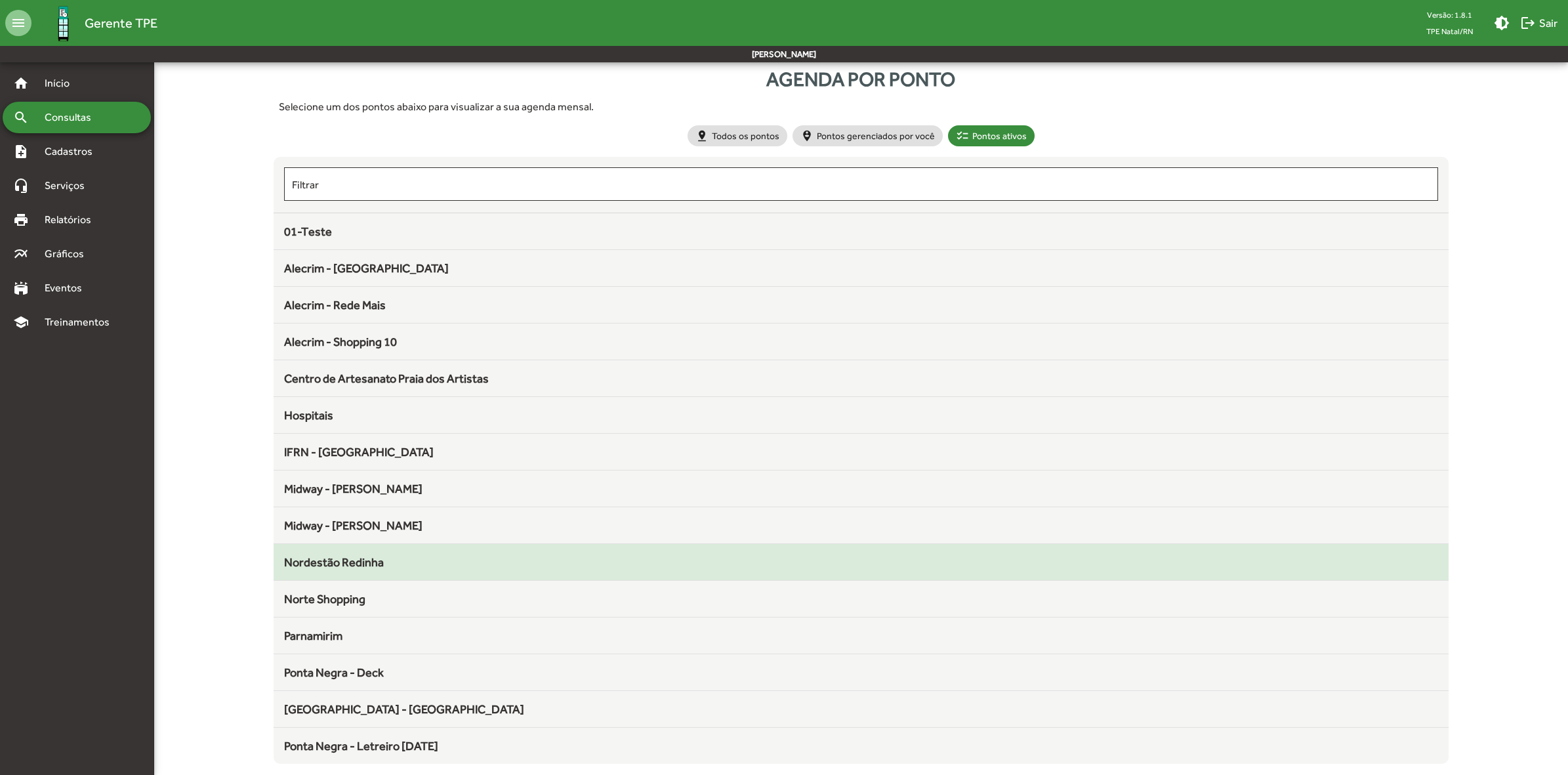
scroll to position [29, 0]
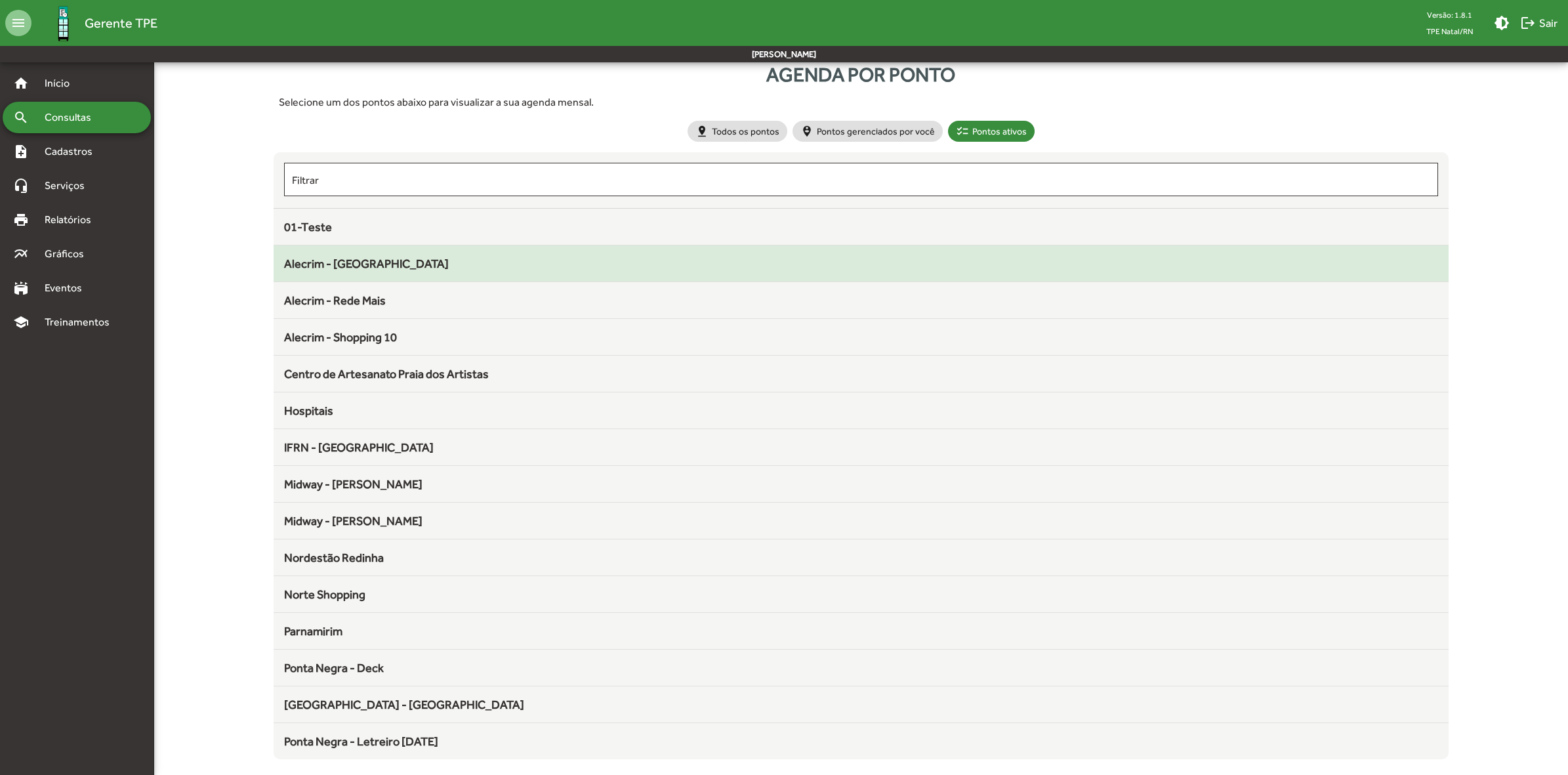
click at [384, 270] on div "Alecrim - [GEOGRAPHIC_DATA]" at bounding box center [862, 263] width 1155 height 18
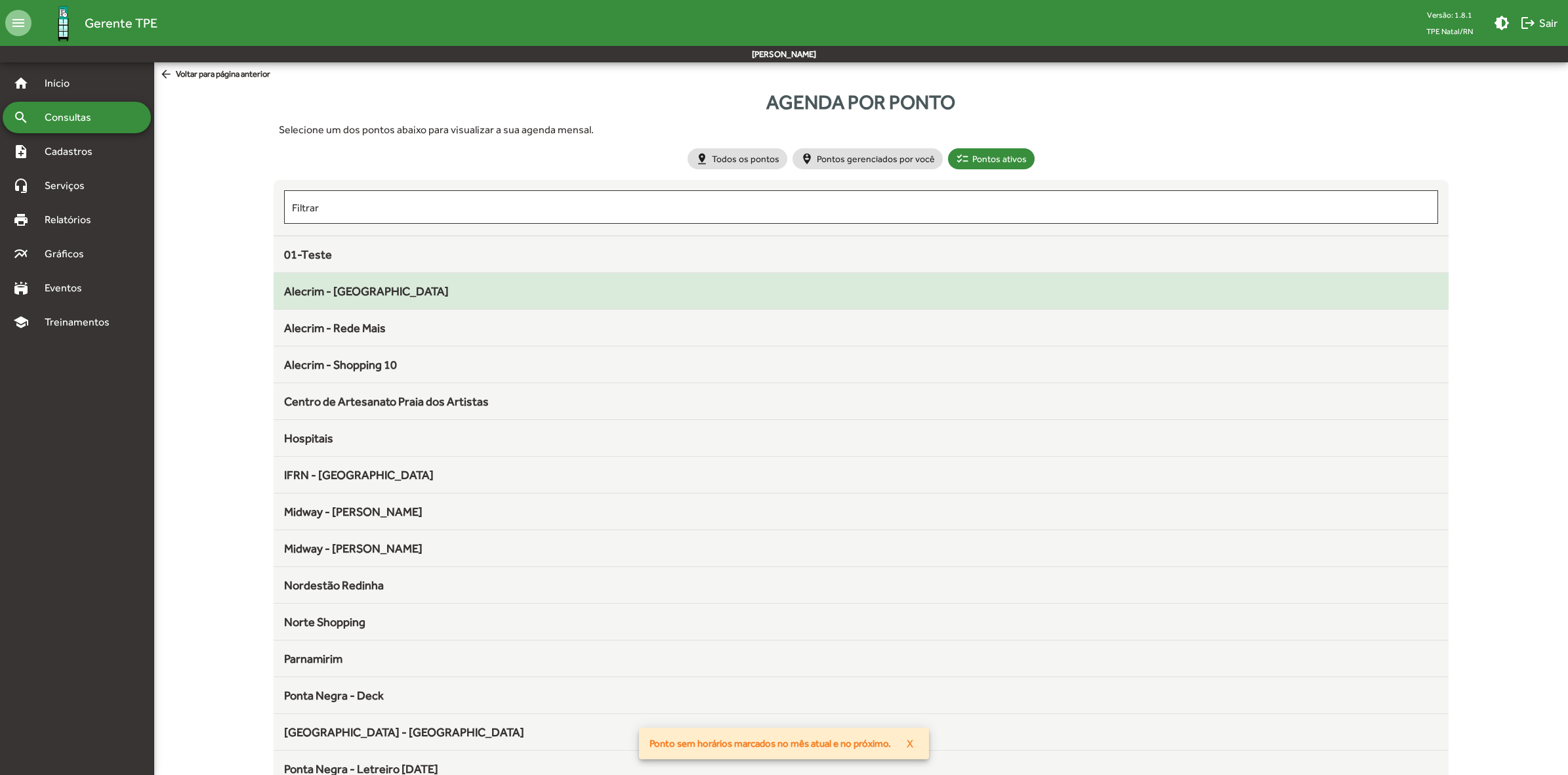
click at [402, 296] on span "Alecrim - [GEOGRAPHIC_DATA]" at bounding box center [366, 291] width 165 height 14
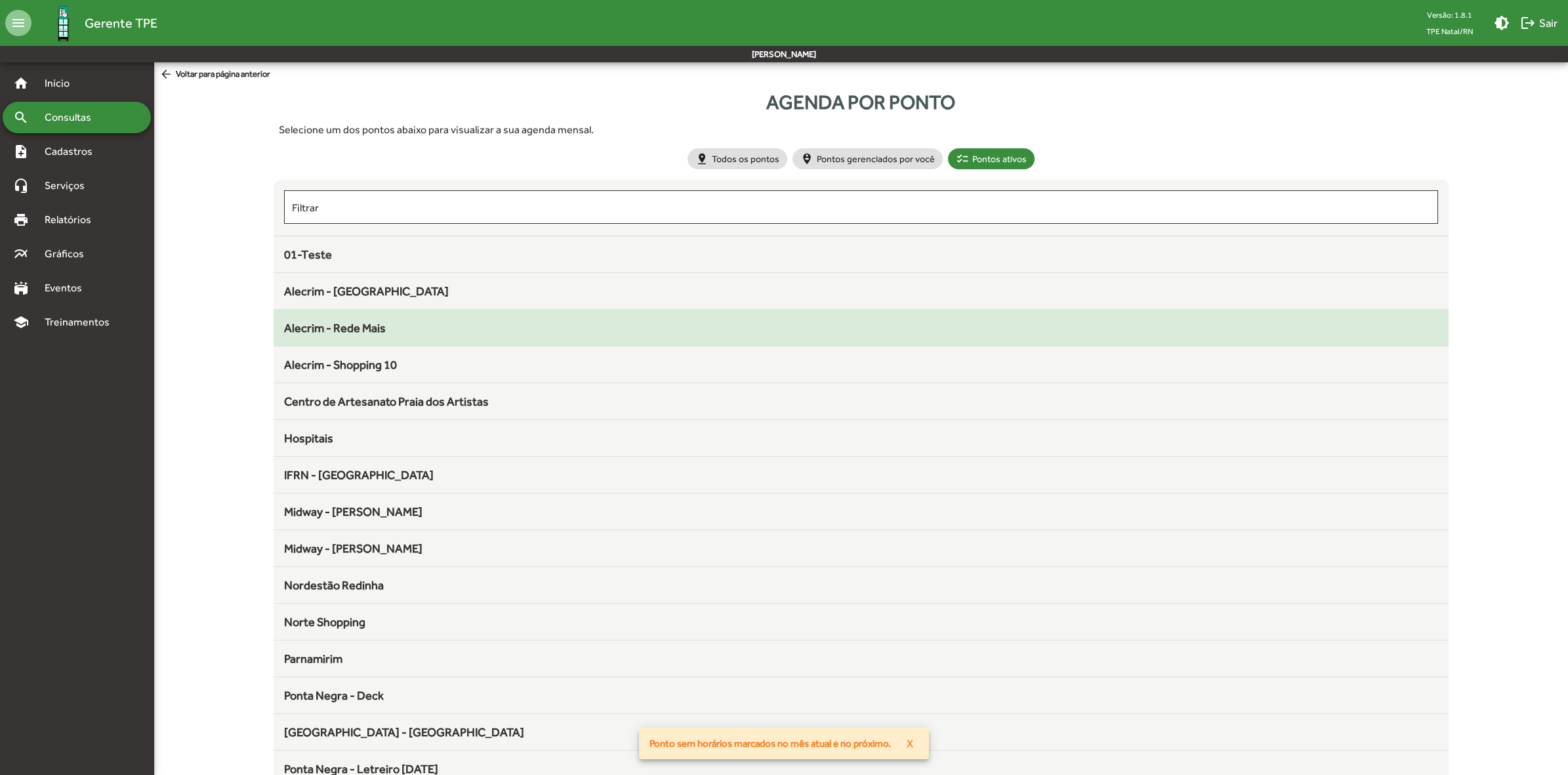
click at [399, 328] on div "Alecrim - Rede Mais" at bounding box center [862, 328] width 1155 height 18
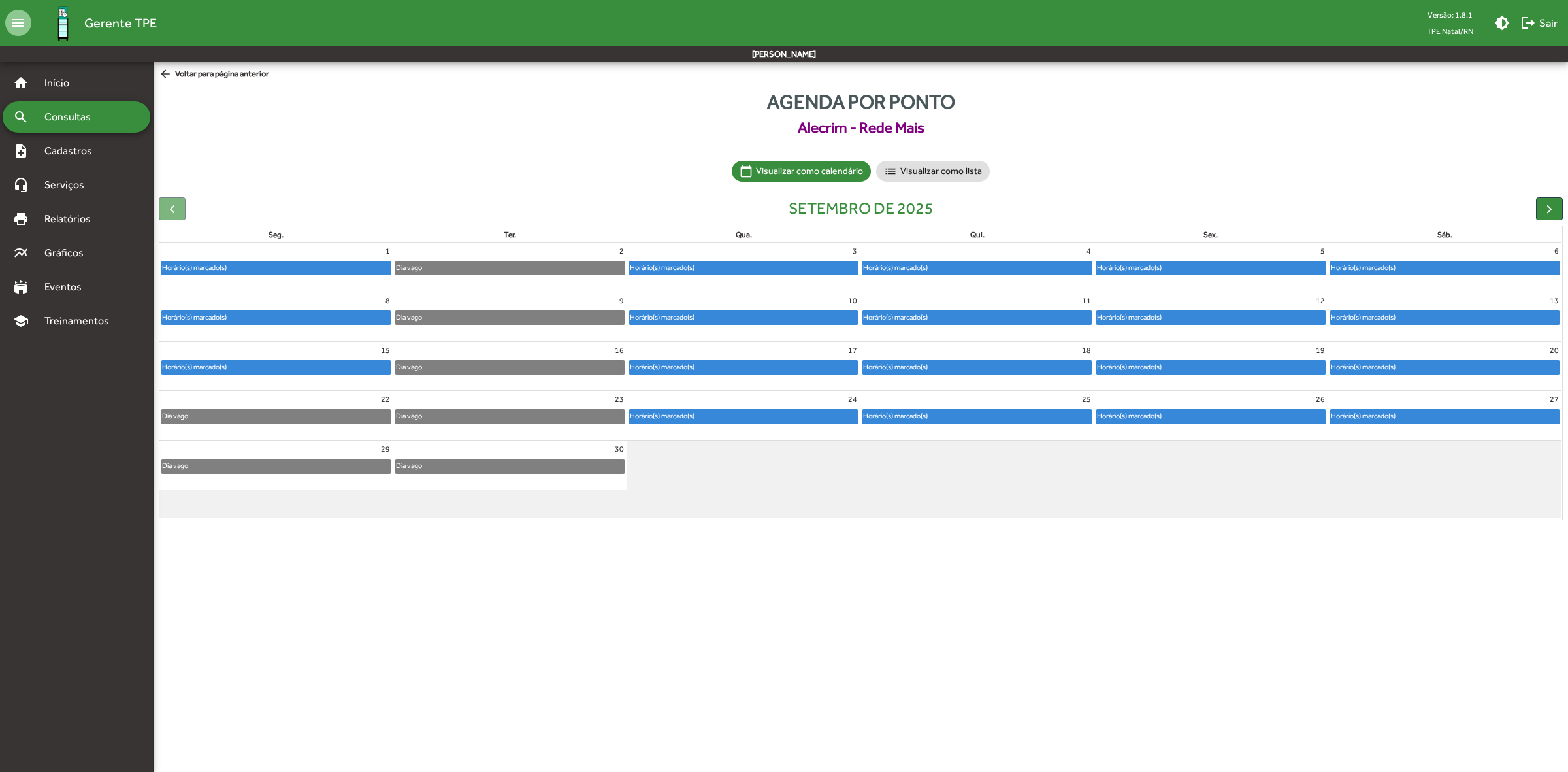
click at [181, 75] on span "arrow_back Voltar para página anterior" at bounding box center [214, 74] width 111 height 14
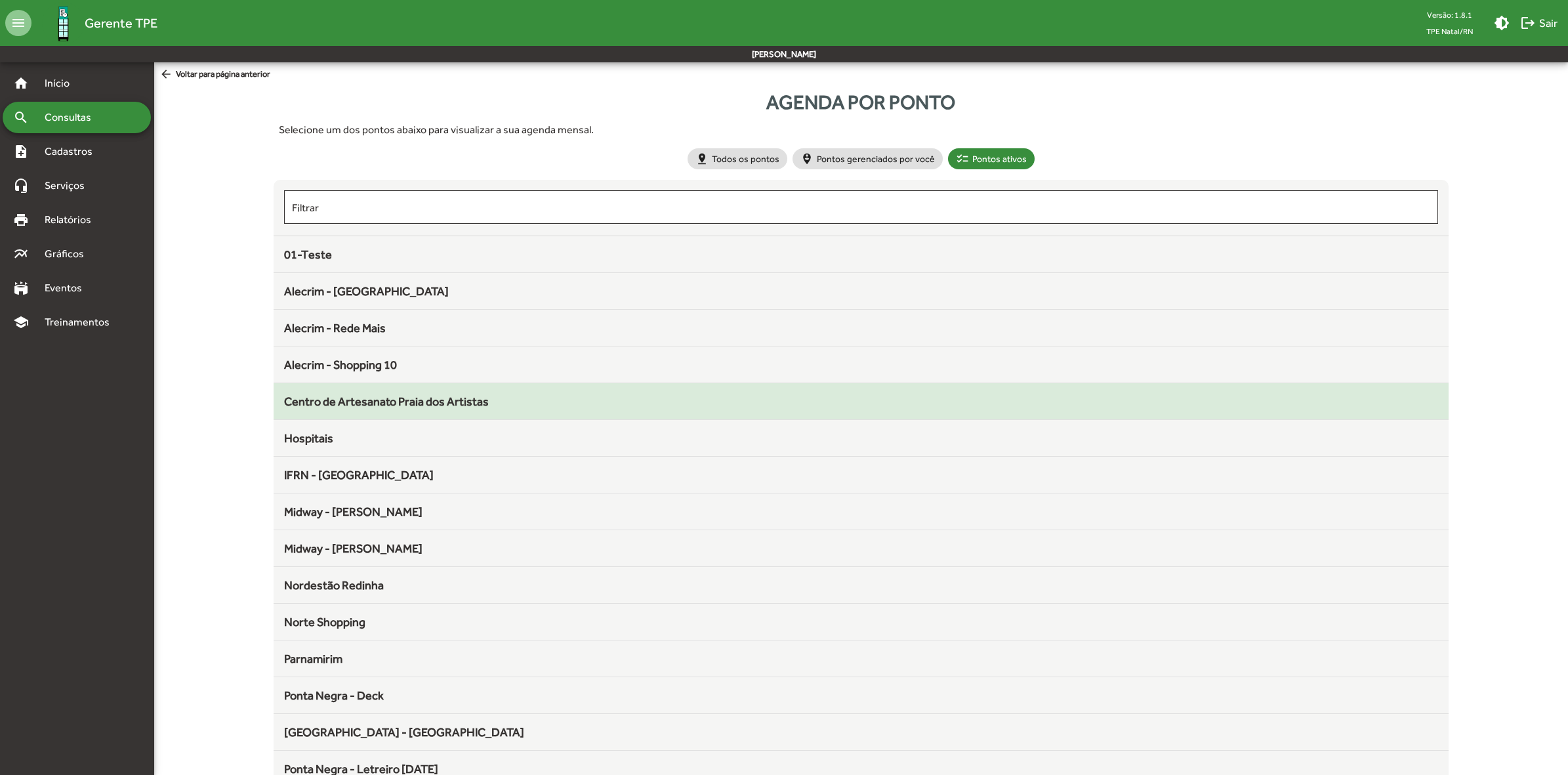
click at [430, 398] on span "Centro de Artesanato Praia dos Artistas" at bounding box center [386, 401] width 204 height 14
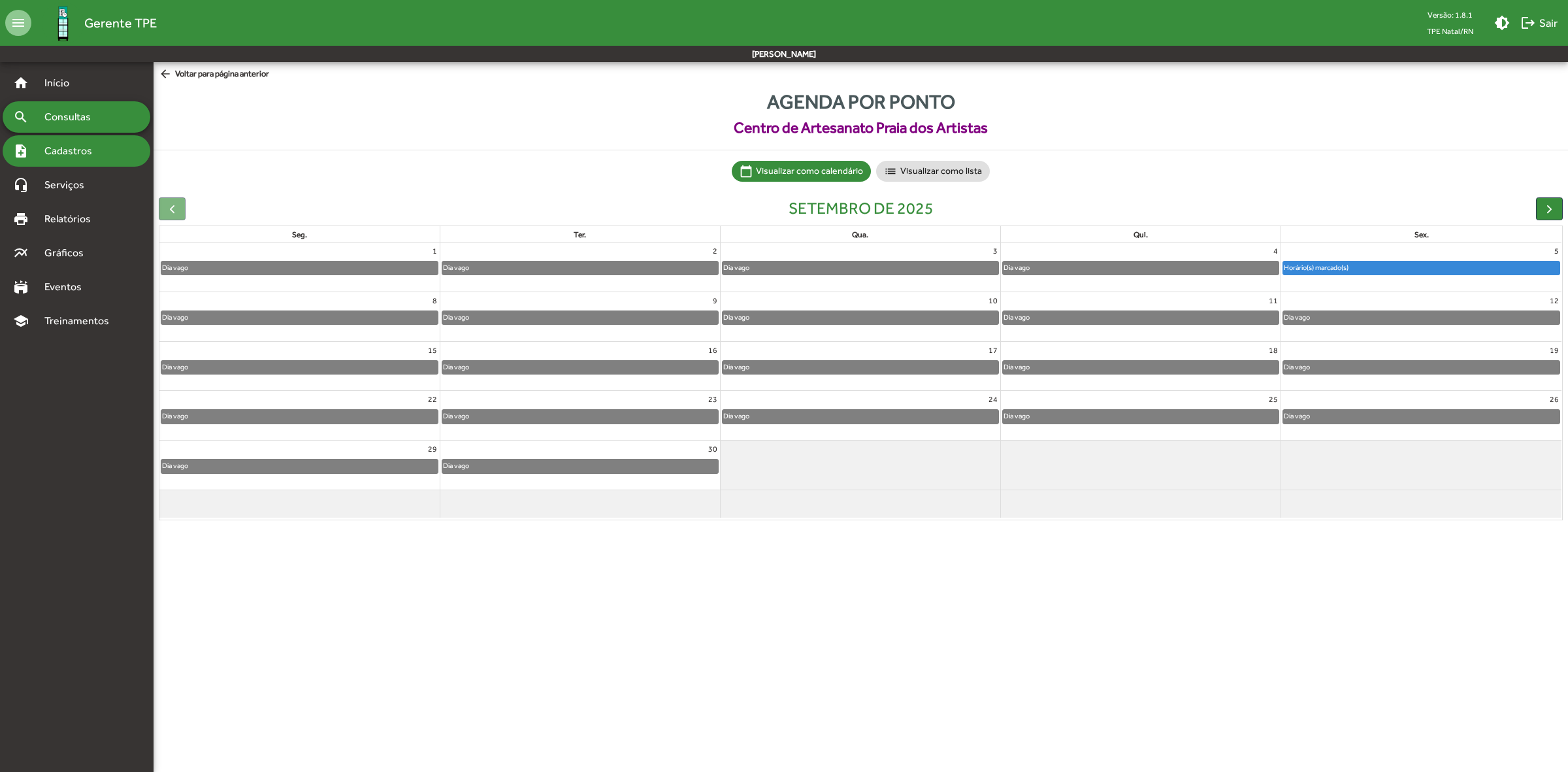
click at [88, 161] on div "note_add Cadastros" at bounding box center [76, 151] width 148 height 31
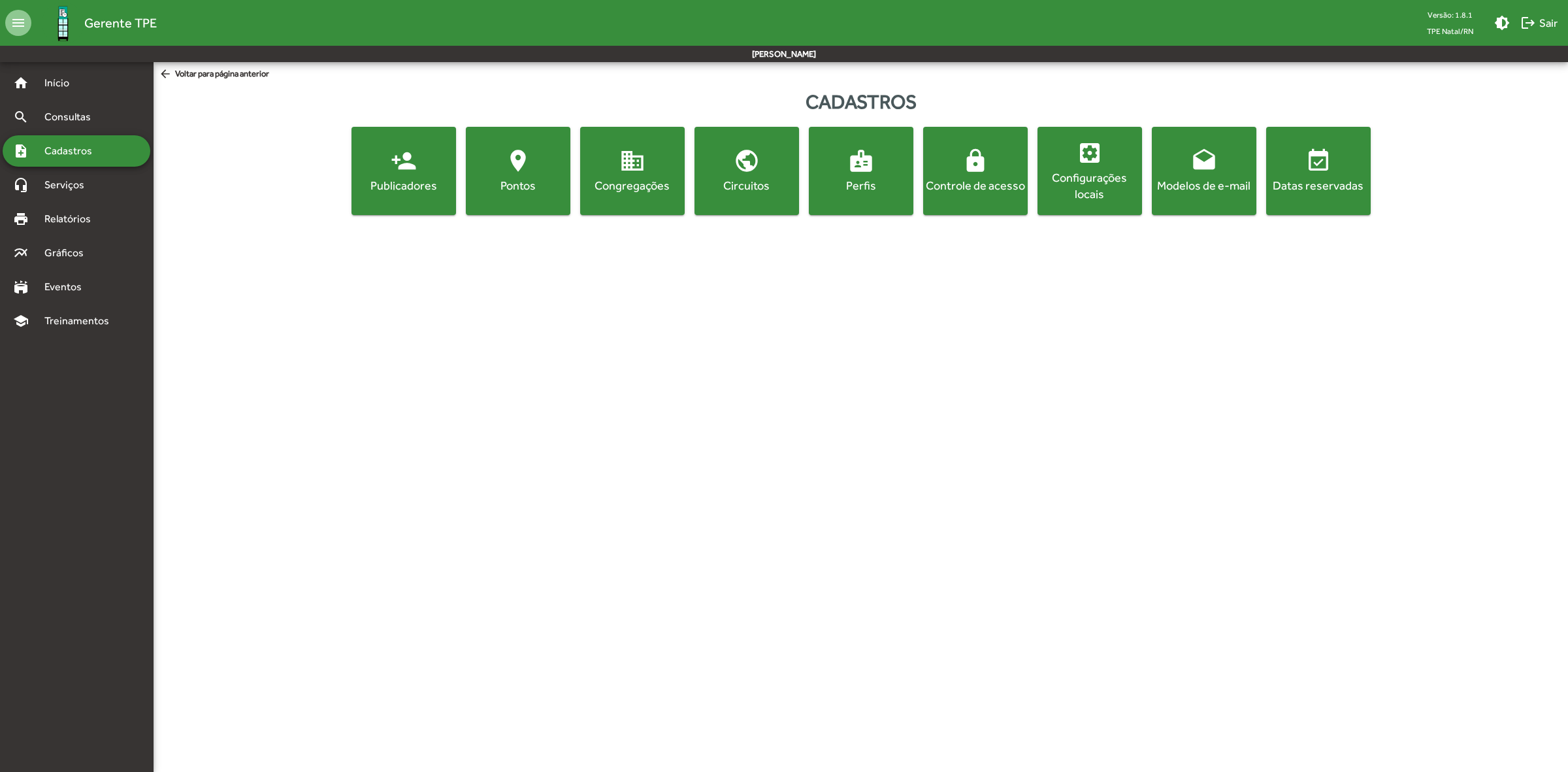
click at [518, 183] on div "Pontos" at bounding box center [518, 185] width 99 height 16
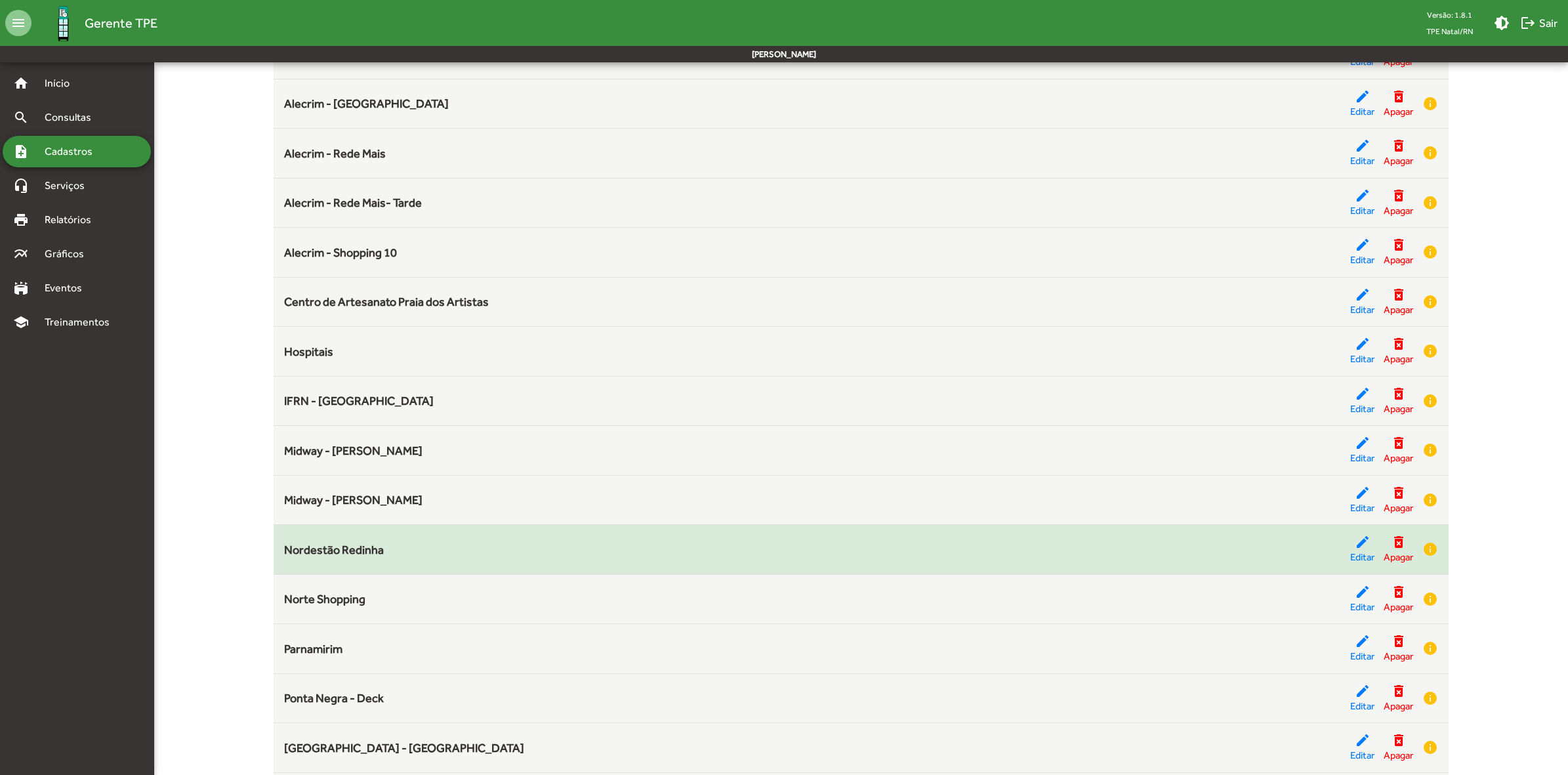
scroll to position [381, 0]
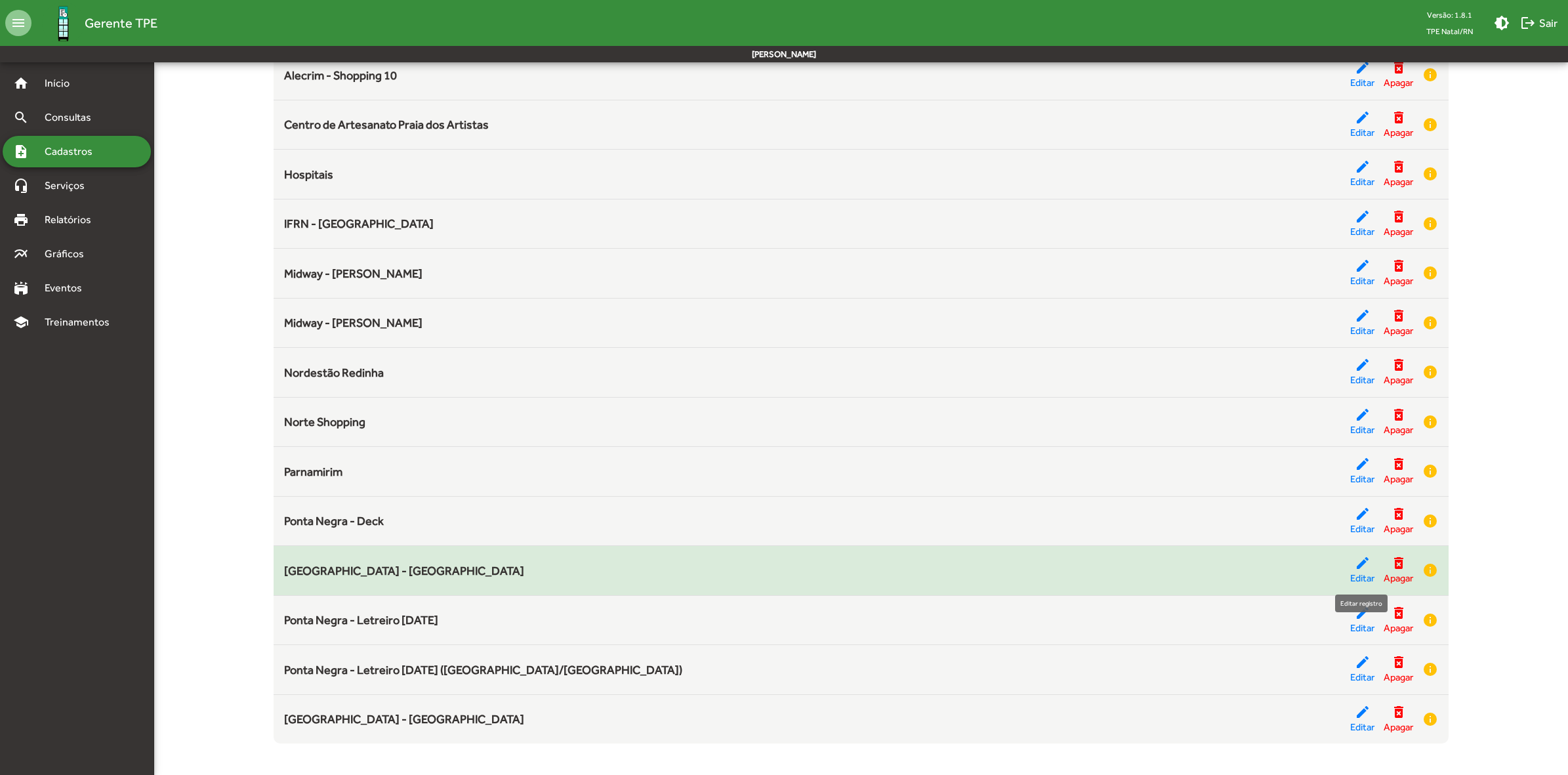
click at [1360, 563] on mat-icon "edit" at bounding box center [1362, 562] width 16 height 16
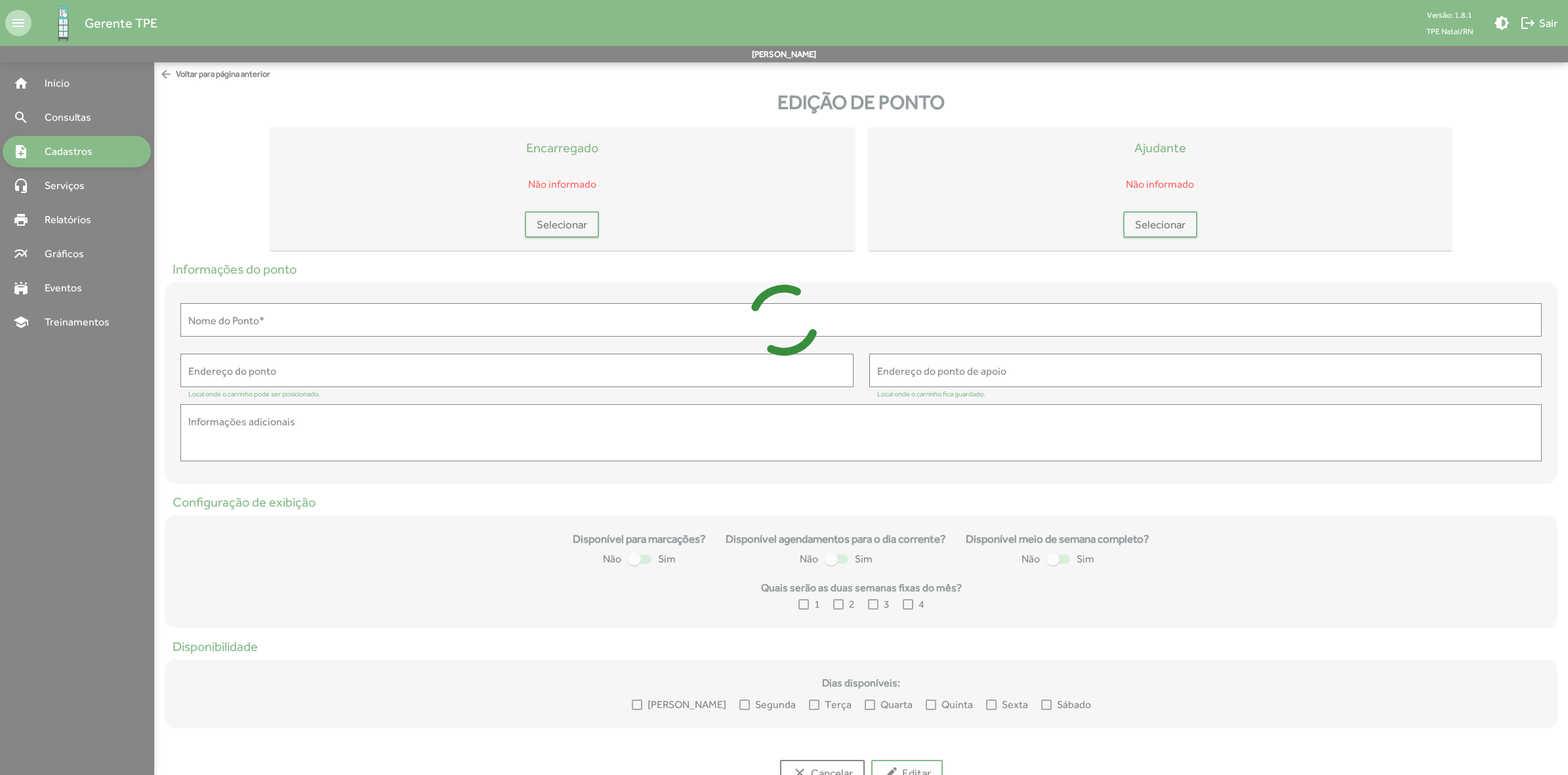
type input "**********"
type textarea "**********"
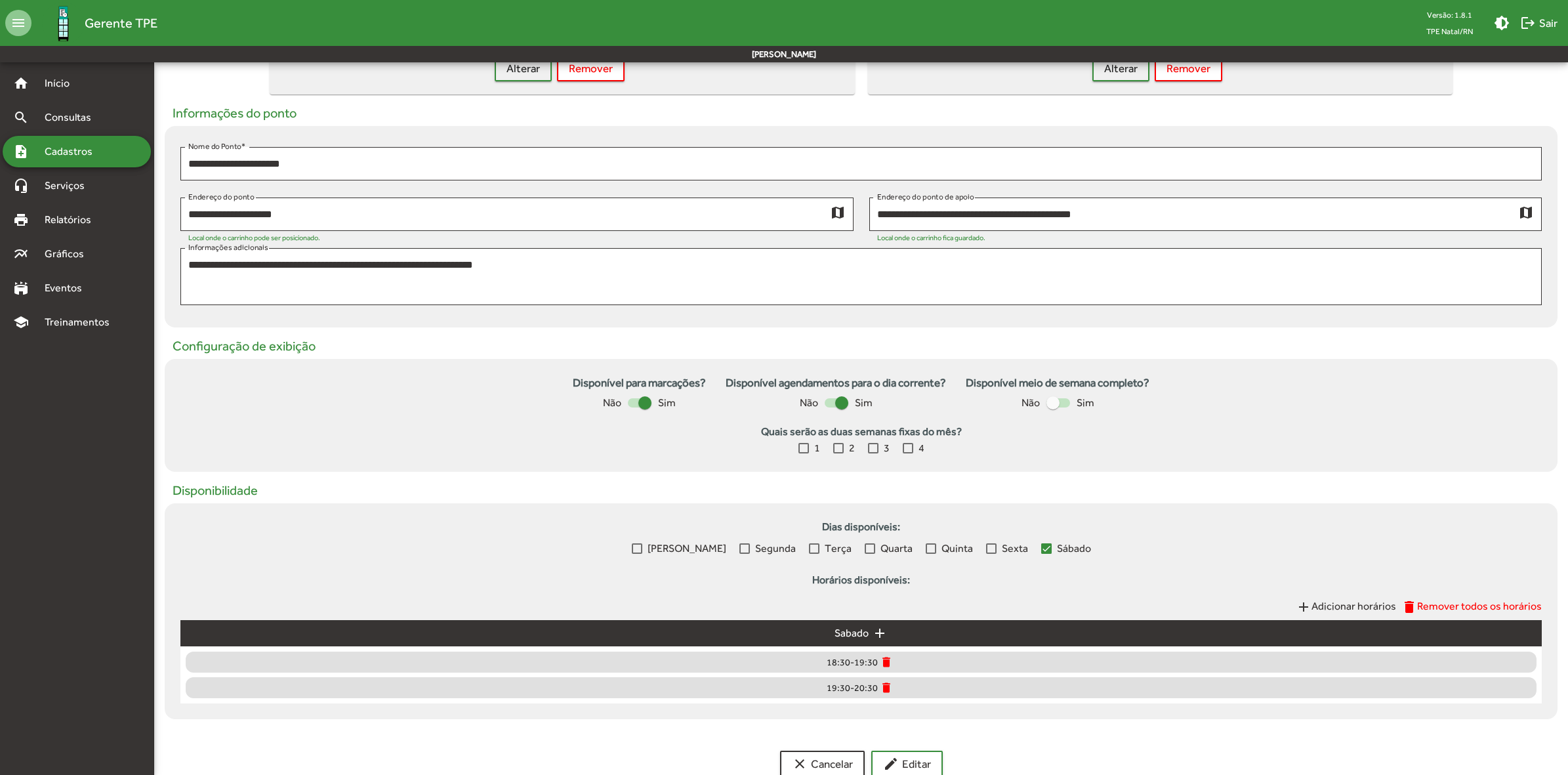
scroll to position [187, 0]
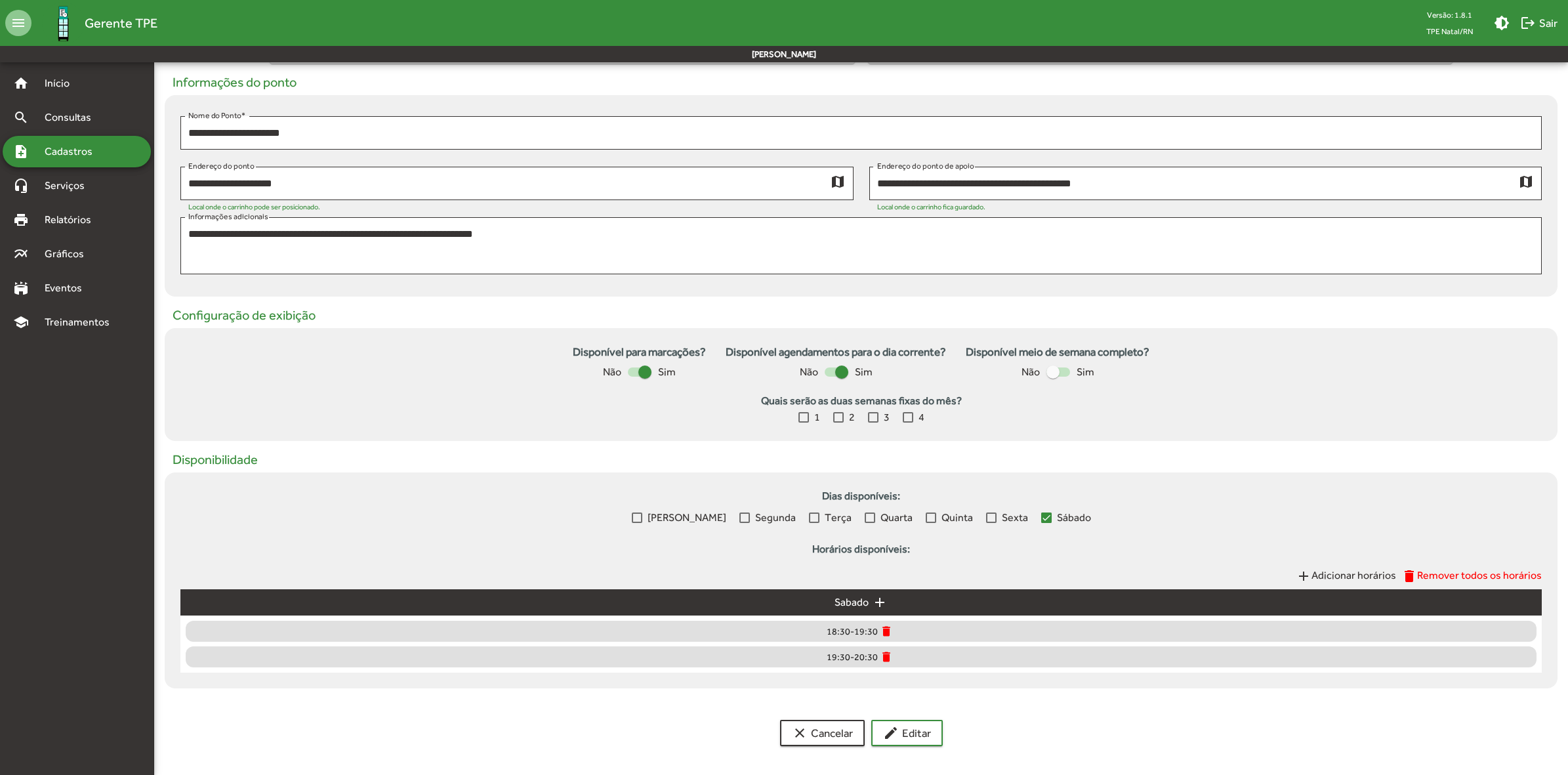
click at [79, 147] on span "Cadastros" at bounding box center [73, 151] width 73 height 16
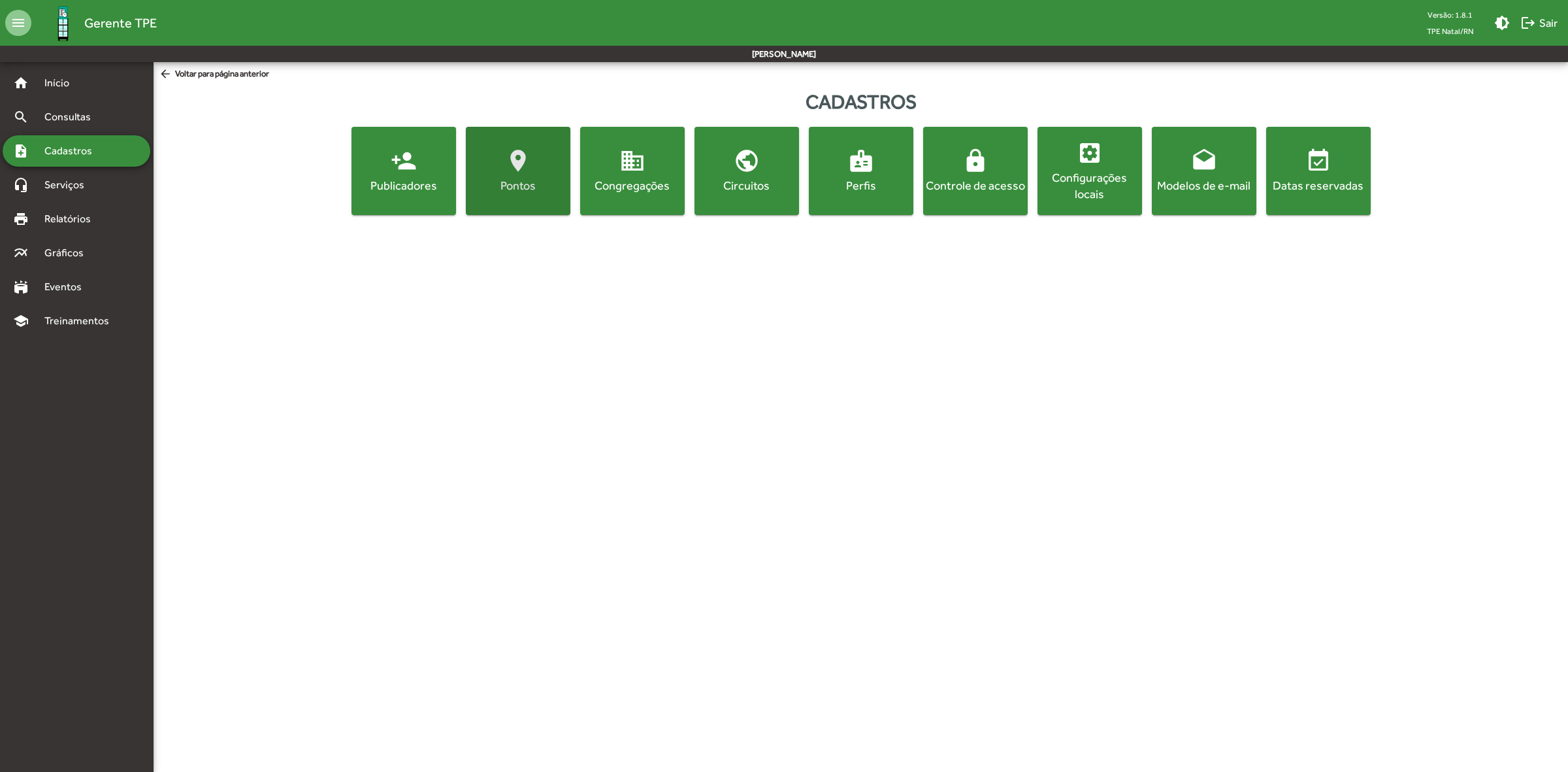
click at [494, 167] on span "location_on [GEOGRAPHIC_DATA]" at bounding box center [518, 170] width 99 height 46
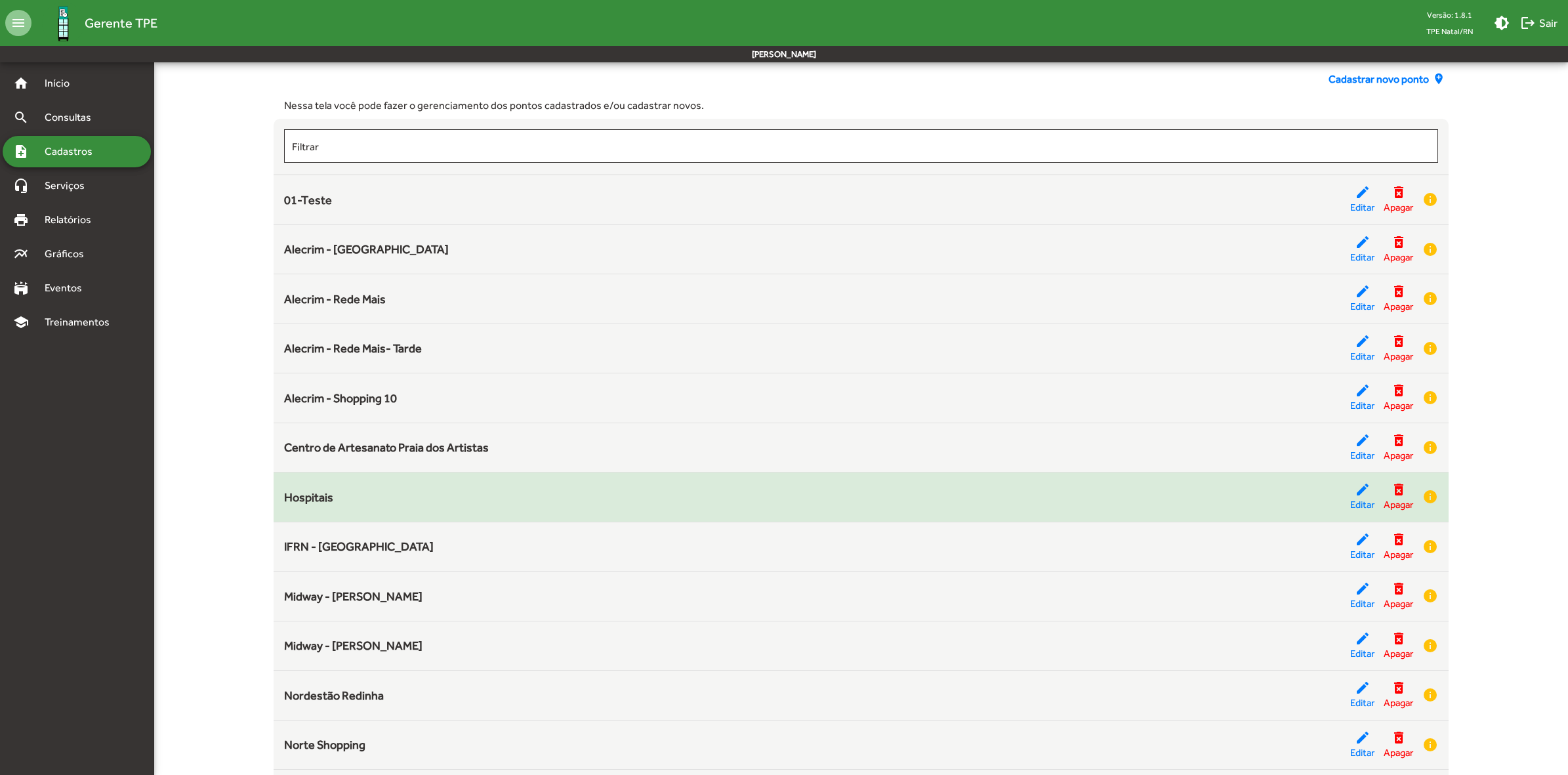
scroll to position [82, 0]
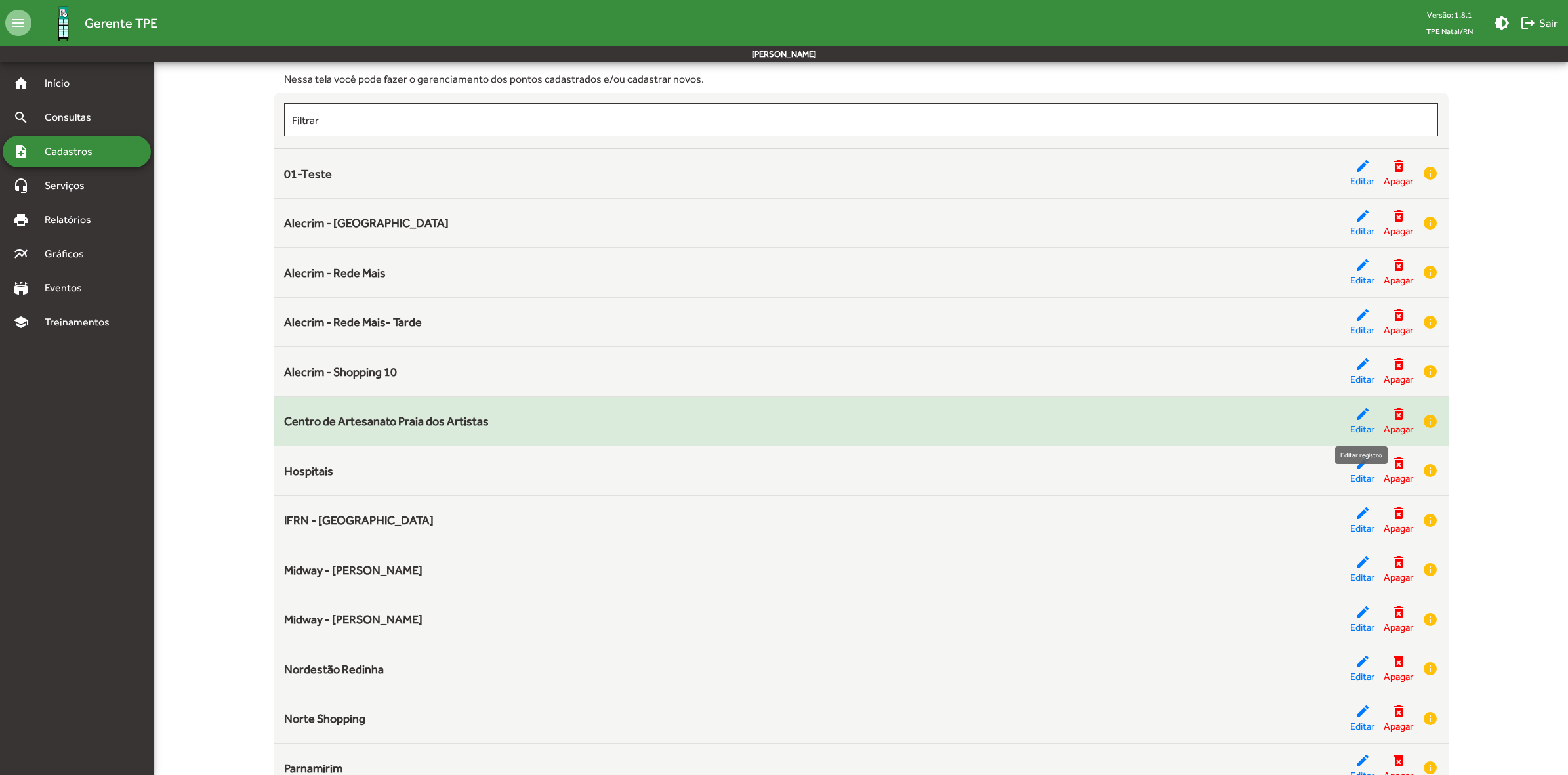
click at [1355, 410] on mat-icon "edit" at bounding box center [1362, 414] width 16 height 16
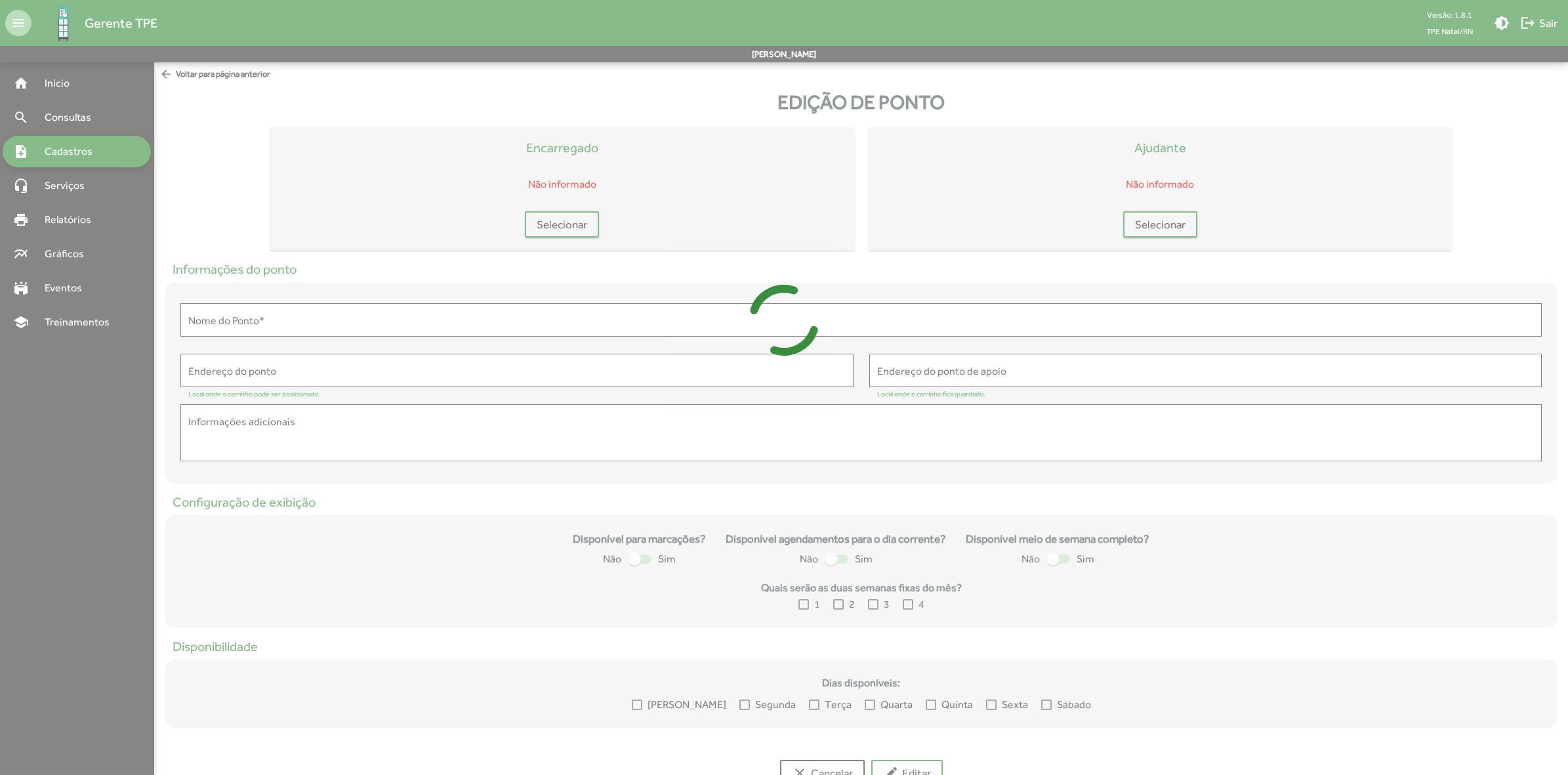
type input "**********"
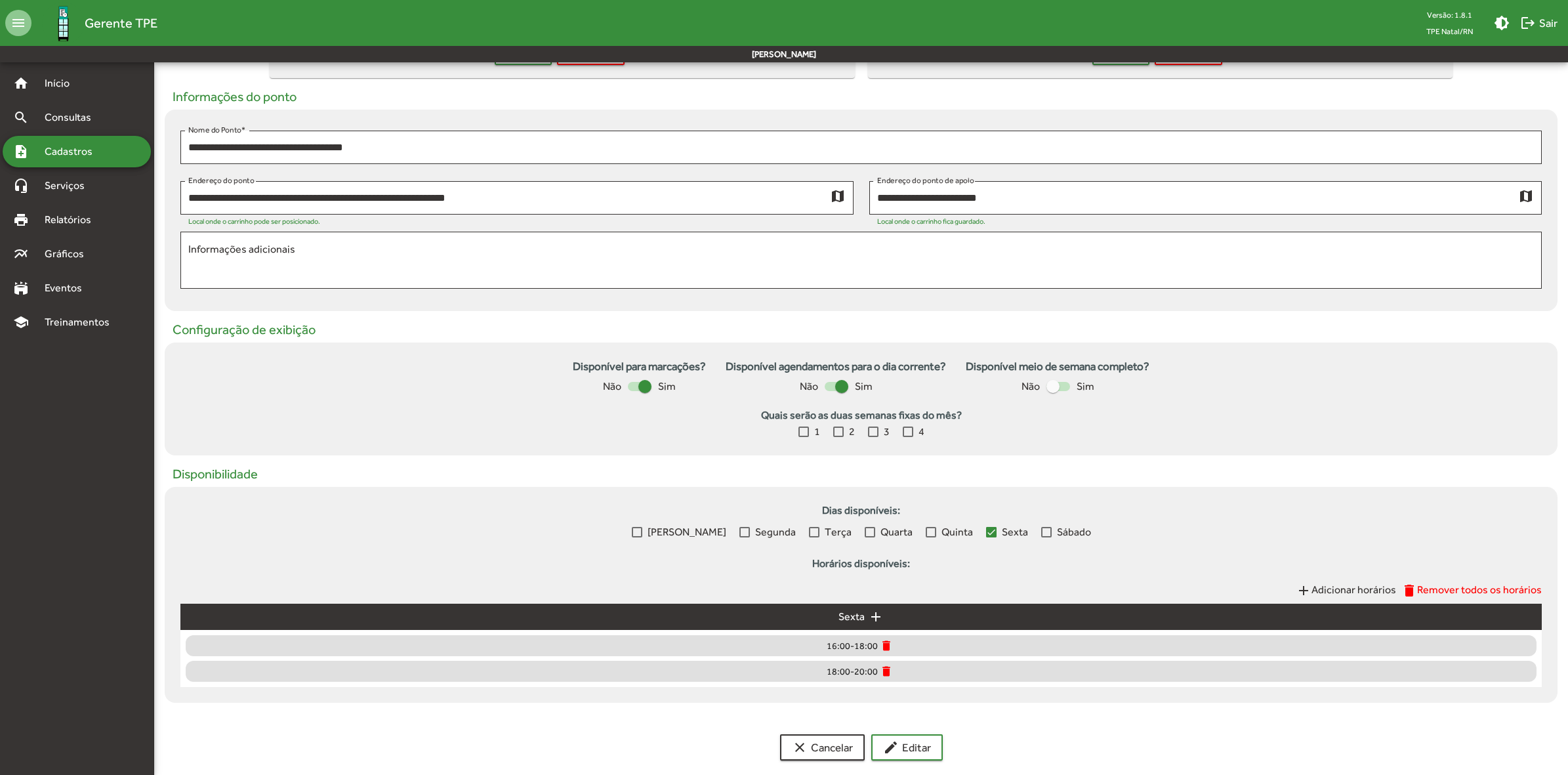
scroll to position [187, 0]
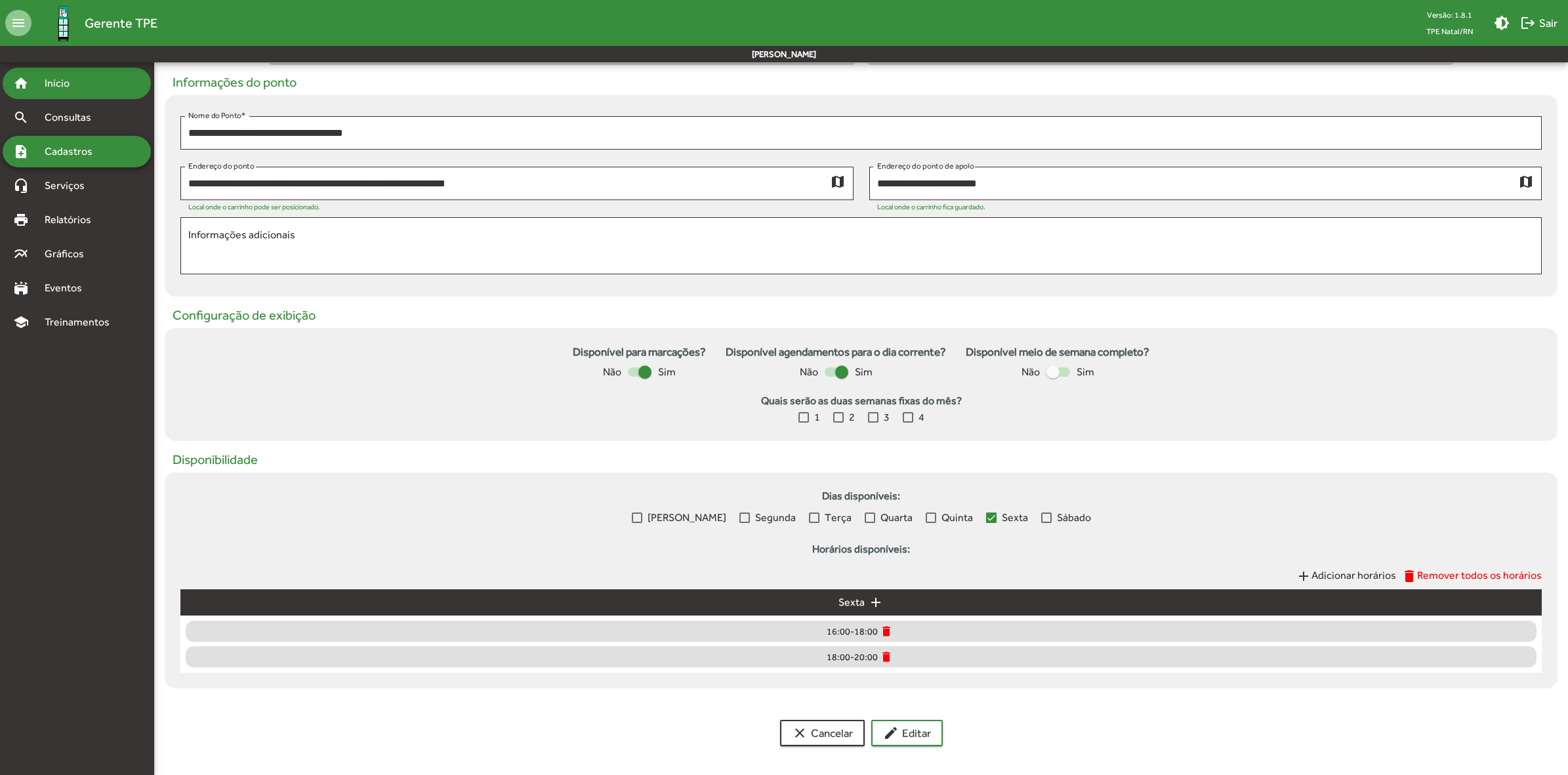
click at [86, 89] on span "Início" at bounding box center [63, 83] width 52 height 16
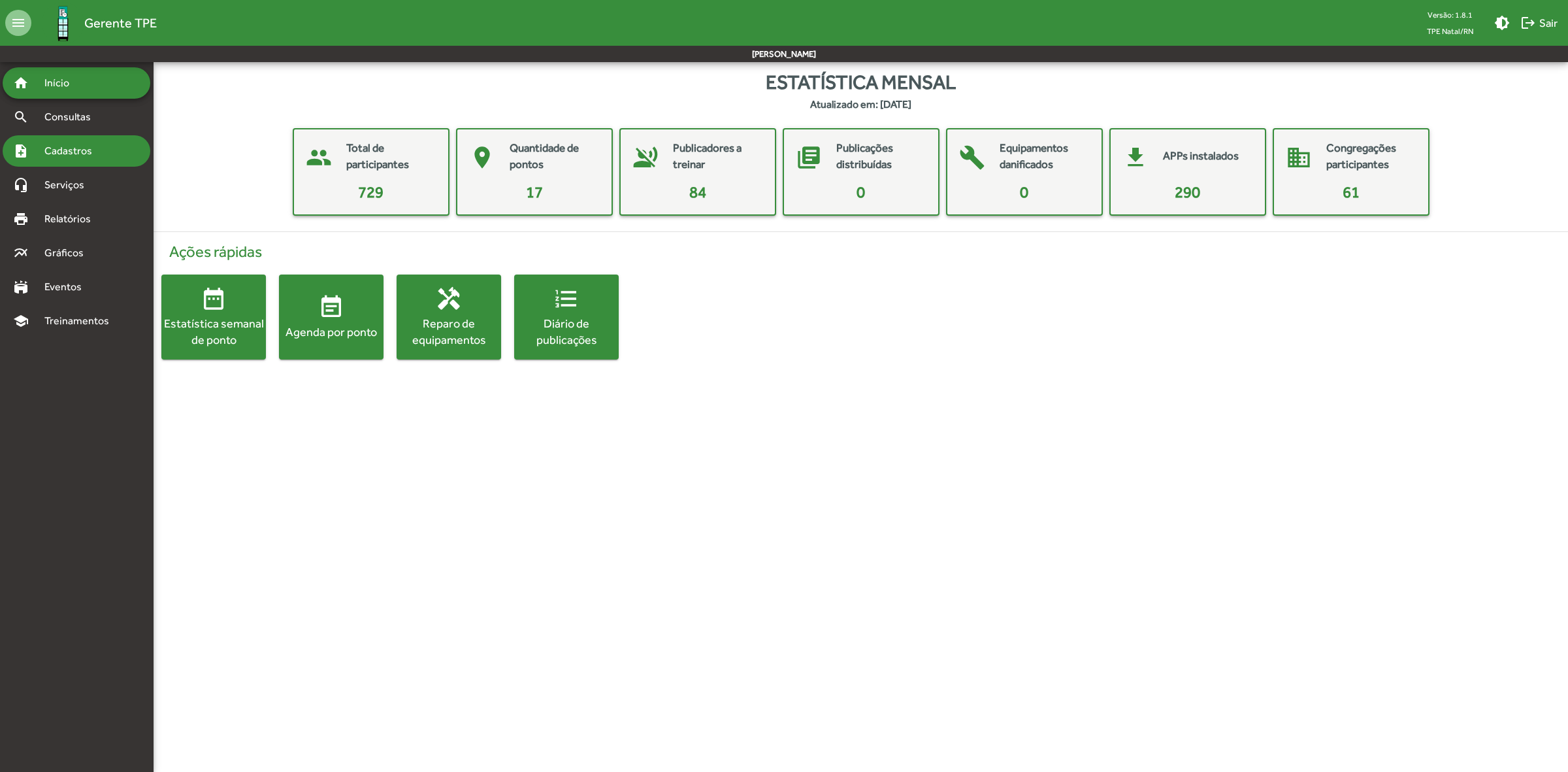
click at [94, 157] on span "Cadastros" at bounding box center [73, 150] width 72 height 16
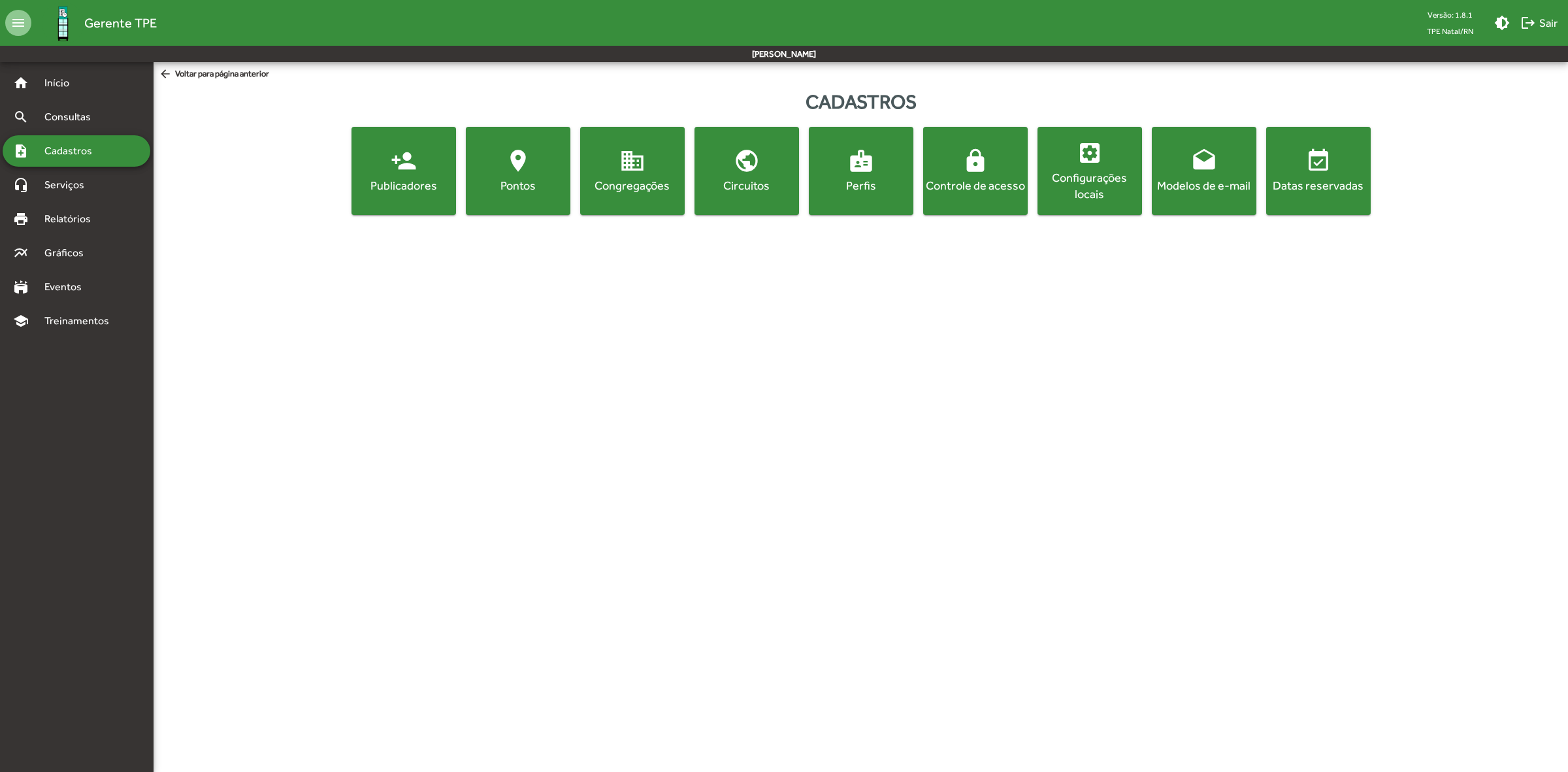
click at [520, 180] on div "Pontos" at bounding box center [518, 185] width 99 height 16
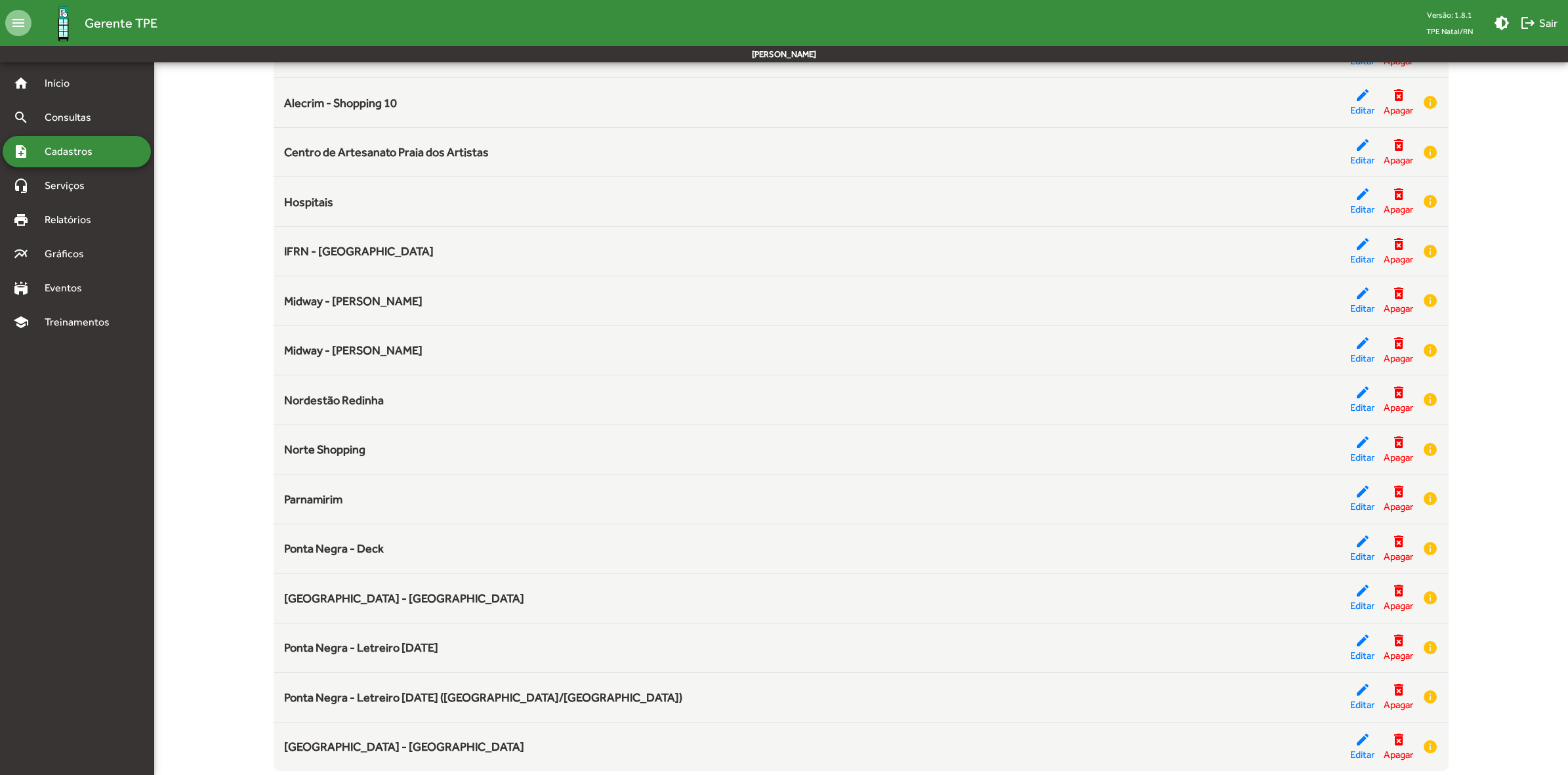
scroll to position [381, 0]
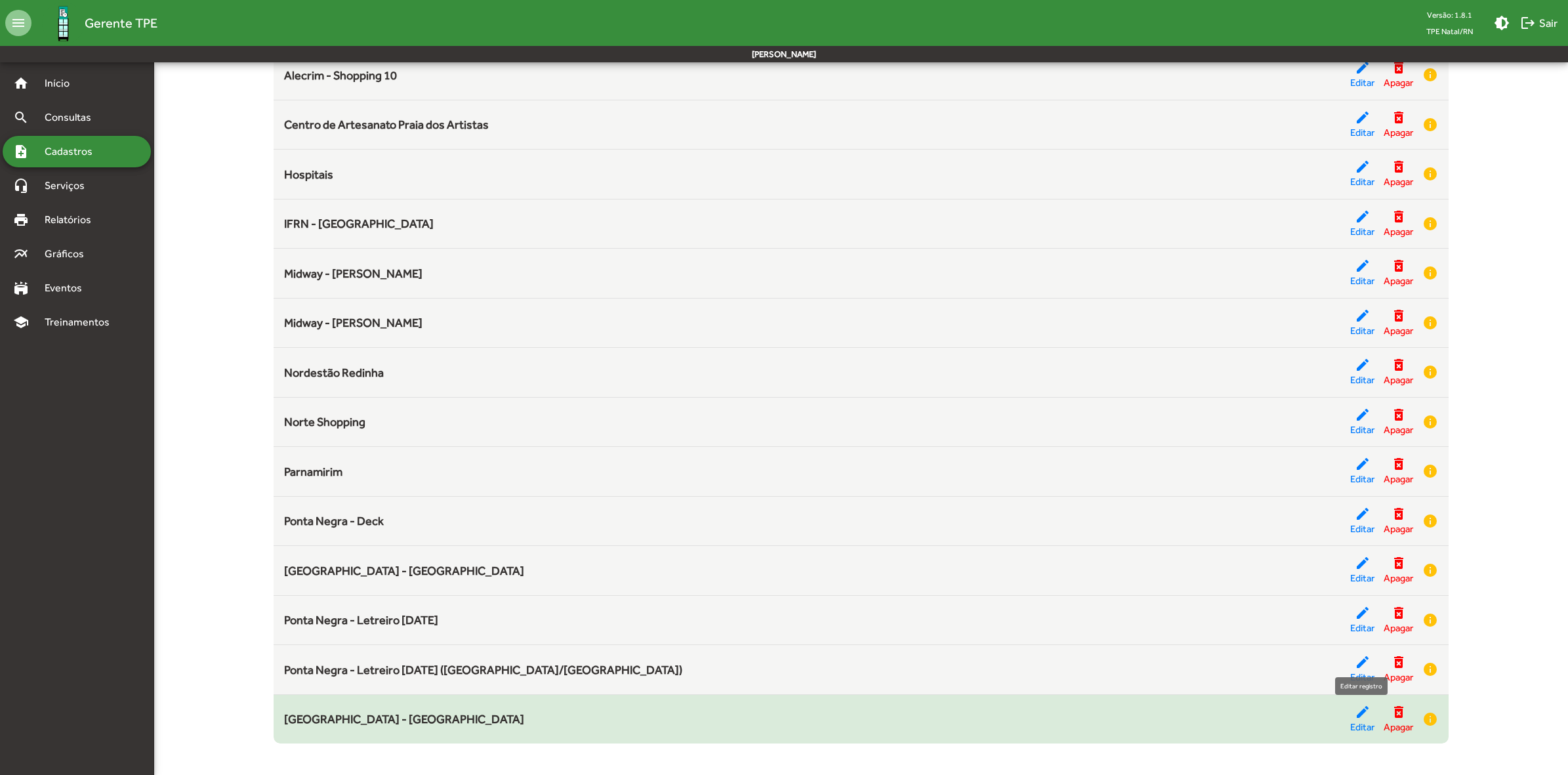
click at [1362, 715] on mat-icon "edit" at bounding box center [1362, 711] width 16 height 16
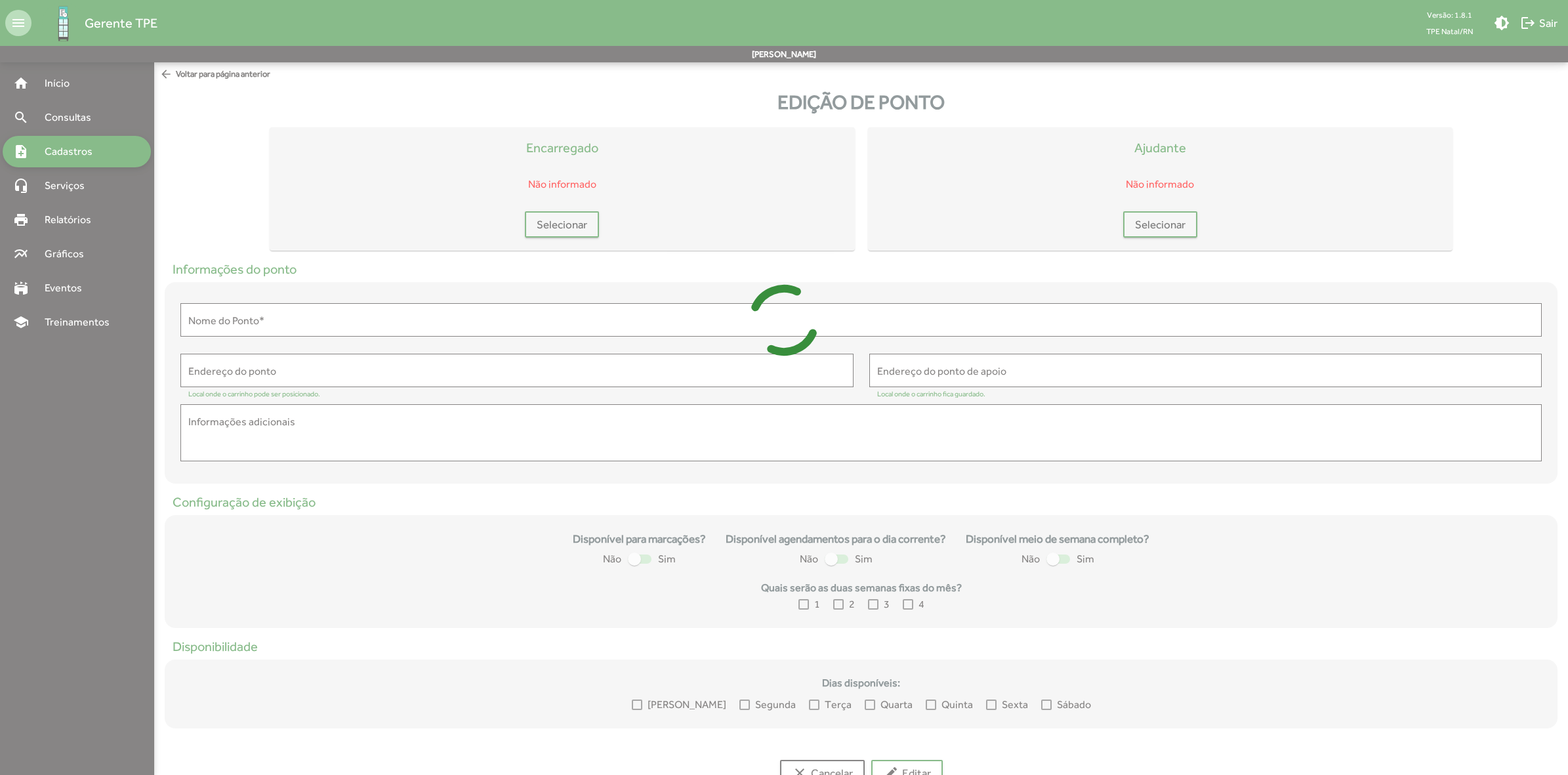
type input "**********"
type textarea "**********"
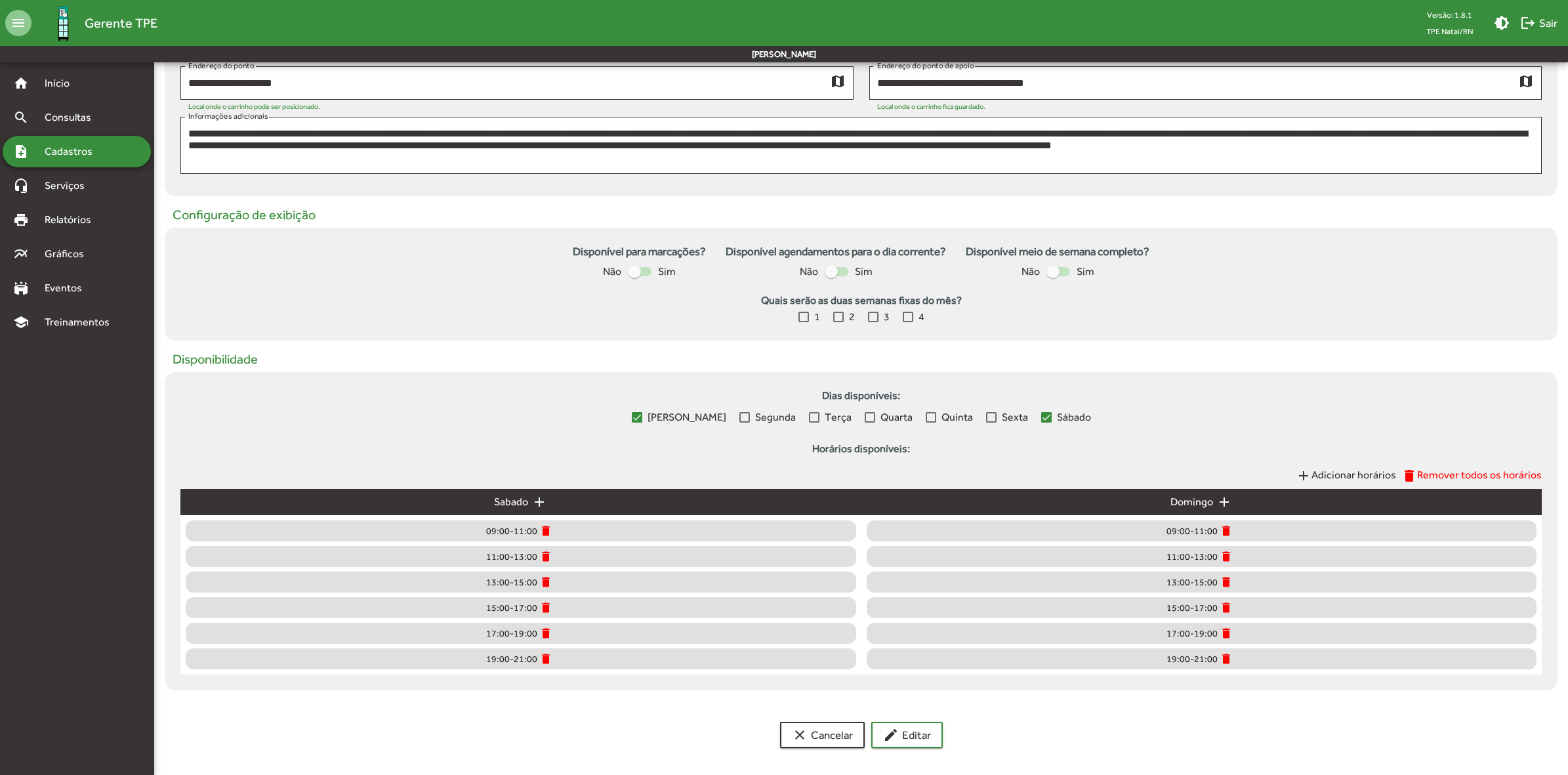
scroll to position [289, 0]
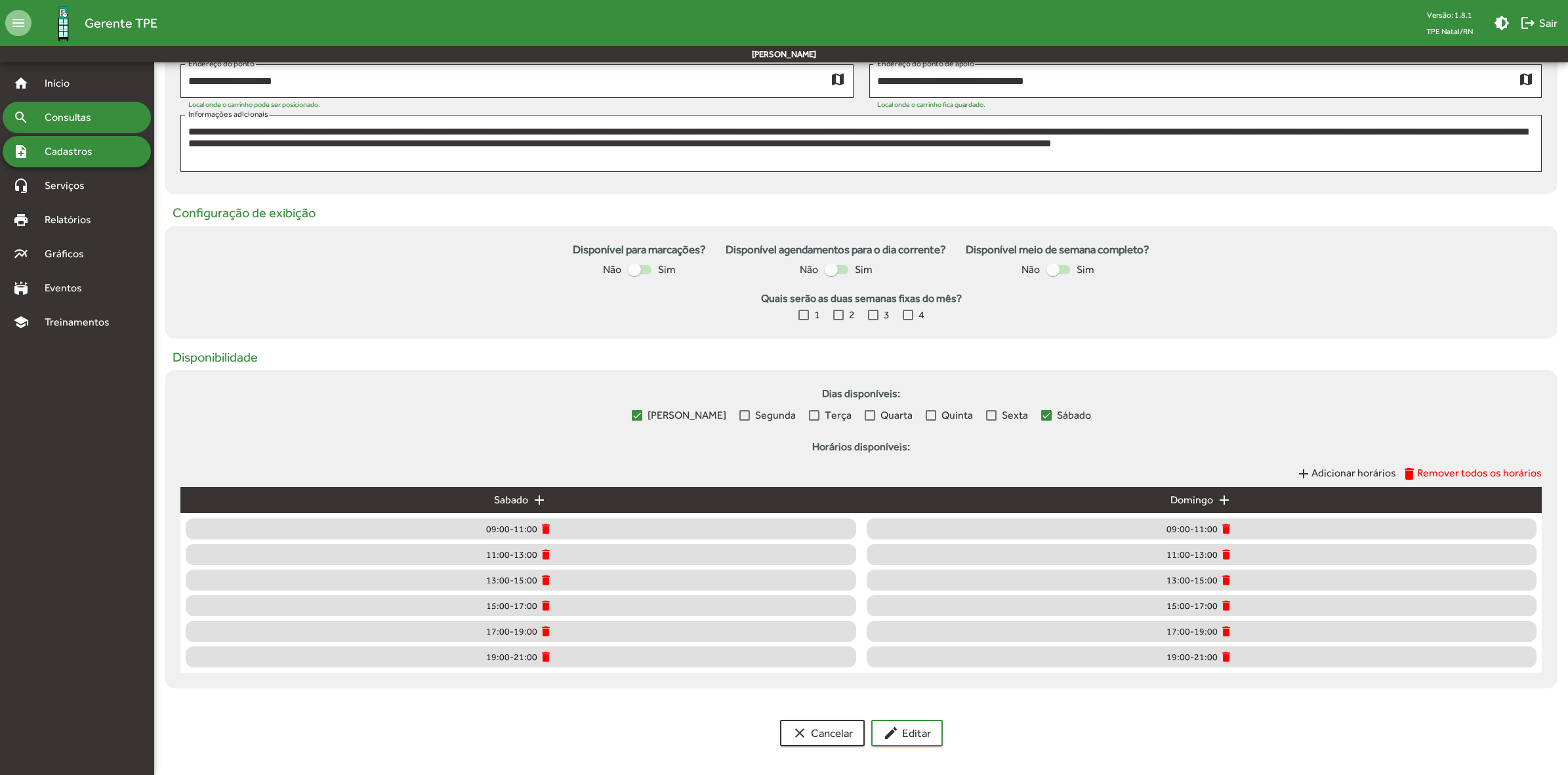
click at [112, 119] on div "search Consultas" at bounding box center [77, 117] width 148 height 32
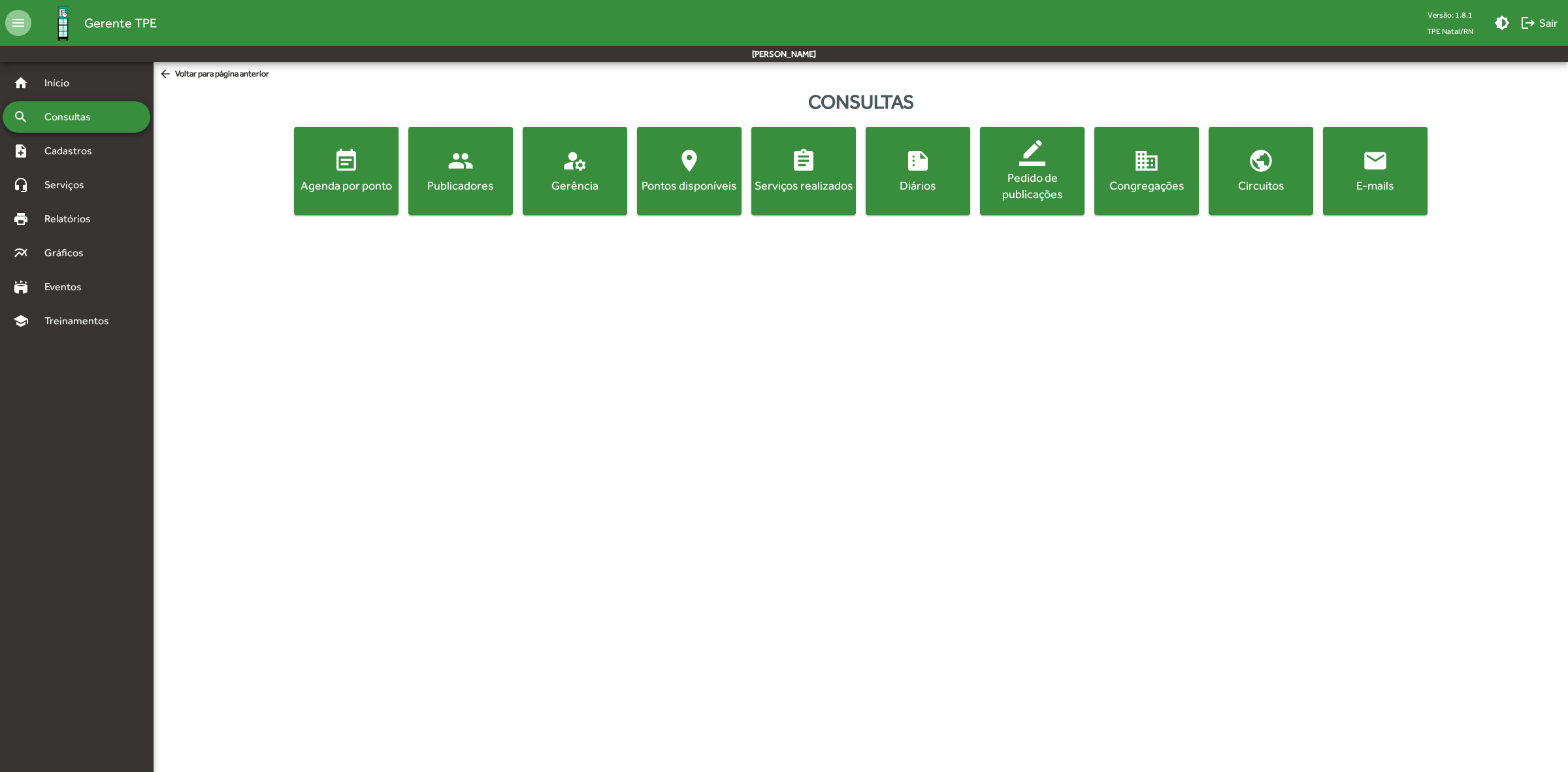
click at [381, 187] on div "Agenda por ponto" at bounding box center [346, 185] width 99 height 16
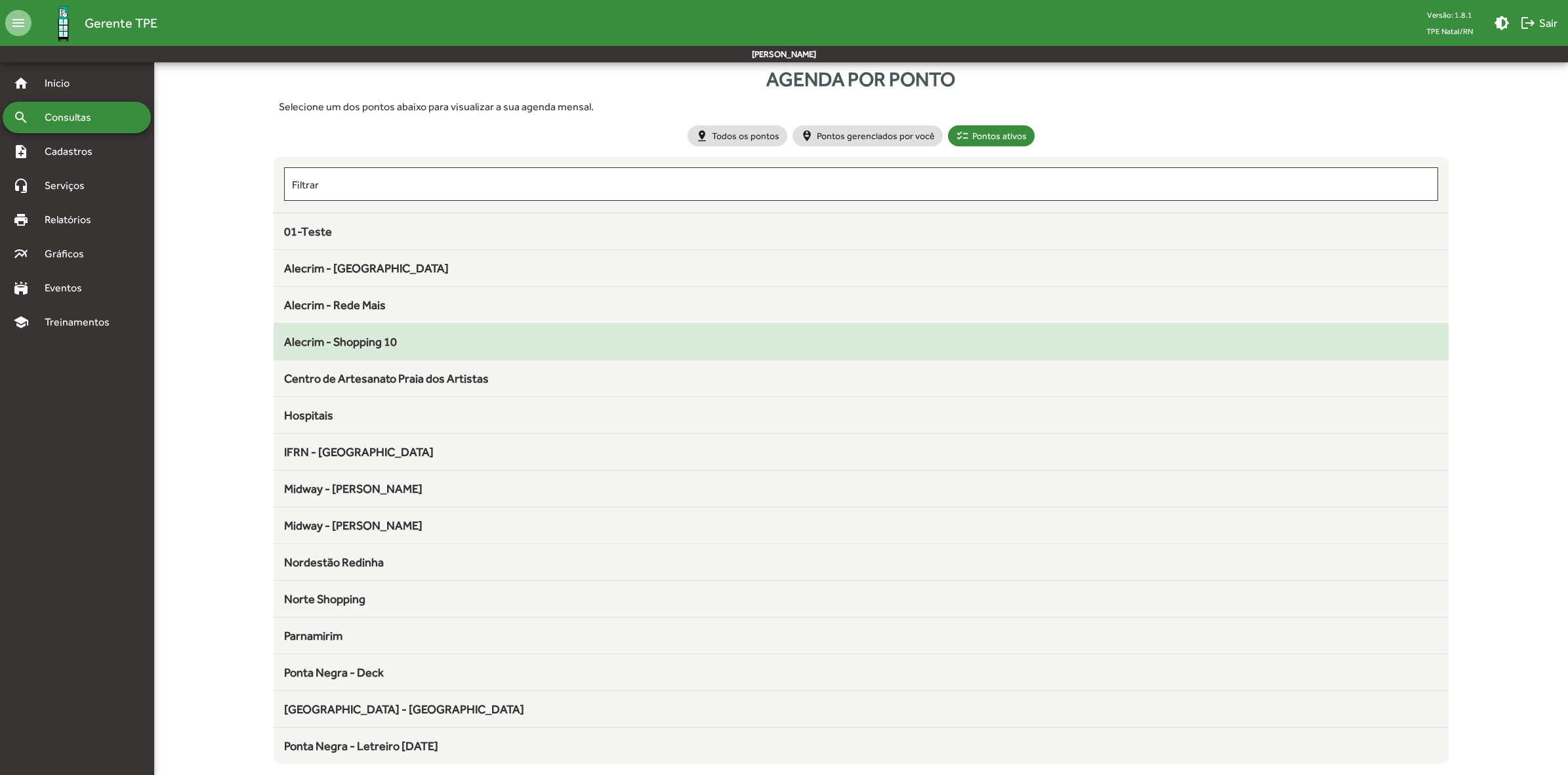
scroll to position [29, 0]
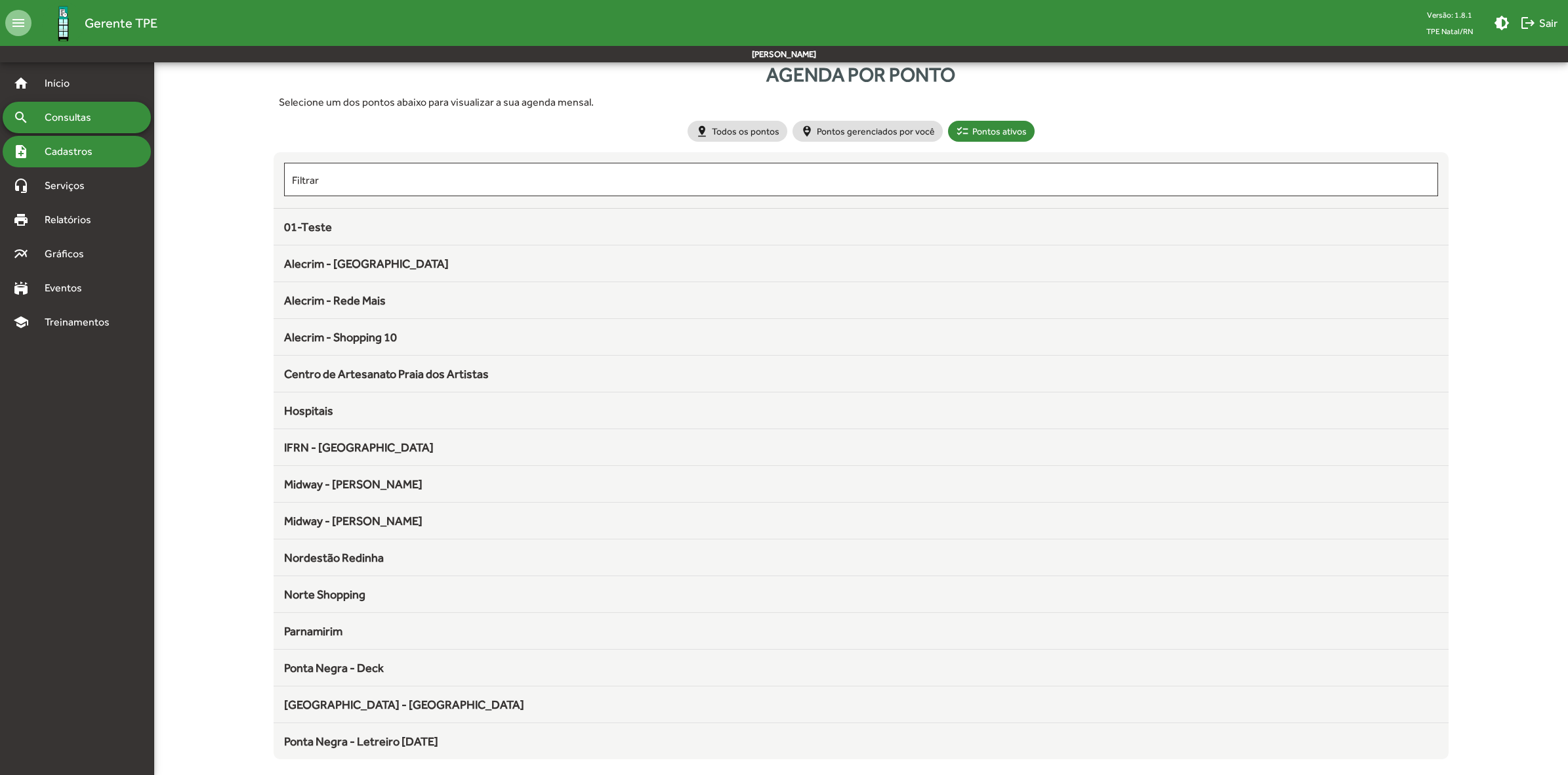
click at [56, 154] on span "Cadastros" at bounding box center [73, 151] width 73 height 16
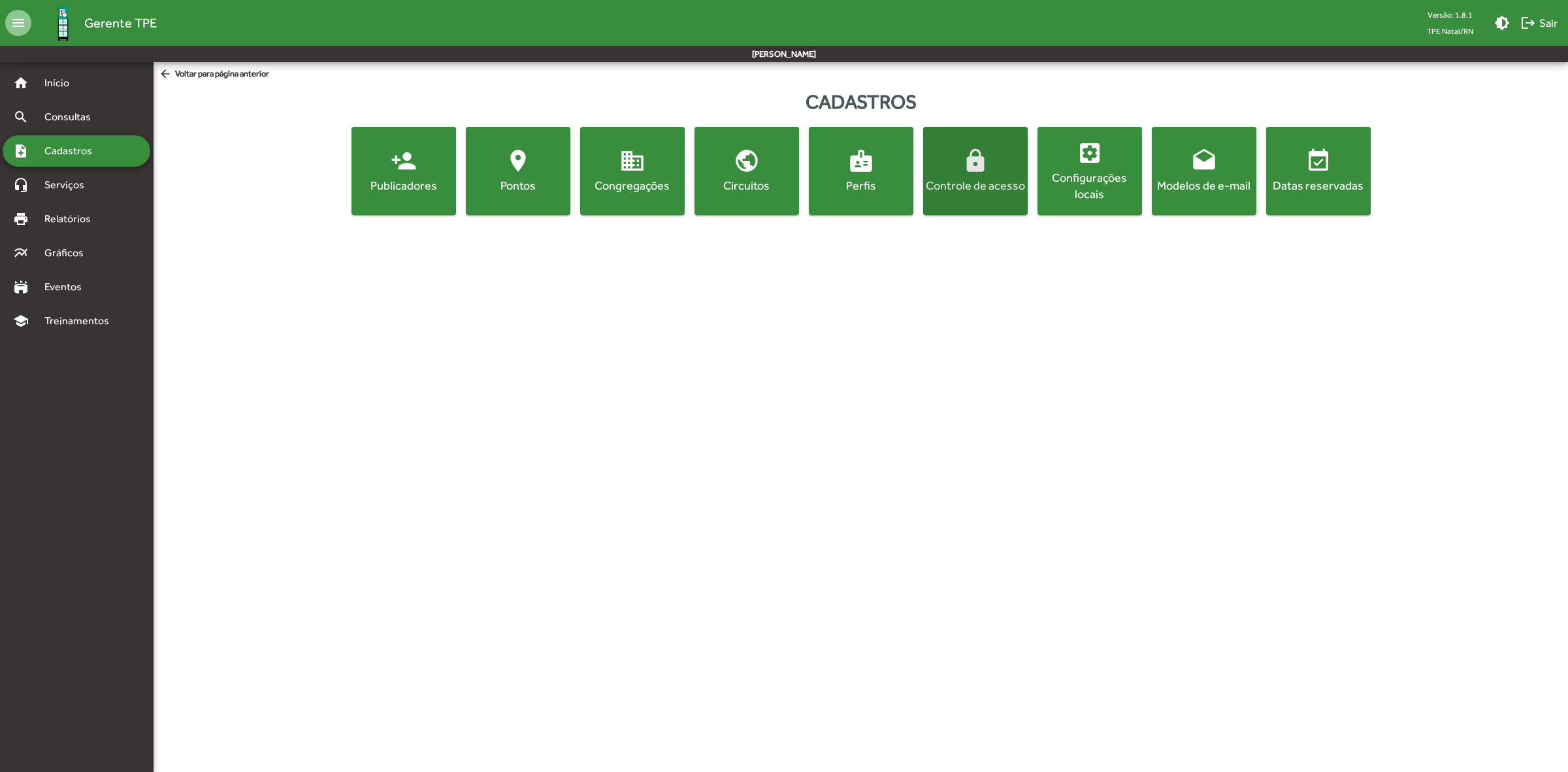
click at [981, 180] on div "Controle de acesso" at bounding box center [975, 185] width 99 height 16
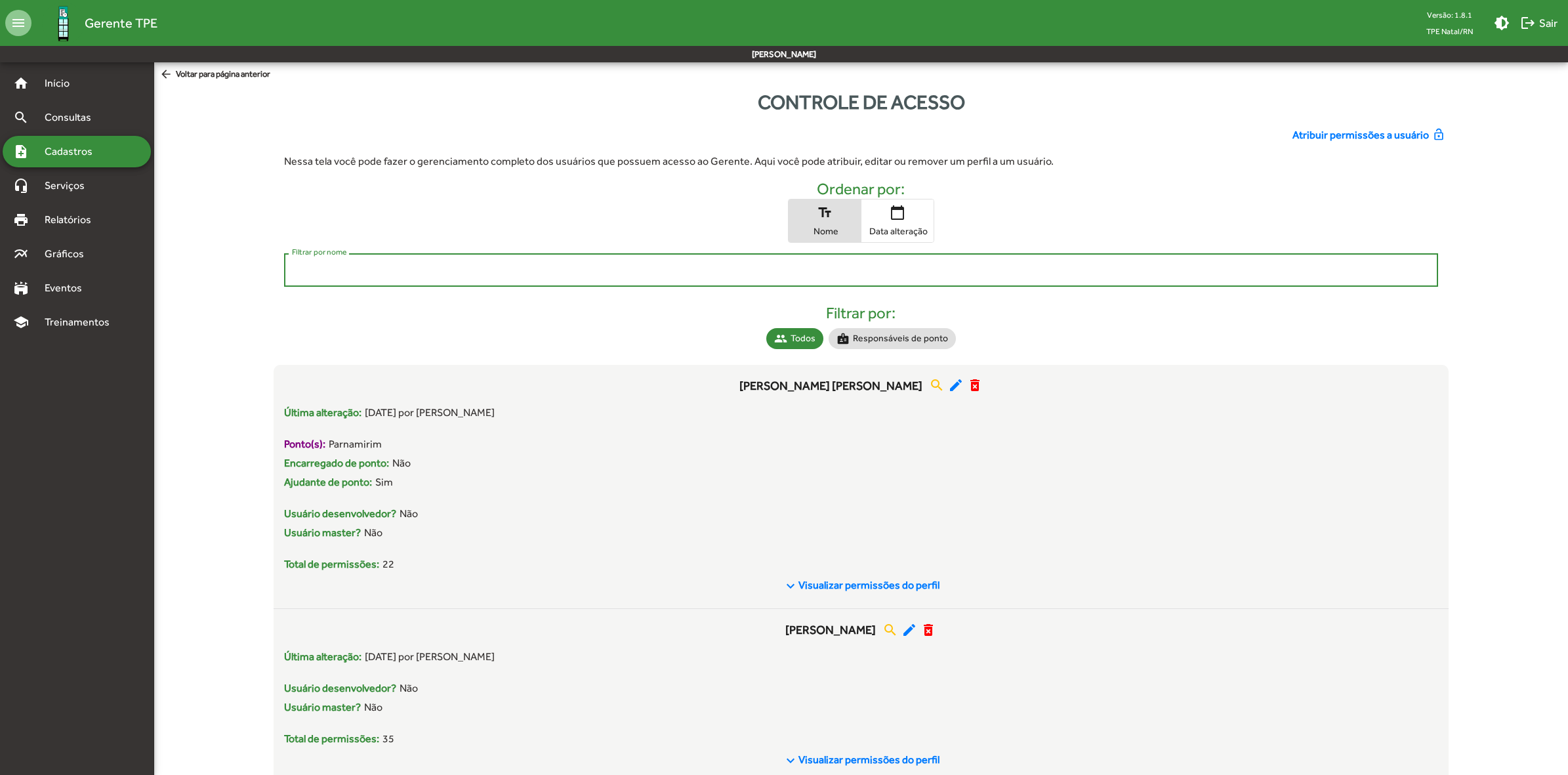
click at [746, 269] on input "Filtrar por nome" at bounding box center [862, 270] width 1139 height 12
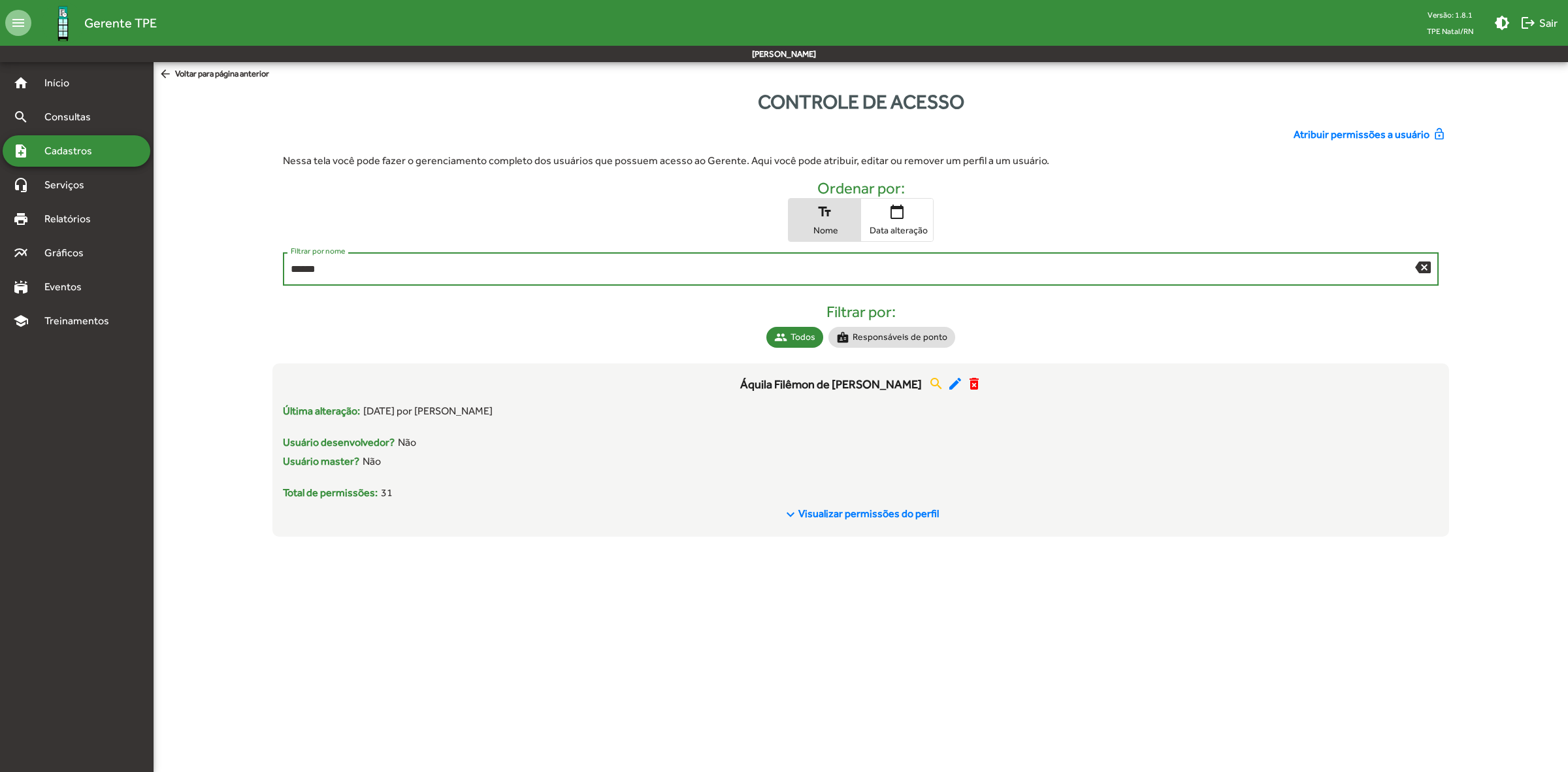
type input "******"
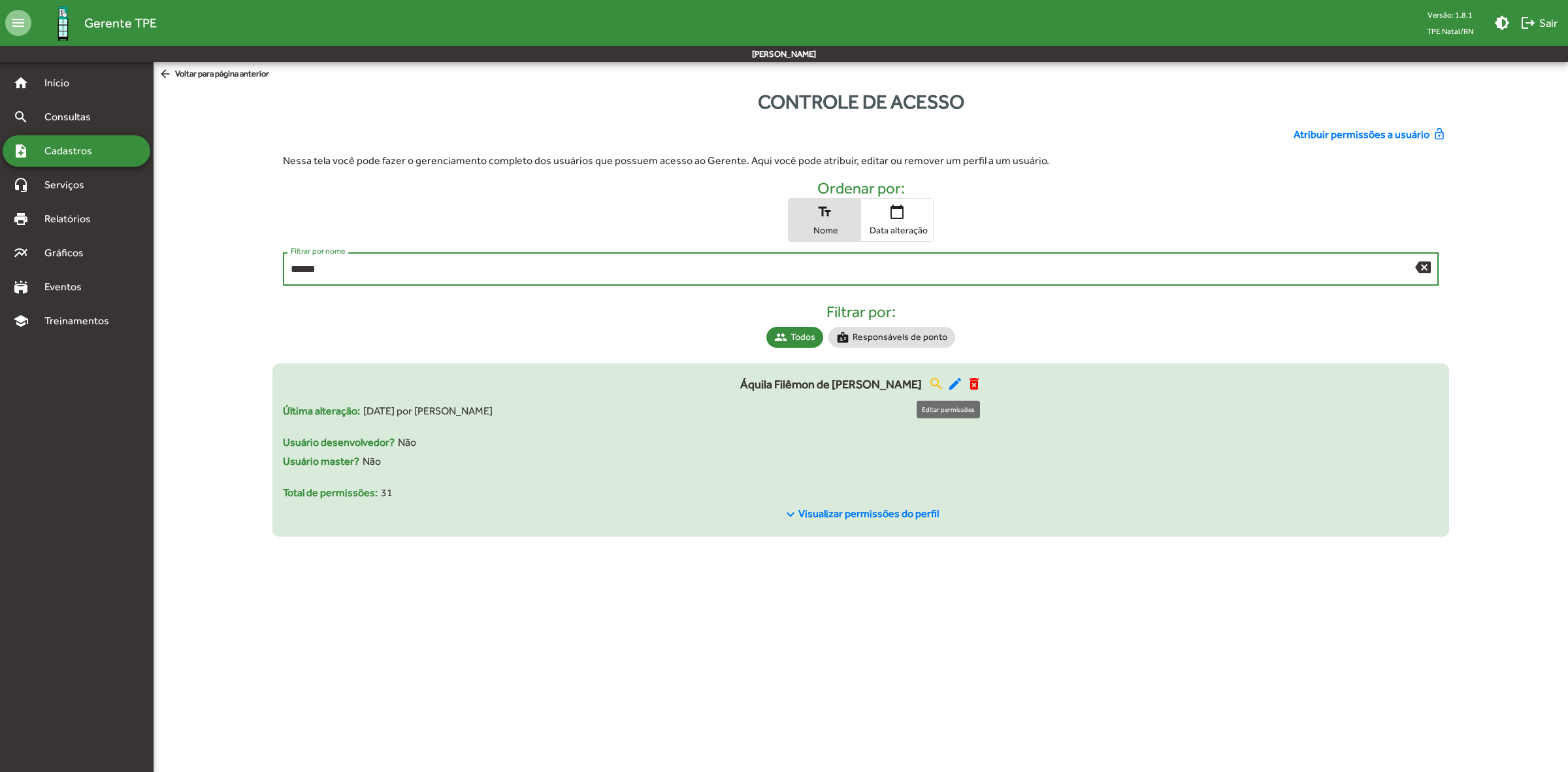
click at [947, 384] on mat-icon "edit" at bounding box center [955, 383] width 16 height 16
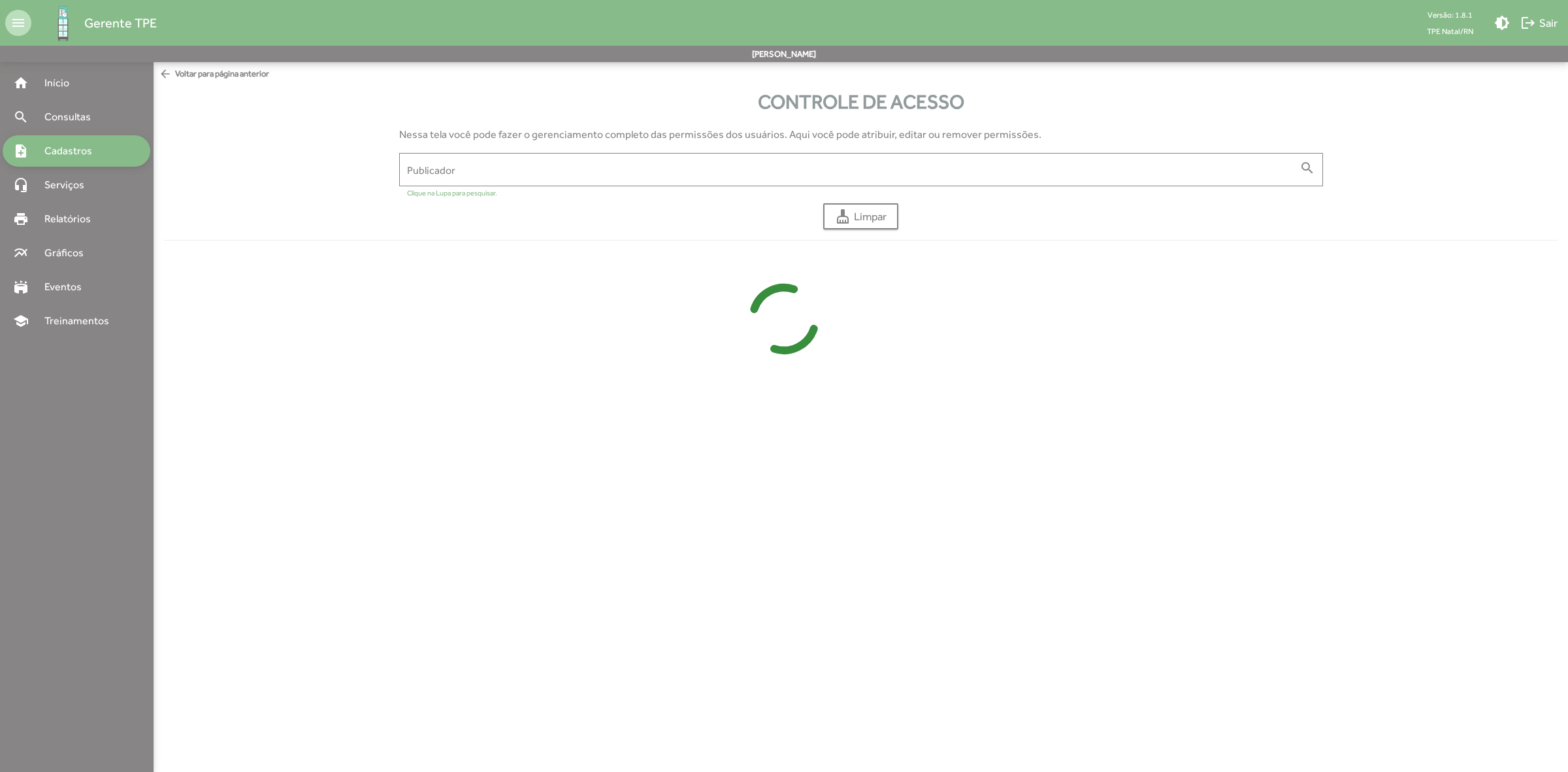
type input "**********"
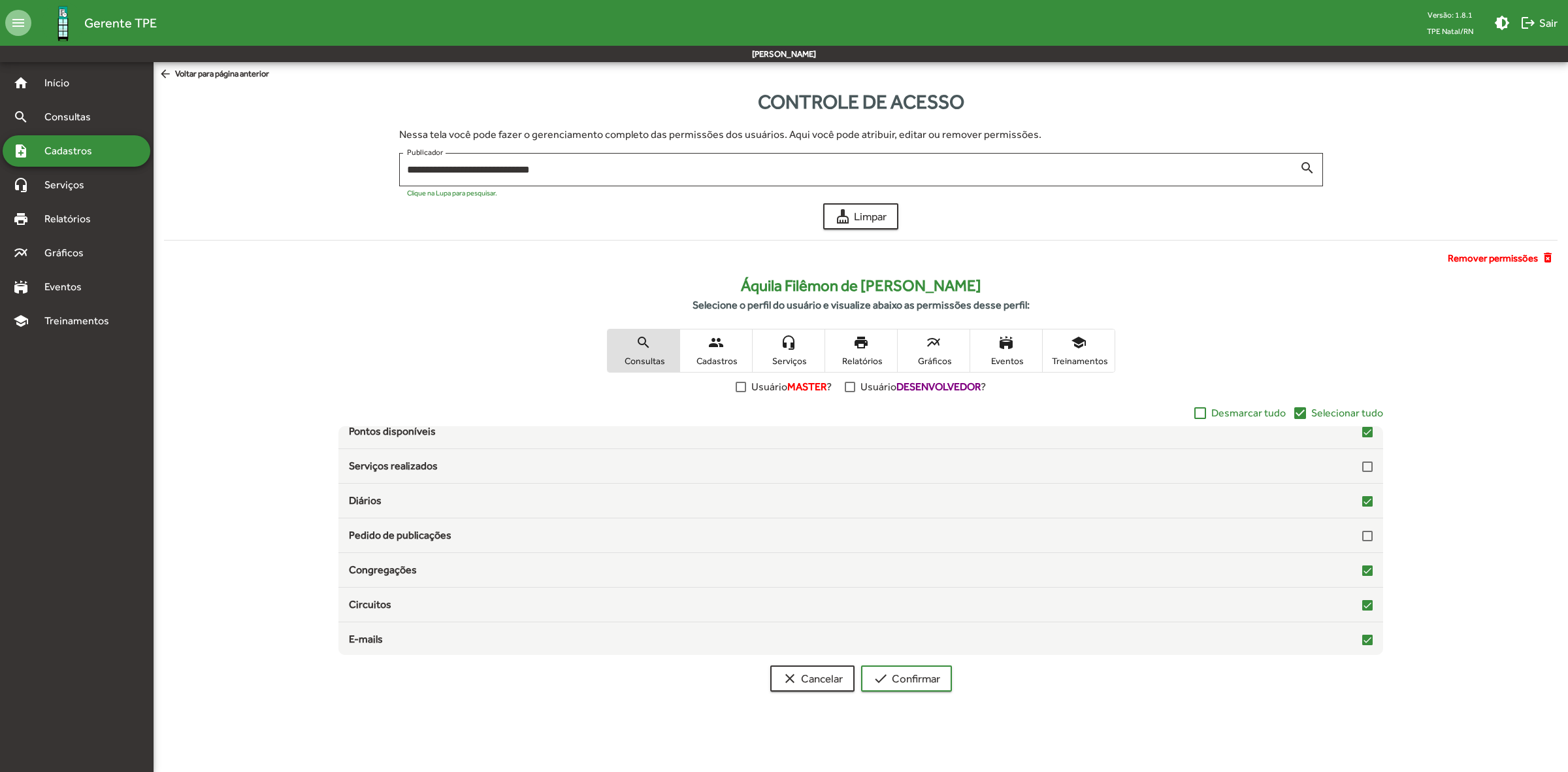
scroll to position [213, 0]
click at [723, 356] on span "Cadastros" at bounding box center [716, 360] width 66 height 12
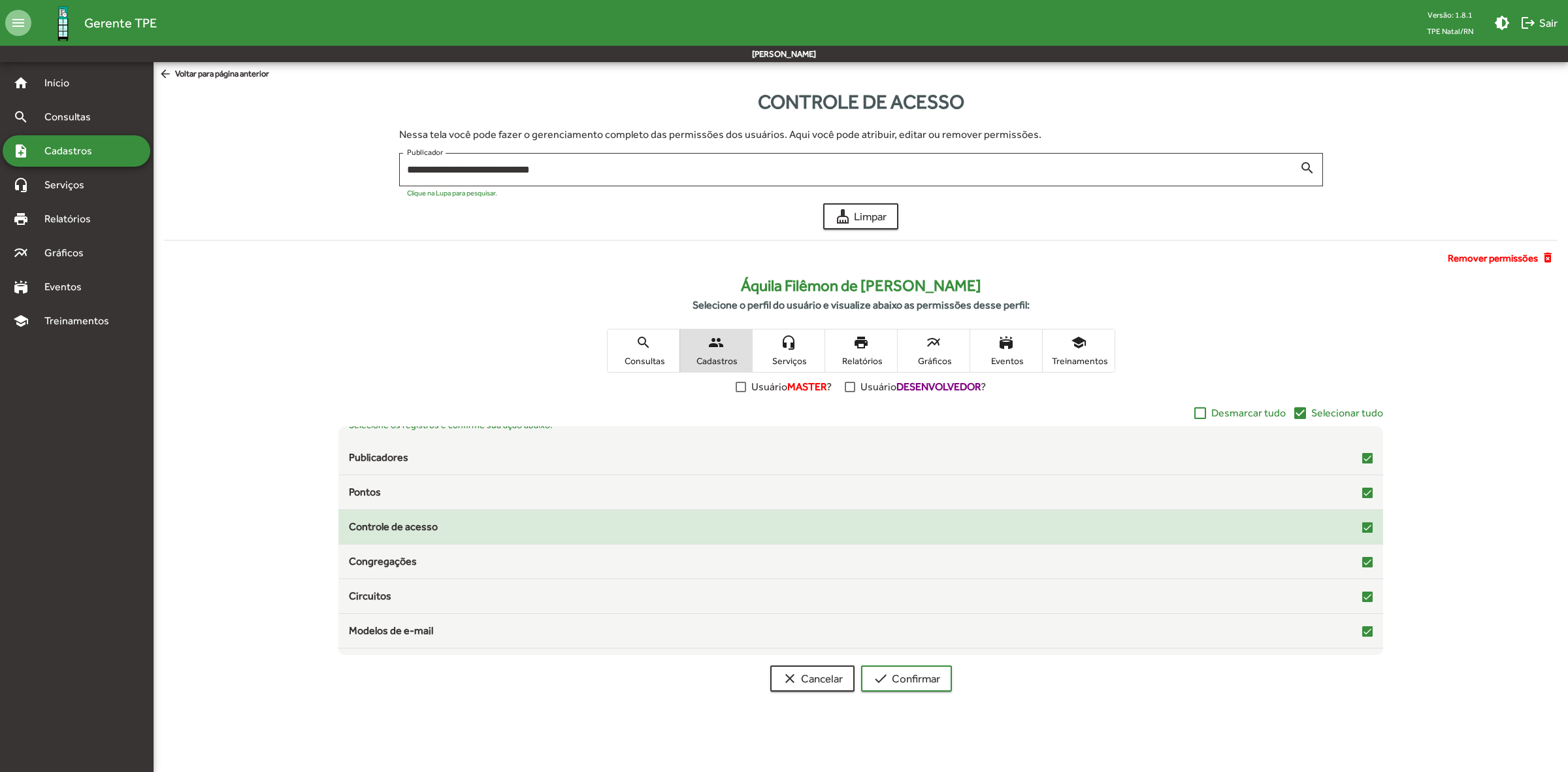
scroll to position [0, 0]
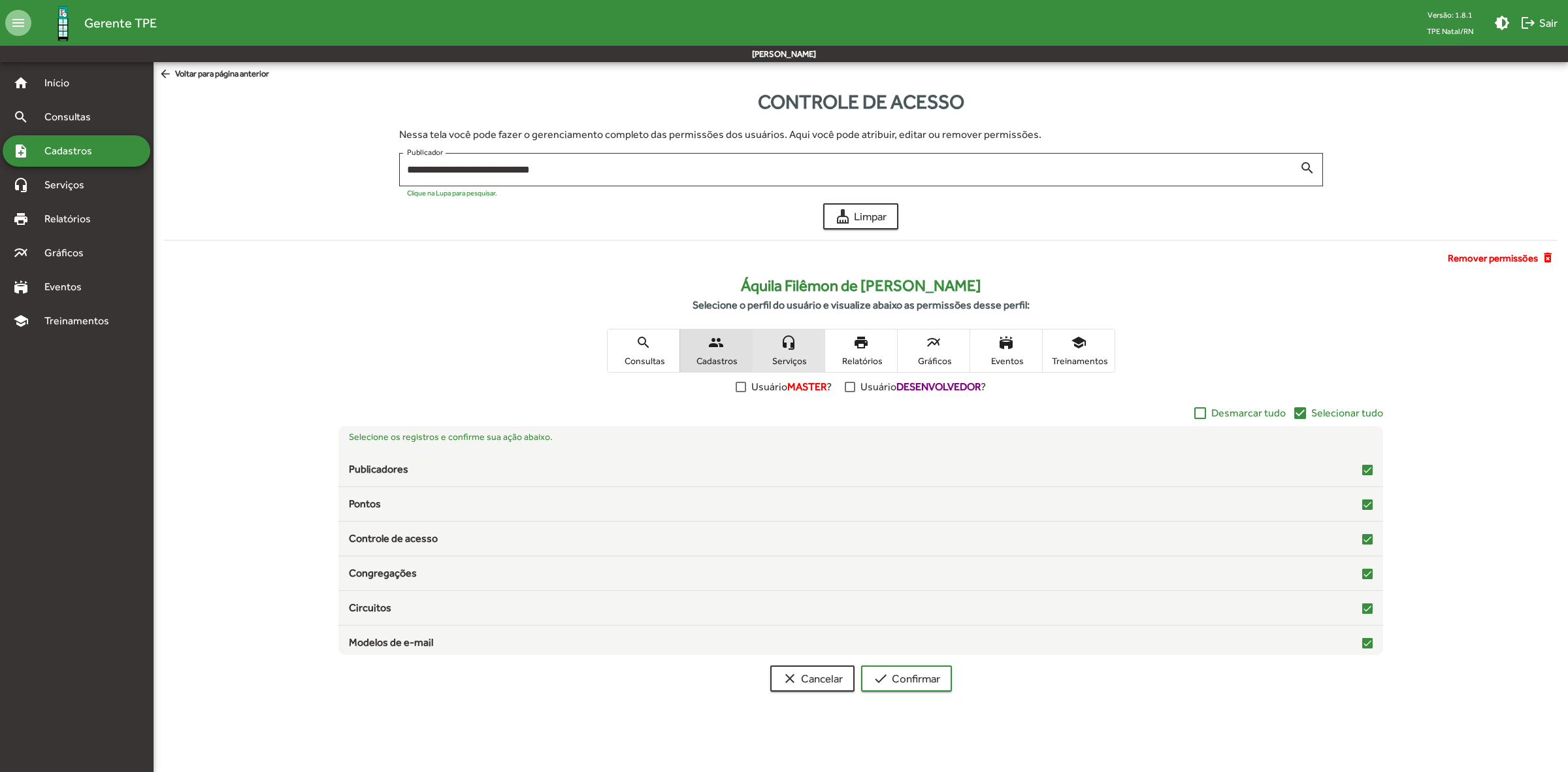
click at [814, 355] on span "Serviços" at bounding box center [789, 360] width 66 height 12
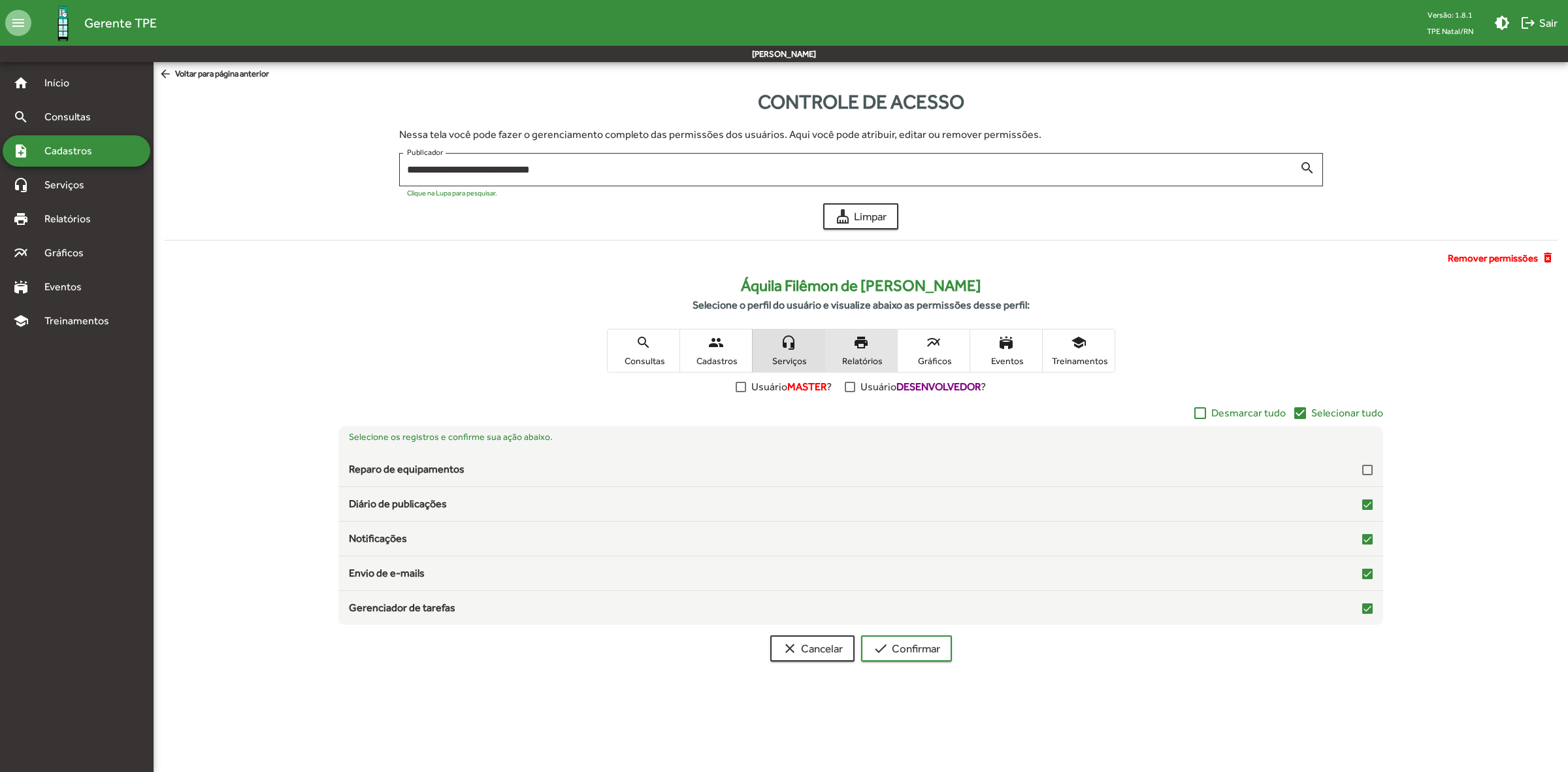
click at [848, 353] on span "print Relatórios" at bounding box center [860, 350] width 72 height 42
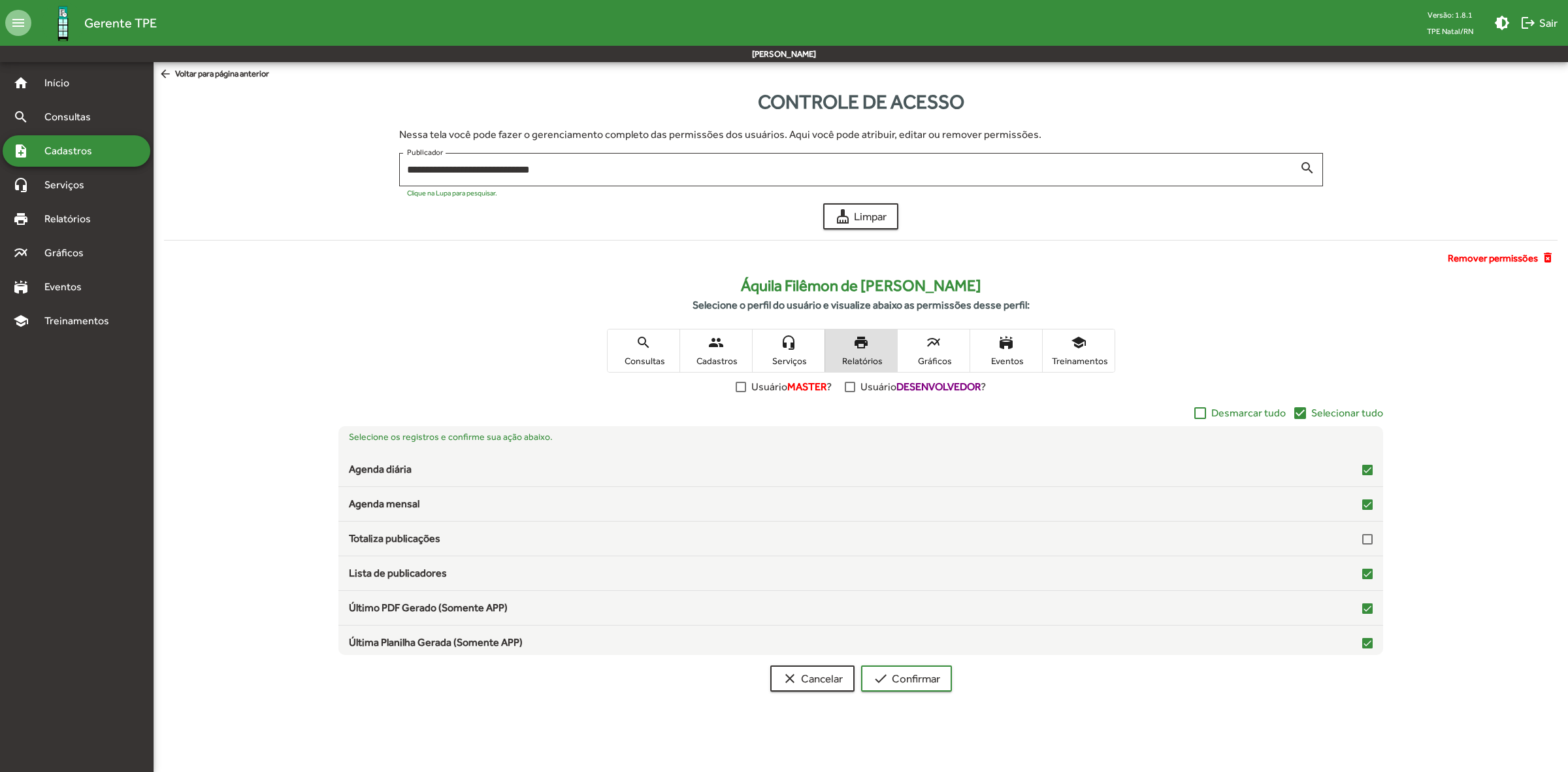
click at [716, 356] on span "Cadastros" at bounding box center [716, 360] width 66 height 12
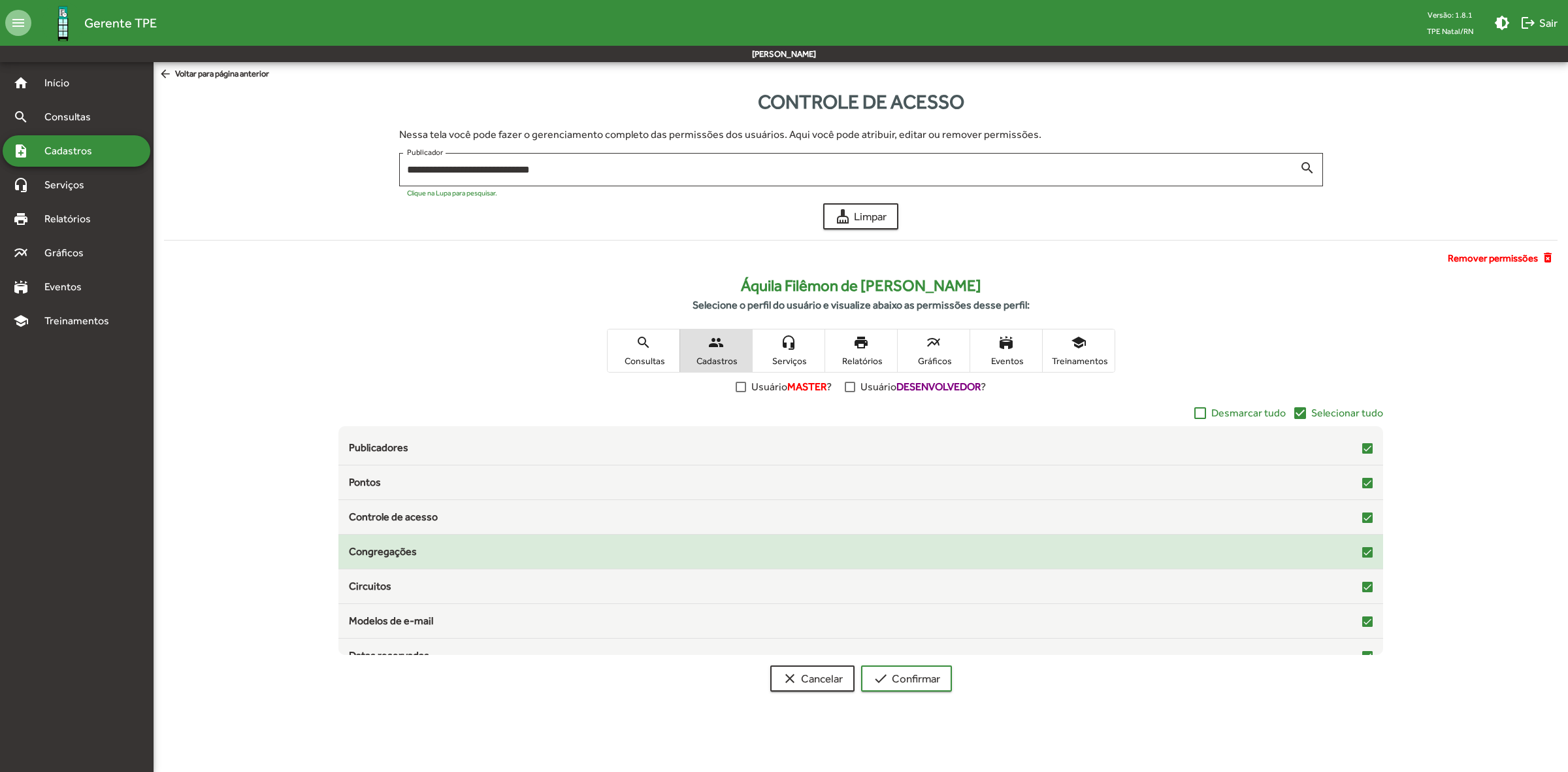
scroll to position [40, 0]
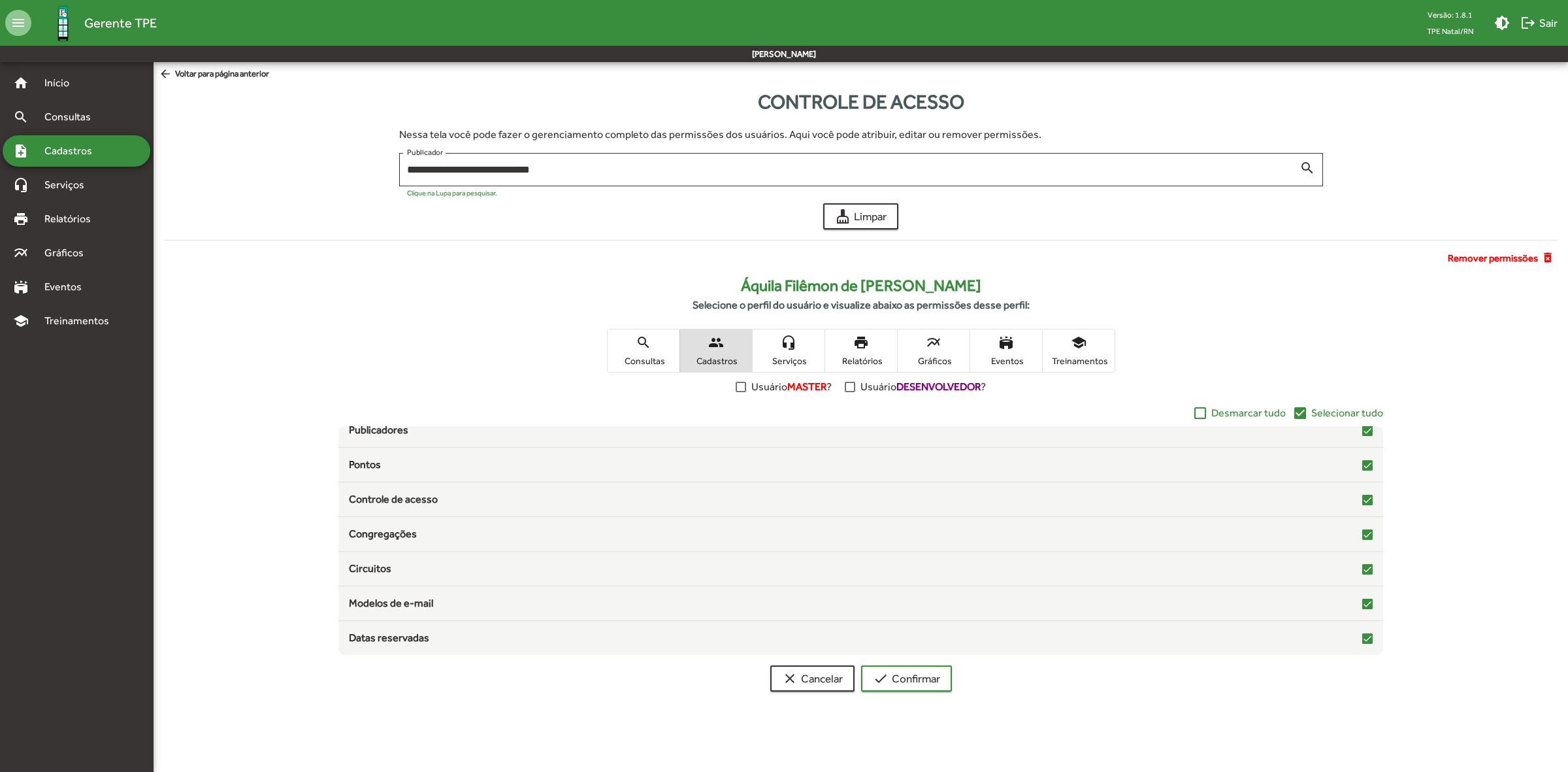
click at [940, 353] on span "multiline_chart Gráficos" at bounding box center [933, 350] width 72 height 42
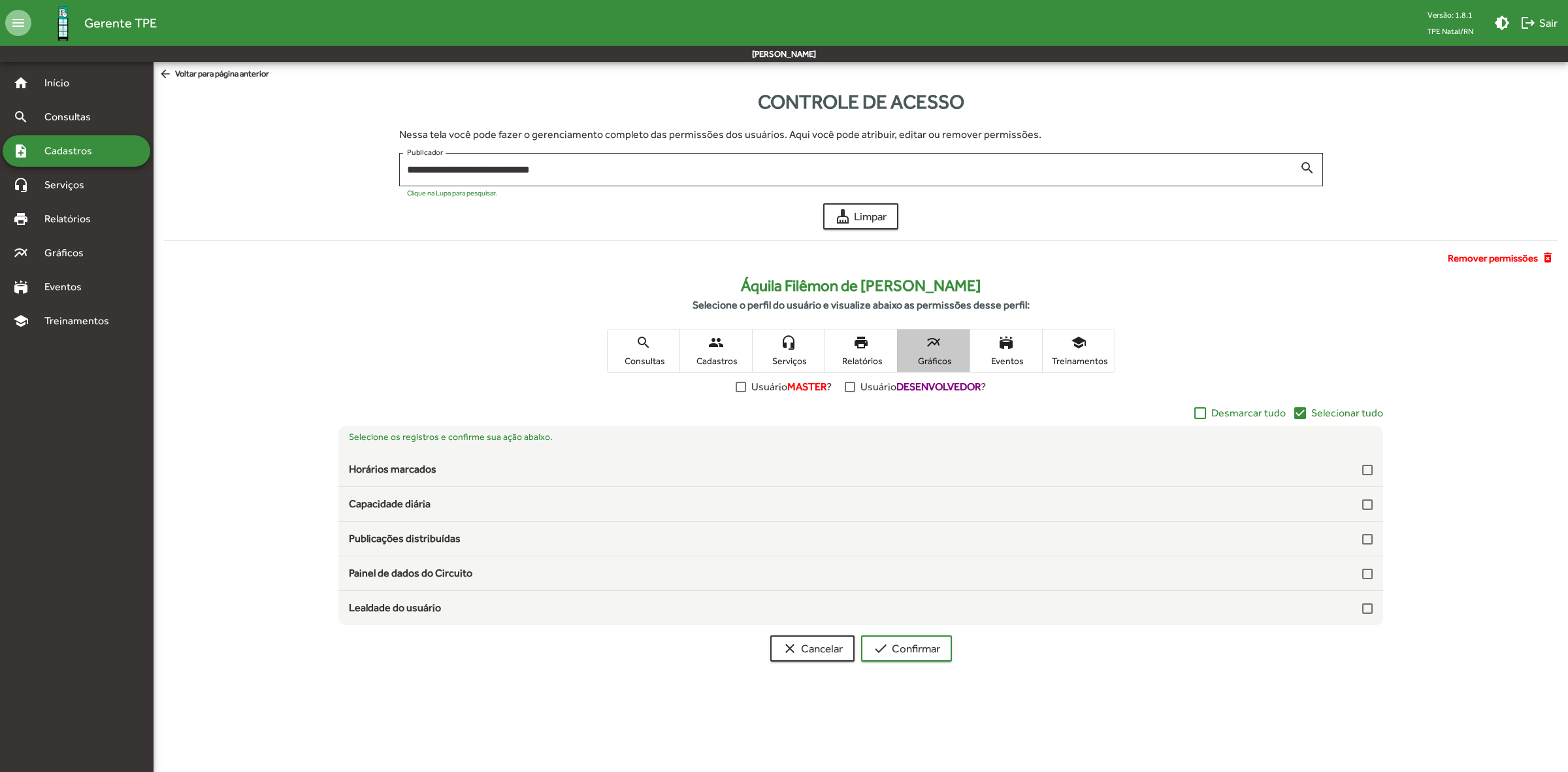
scroll to position [0, 0]
click at [1008, 355] on span "Eventos" at bounding box center [1006, 360] width 66 height 12
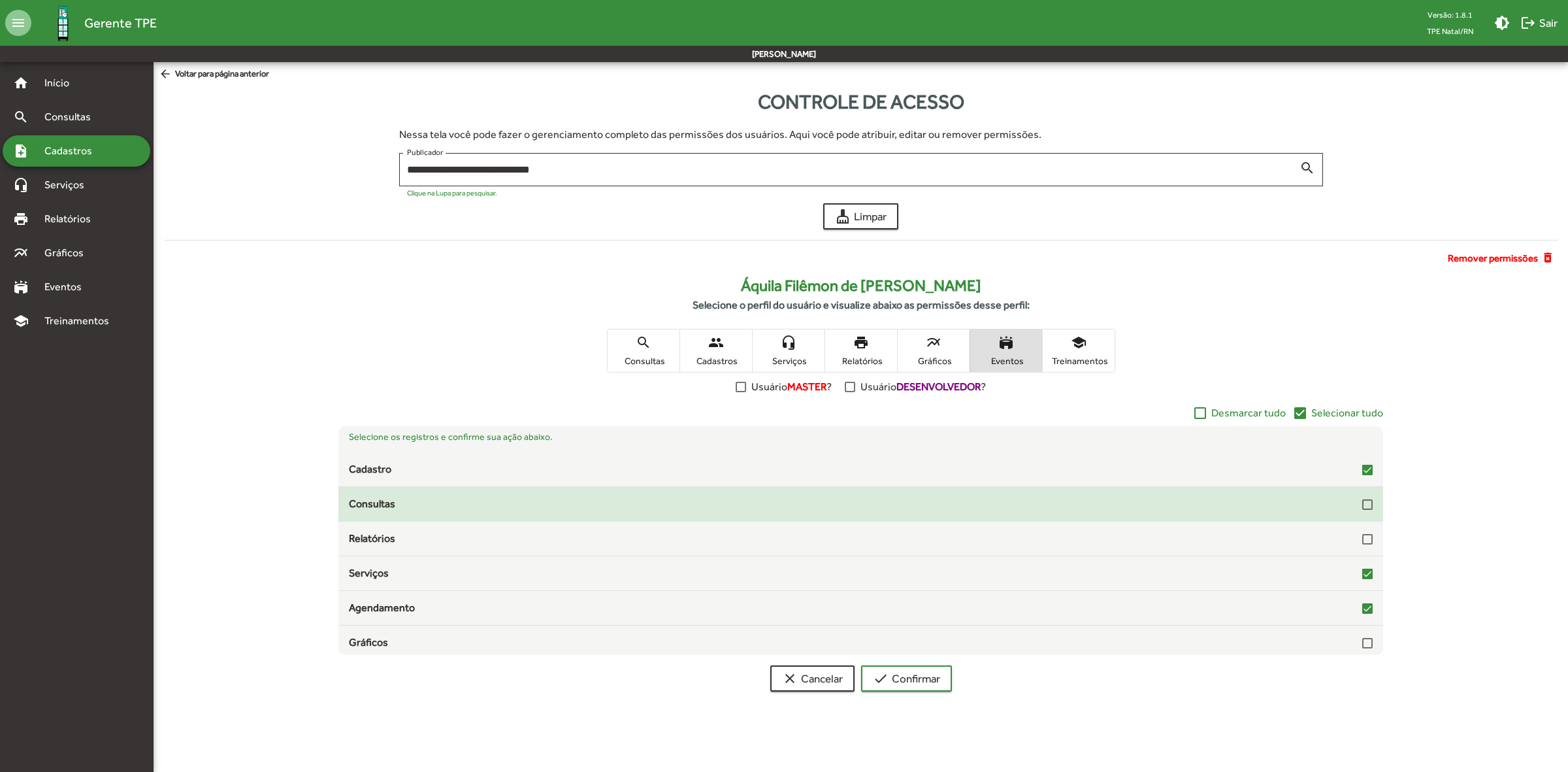
scroll to position [5, 0]
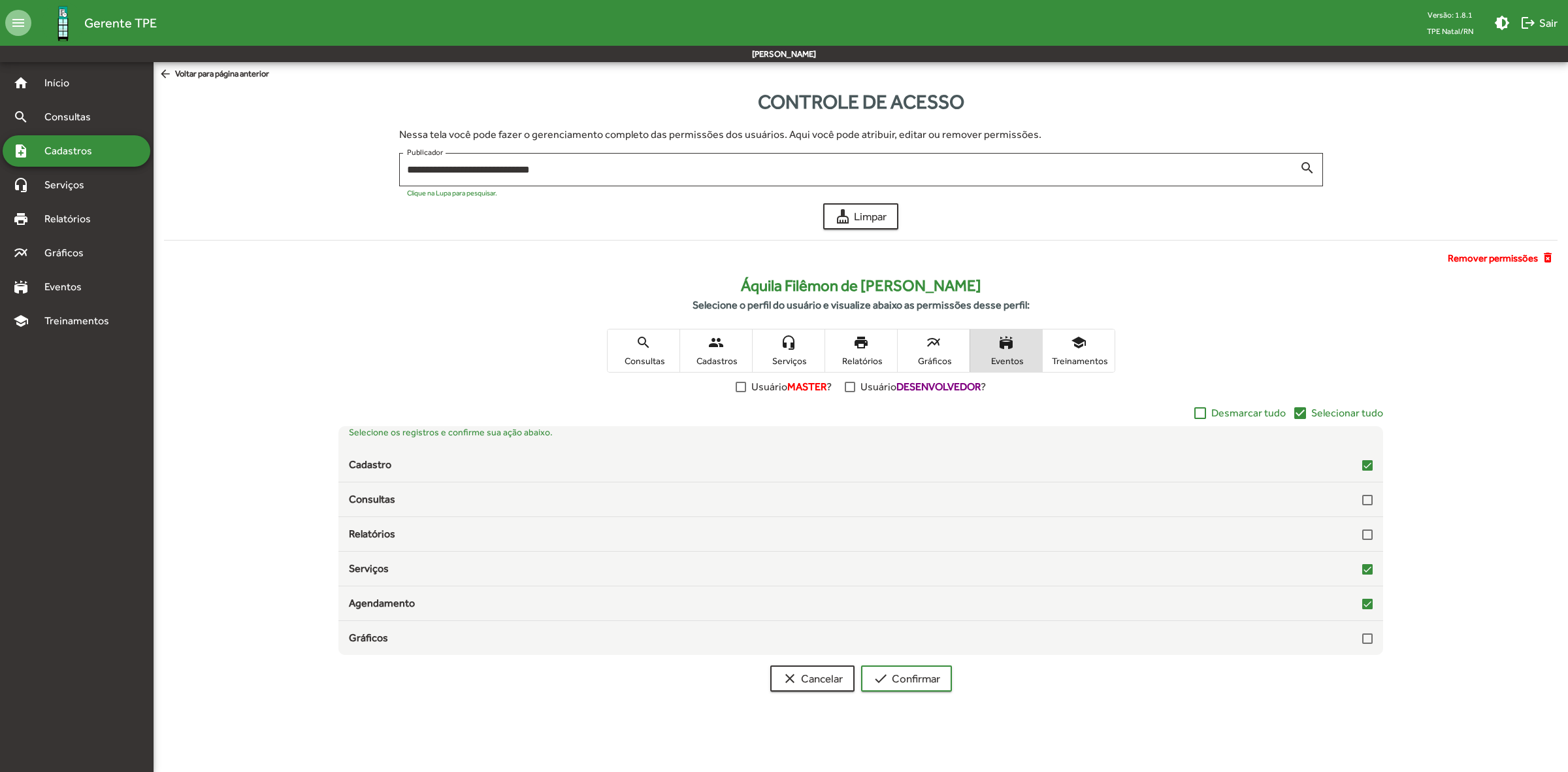
click at [1092, 346] on span "school Treinamentos" at bounding box center [1078, 350] width 72 height 42
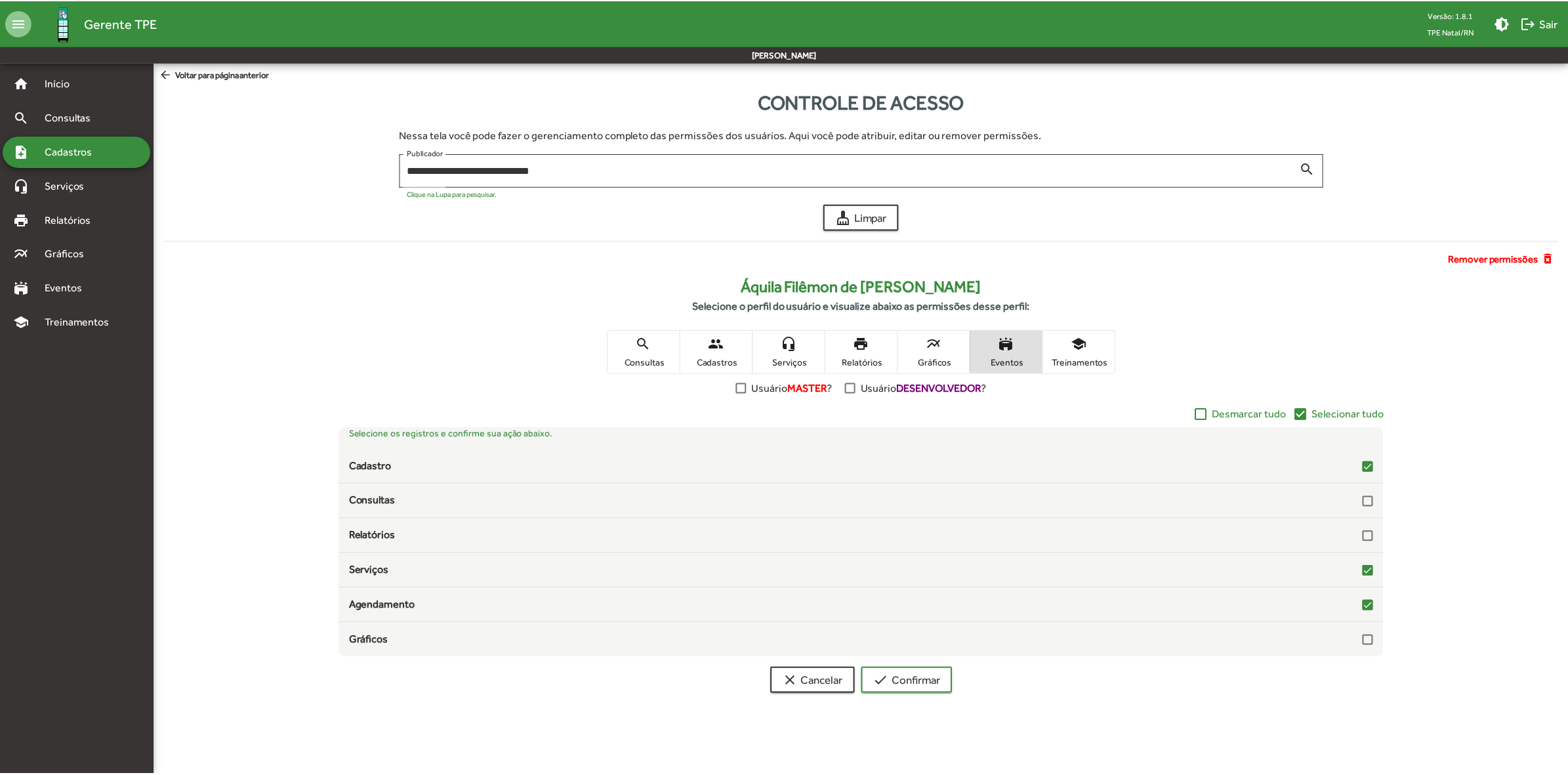
scroll to position [0, 0]
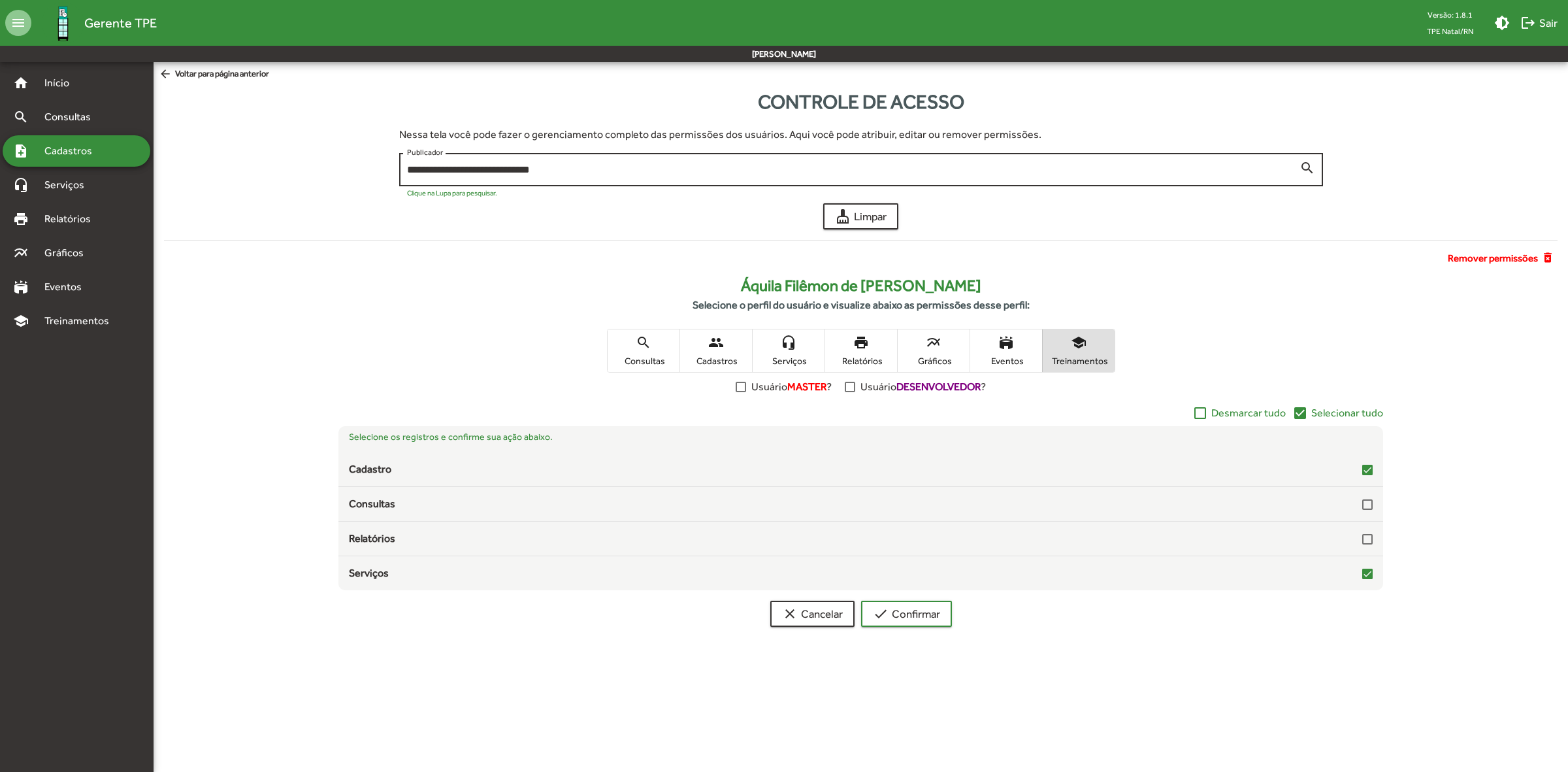
click at [1186, 173] on input "**********" at bounding box center [853, 169] width 893 height 12
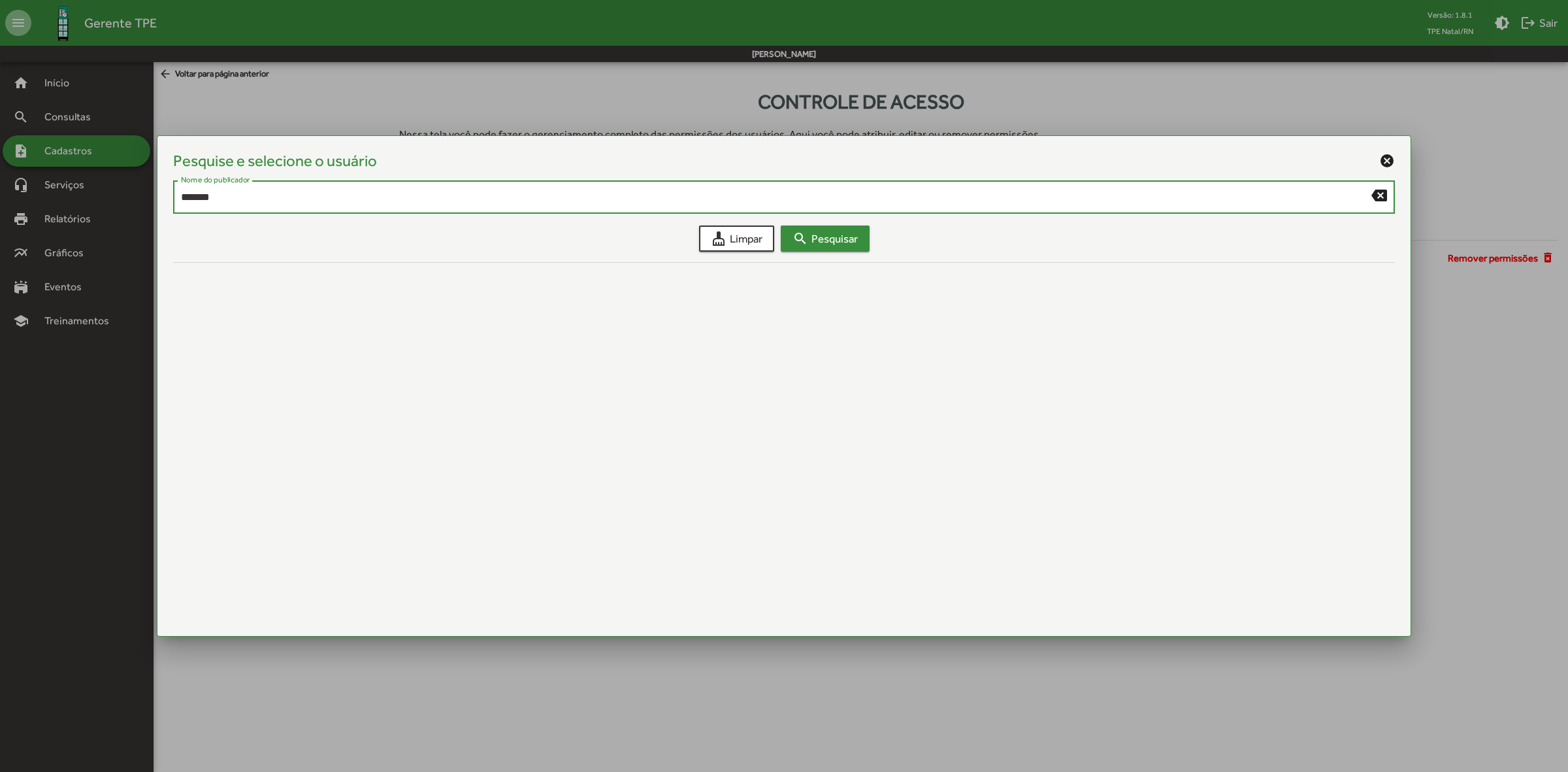
type input "*******"
click at [857, 243] on span "search Pesquisar" at bounding box center [825, 238] width 66 height 23
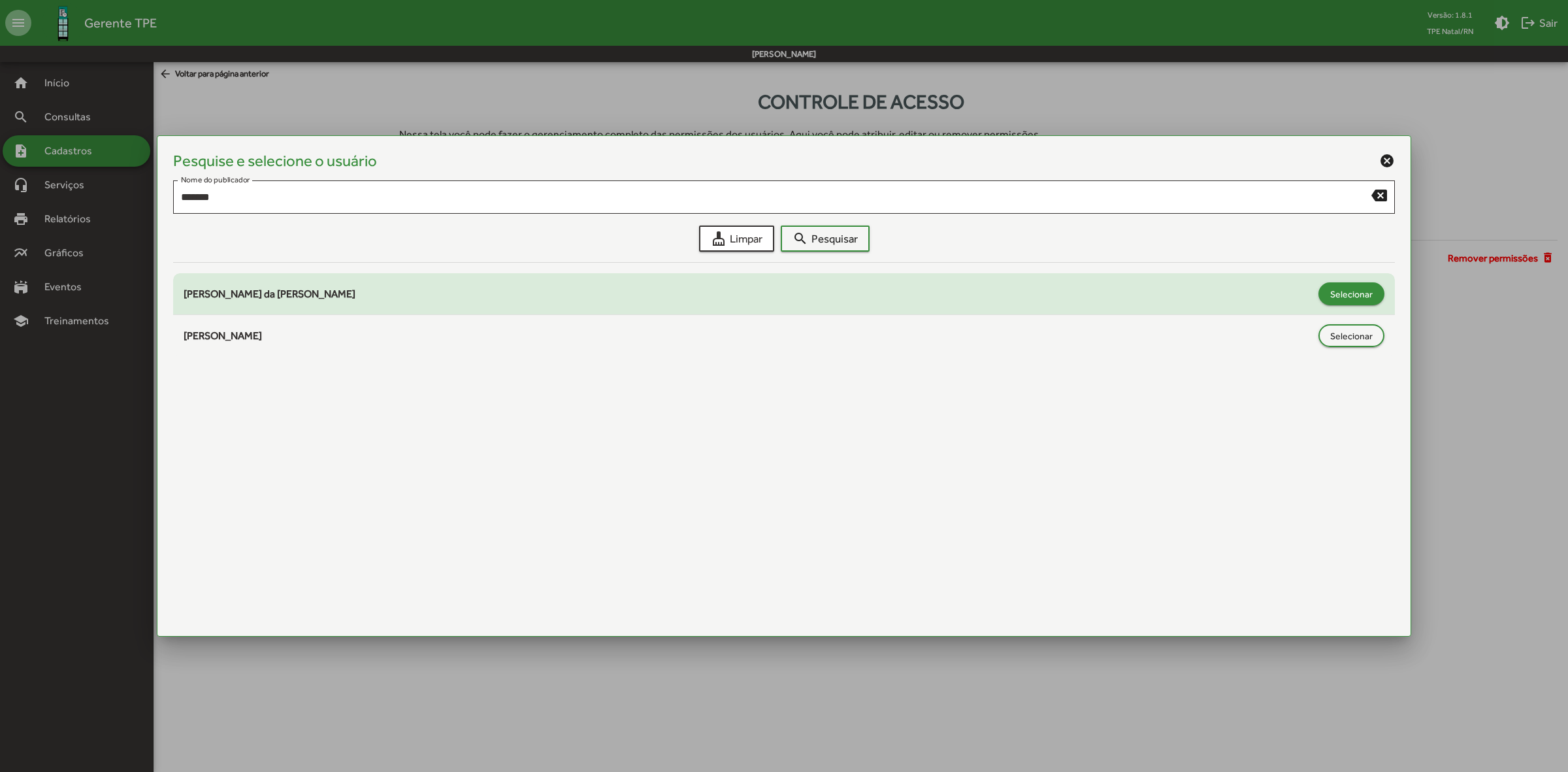
click at [1365, 295] on span "Selecionar" at bounding box center [1352, 294] width 42 height 23
type input "**********"
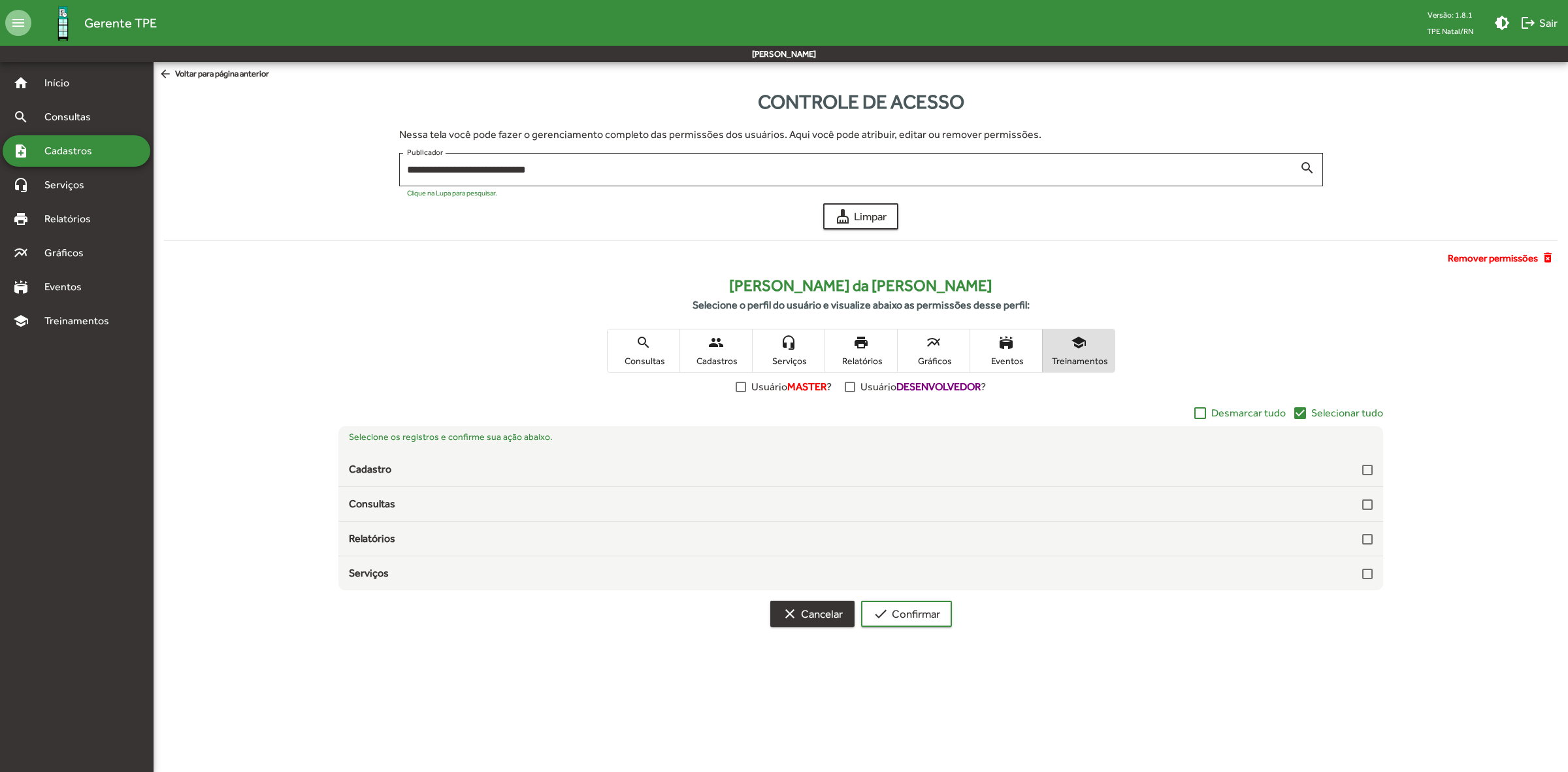
click at [785, 612] on mat-icon "clear" at bounding box center [789, 614] width 16 height 16
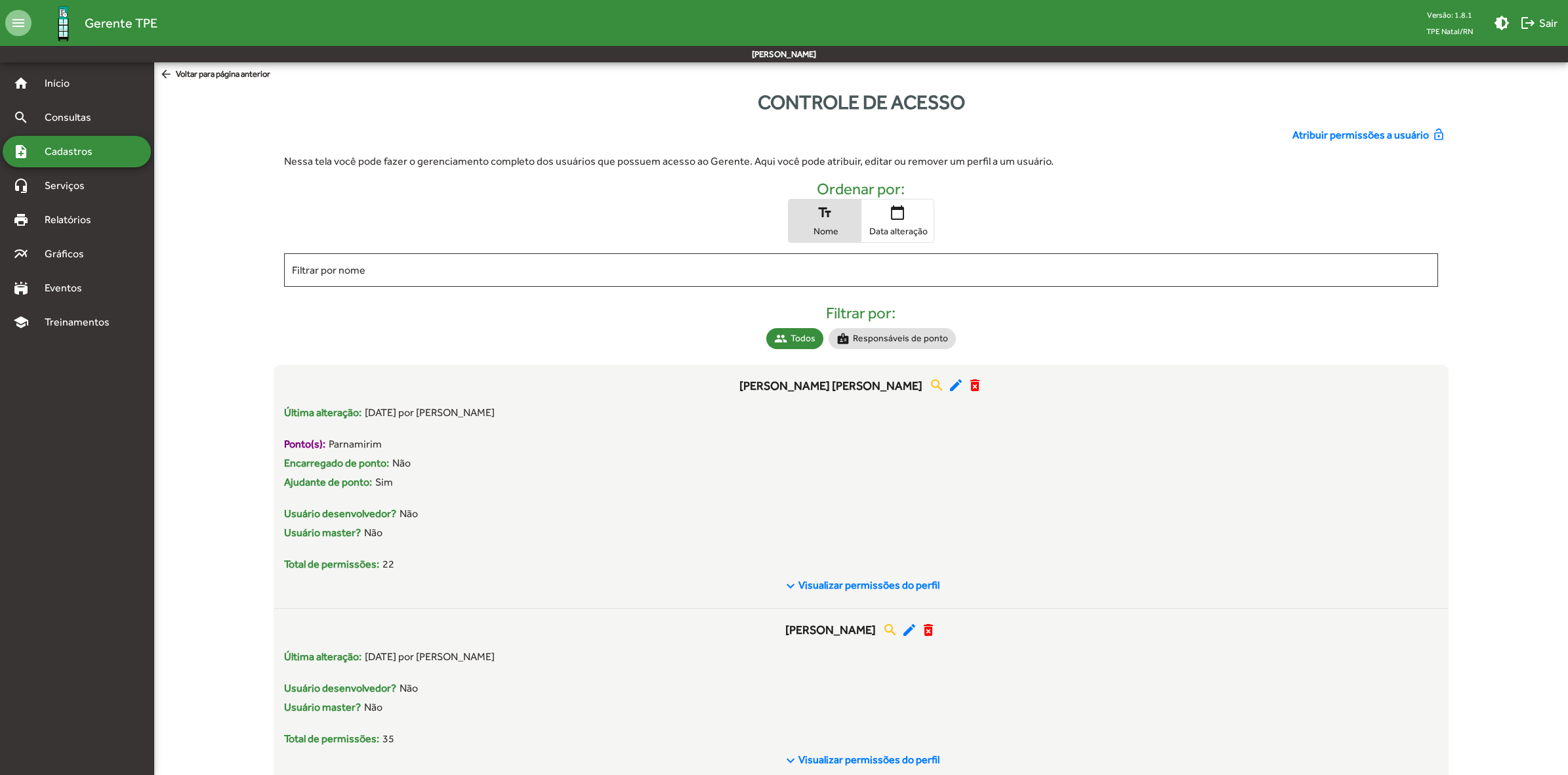
click at [466, 270] on input "Filtrar por nome" at bounding box center [862, 270] width 1139 height 12
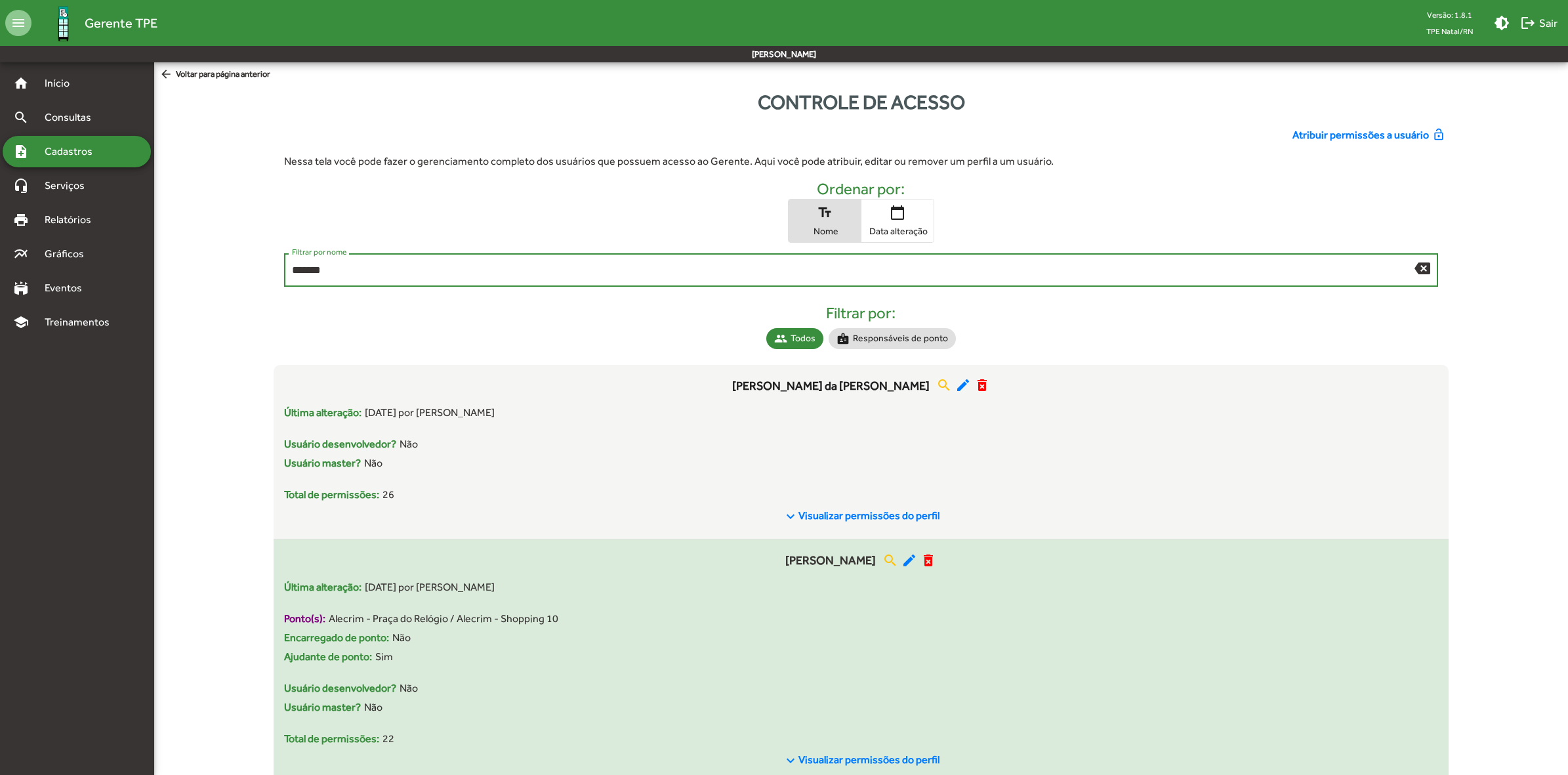
scroll to position [40, 0]
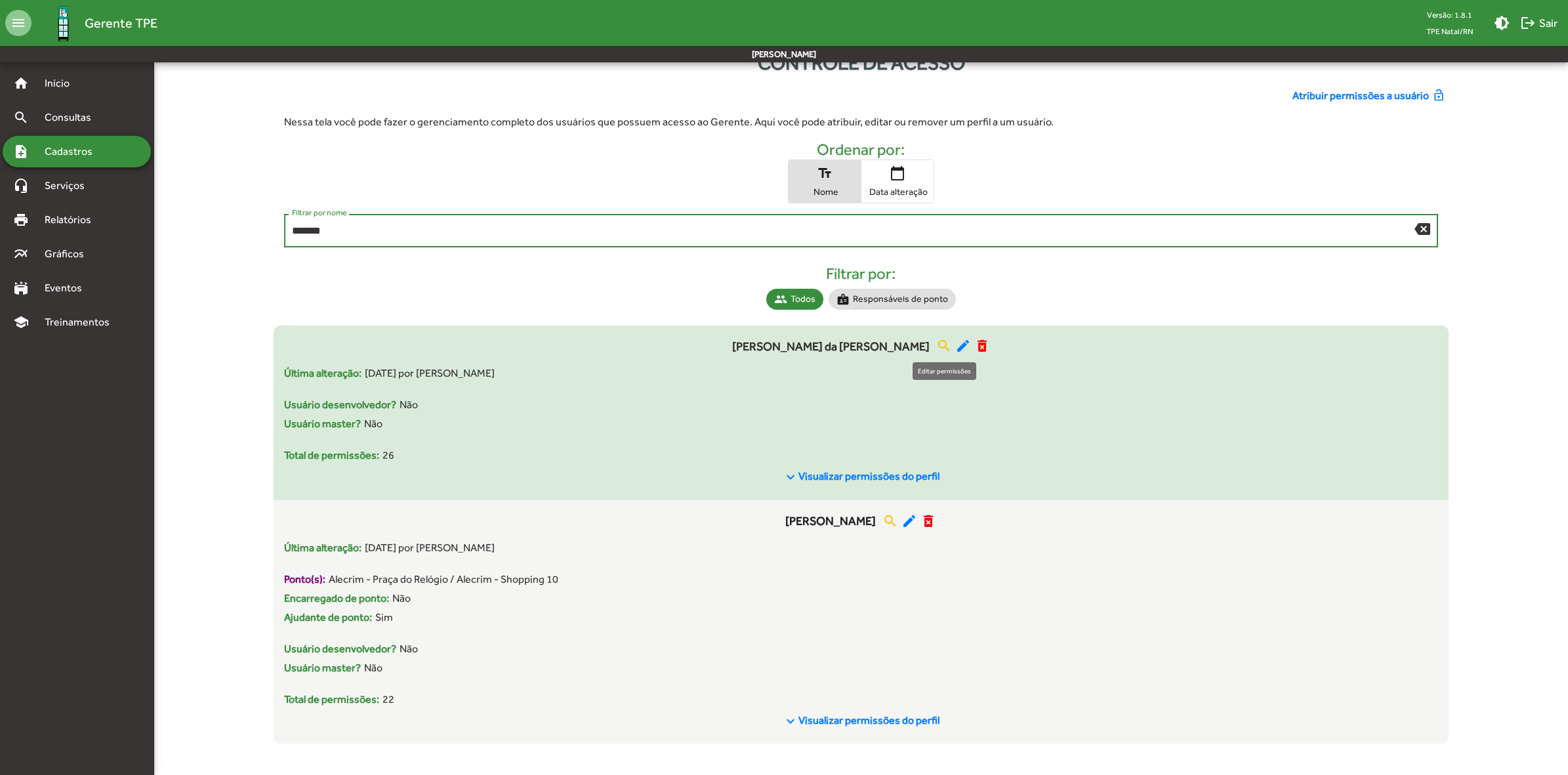
type input "*******"
click at [955, 346] on mat-icon "edit" at bounding box center [963, 346] width 16 height 16
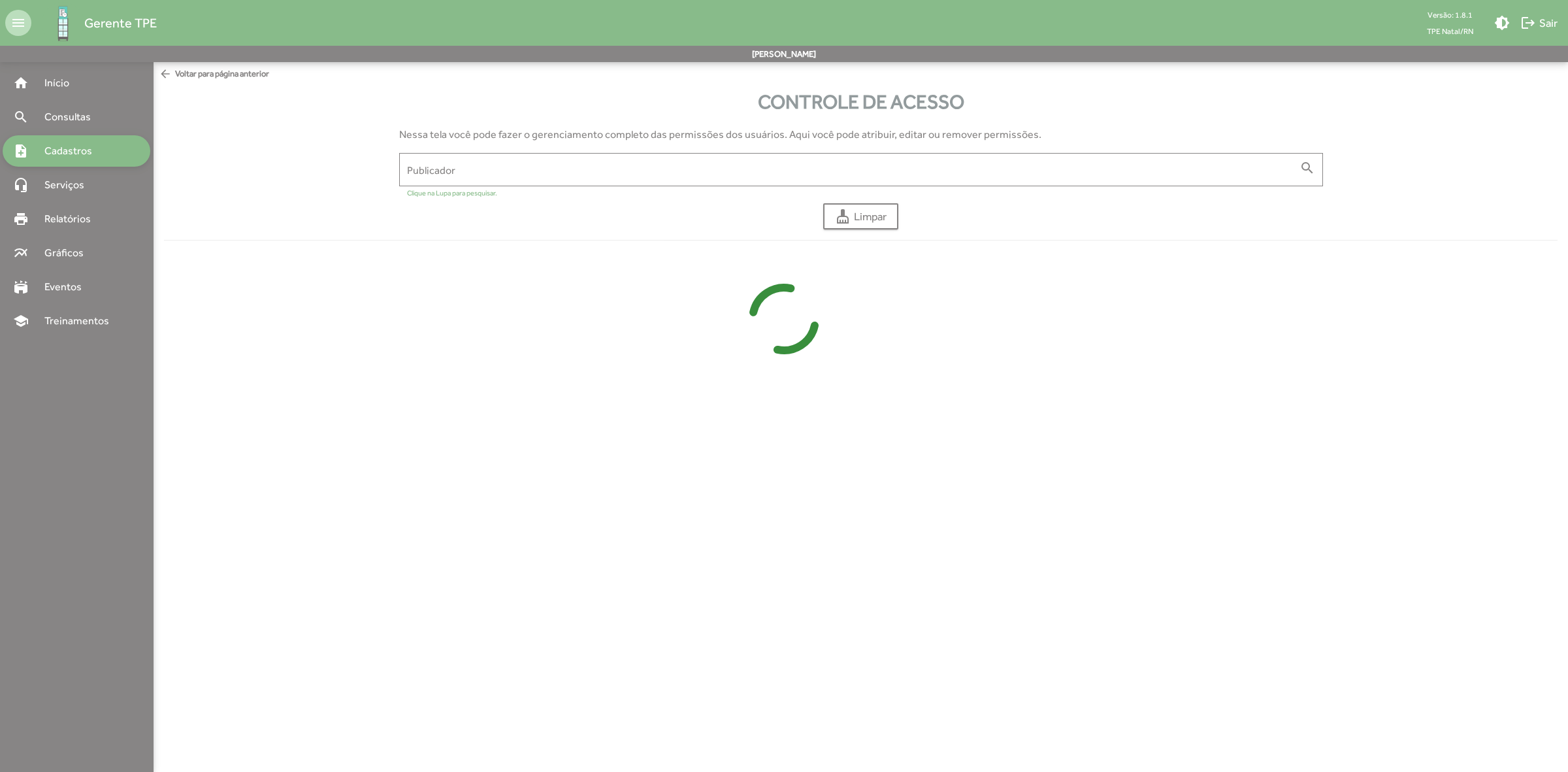
type input "**********"
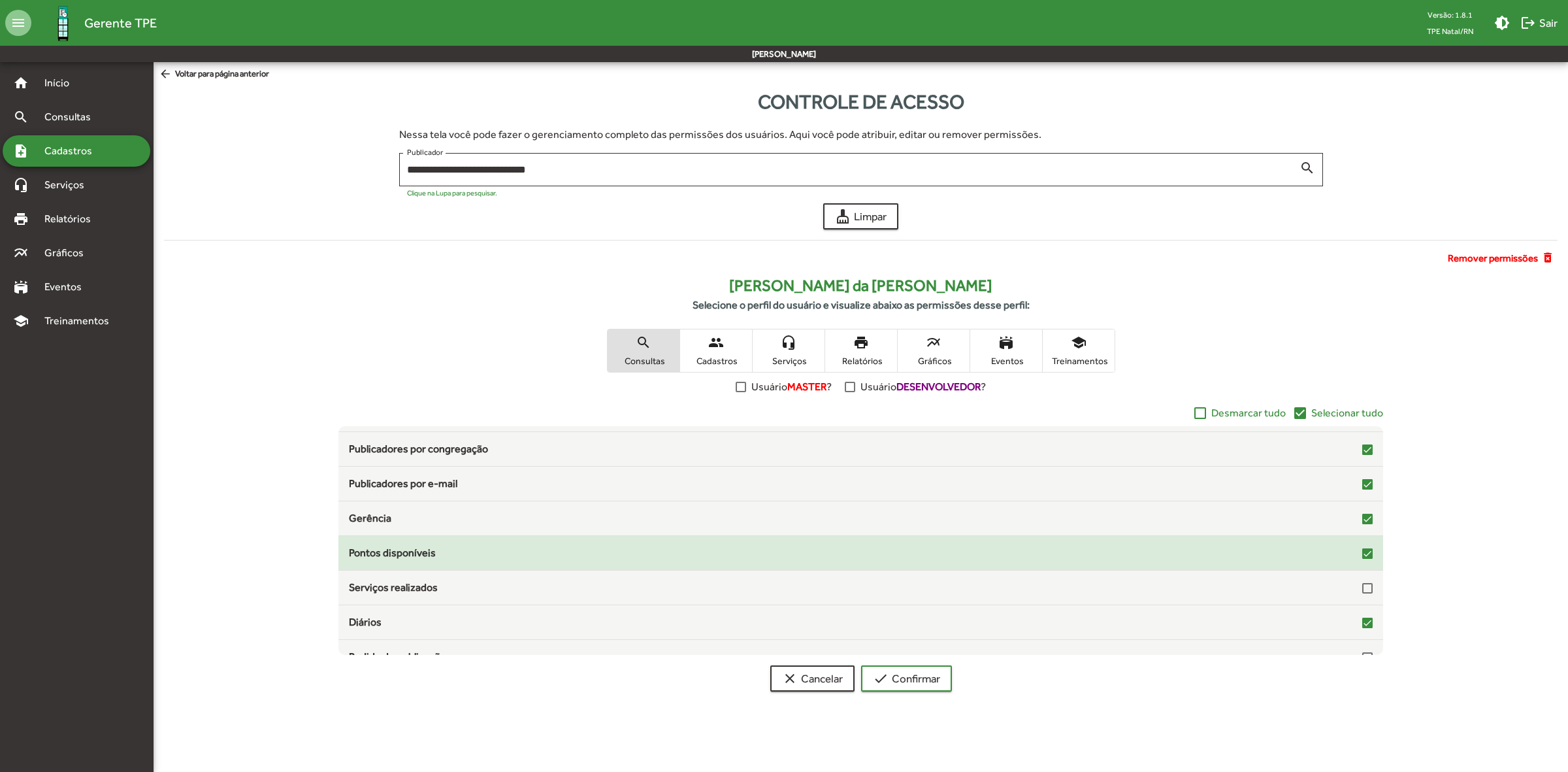
scroll to position [213, 0]
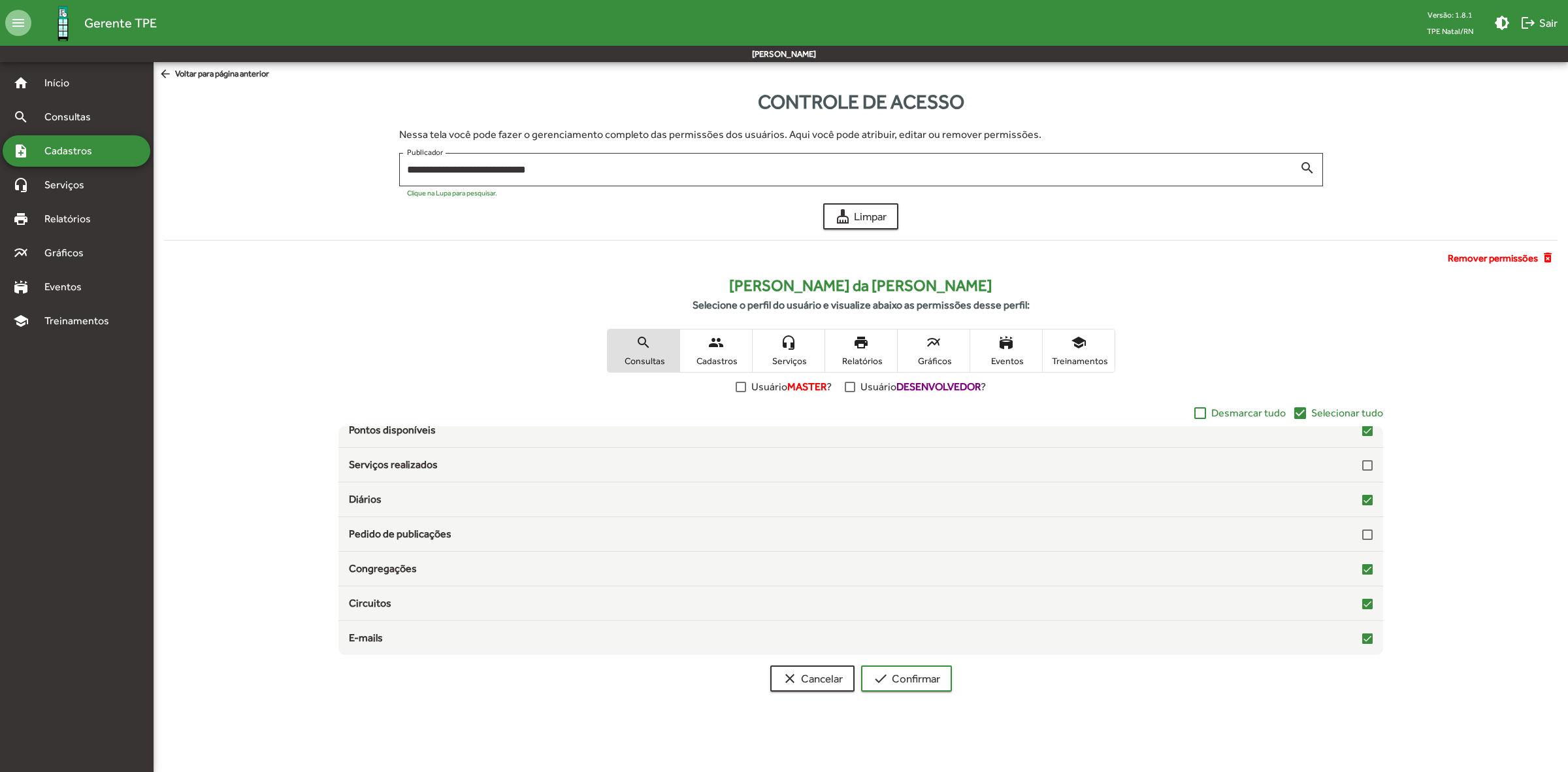
click at [1332, 413] on span "Selecionar tudo" at bounding box center [1347, 413] width 72 height 16
click at [727, 333] on span "people Cadastros" at bounding box center [716, 350] width 72 height 42
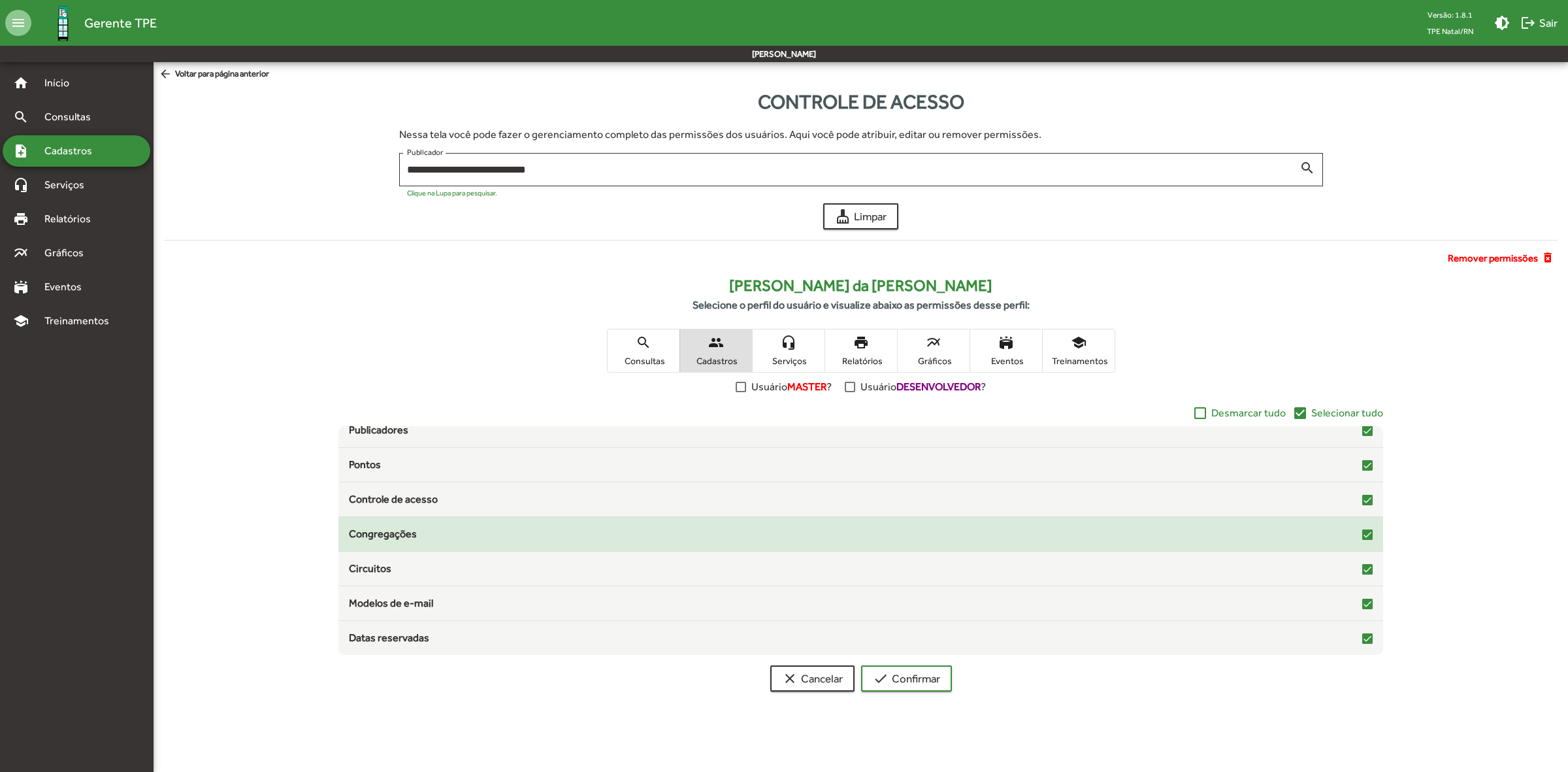
scroll to position [40, 0]
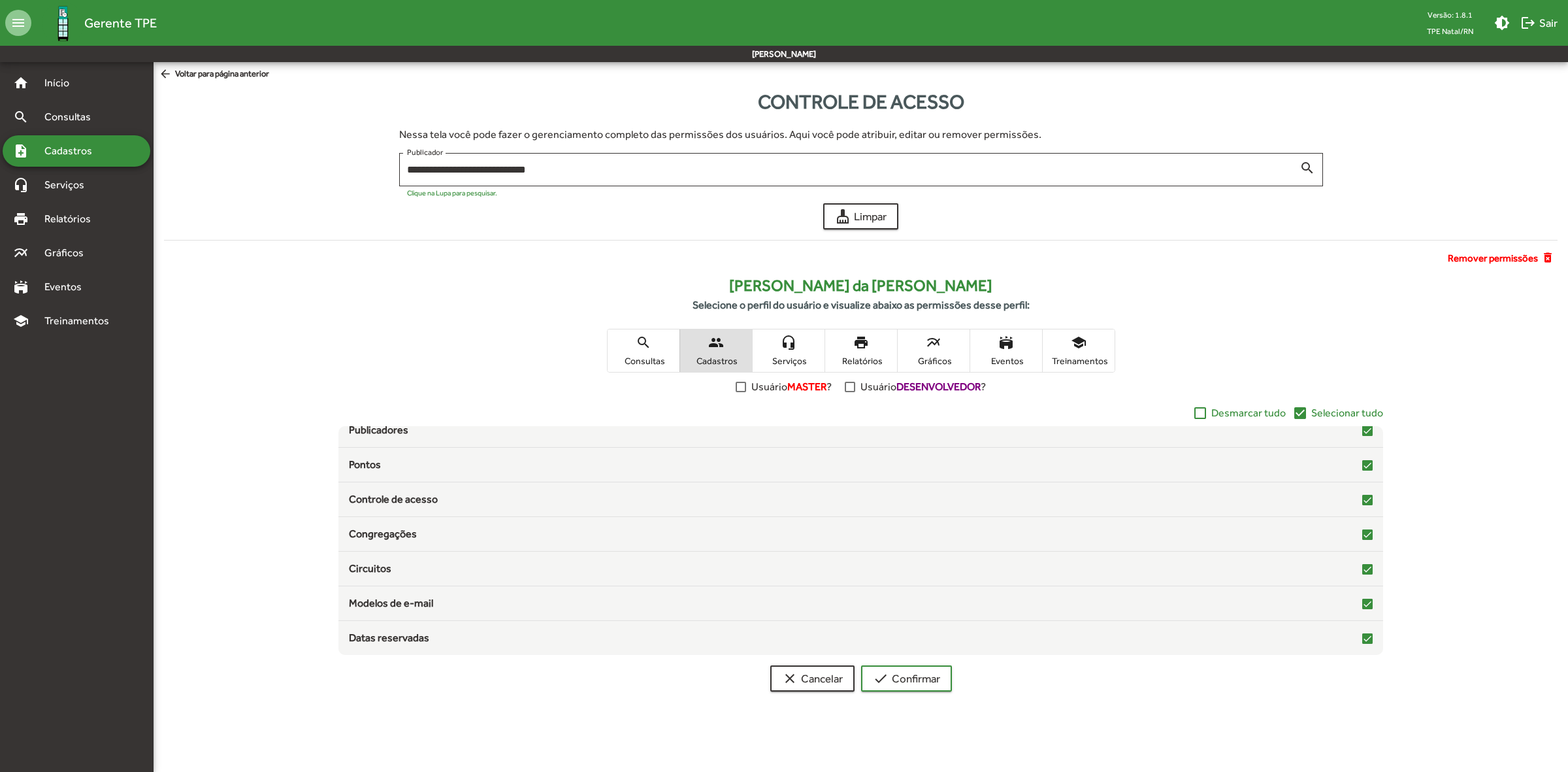
click at [794, 347] on mat-icon "headset_mic" at bounding box center [788, 342] width 16 height 16
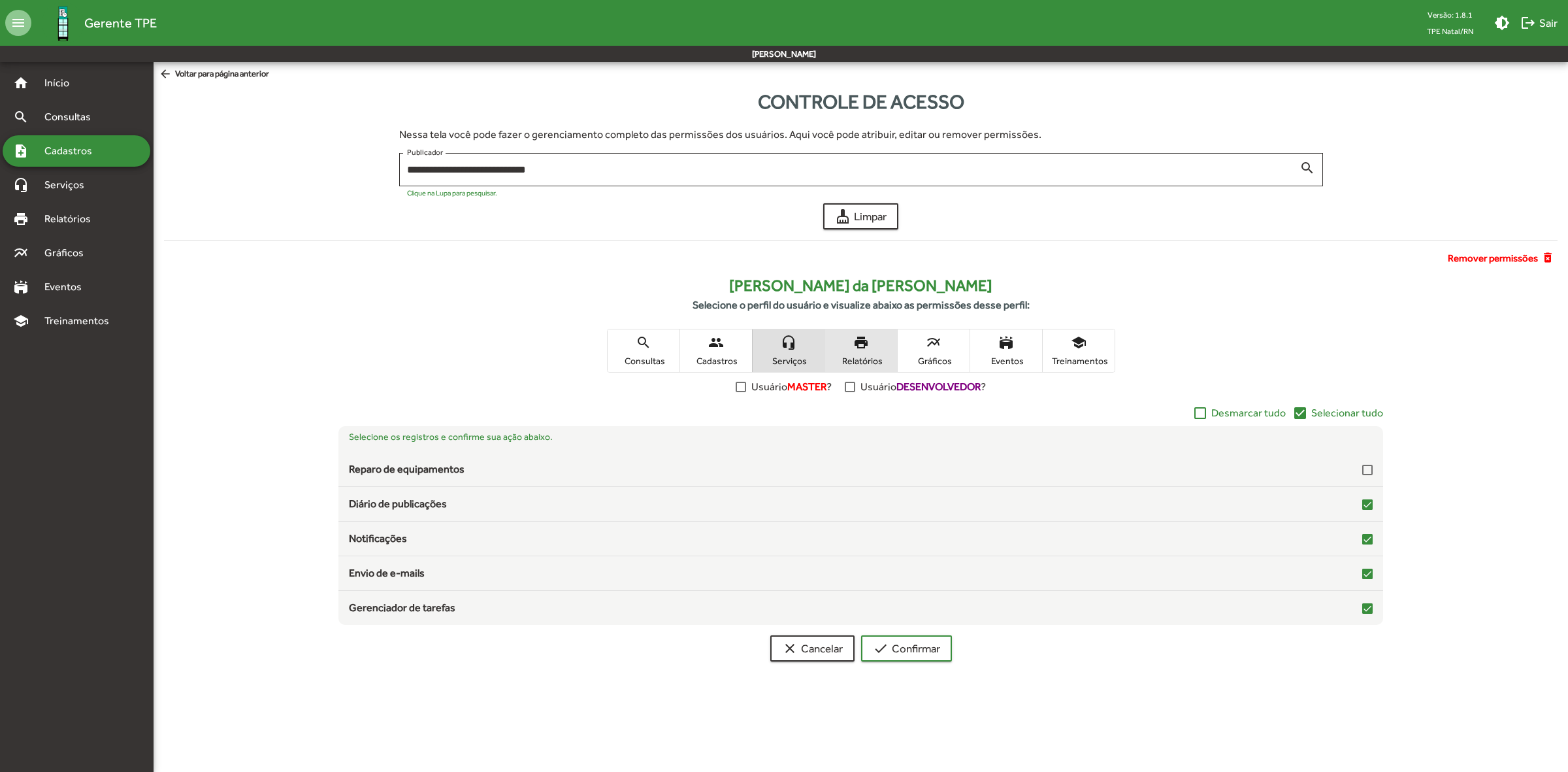
click at [852, 355] on span "Relatórios" at bounding box center [861, 360] width 66 height 12
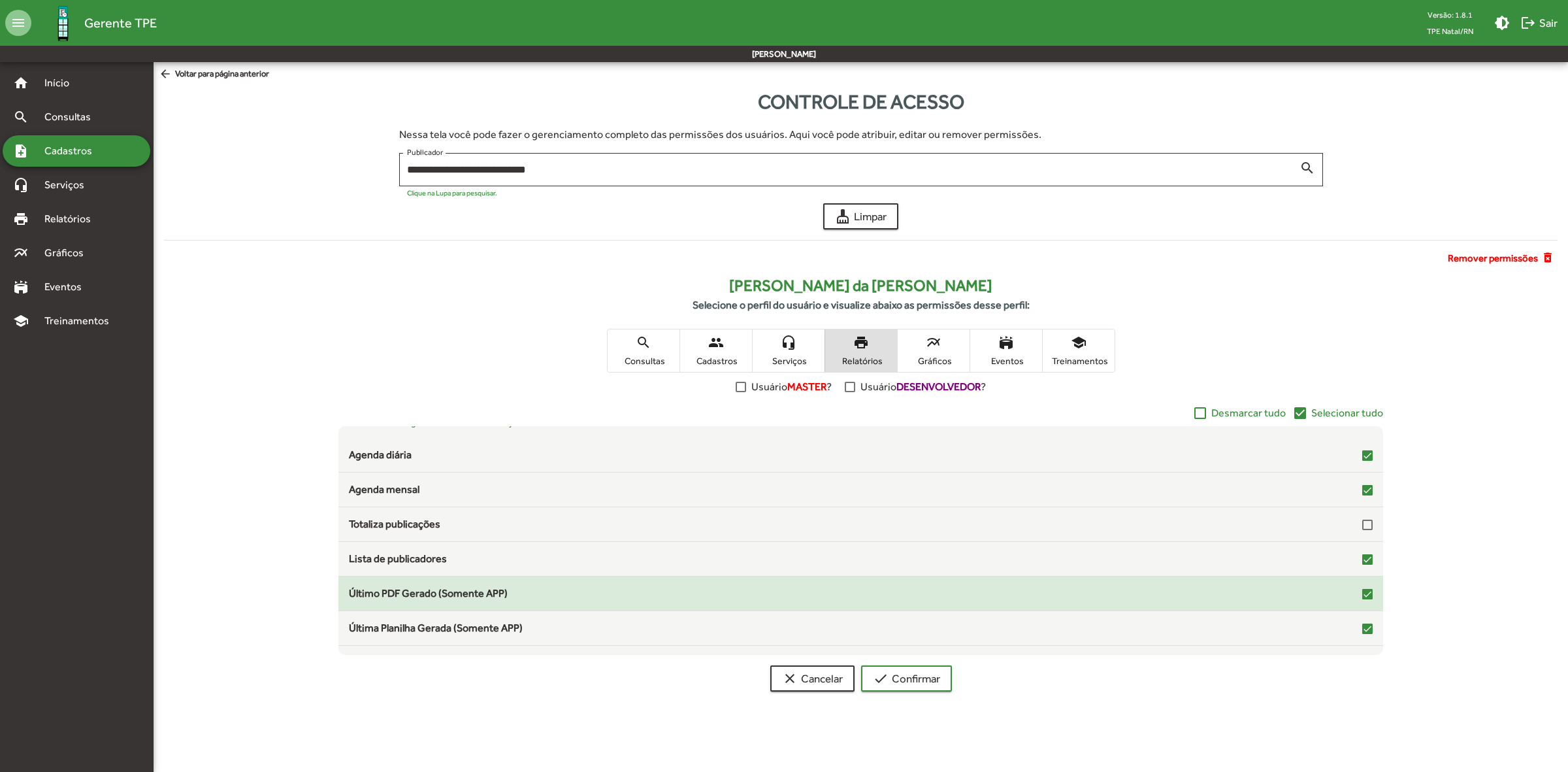
scroll to position [40, 0]
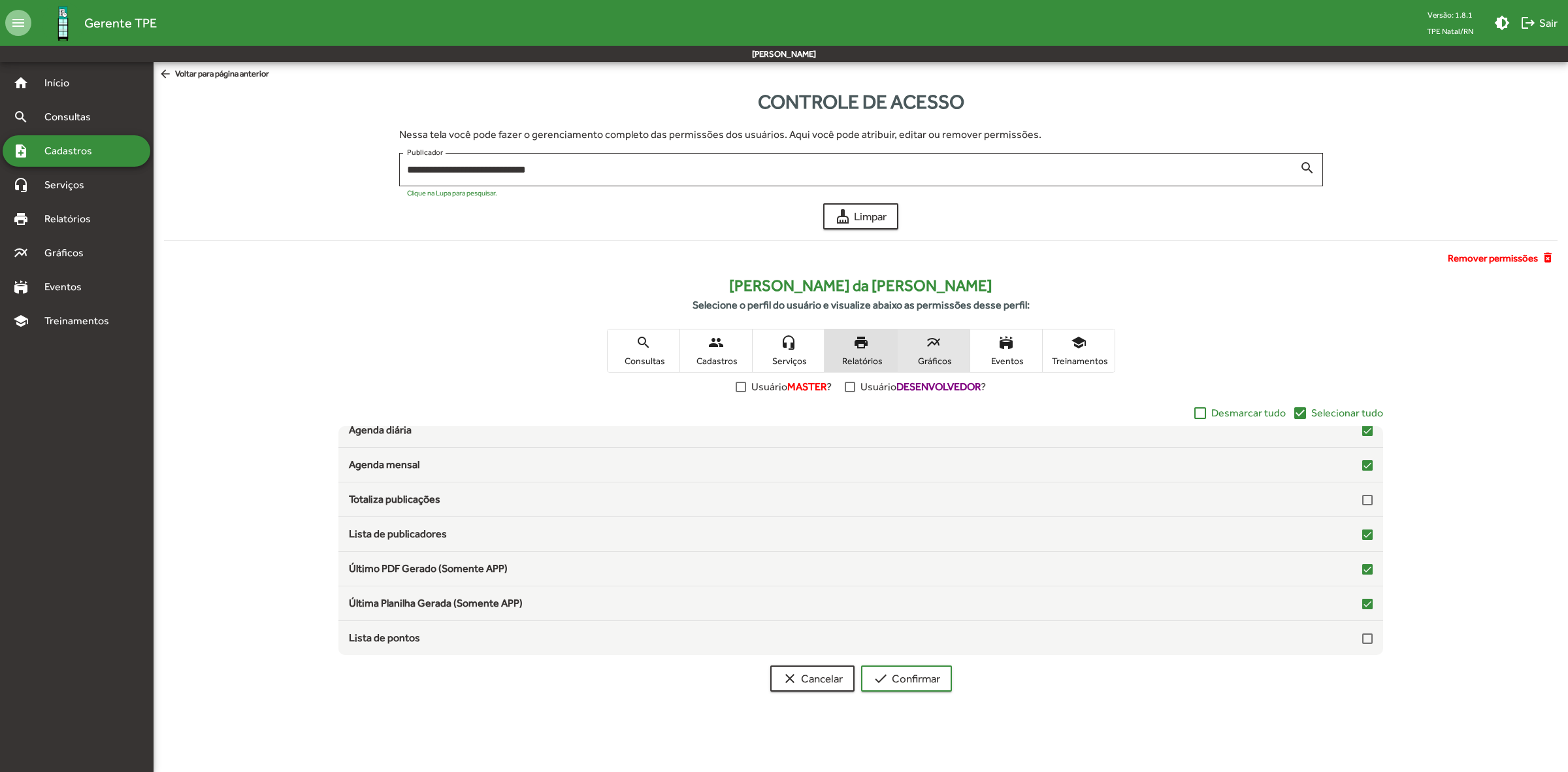
click at [927, 355] on span "Gráficos" at bounding box center [934, 360] width 66 height 12
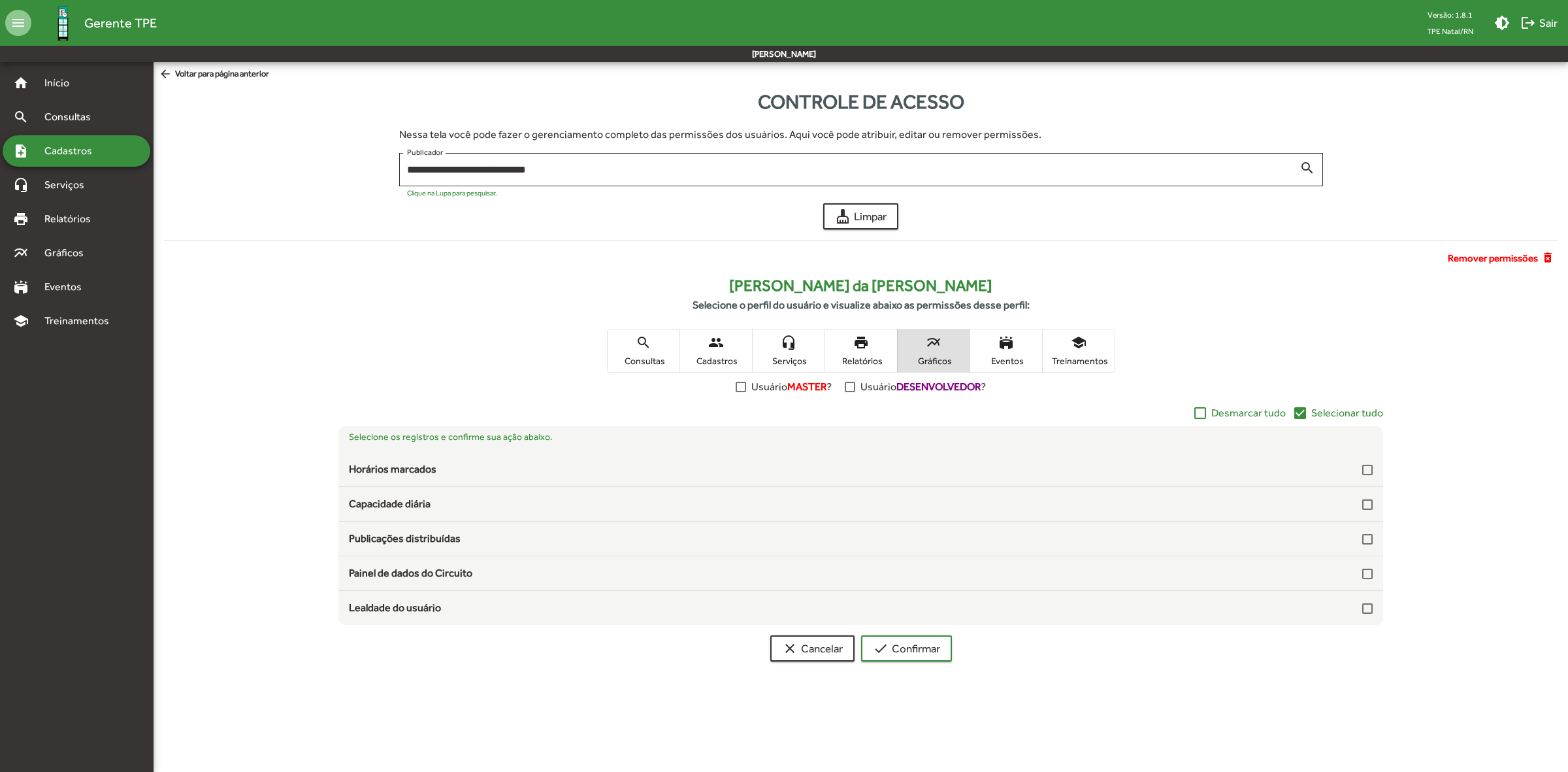
click at [1308, 407] on mat-icon "check_box" at bounding box center [1300, 413] width 16 height 16
click at [1011, 355] on span "Eventos" at bounding box center [1006, 360] width 66 height 12
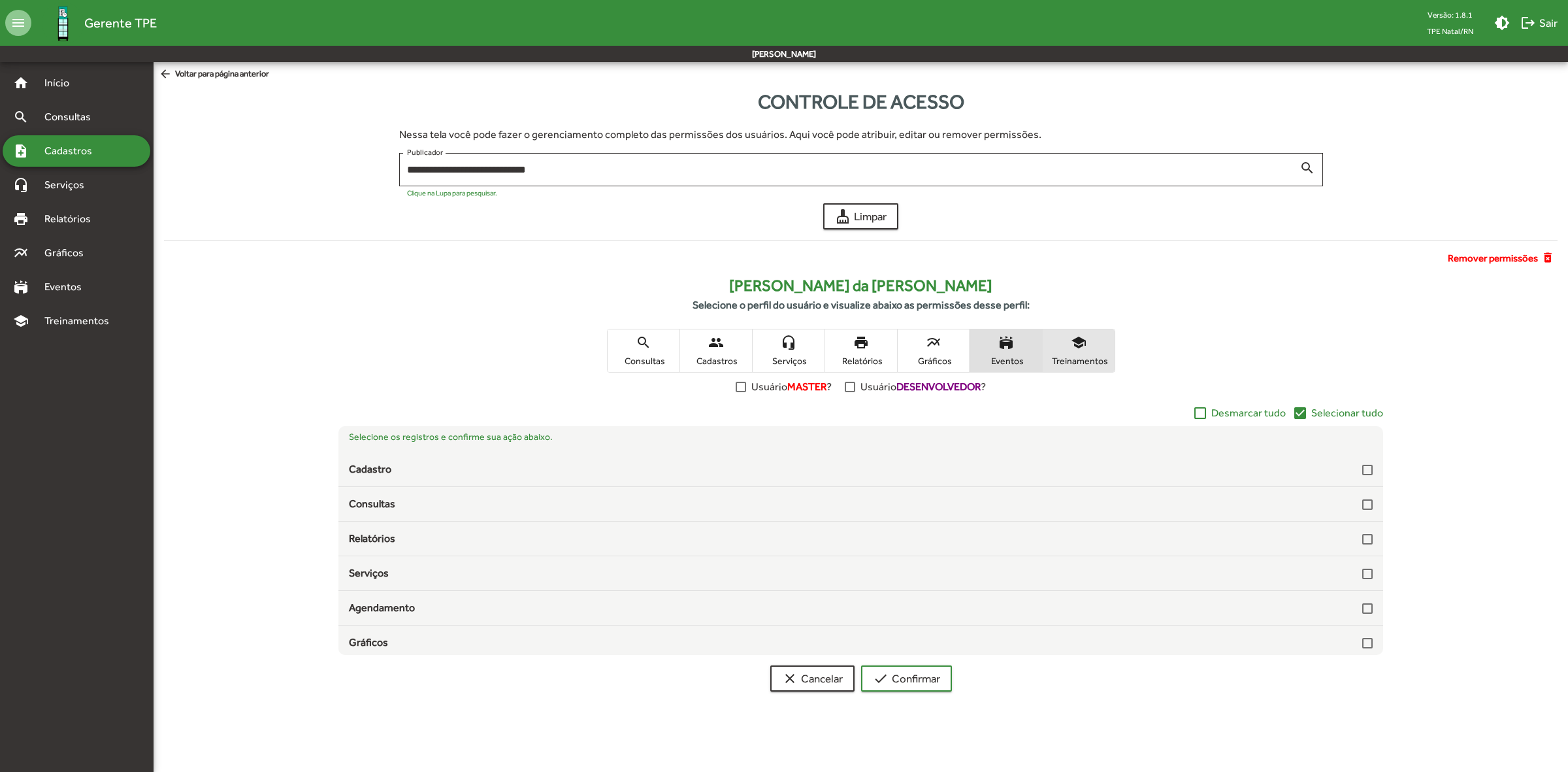
click at [1070, 351] on span "school Treinamentos" at bounding box center [1078, 350] width 72 height 42
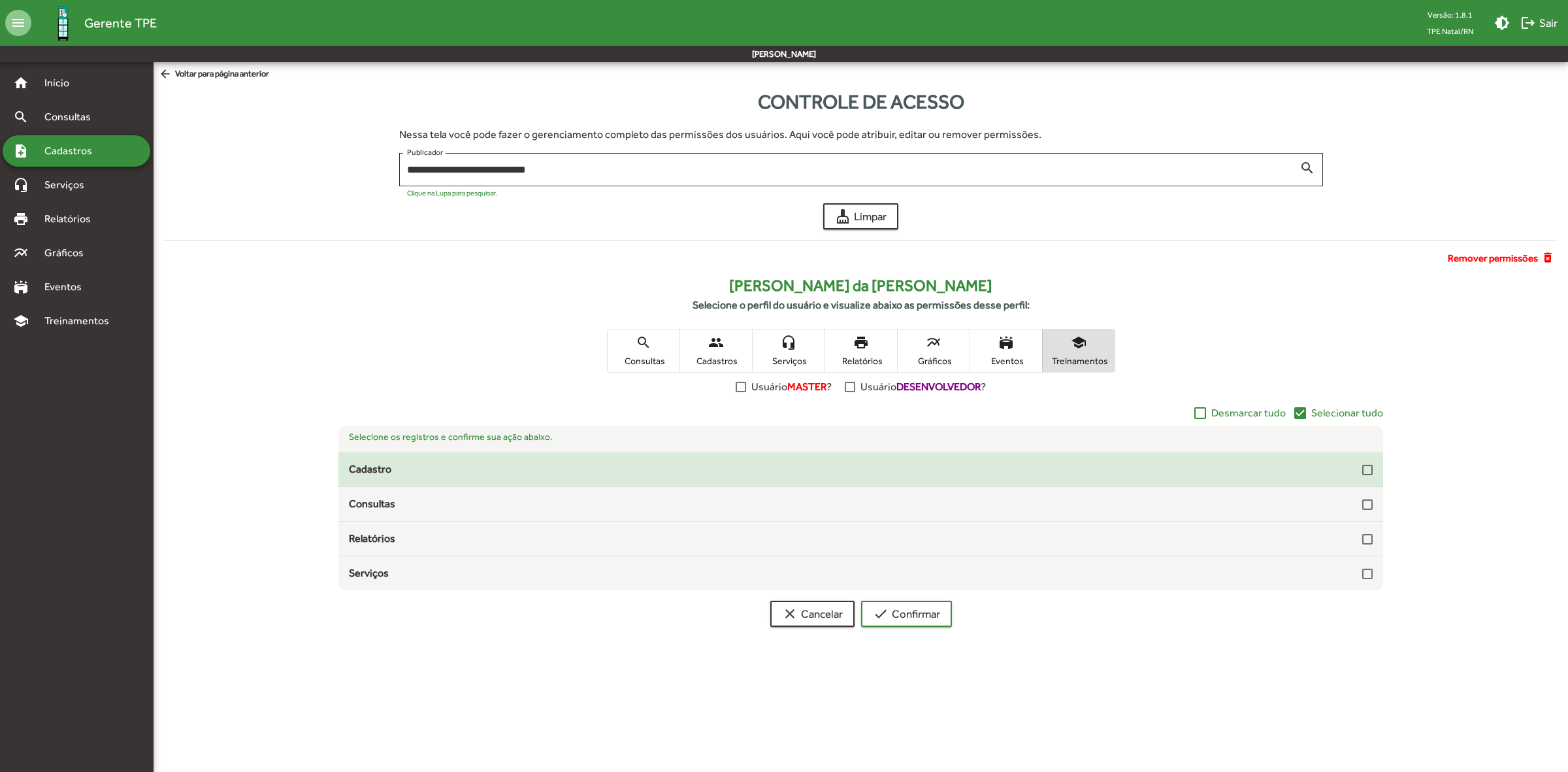
click at [1369, 469] on div at bounding box center [1367, 469] width 10 height 10
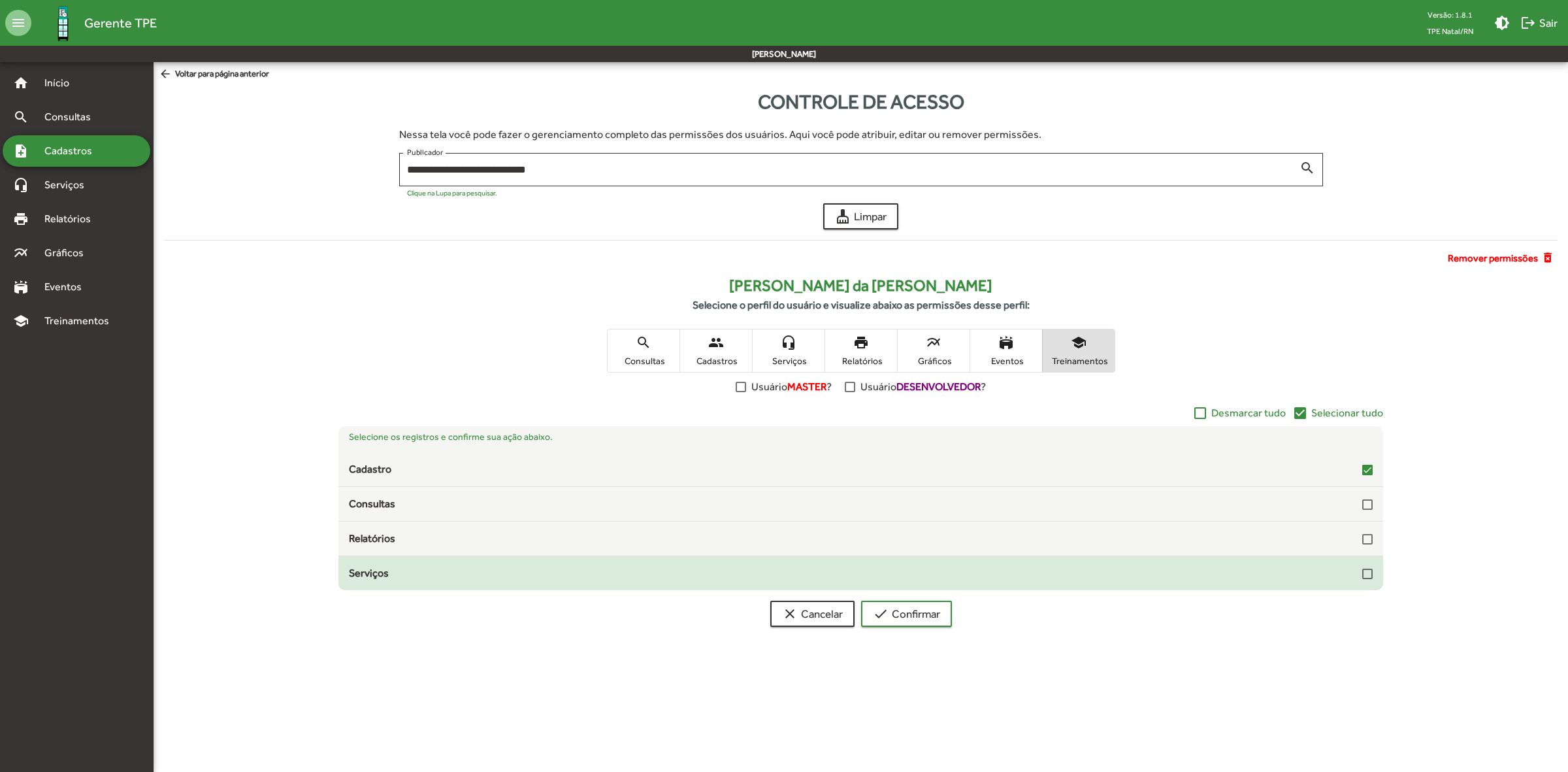
click at [1367, 574] on div at bounding box center [1367, 573] width 10 height 10
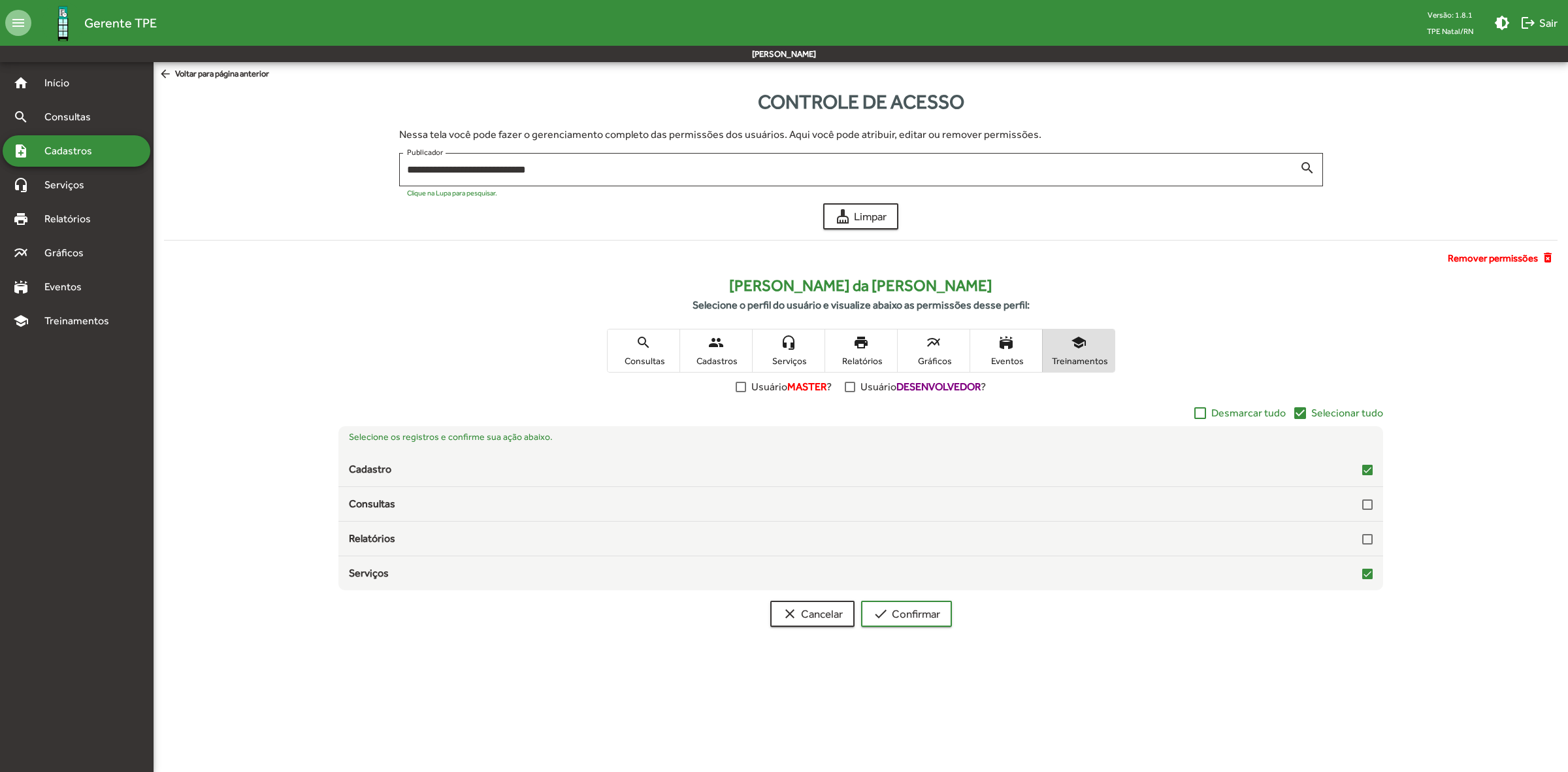
click at [1001, 350] on span "stadium Eventos" at bounding box center [1006, 350] width 72 height 42
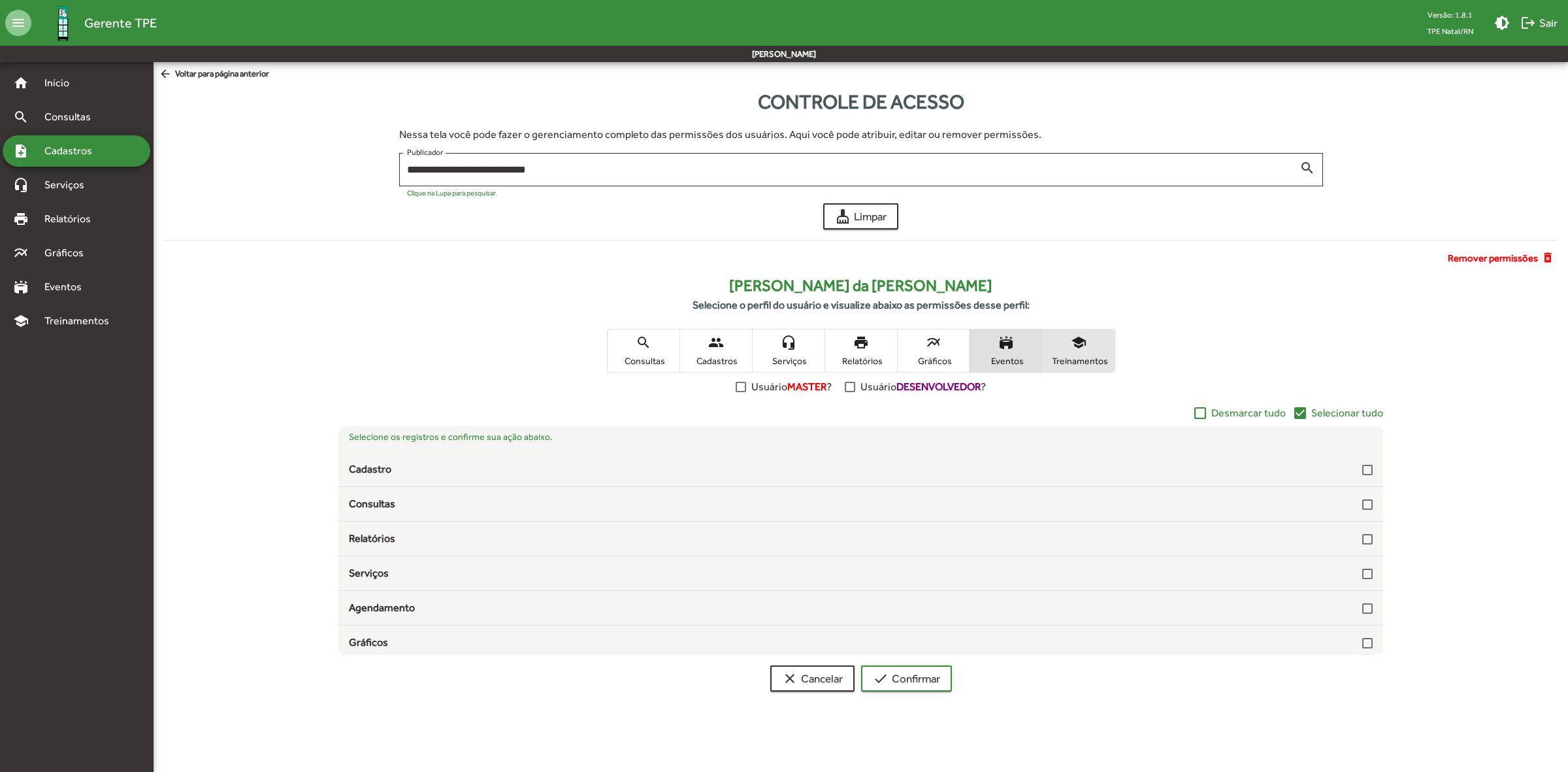
click at [1063, 348] on span "school Treinamentos" at bounding box center [1078, 350] width 72 height 42
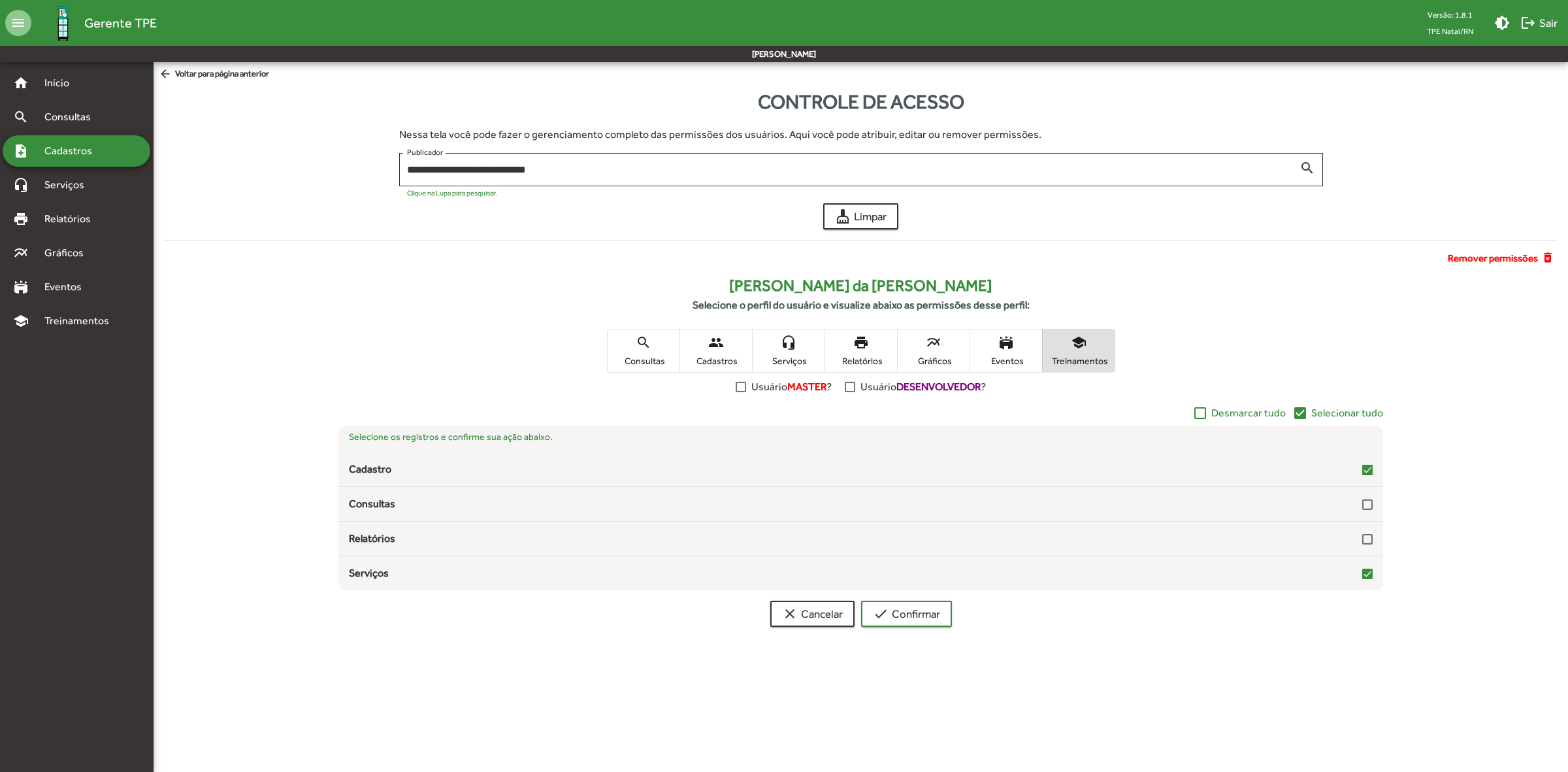
click at [1008, 352] on span "stadium Eventos" at bounding box center [1006, 350] width 72 height 42
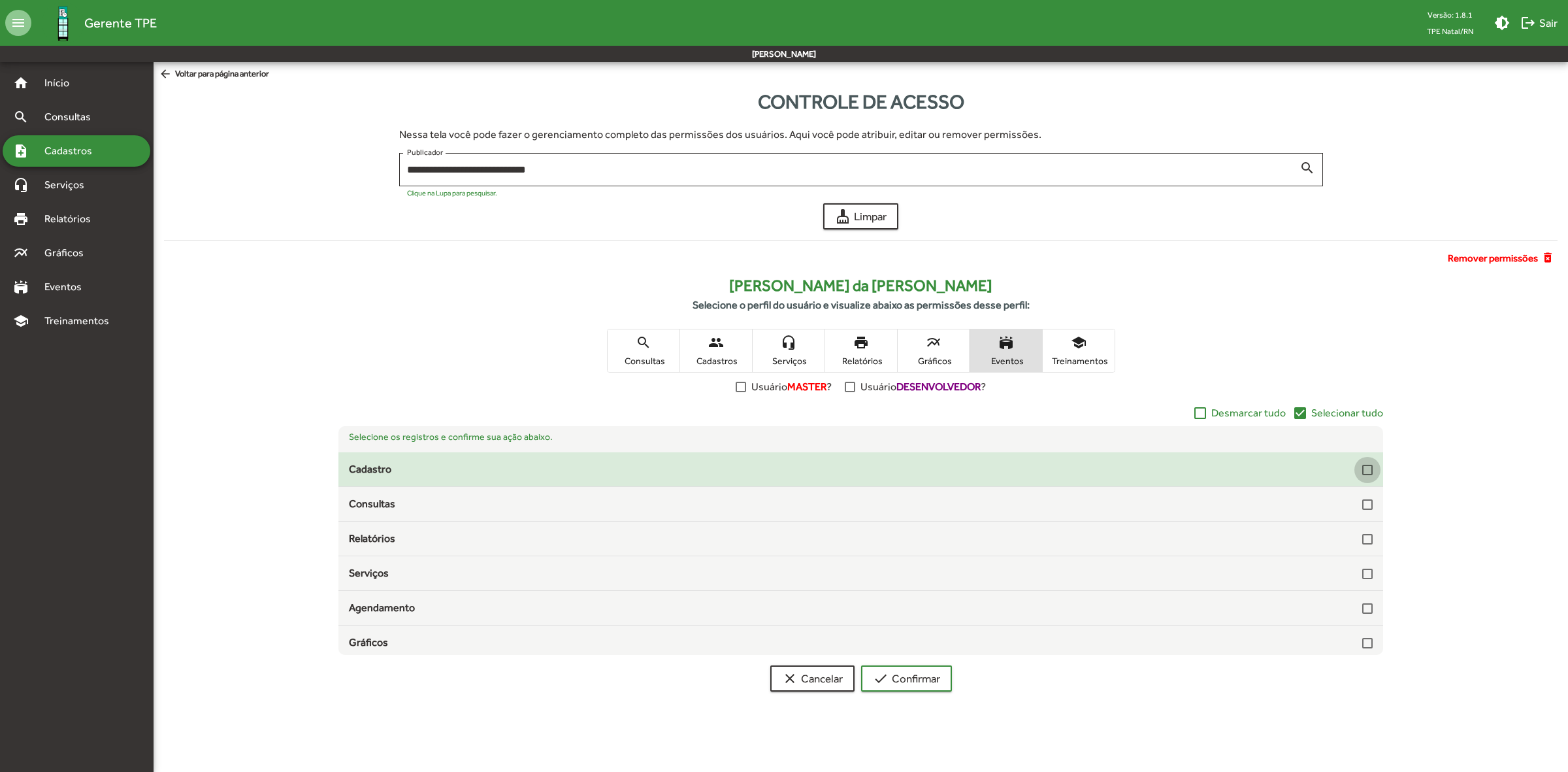
click at [1362, 468] on div at bounding box center [1367, 469] width 10 height 10
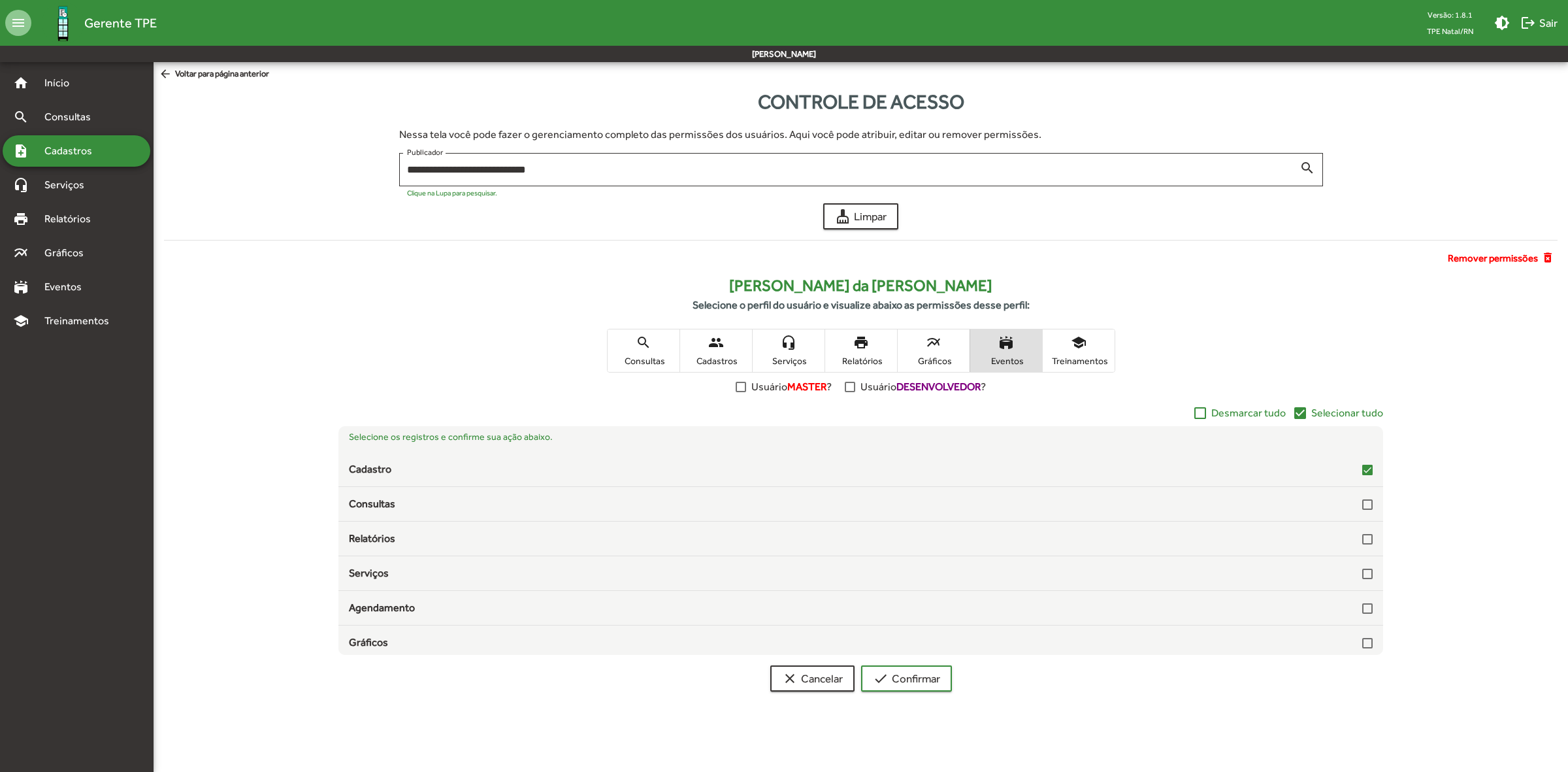
click at [1319, 413] on span "Selecionar tudo" at bounding box center [1347, 413] width 72 height 16
click at [1056, 352] on span "school Treinamentos" at bounding box center [1078, 350] width 72 height 42
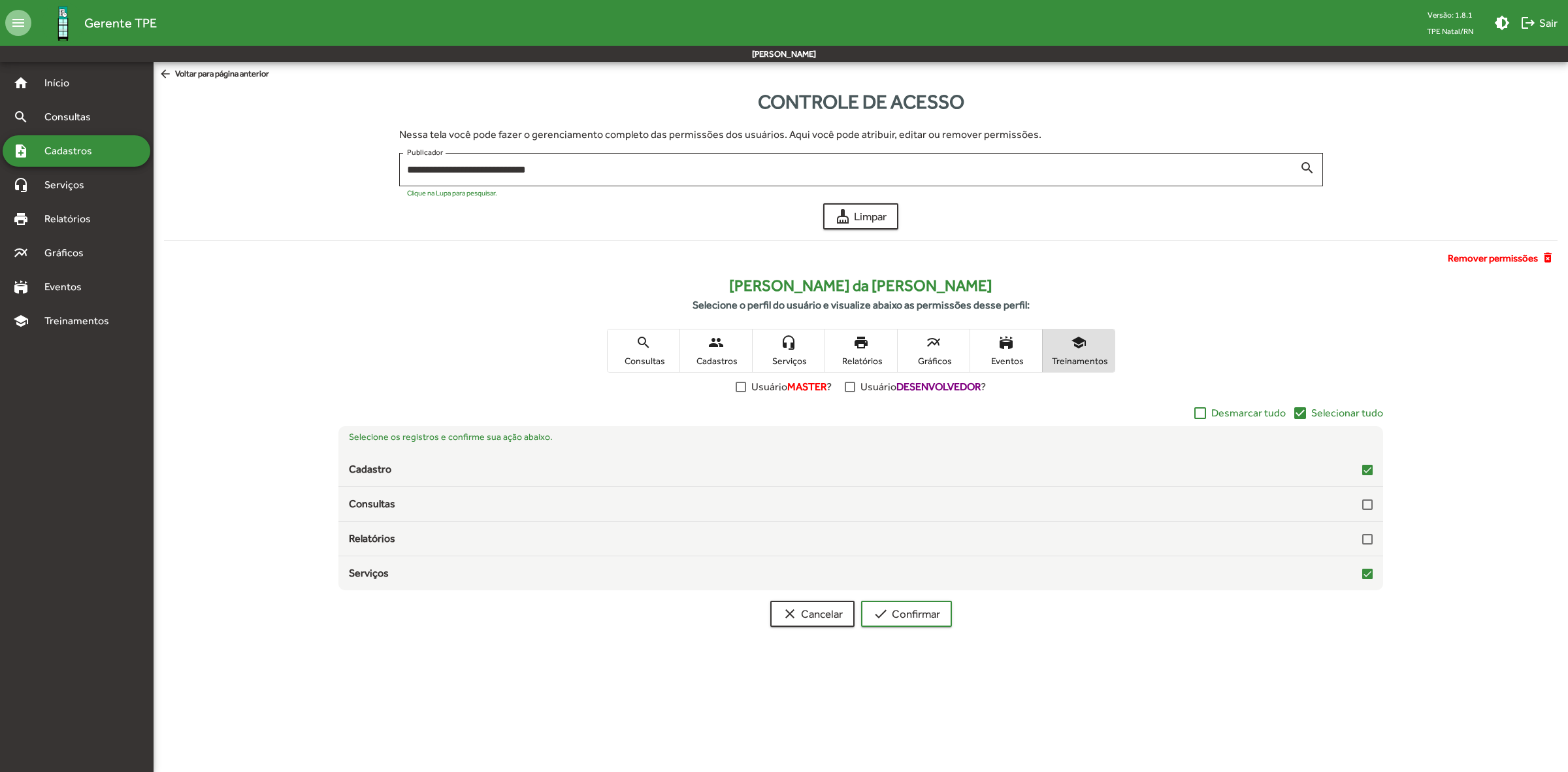
click at [1317, 413] on span "Selecionar tudo" at bounding box center [1347, 413] width 72 height 16
click at [1027, 359] on span "Eventos" at bounding box center [1006, 360] width 66 height 12
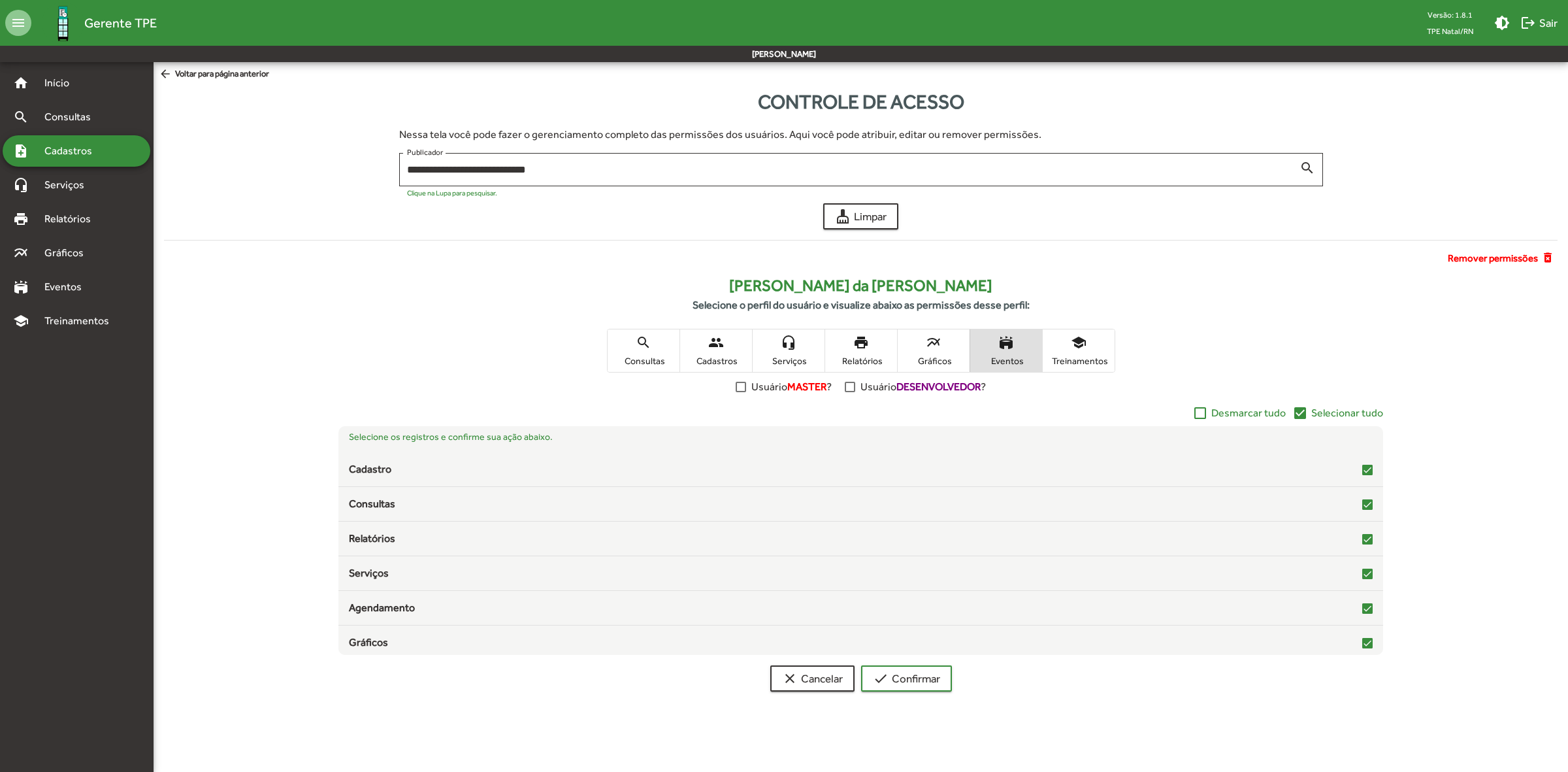
click at [946, 355] on span "Gráficos" at bounding box center [934, 360] width 66 height 12
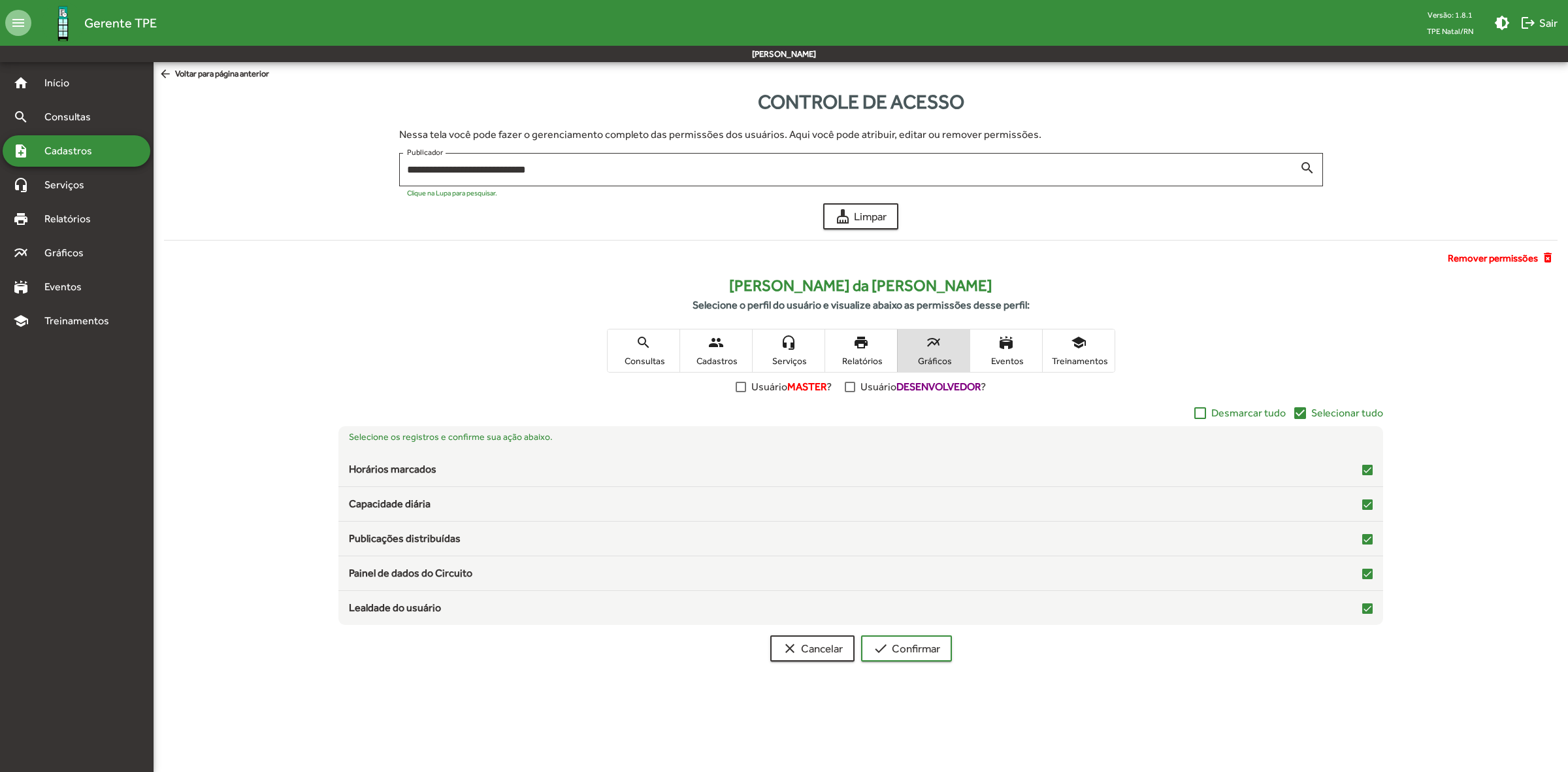
click at [851, 348] on span "print Relatórios" at bounding box center [860, 350] width 72 height 42
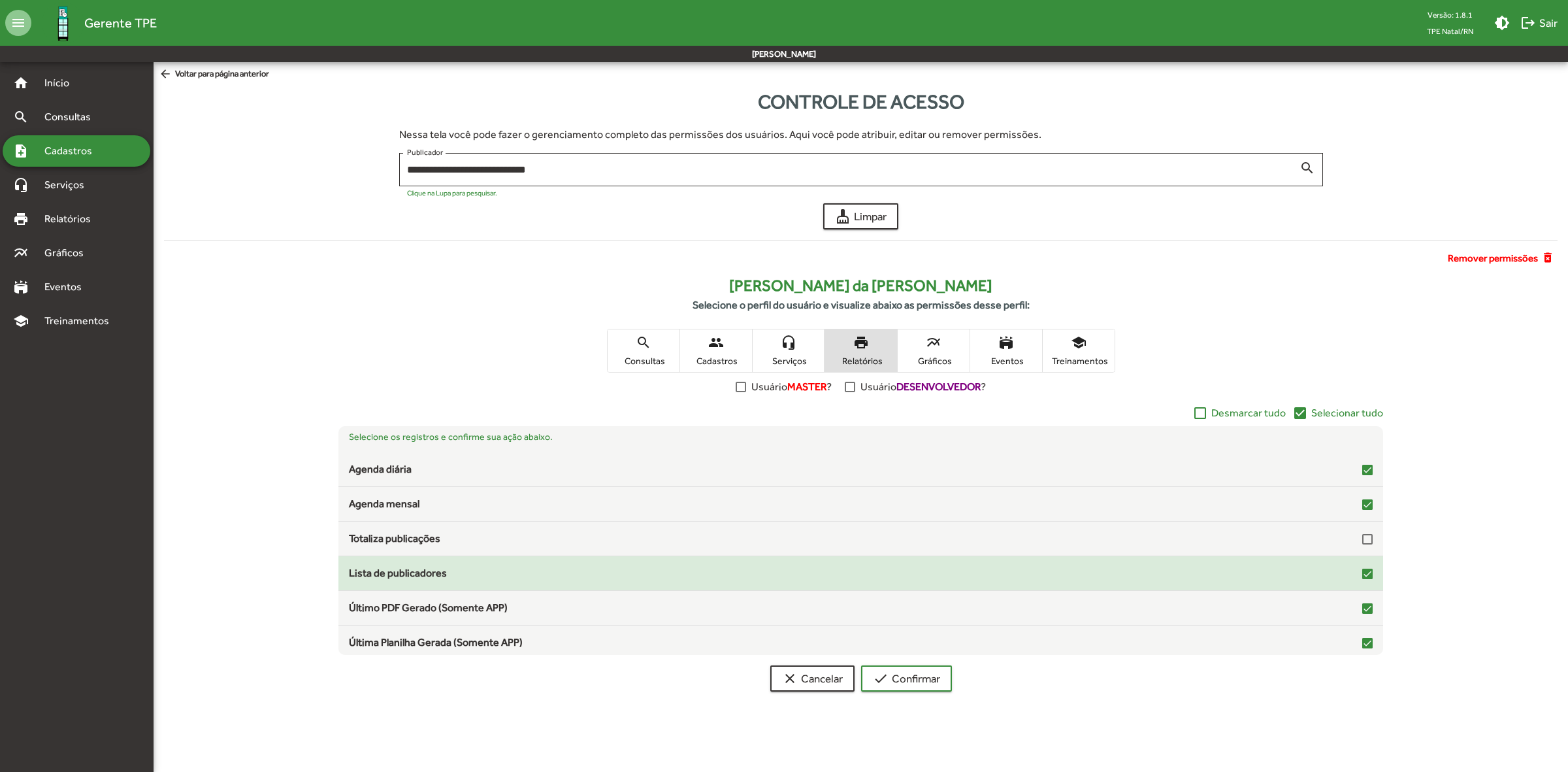
scroll to position [40, 0]
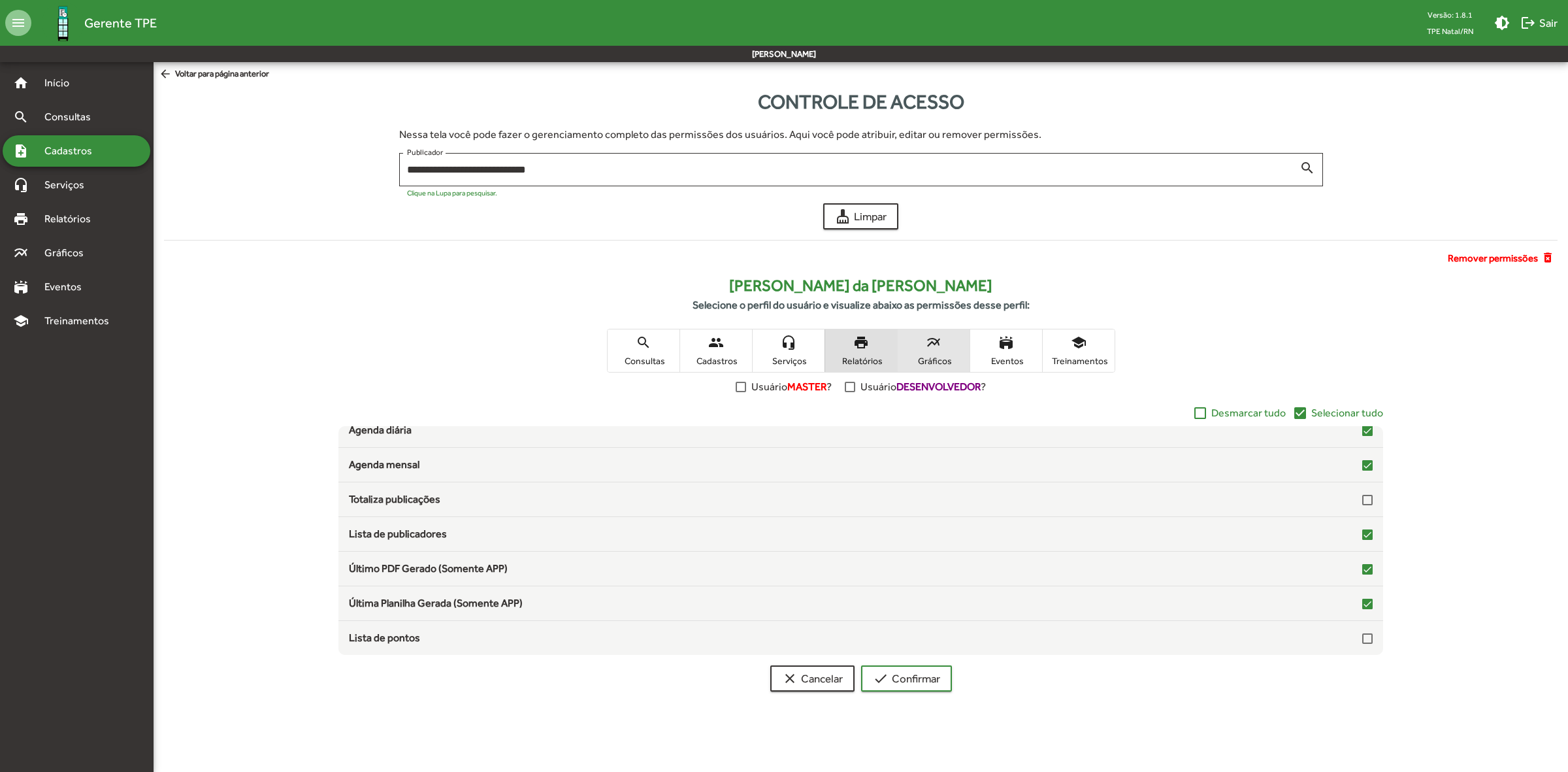
click at [936, 342] on mat-icon "multiline_chart" at bounding box center [933, 342] width 16 height 16
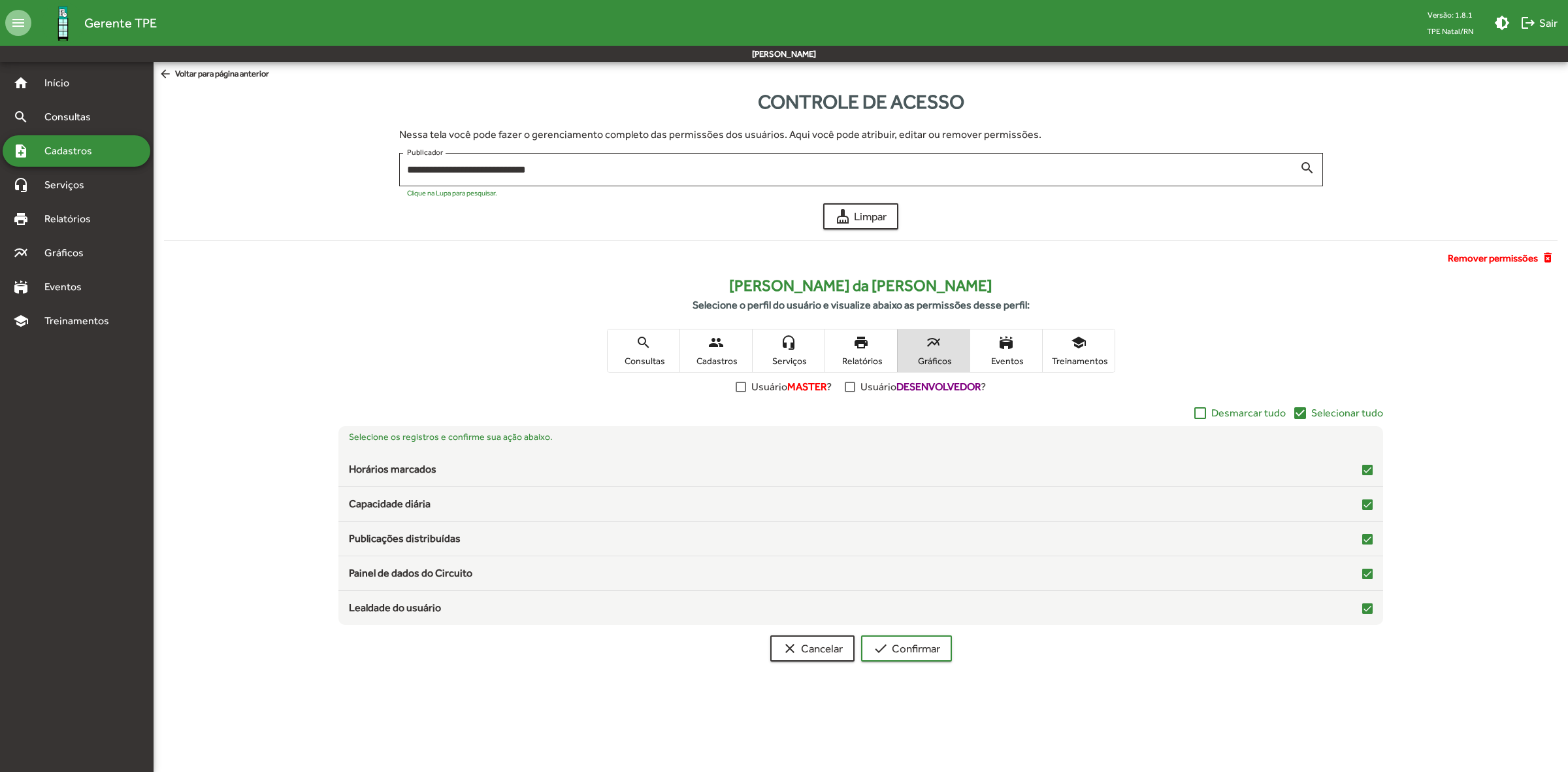
click at [886, 351] on span "print Relatórios" at bounding box center [860, 350] width 72 height 42
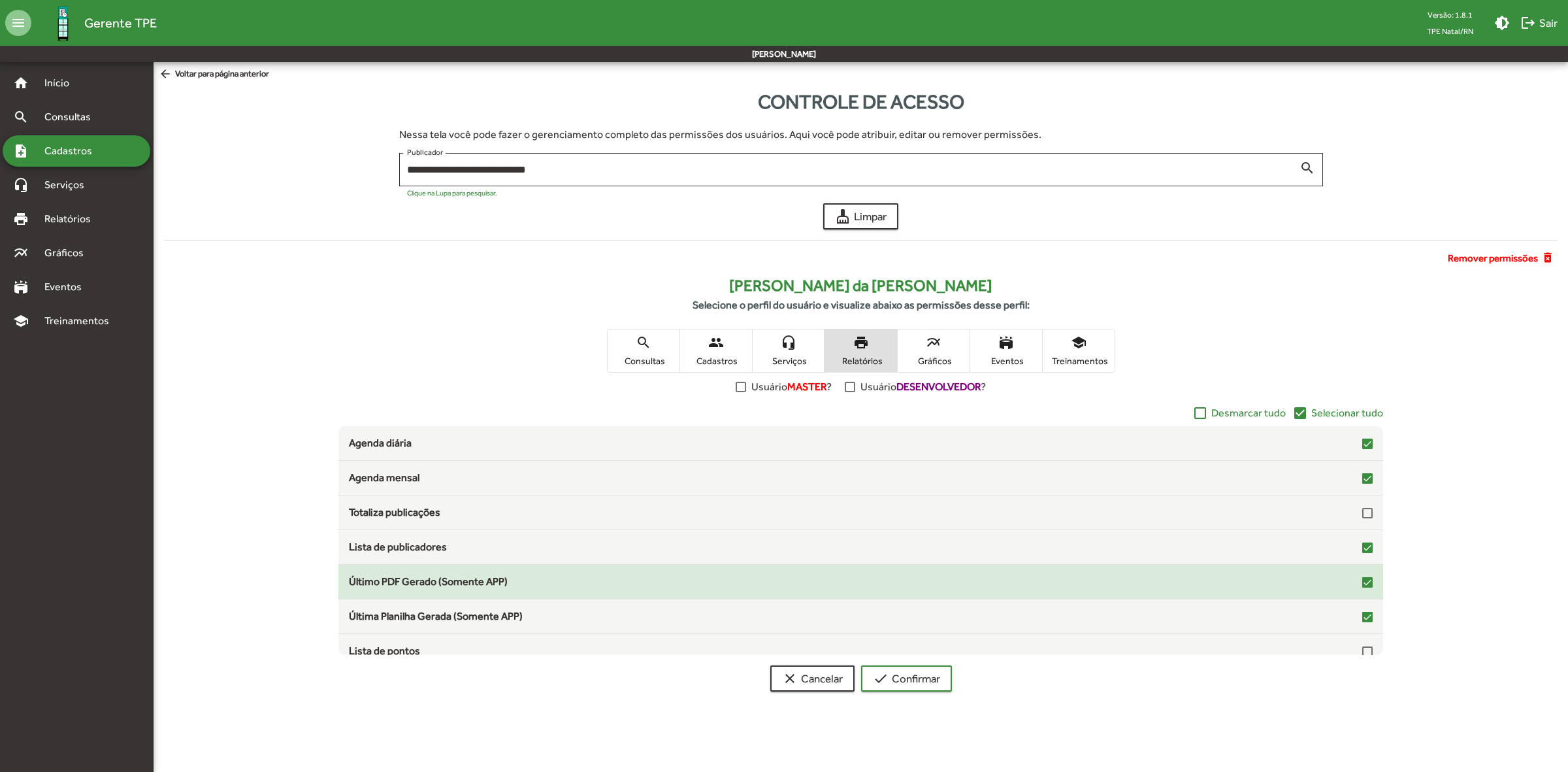
scroll to position [40, 0]
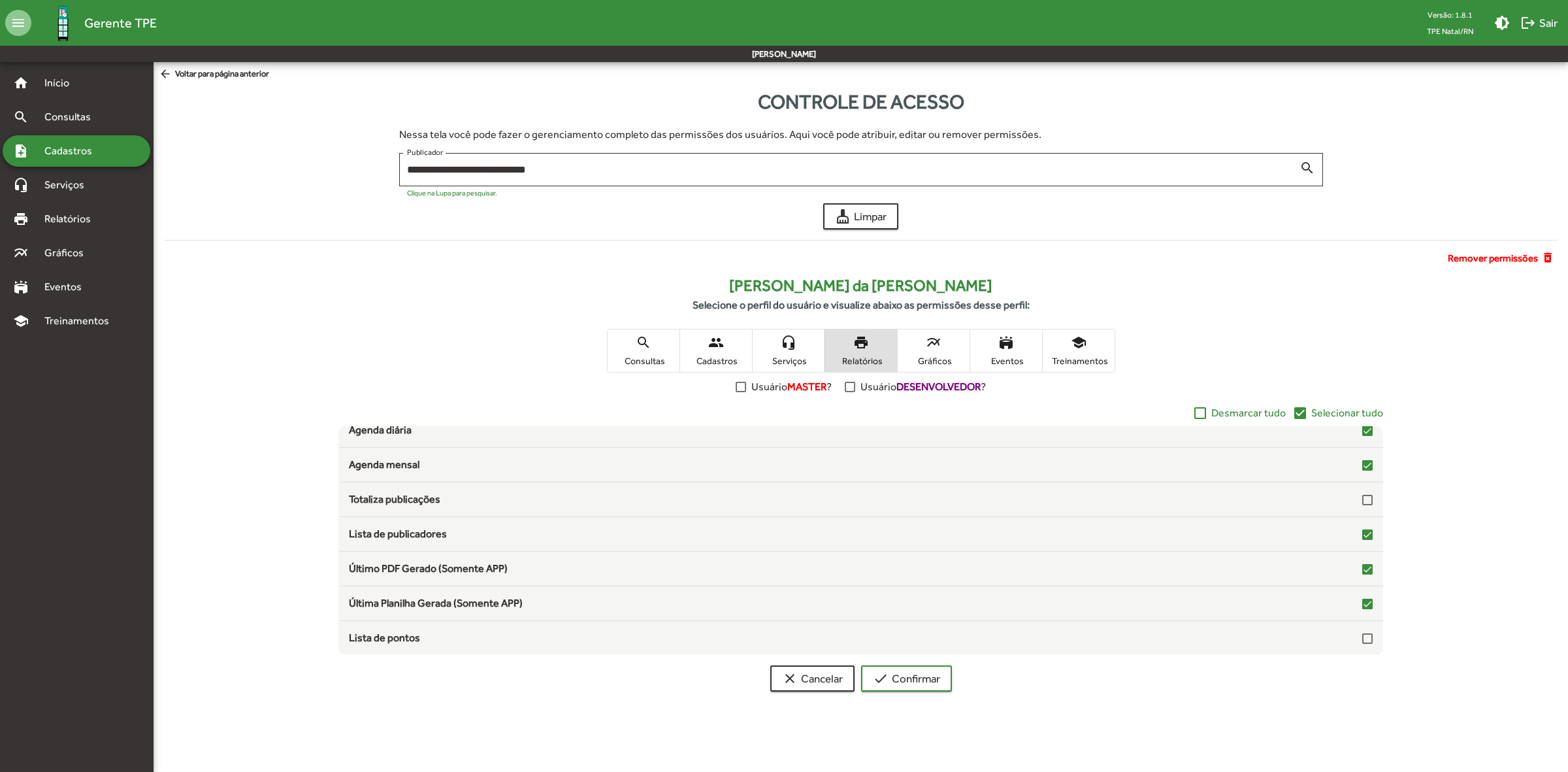
click at [1356, 411] on span "Selecionar tudo" at bounding box center [1347, 413] width 72 height 16
click at [784, 355] on span "Serviços" at bounding box center [789, 360] width 66 height 12
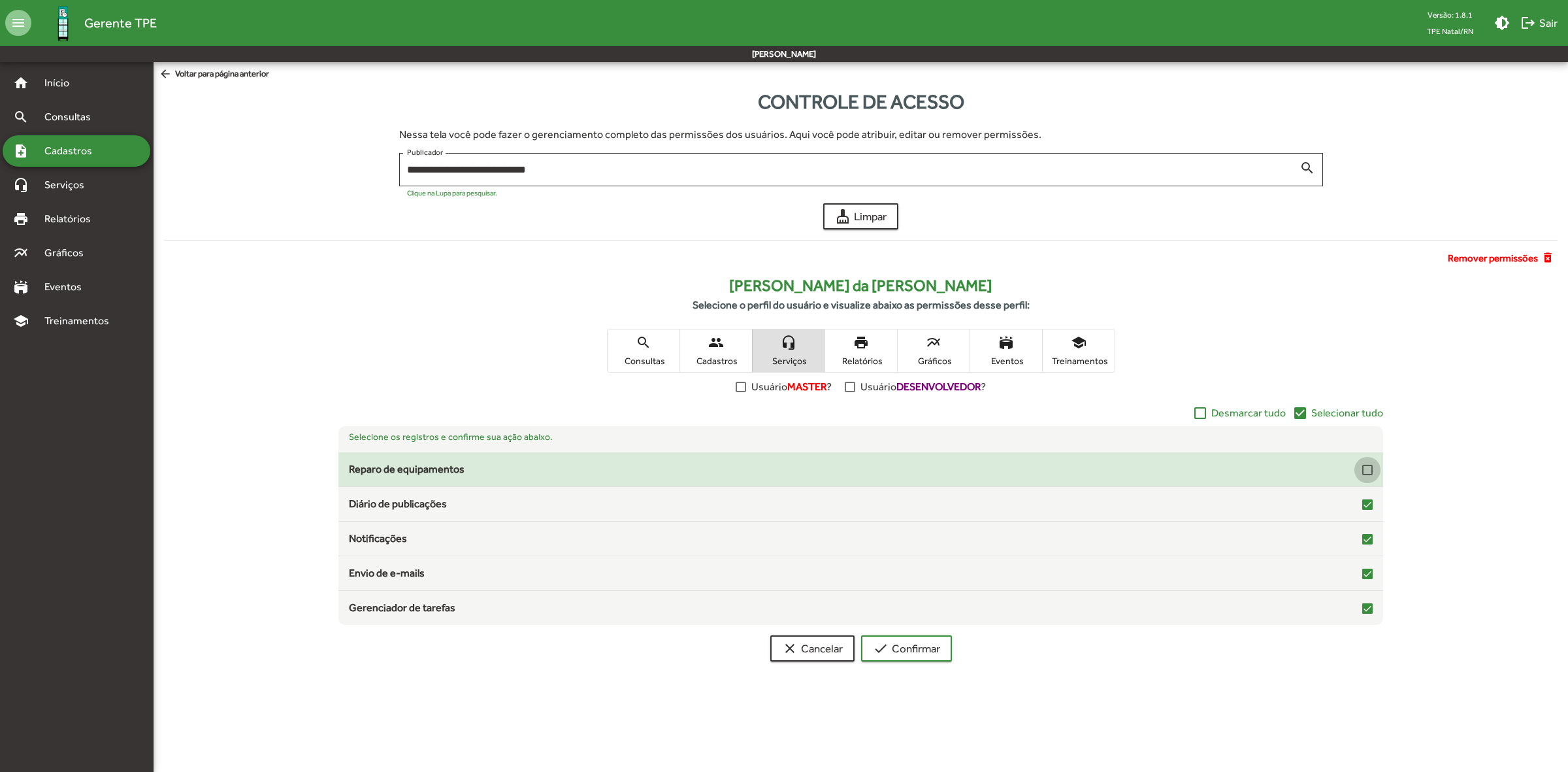
click at [1366, 471] on div at bounding box center [1367, 469] width 10 height 10
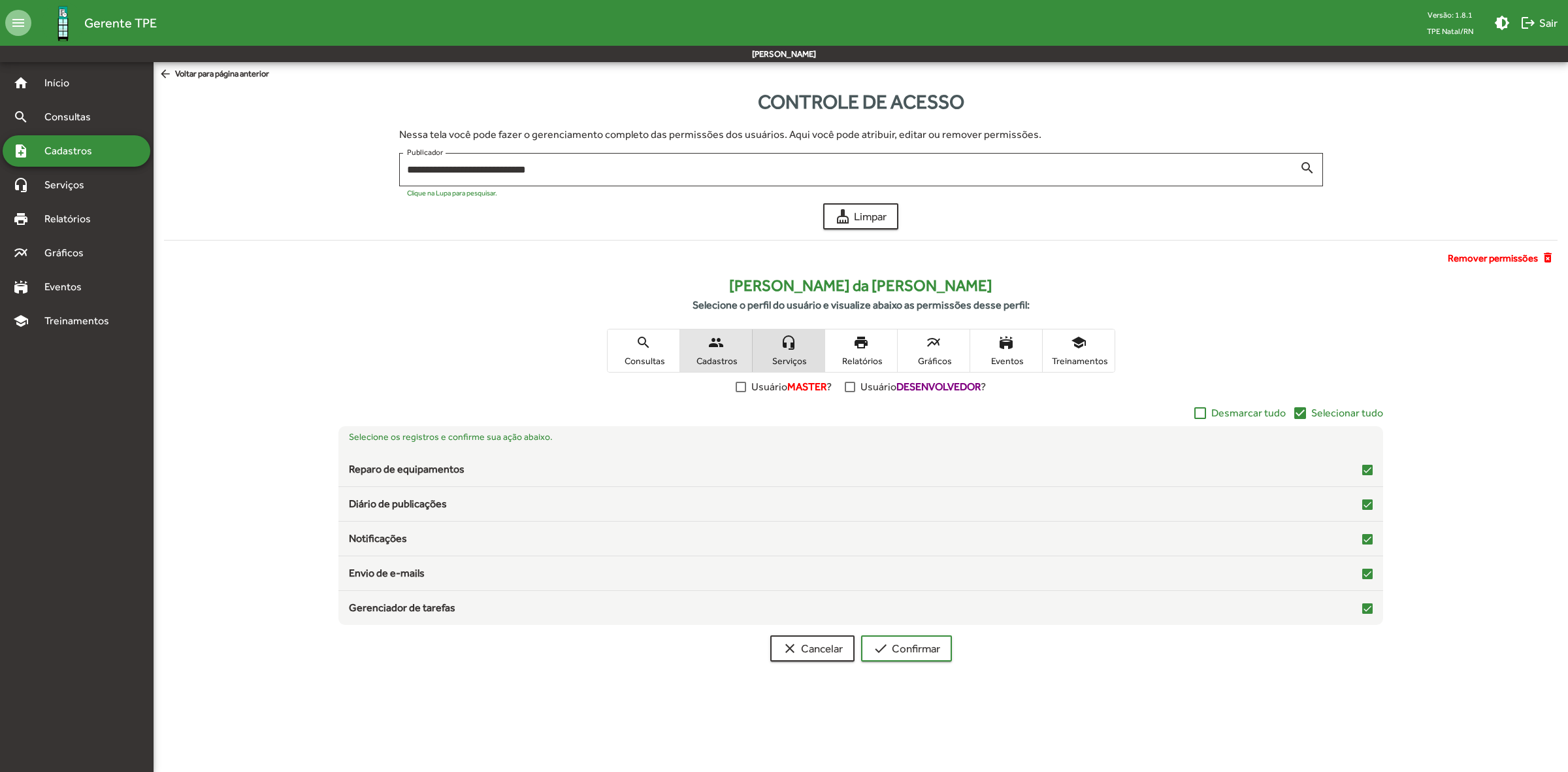
click at [716, 338] on mat-icon "people" at bounding box center [716, 342] width 16 height 16
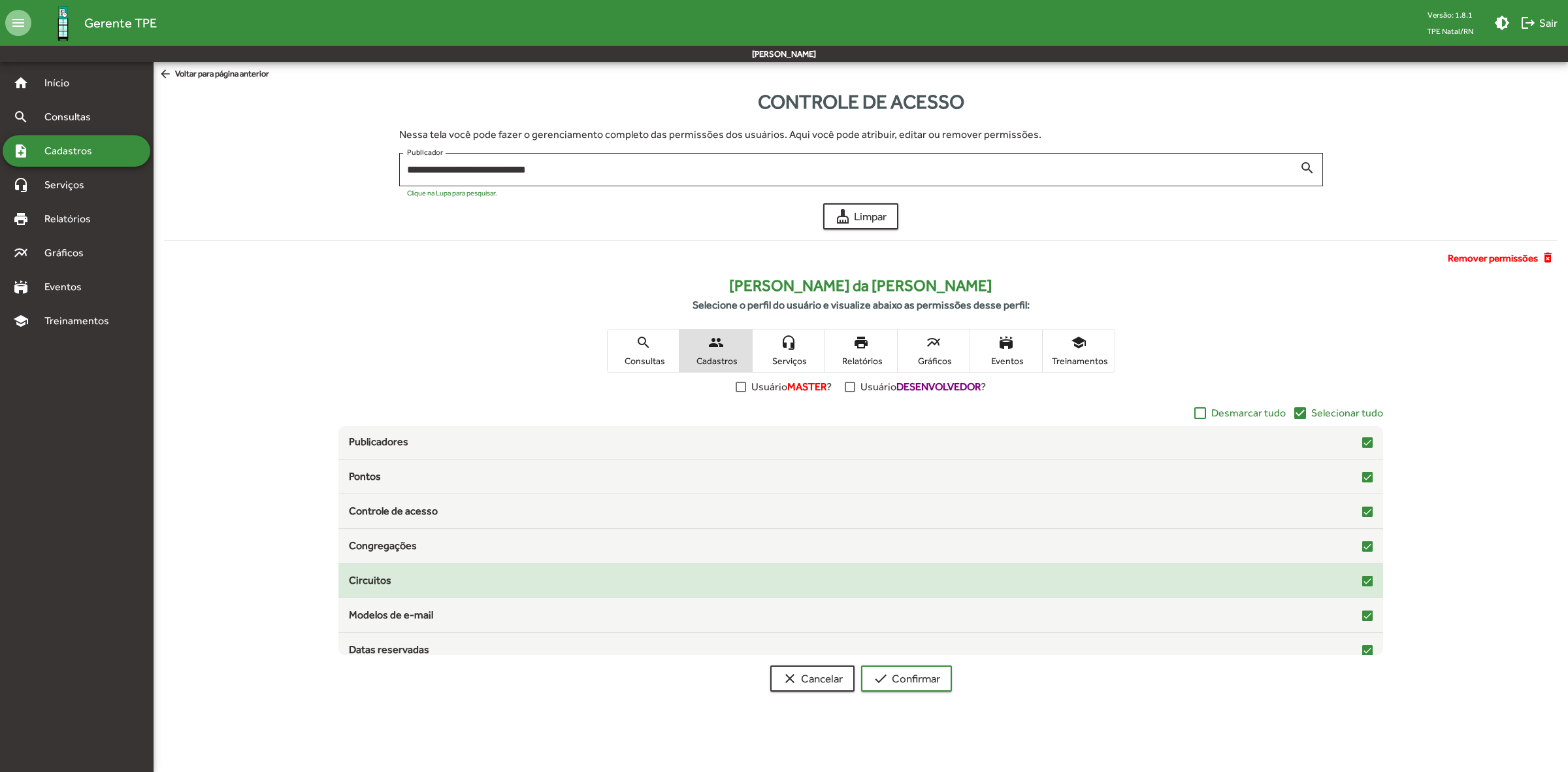
scroll to position [40, 0]
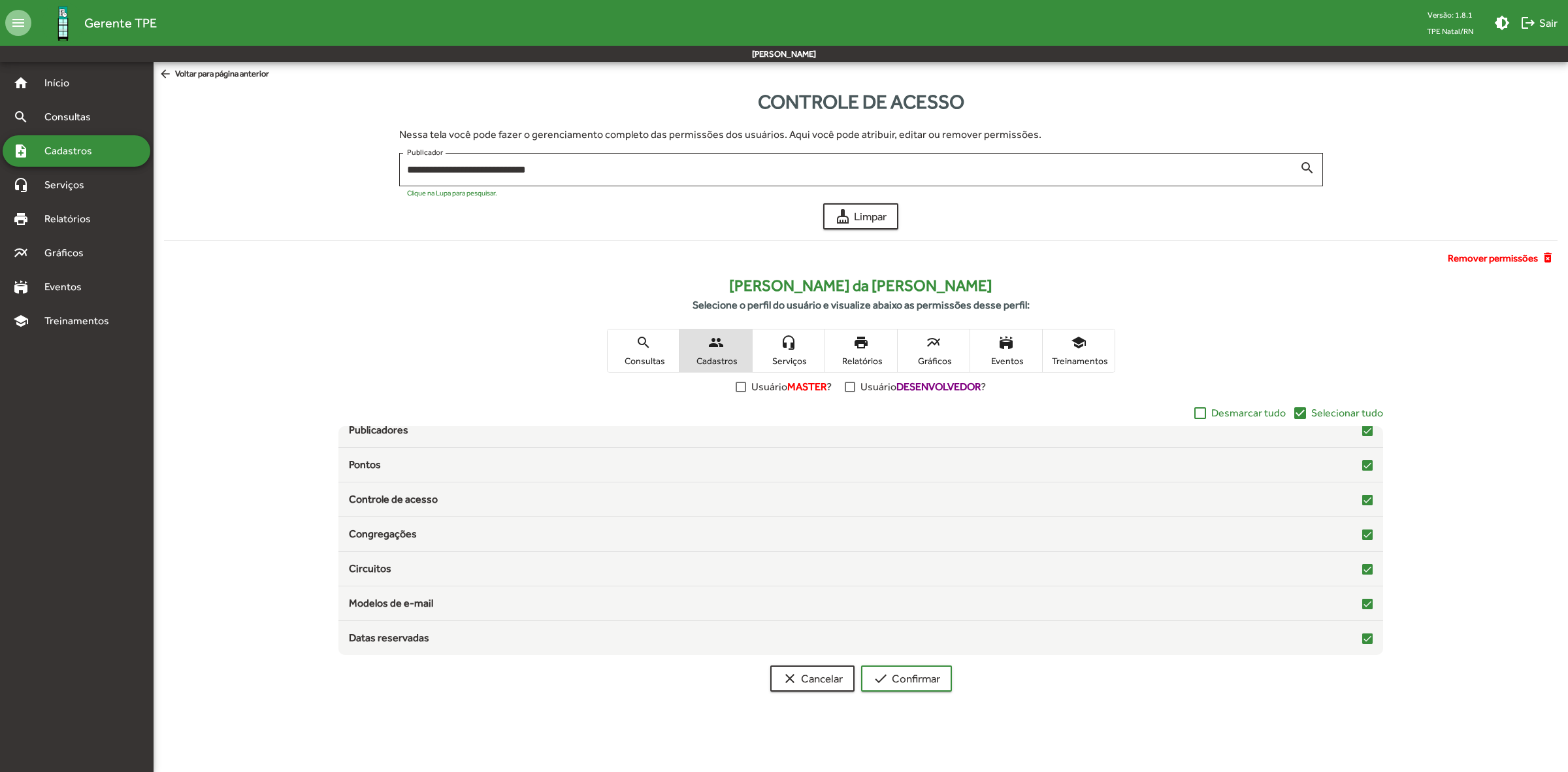
click at [649, 348] on mat-icon "search" at bounding box center [643, 342] width 16 height 16
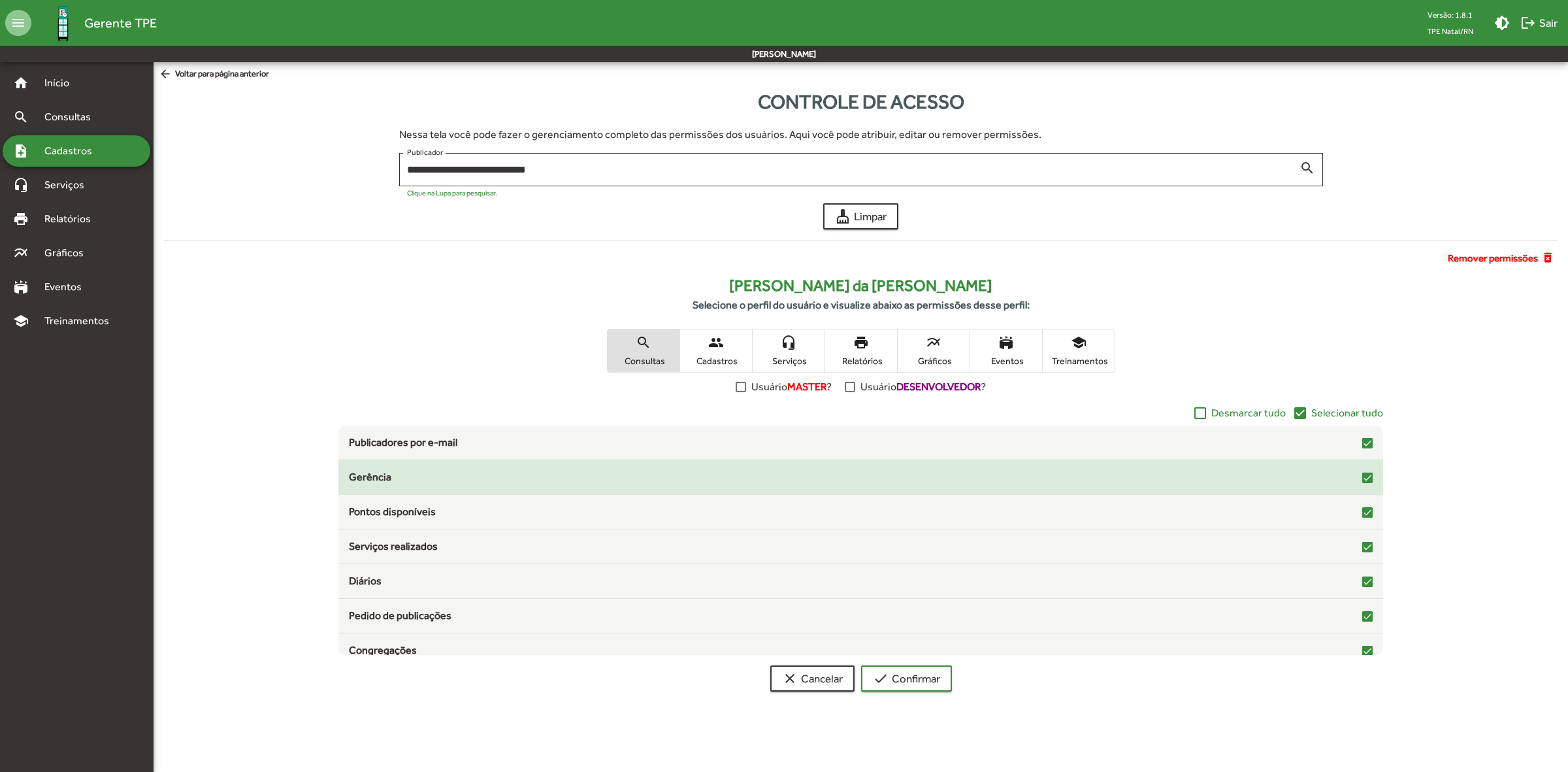
scroll to position [213, 0]
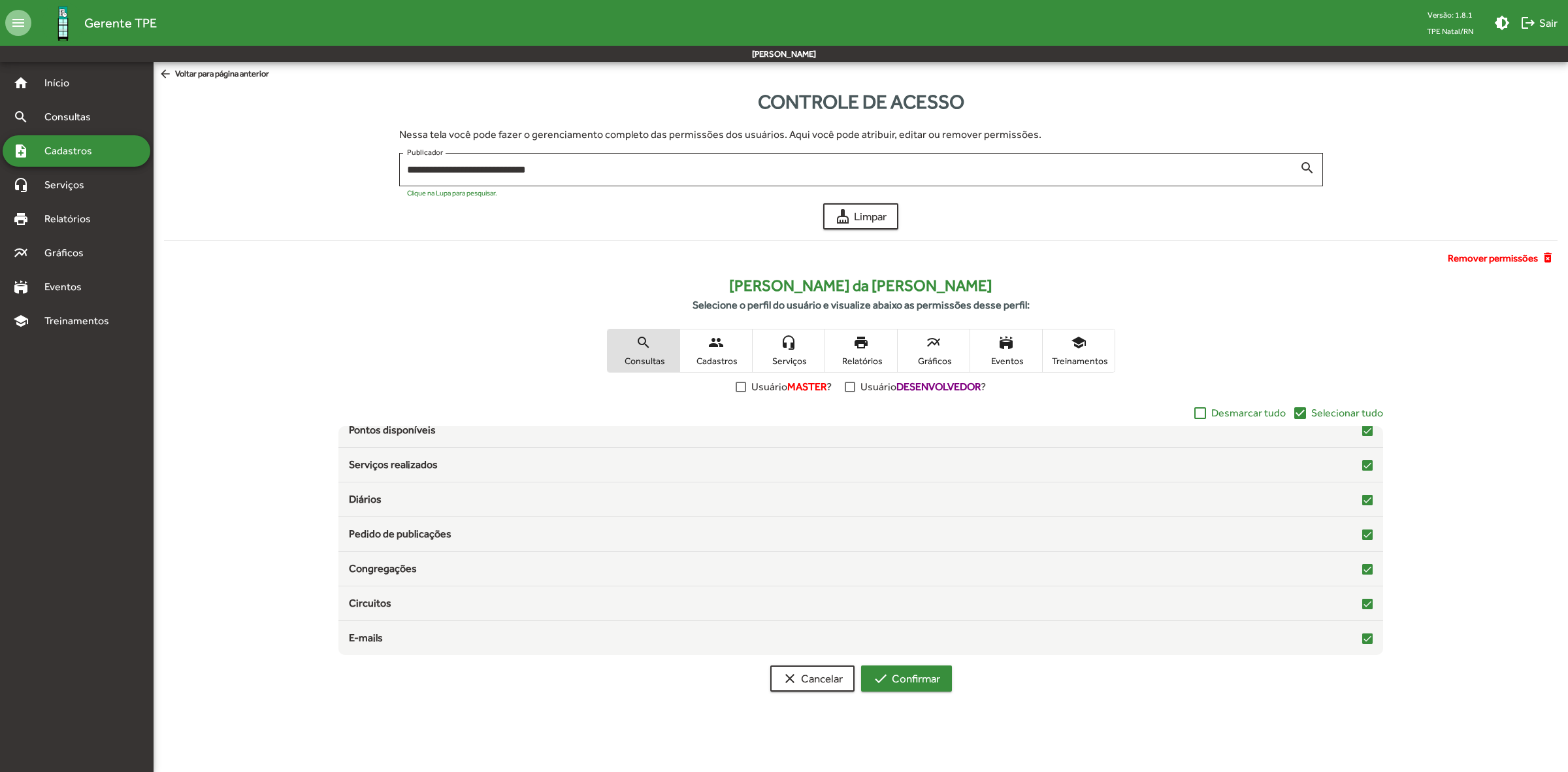
click at [910, 677] on span "check Confirmar" at bounding box center [906, 678] width 68 height 23
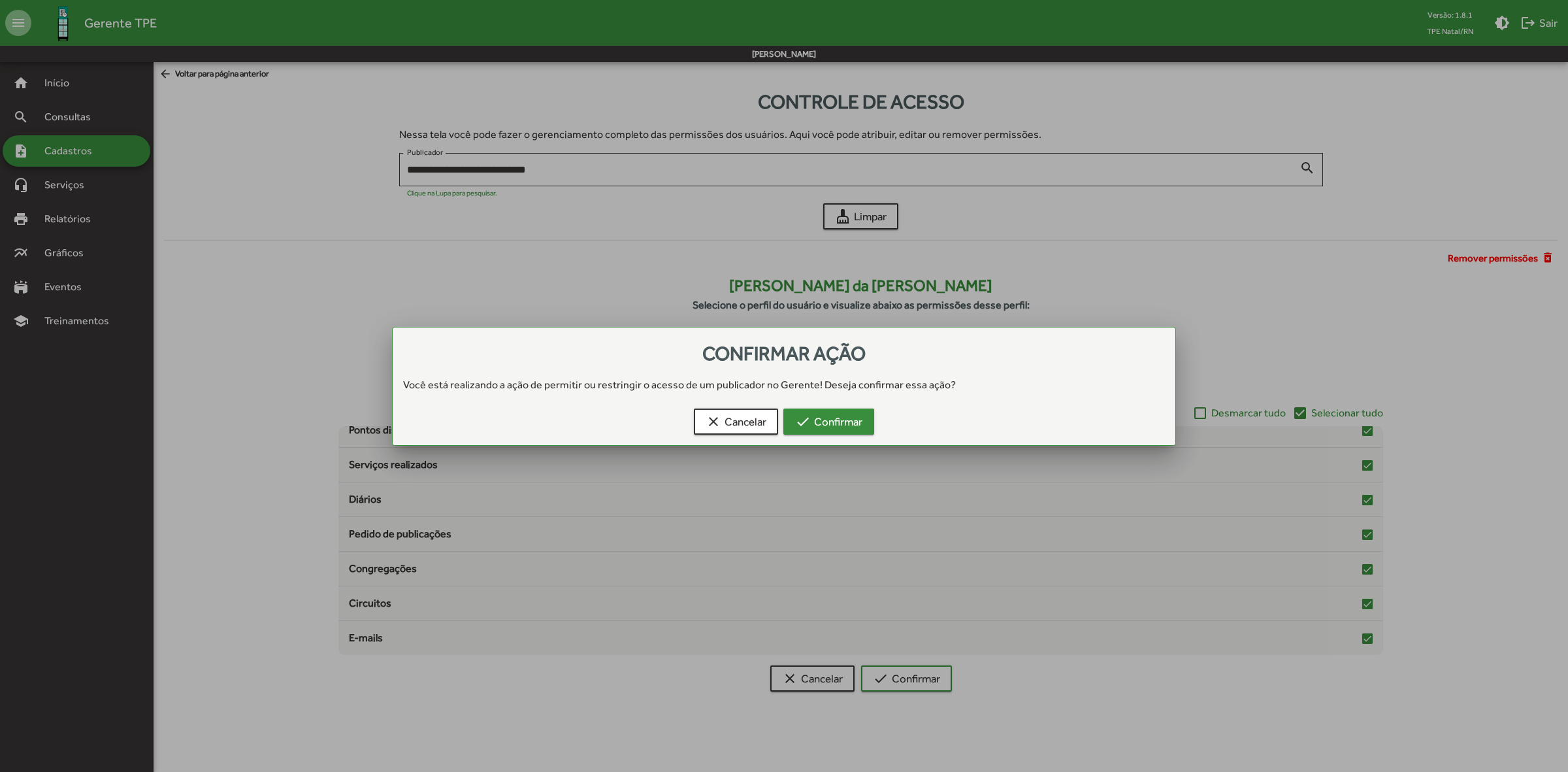
click at [859, 427] on span "check Confirmar" at bounding box center [828, 422] width 68 height 23
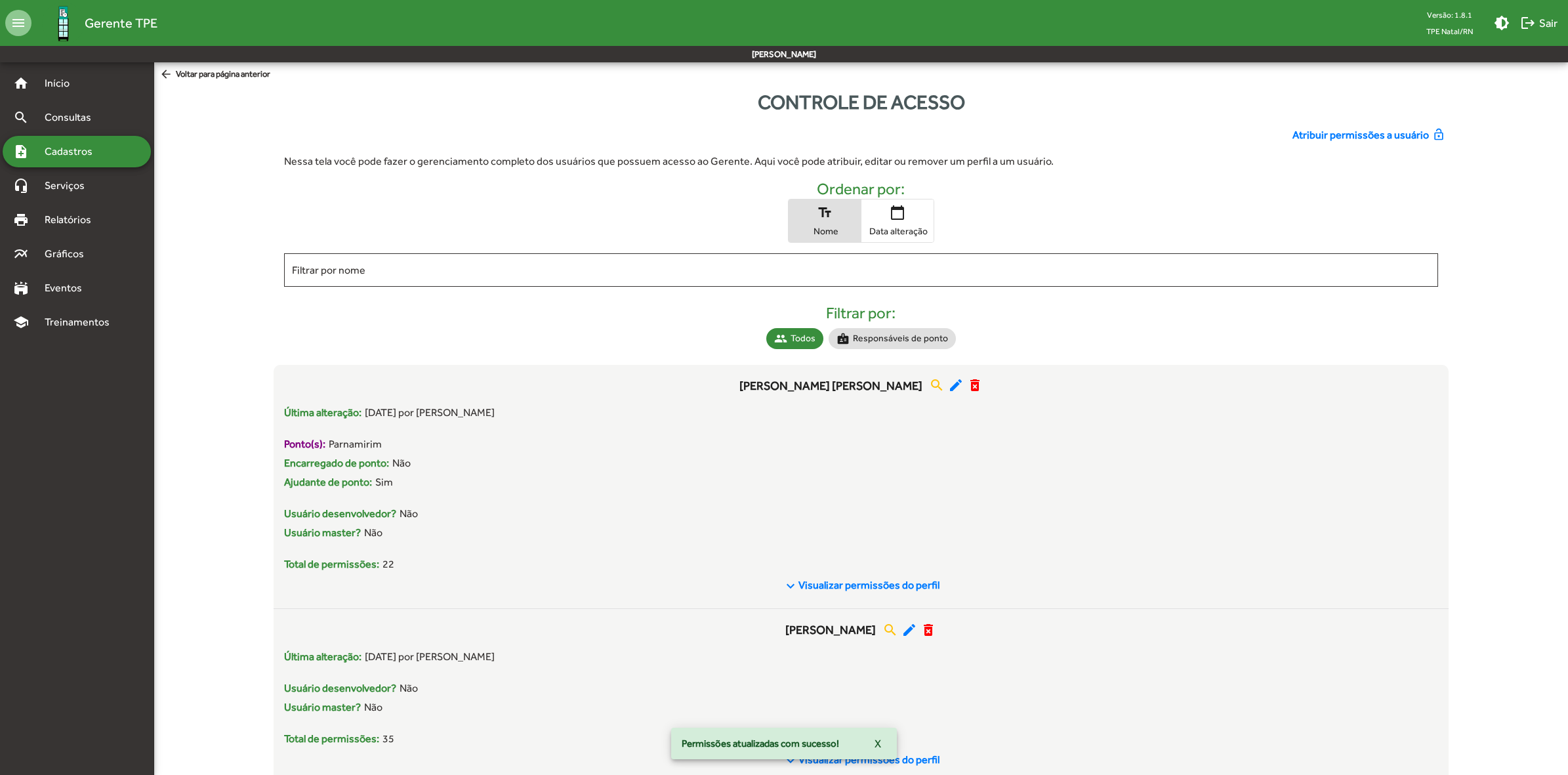
click at [438, 271] on input "Filtrar por nome" at bounding box center [862, 270] width 1139 height 12
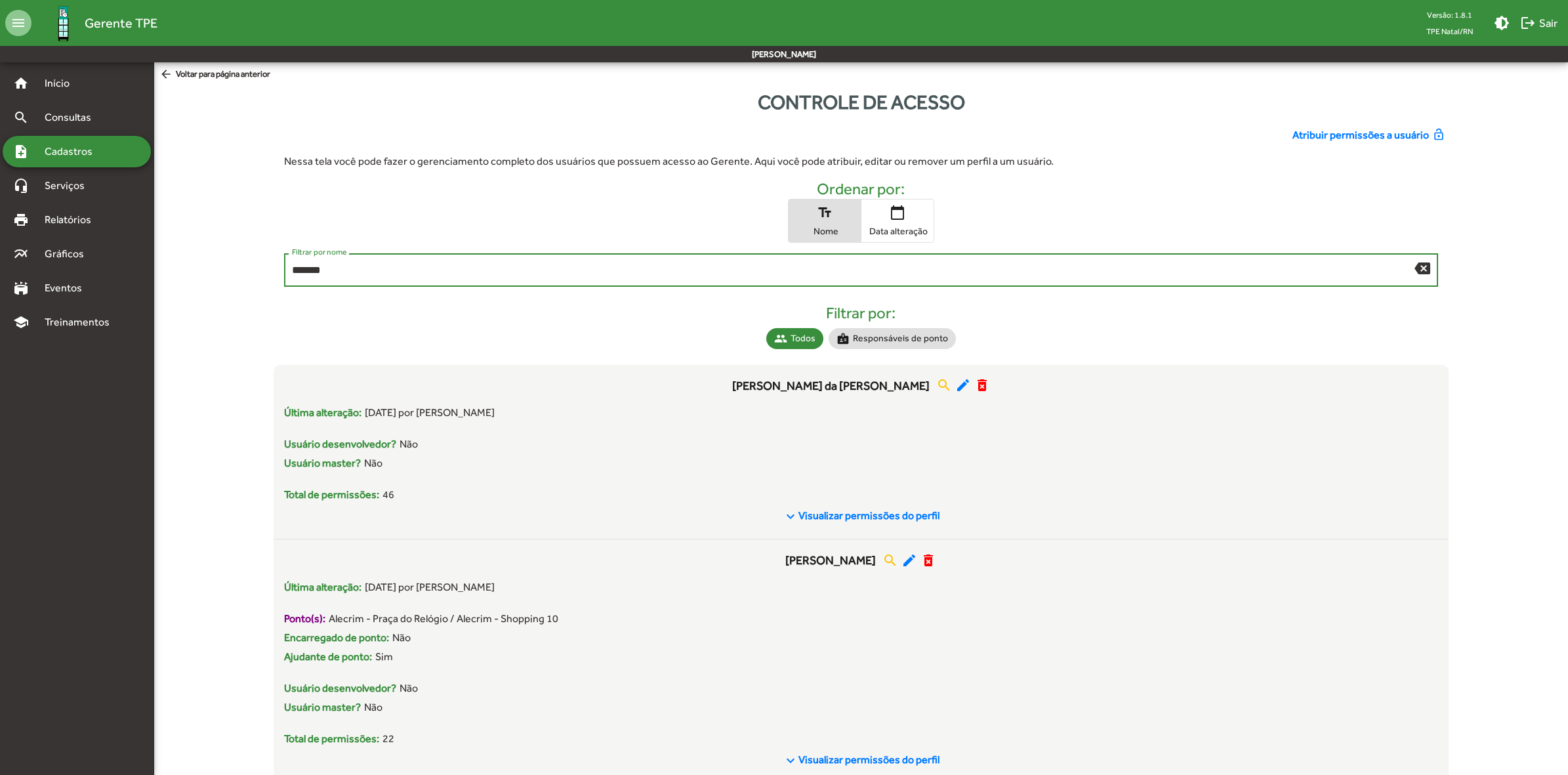
drag, startPoint x: 438, startPoint y: 271, endPoint x: 219, endPoint y: 265, distance: 219.1
click at [219, 265] on div "Atribuir permissões a usuário lock_open Nessa tela você pode fazer o gerenciame…" at bounding box center [861, 449] width 1429 height 666
type input "******"
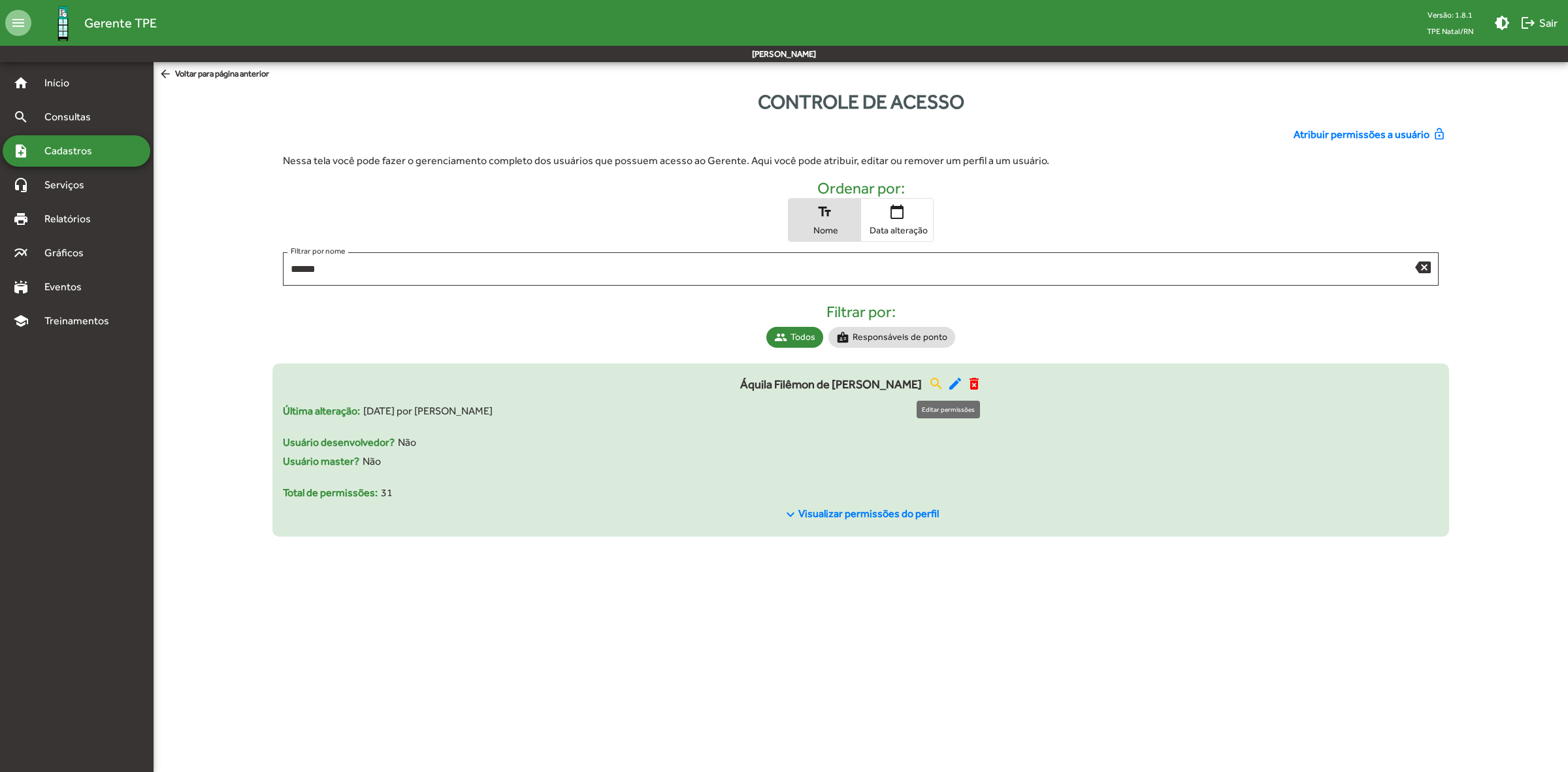
click at [947, 389] on mat-icon "edit" at bounding box center [955, 383] width 16 height 16
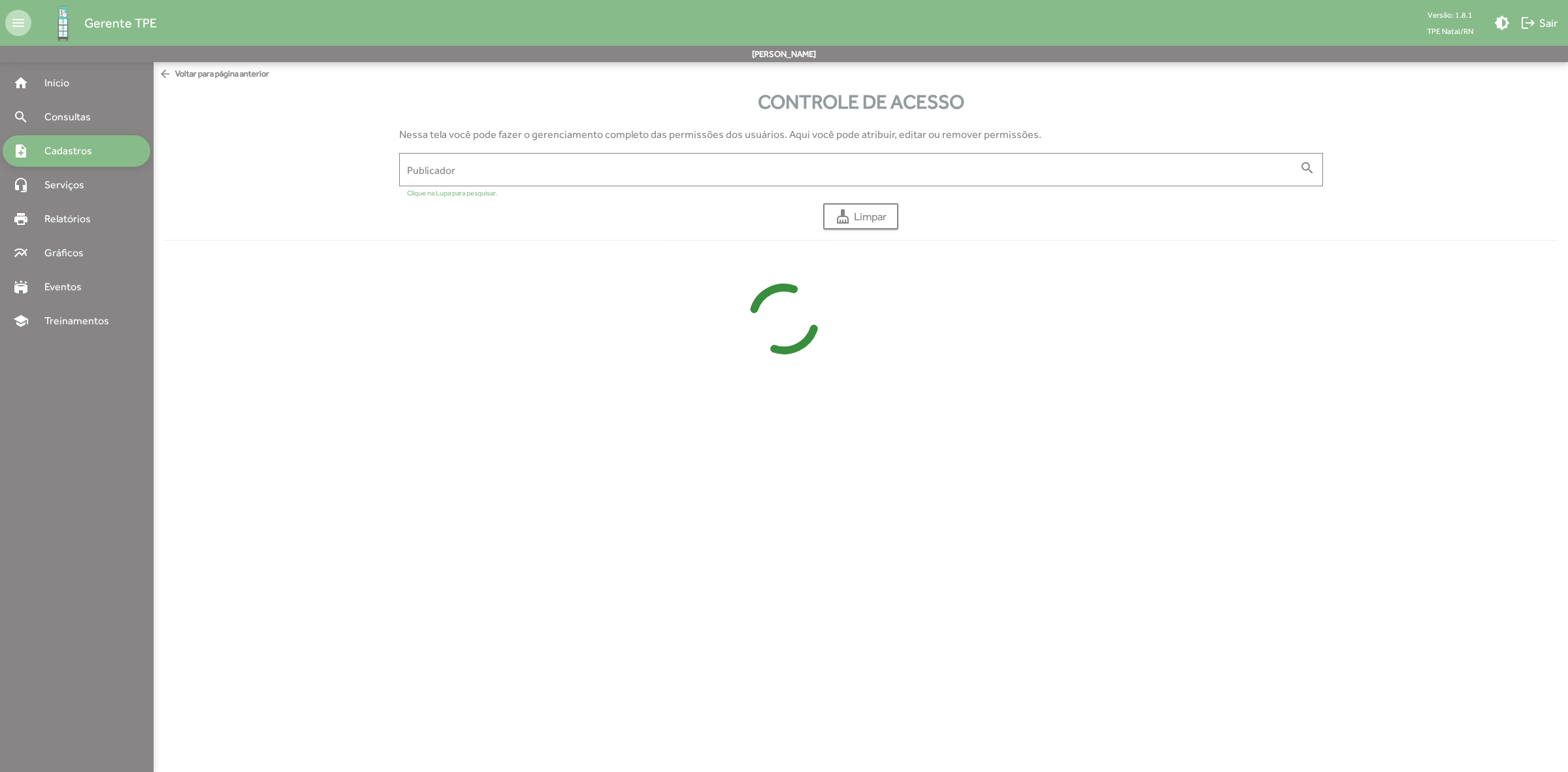
type input "**********"
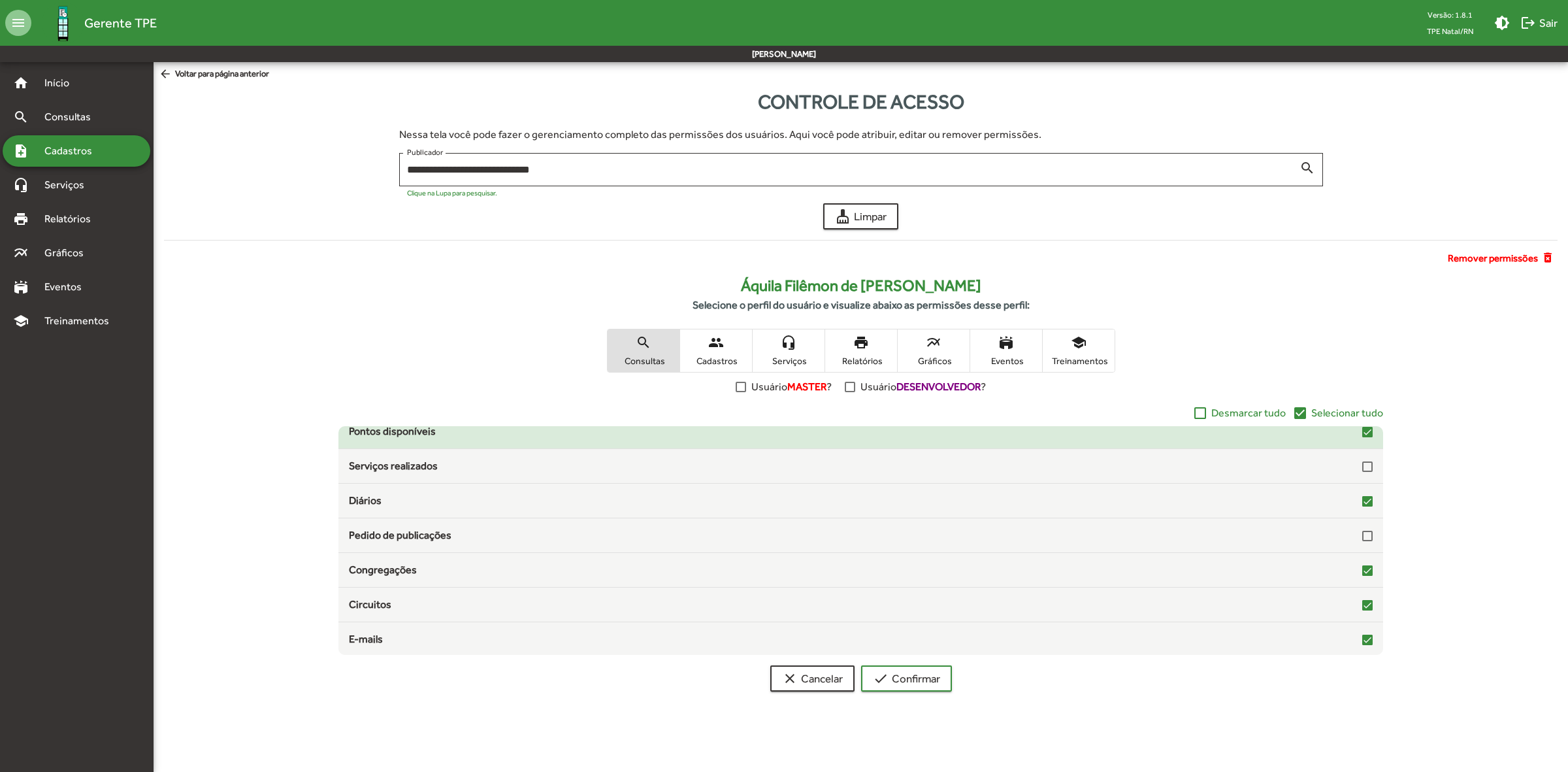
scroll to position [213, 0]
click at [1360, 415] on span "Selecionar tudo" at bounding box center [1347, 413] width 72 height 16
click at [727, 357] on span "Cadastros" at bounding box center [716, 360] width 66 height 12
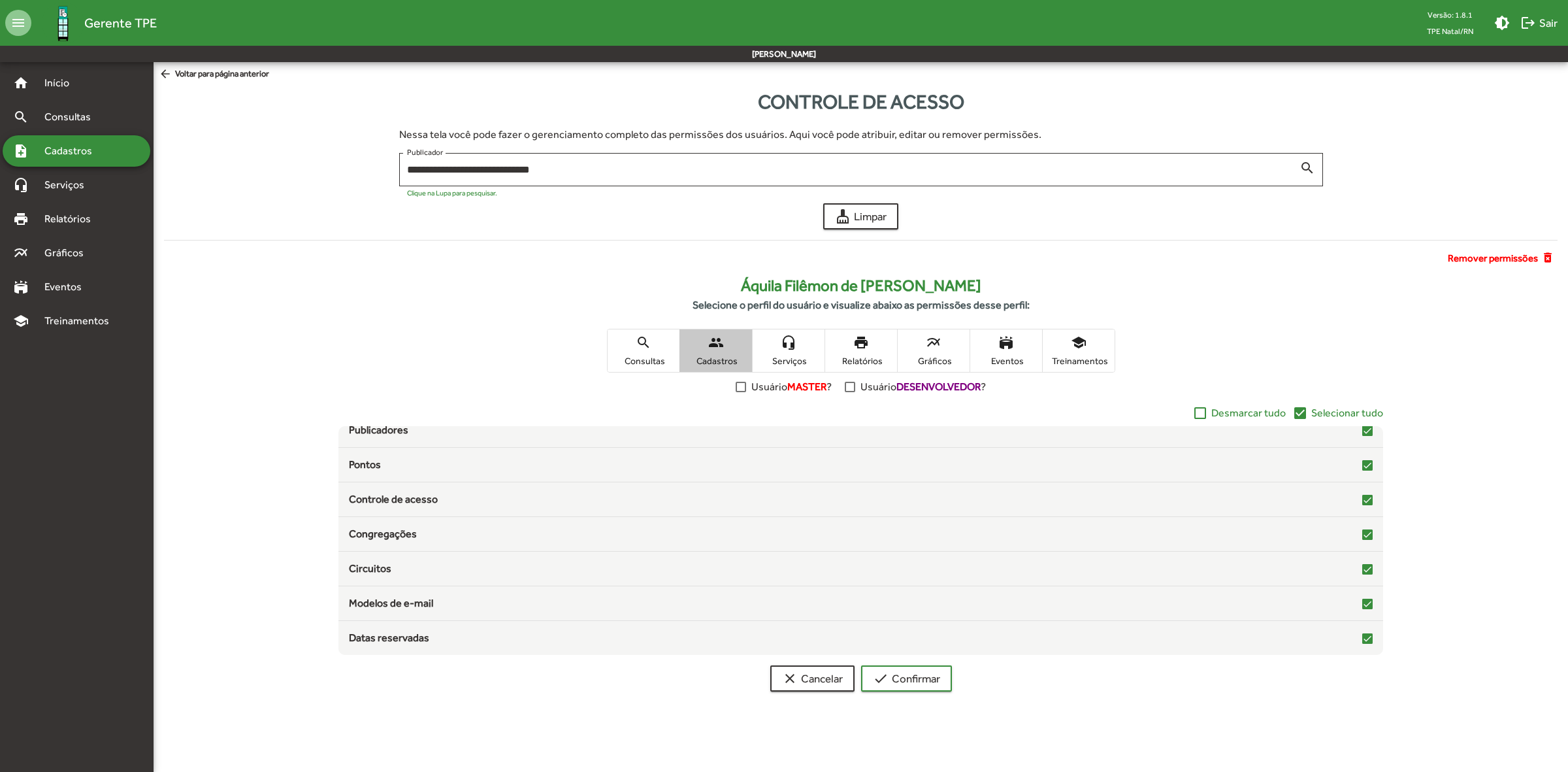
scroll to position [40, 0]
click at [787, 356] on span "Serviços" at bounding box center [789, 360] width 66 height 12
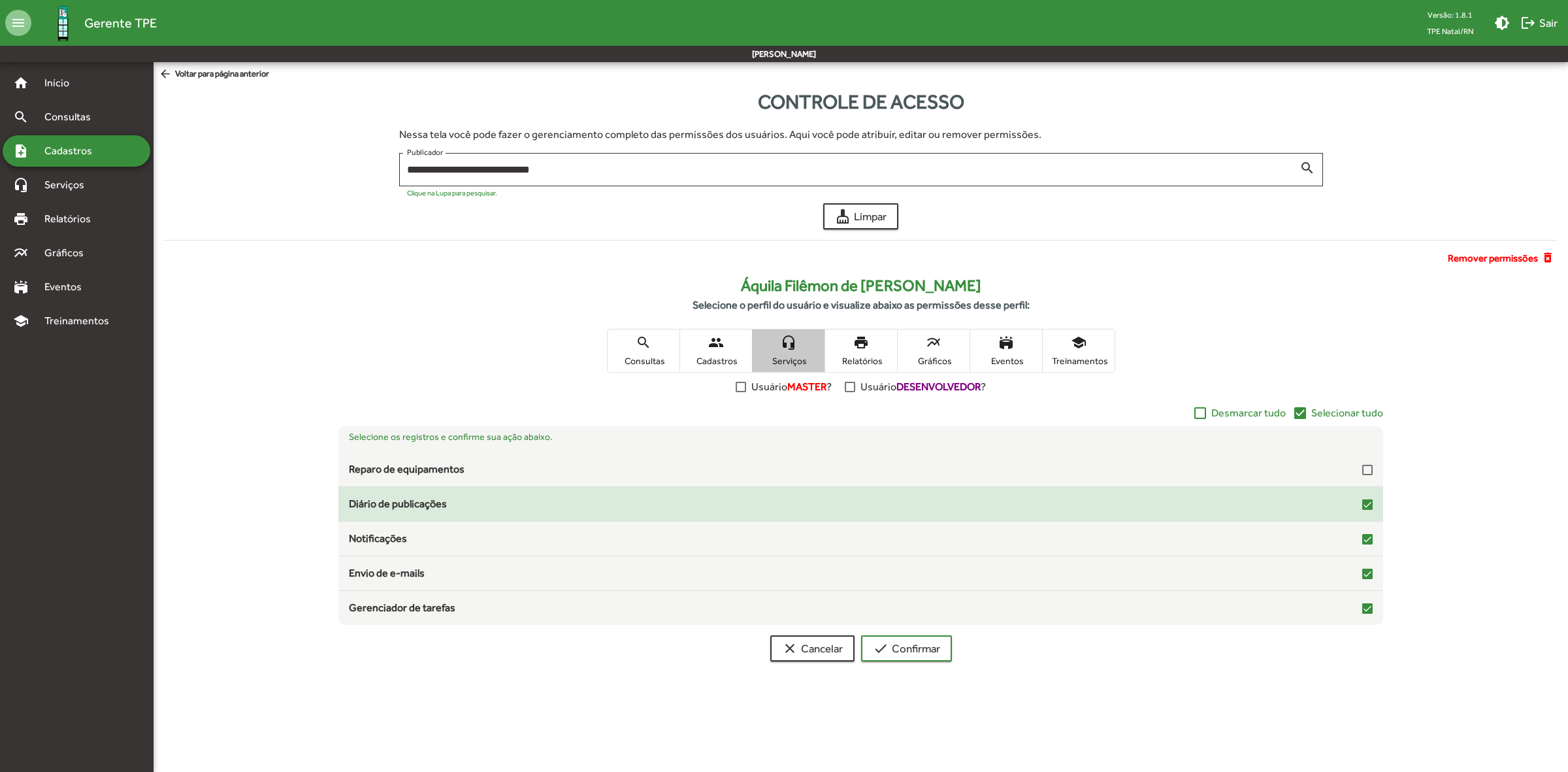
scroll to position [0, 0]
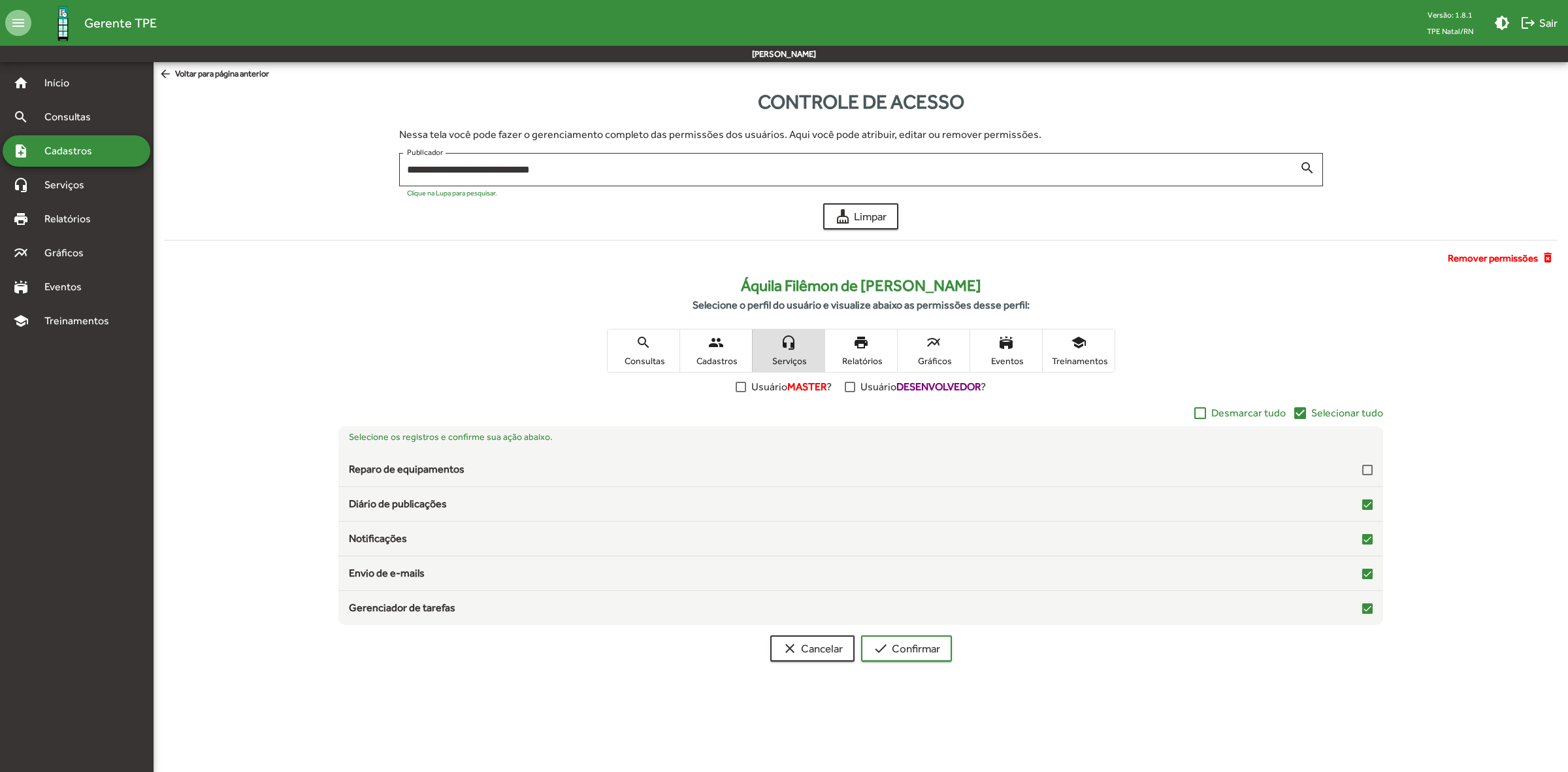
click at [835, 353] on span "print Relatórios" at bounding box center [860, 350] width 72 height 42
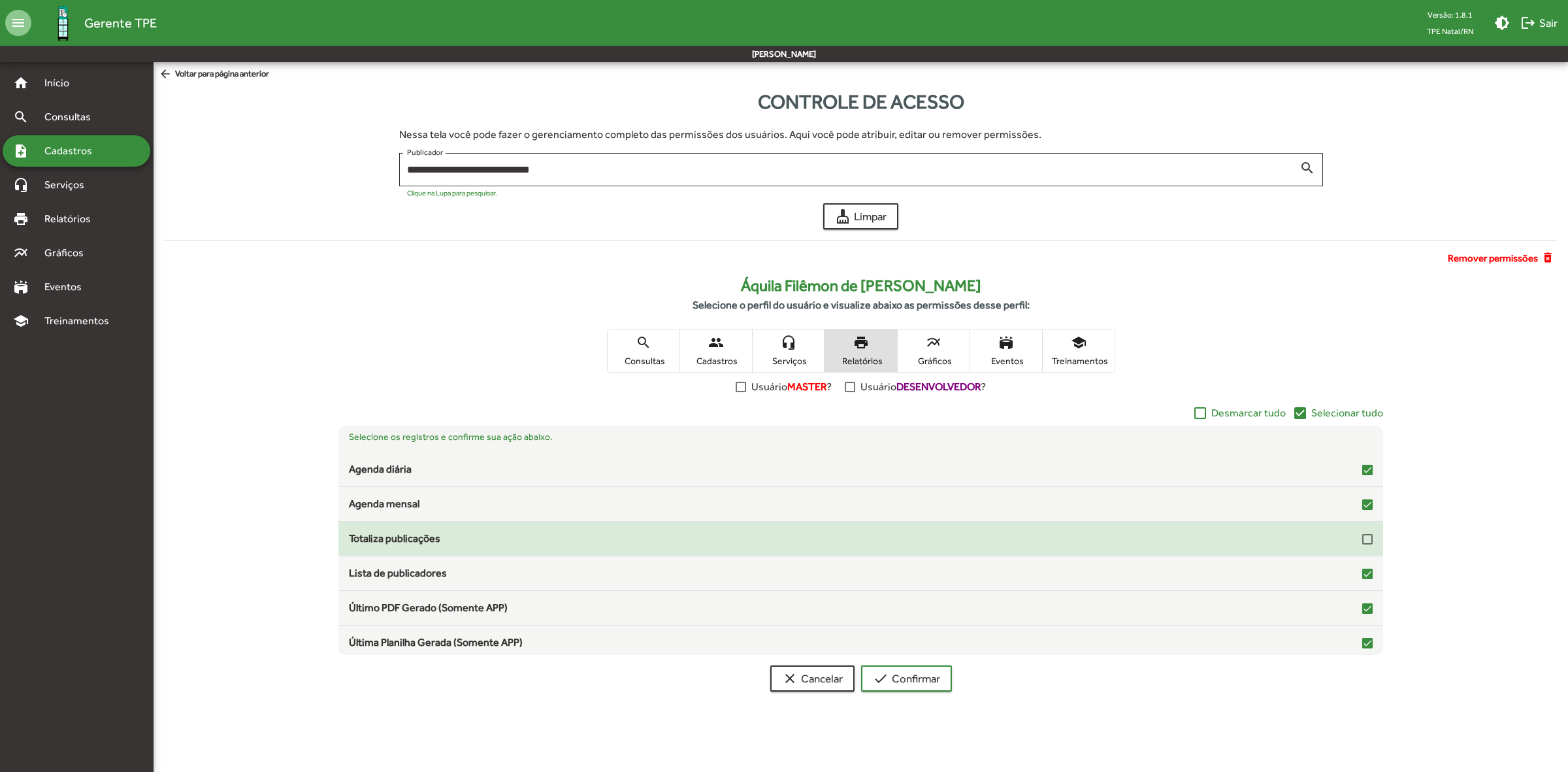
click at [1354, 538] on div "Totaliza publicações" at bounding box center [861, 538] width 1024 height 16
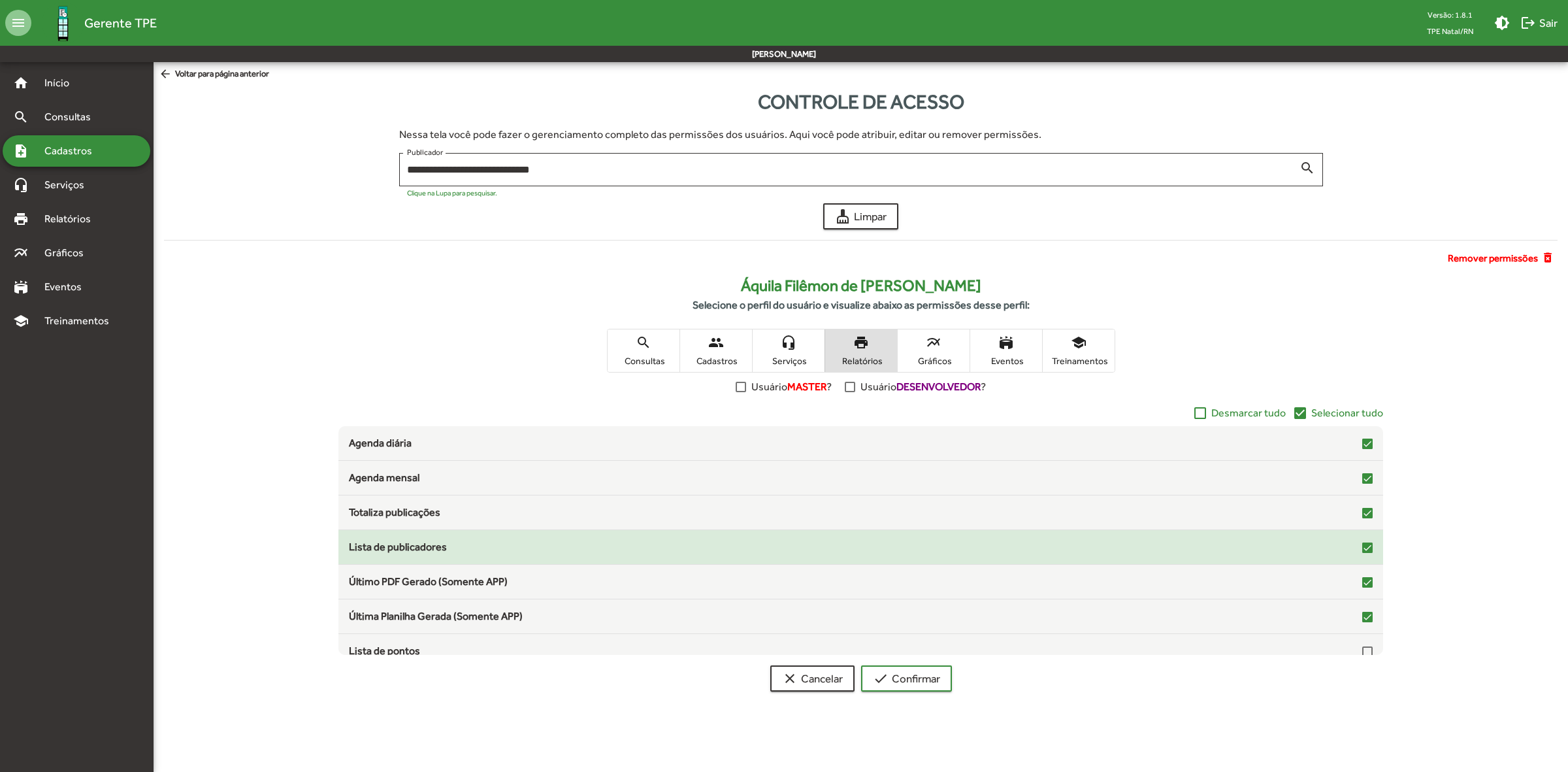
scroll to position [40, 0]
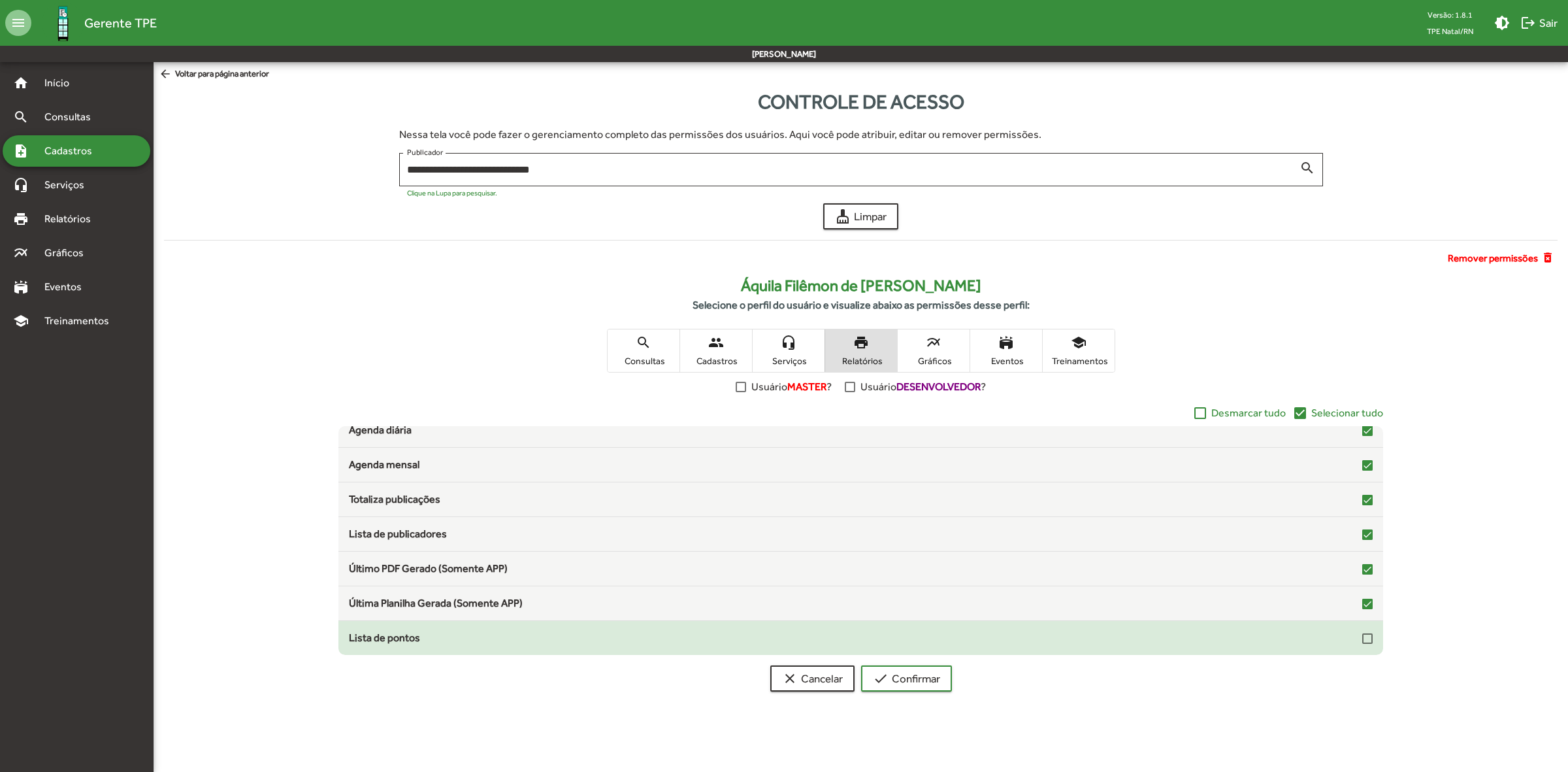
click at [1362, 639] on div at bounding box center [1367, 638] width 10 height 10
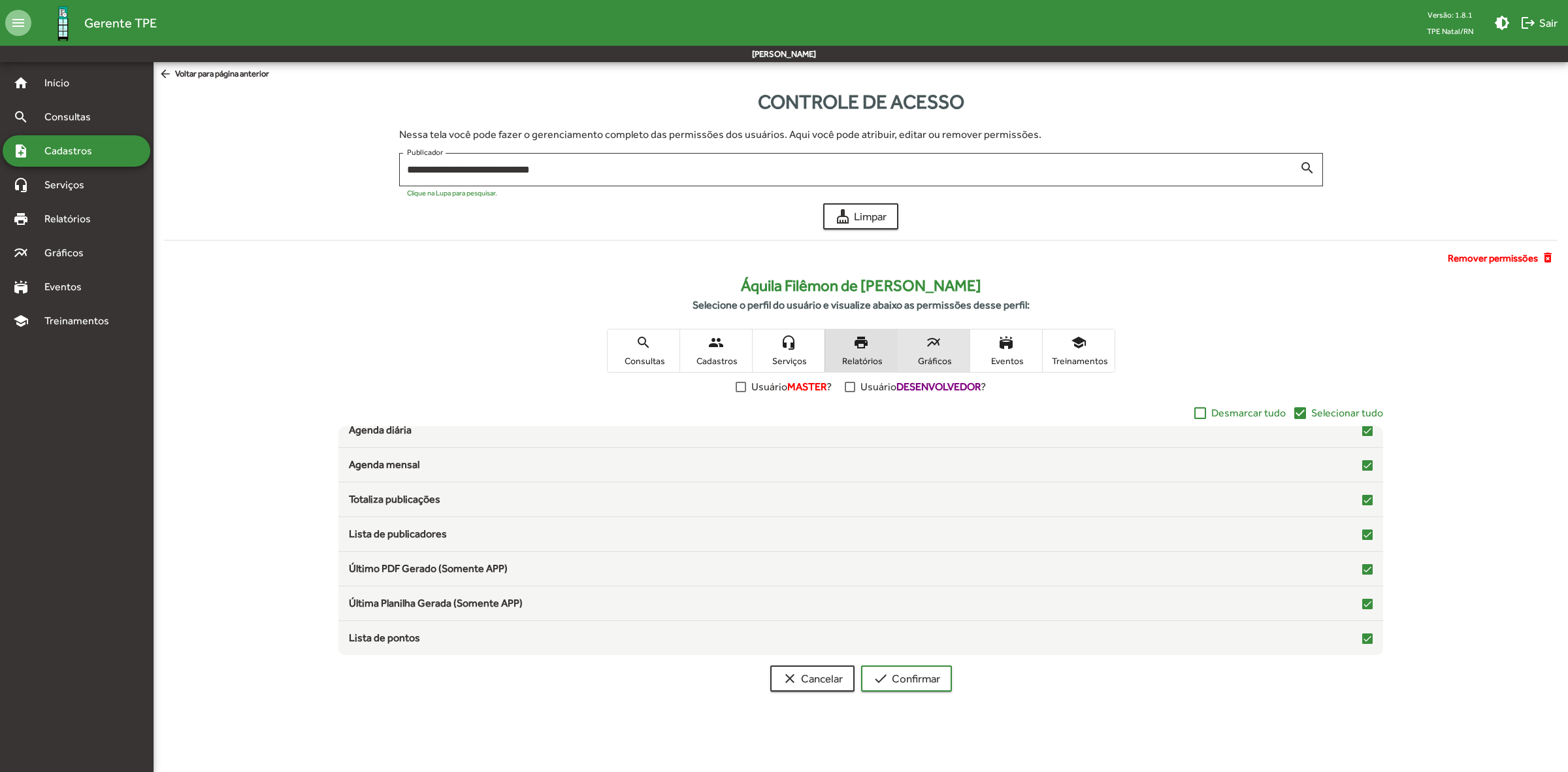
click at [942, 335] on span "multiline_chart Gráficos" at bounding box center [933, 350] width 72 height 42
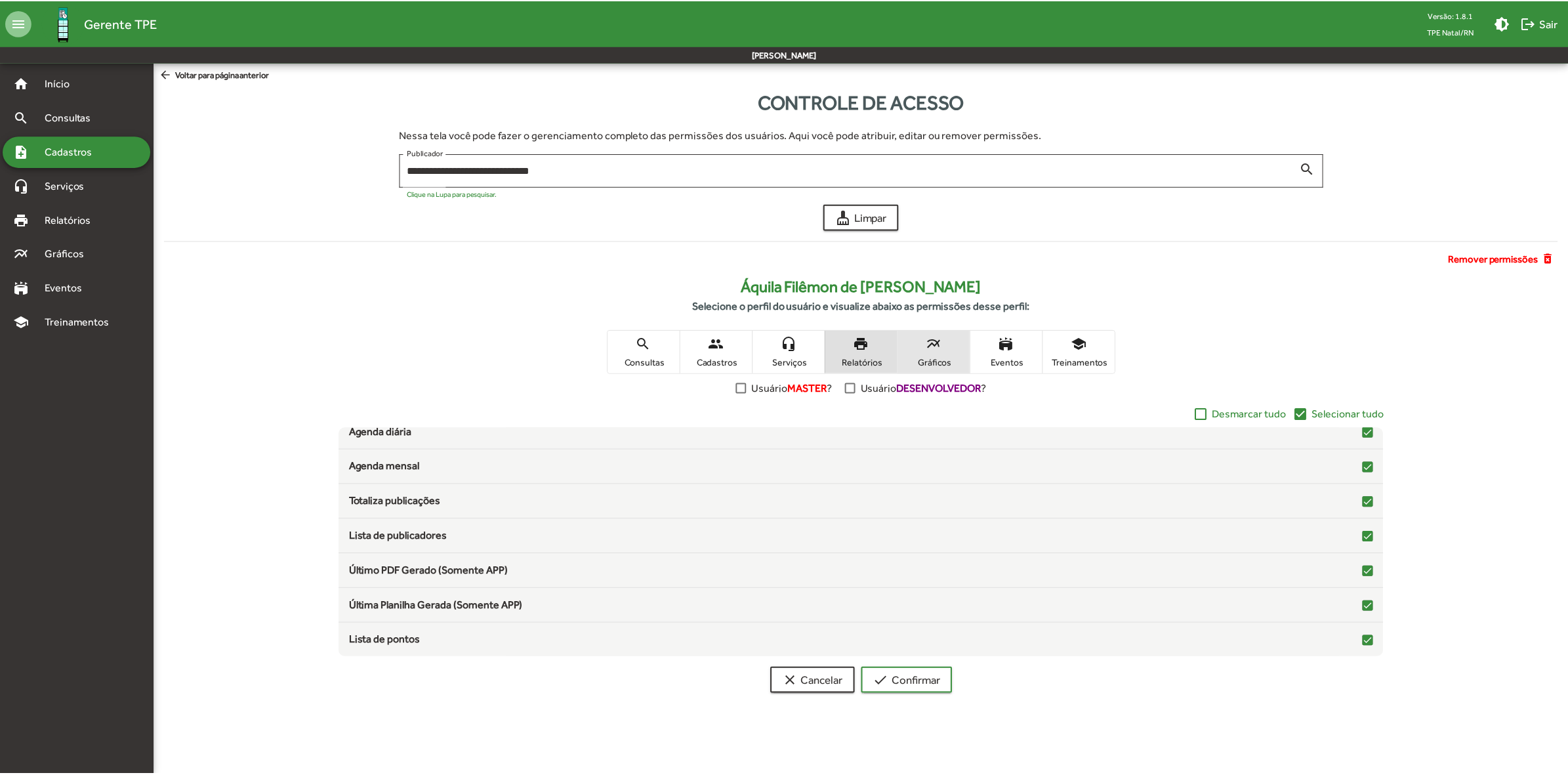
scroll to position [0, 0]
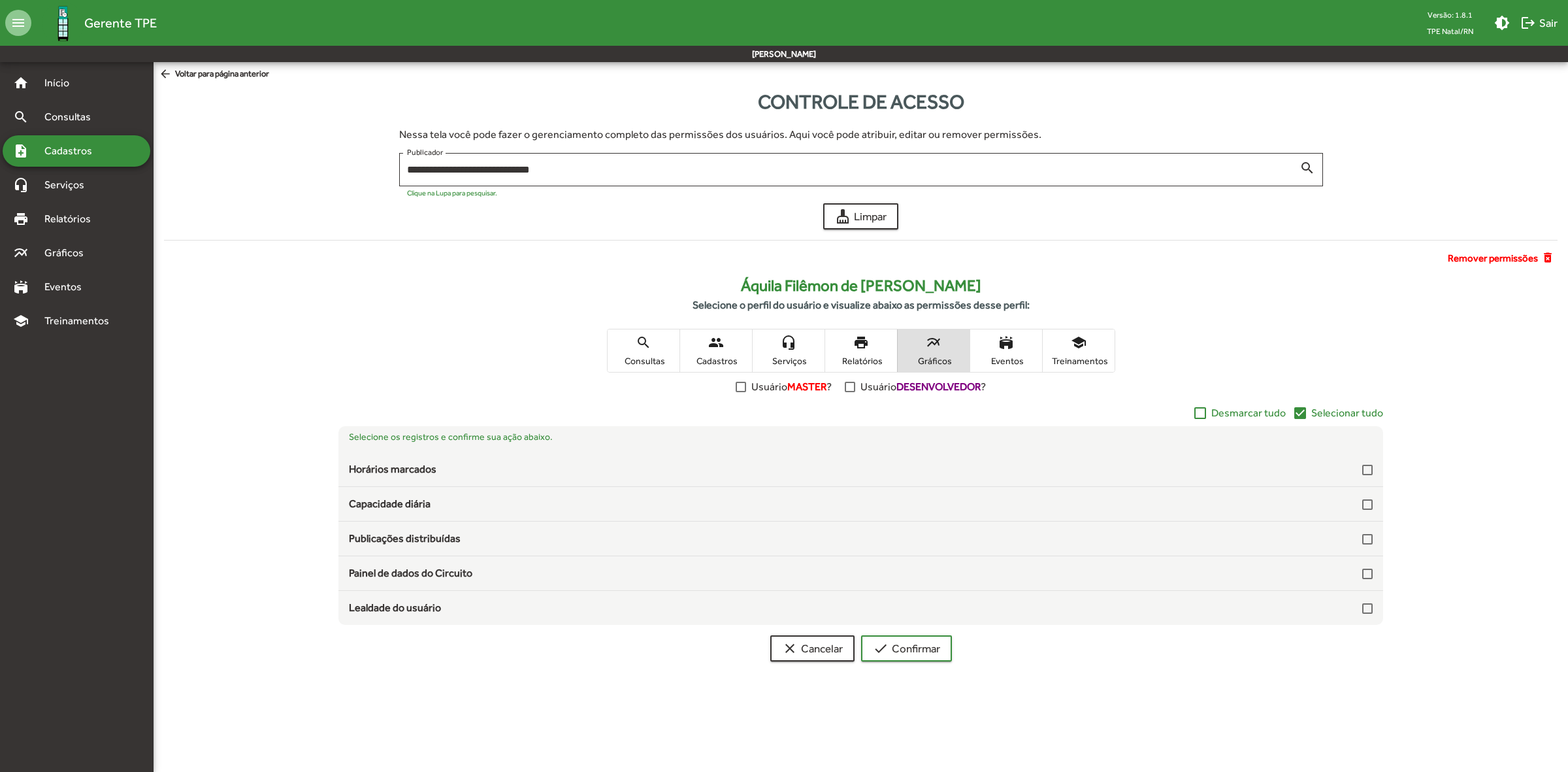
click at [1327, 411] on span "Selecionar tudo" at bounding box center [1347, 413] width 72 height 16
click at [1024, 356] on span "Eventos" at bounding box center [1006, 360] width 66 height 12
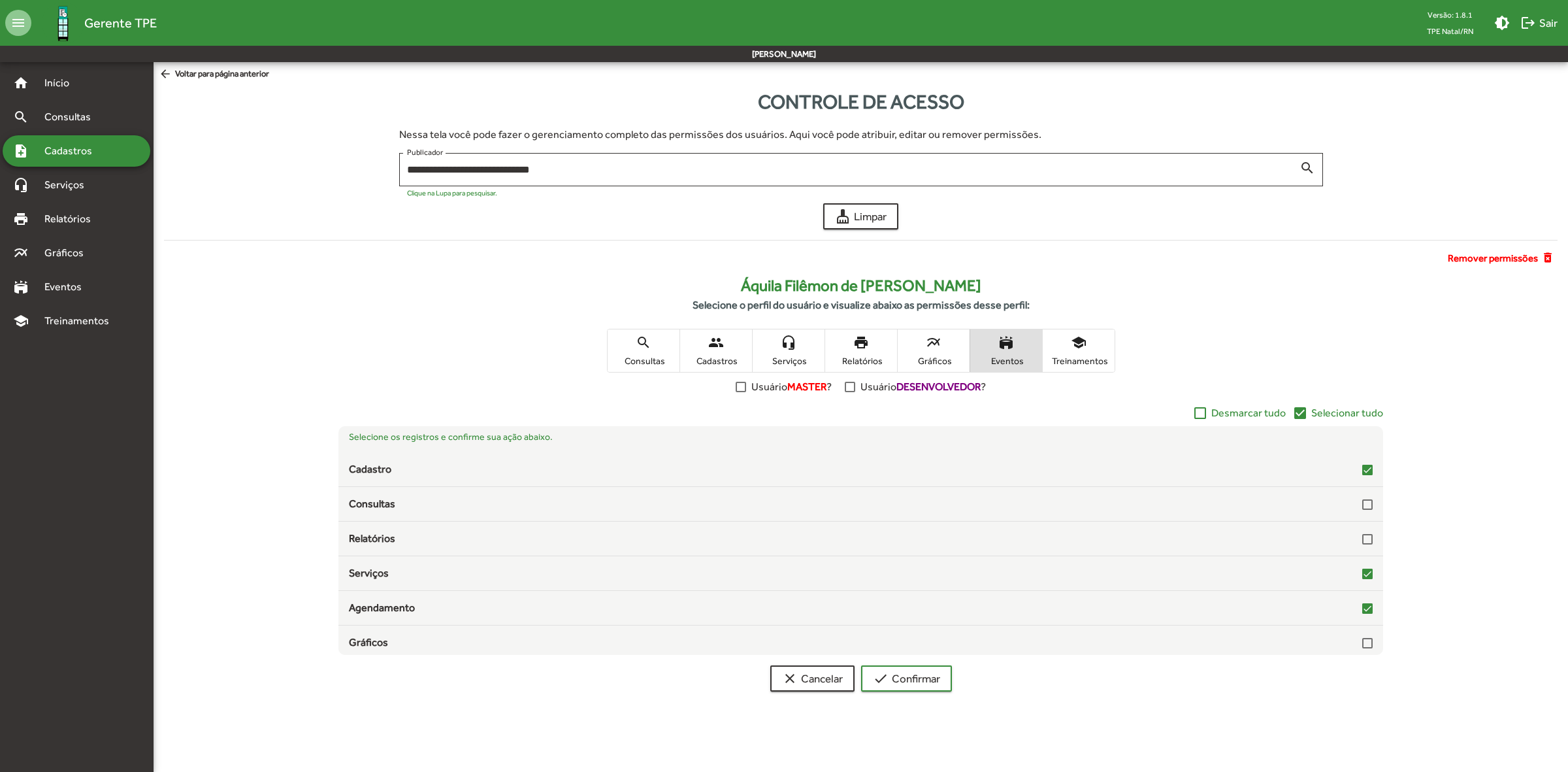
click at [1312, 410] on span "Selecionar tudo" at bounding box center [1347, 413] width 72 height 16
click at [1086, 355] on span "Treinamentos" at bounding box center [1078, 360] width 66 height 12
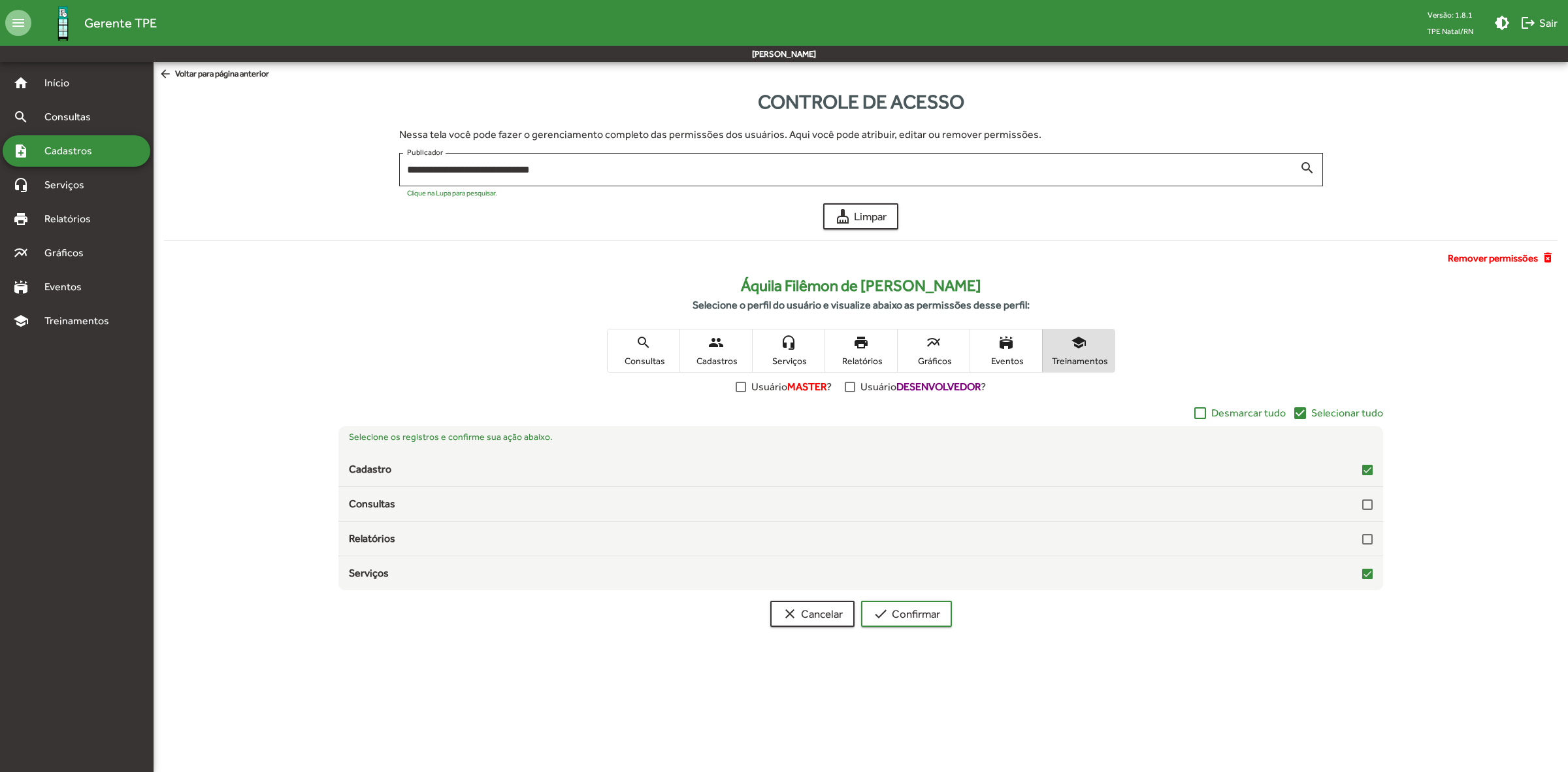
click at [1343, 413] on span "Selecionar tudo" at bounding box center [1347, 413] width 72 height 16
click at [916, 609] on span "check Confirmar" at bounding box center [906, 614] width 68 height 23
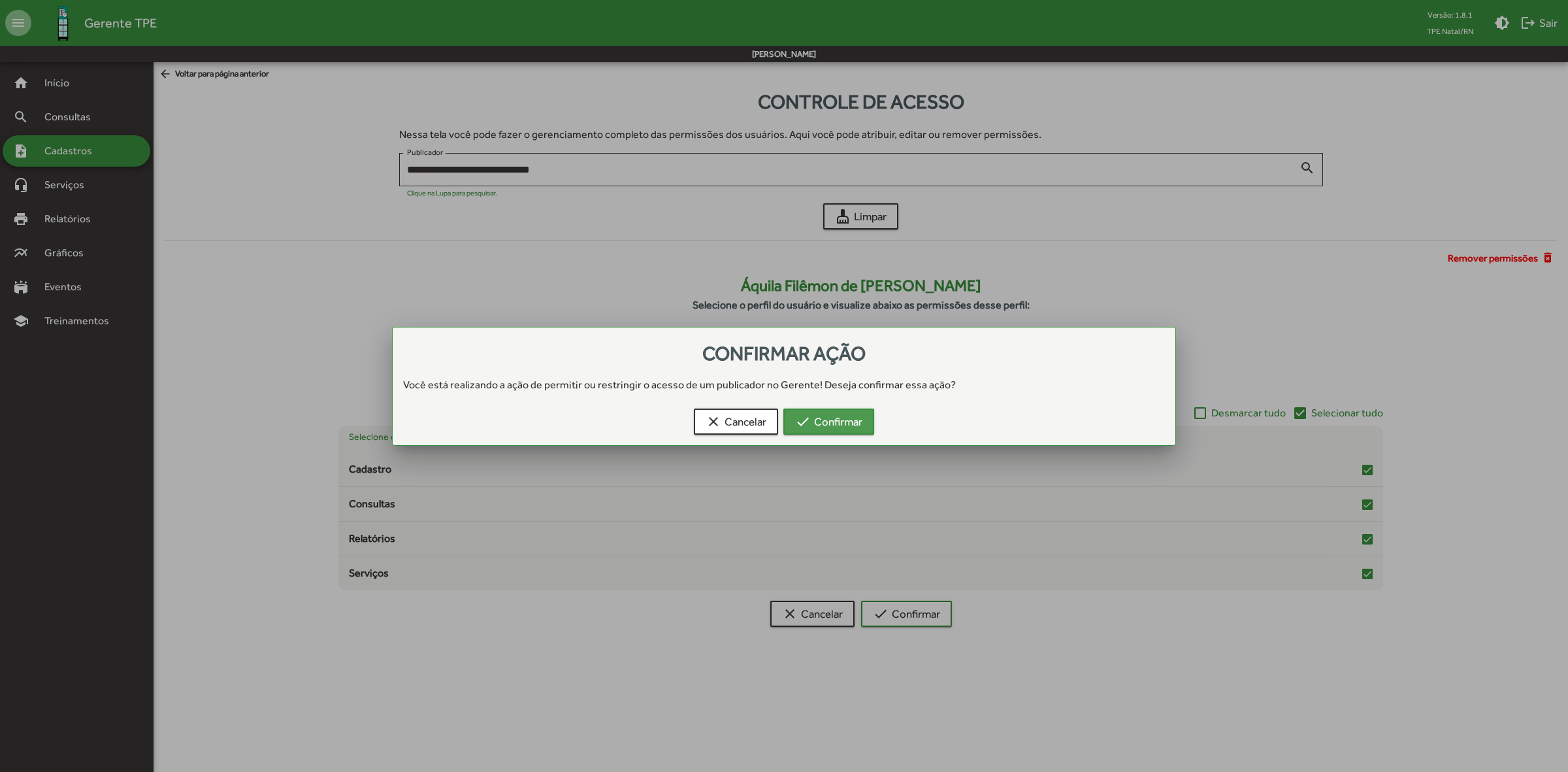
click at [848, 412] on span "check Confirmar" at bounding box center [828, 422] width 68 height 23
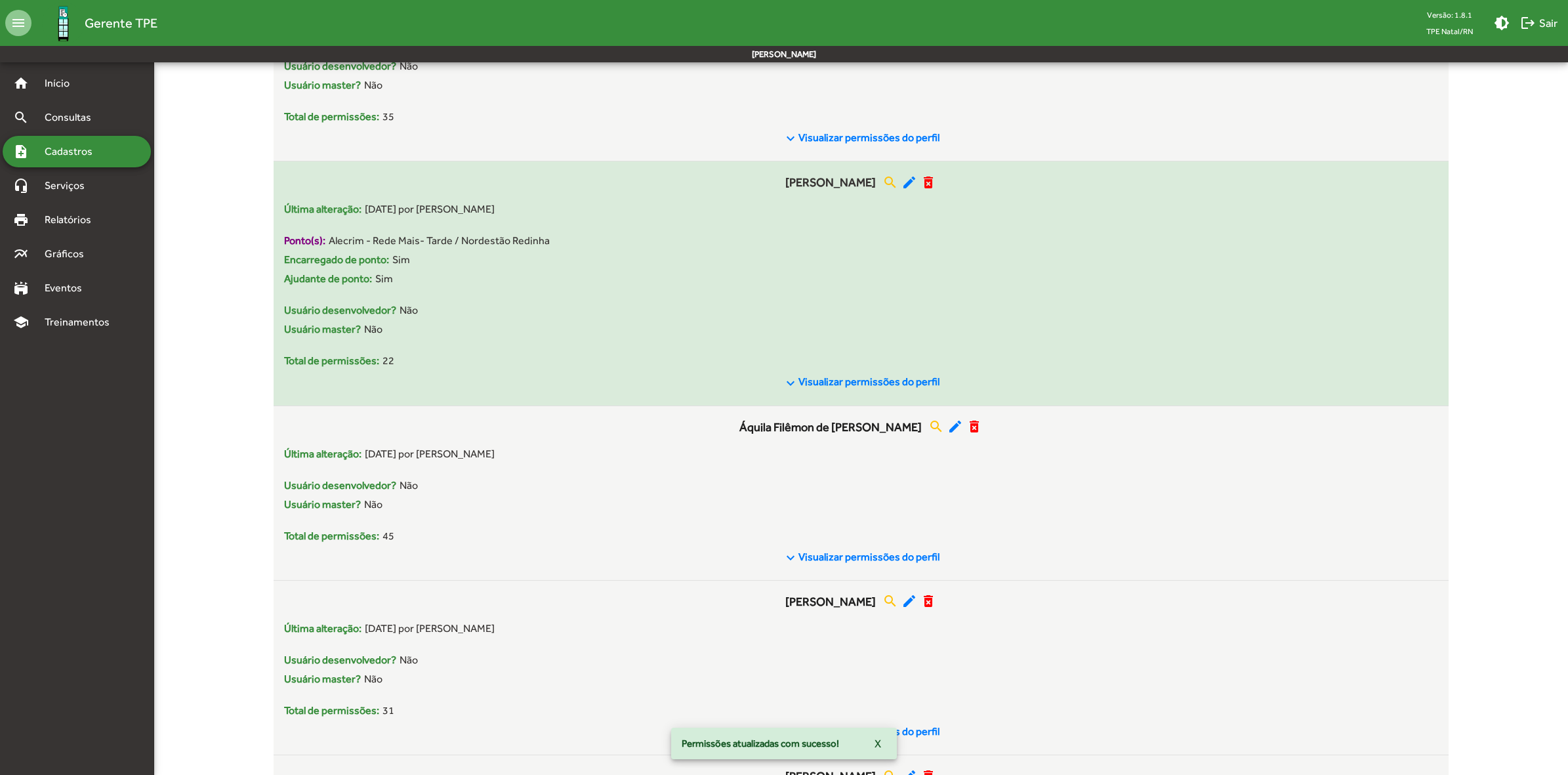
scroll to position [656, 0]
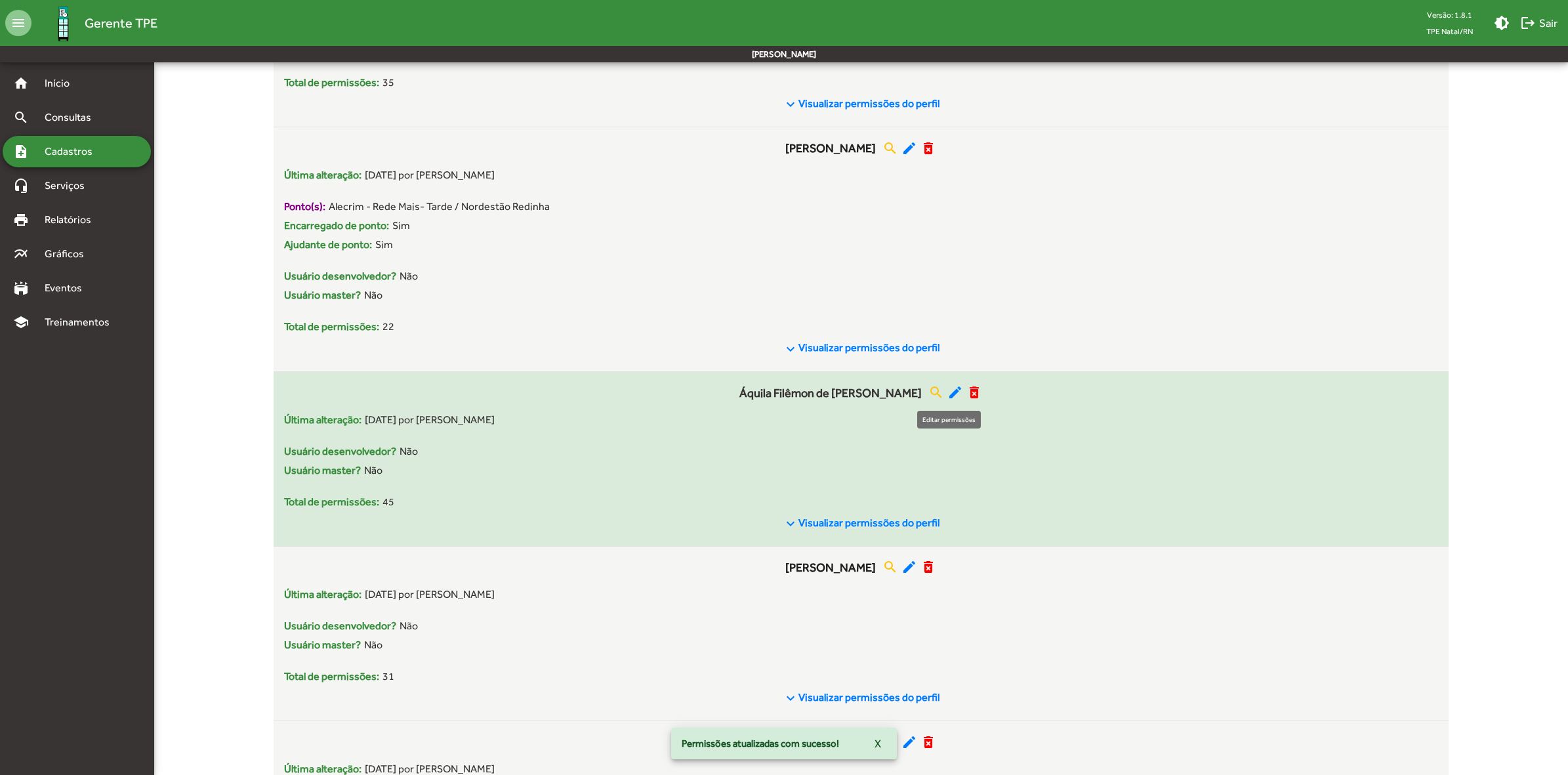
click at [947, 398] on mat-icon "edit" at bounding box center [955, 392] width 16 height 16
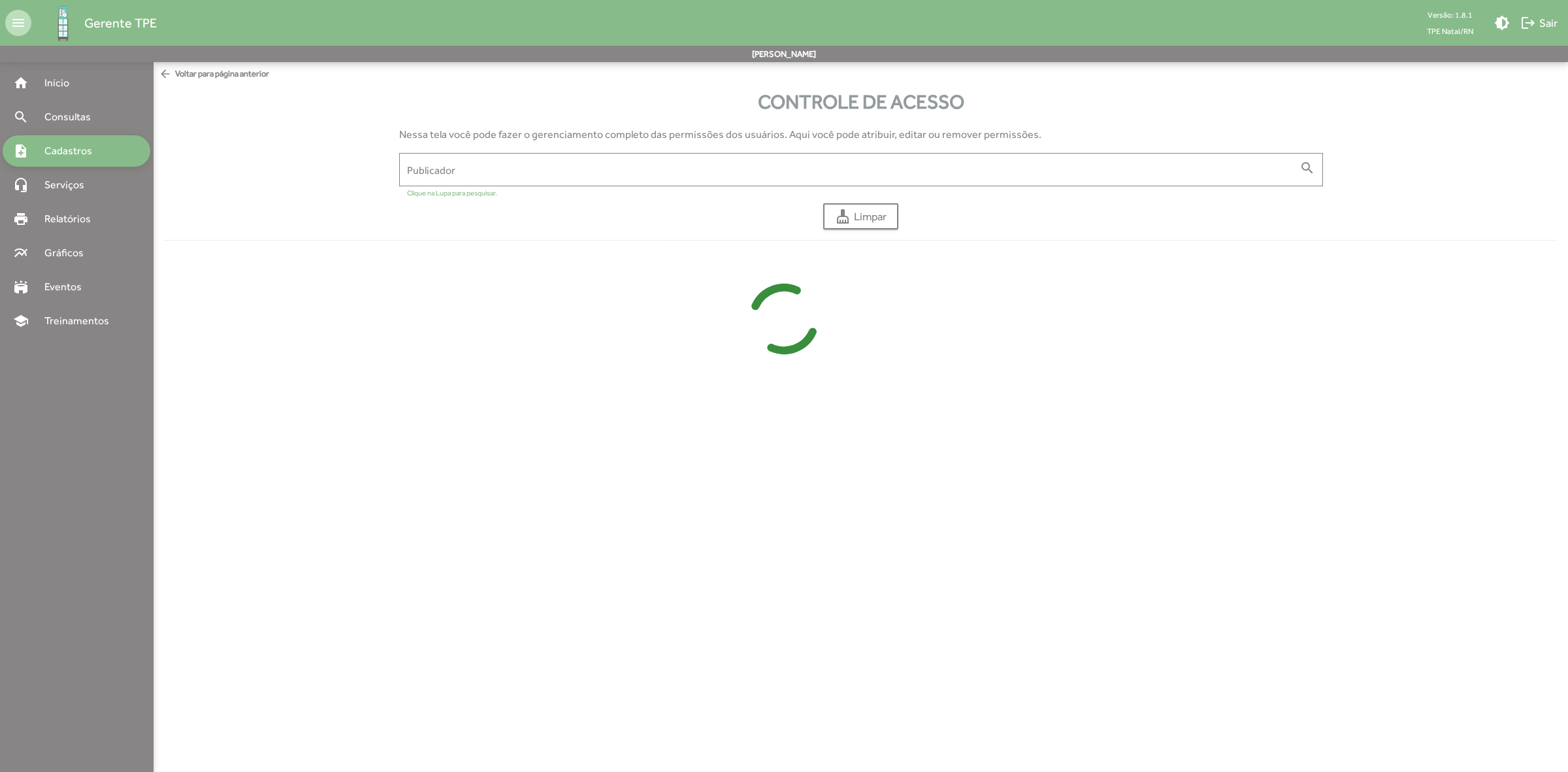
type input "**********"
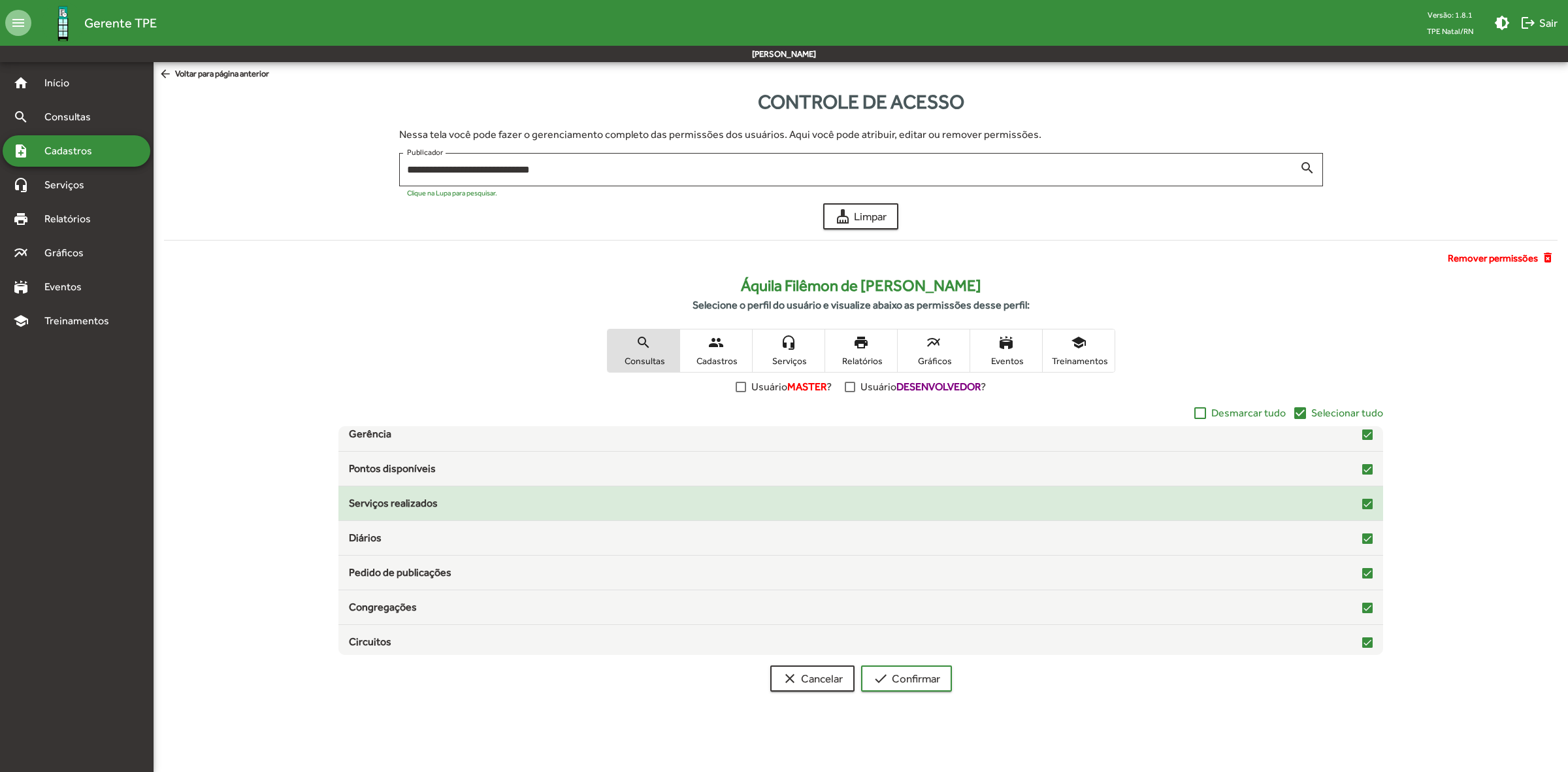
scroll to position [213, 0]
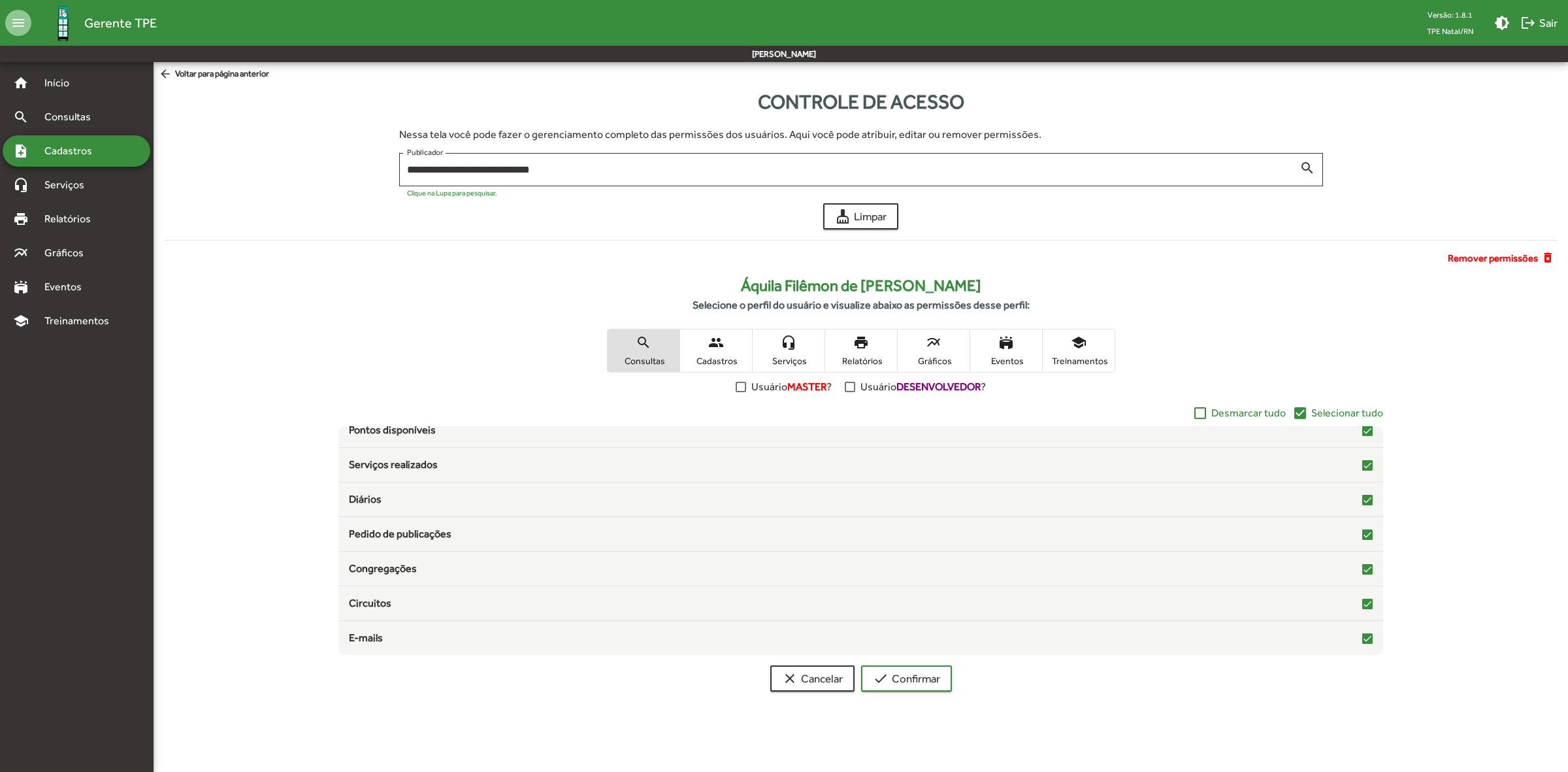
click at [712, 335] on mat-icon "people" at bounding box center [716, 342] width 16 height 16
click at [789, 359] on span "Serviços" at bounding box center [789, 360] width 66 height 12
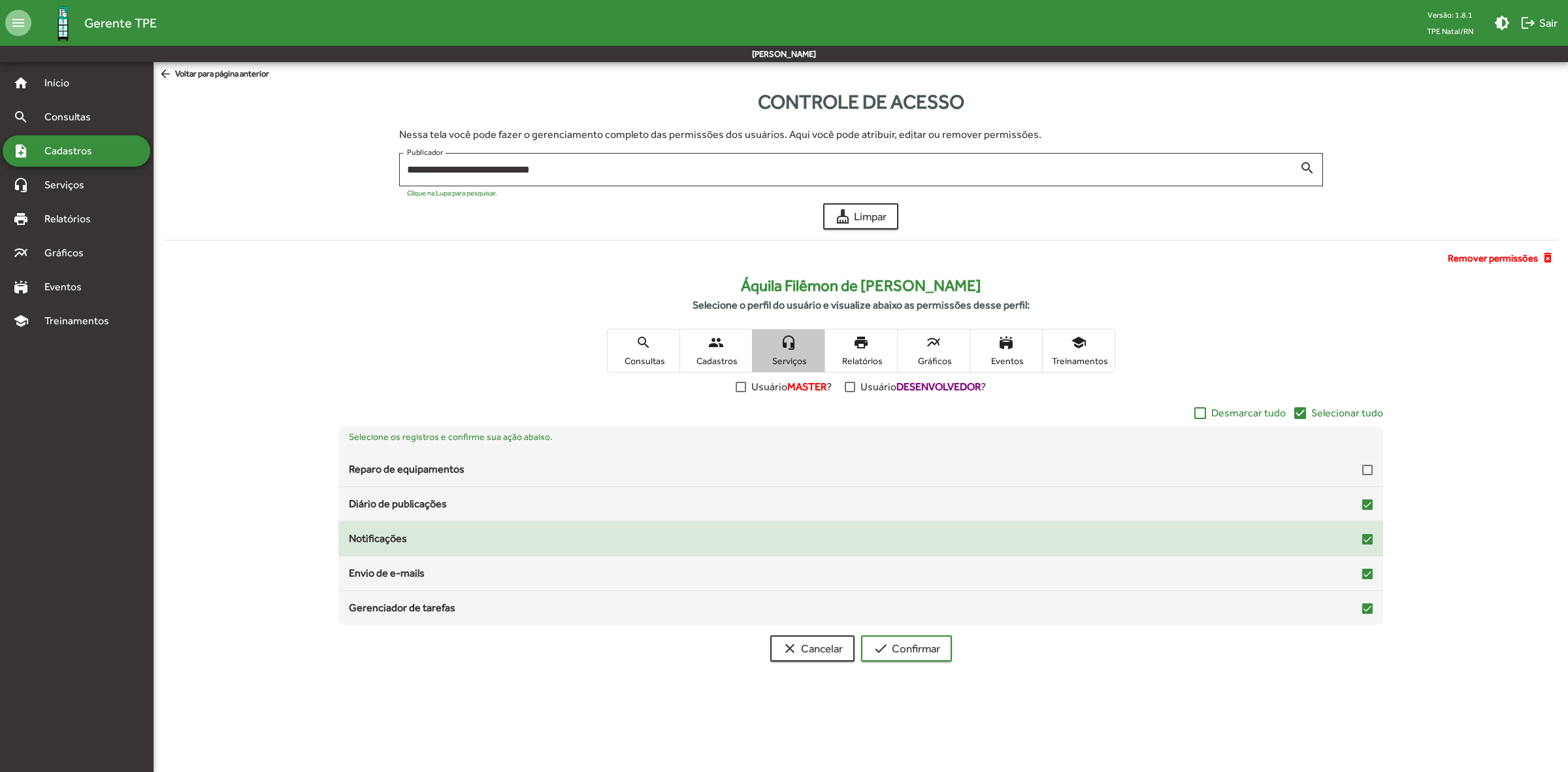
scroll to position [0, 0]
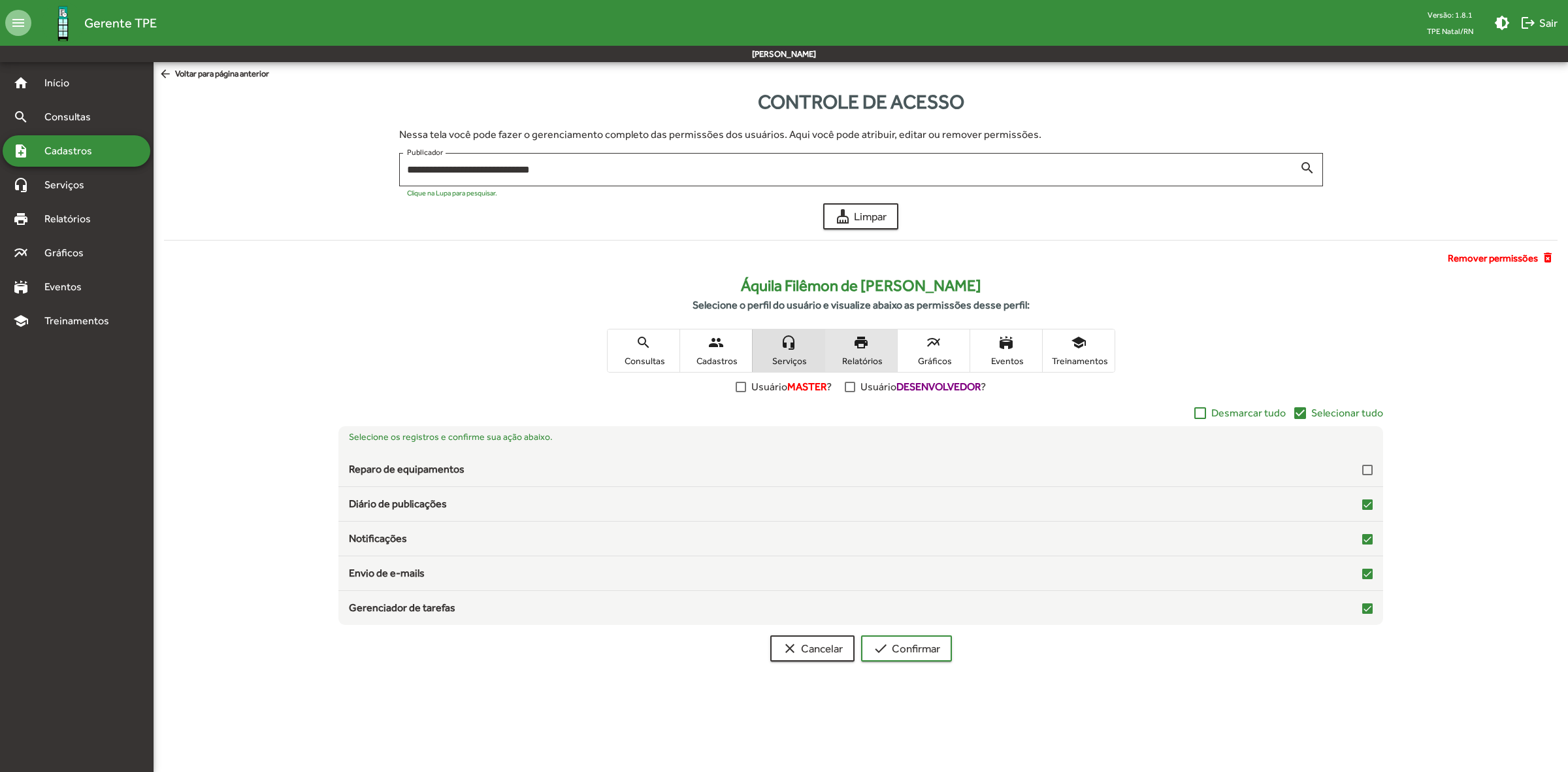
click at [869, 340] on span "print Relatórios" at bounding box center [860, 350] width 72 height 42
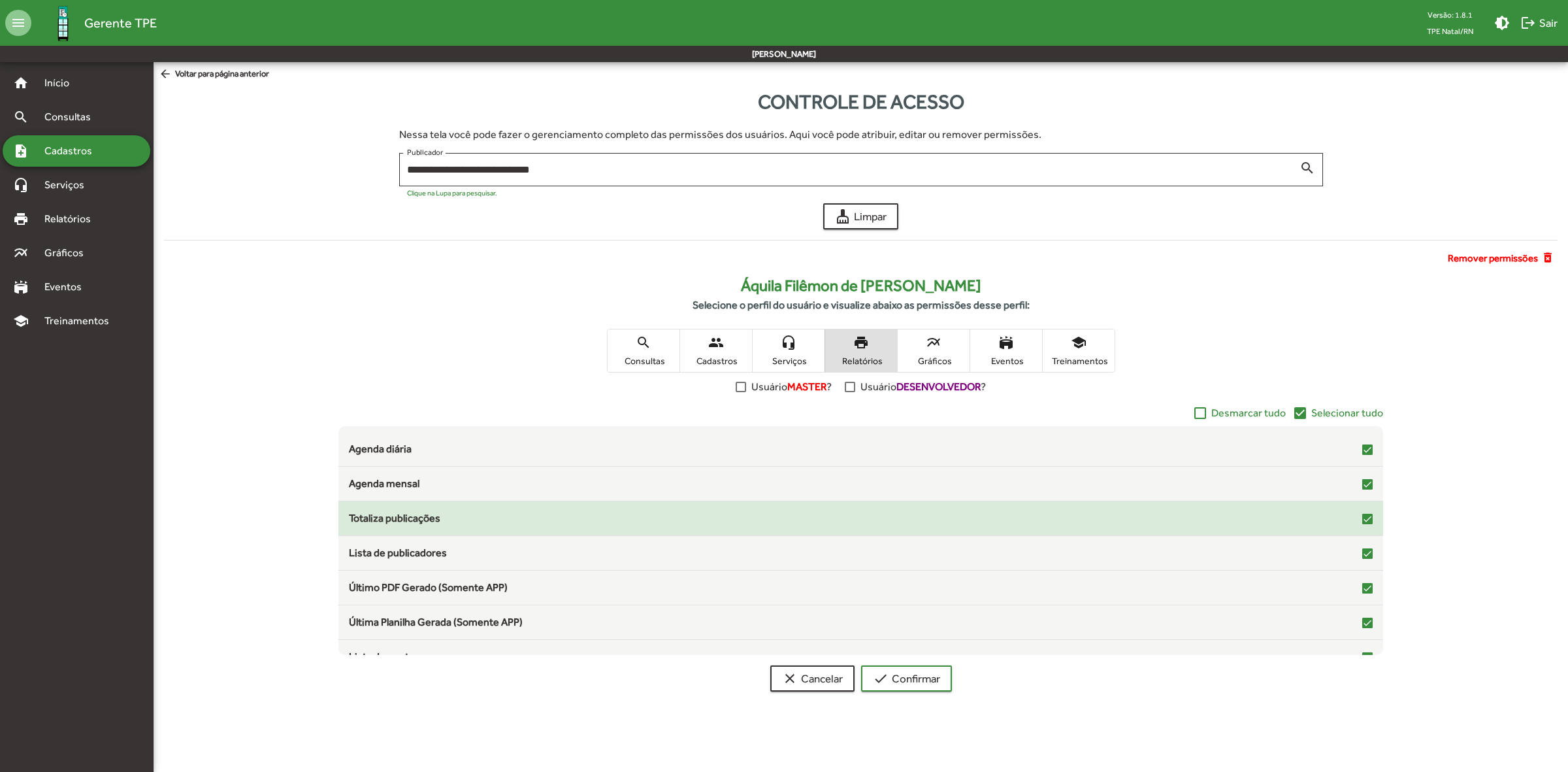
scroll to position [40, 0]
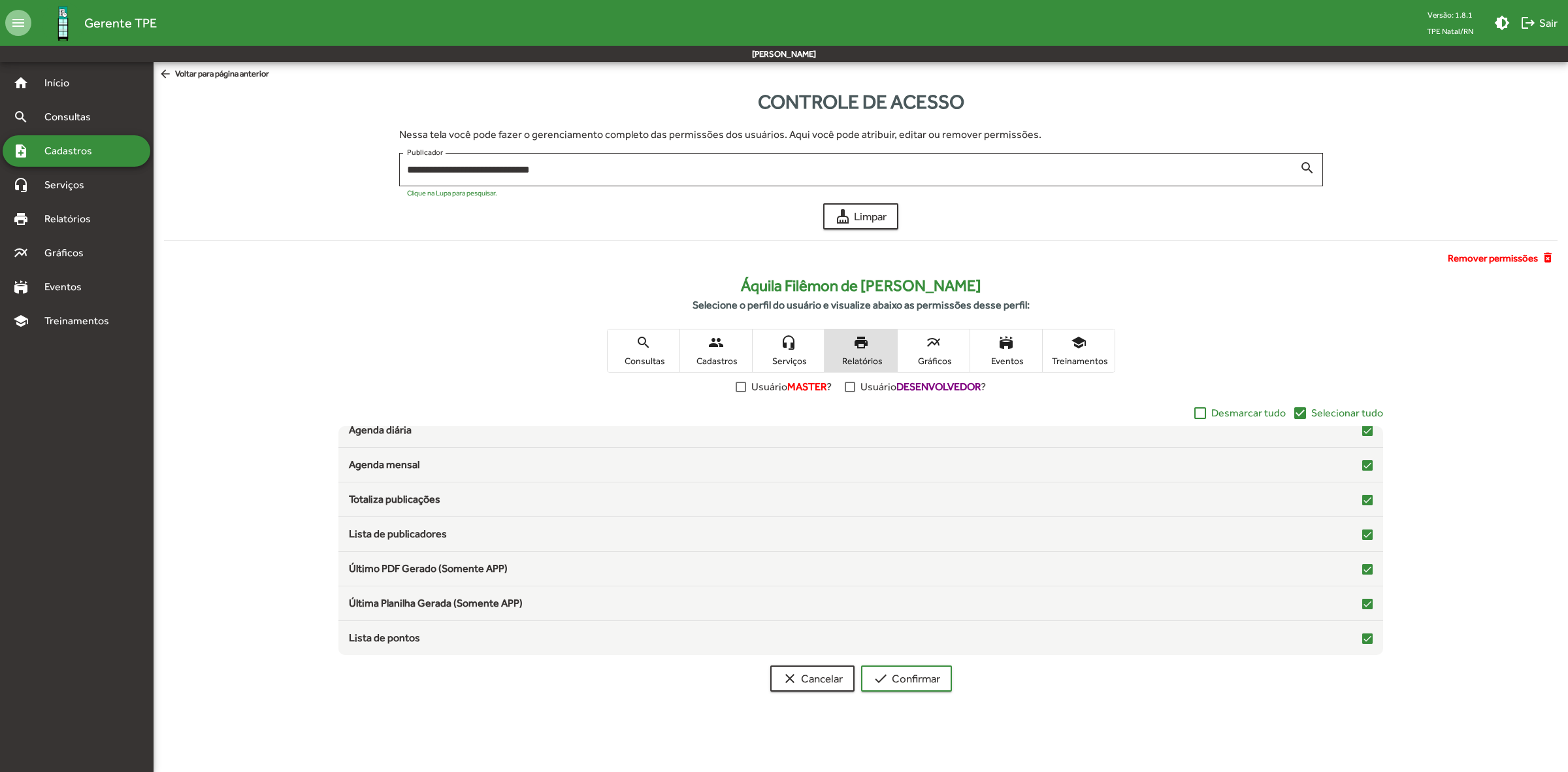
click at [919, 352] on span "multiline_chart Gráficos" at bounding box center [933, 350] width 72 height 42
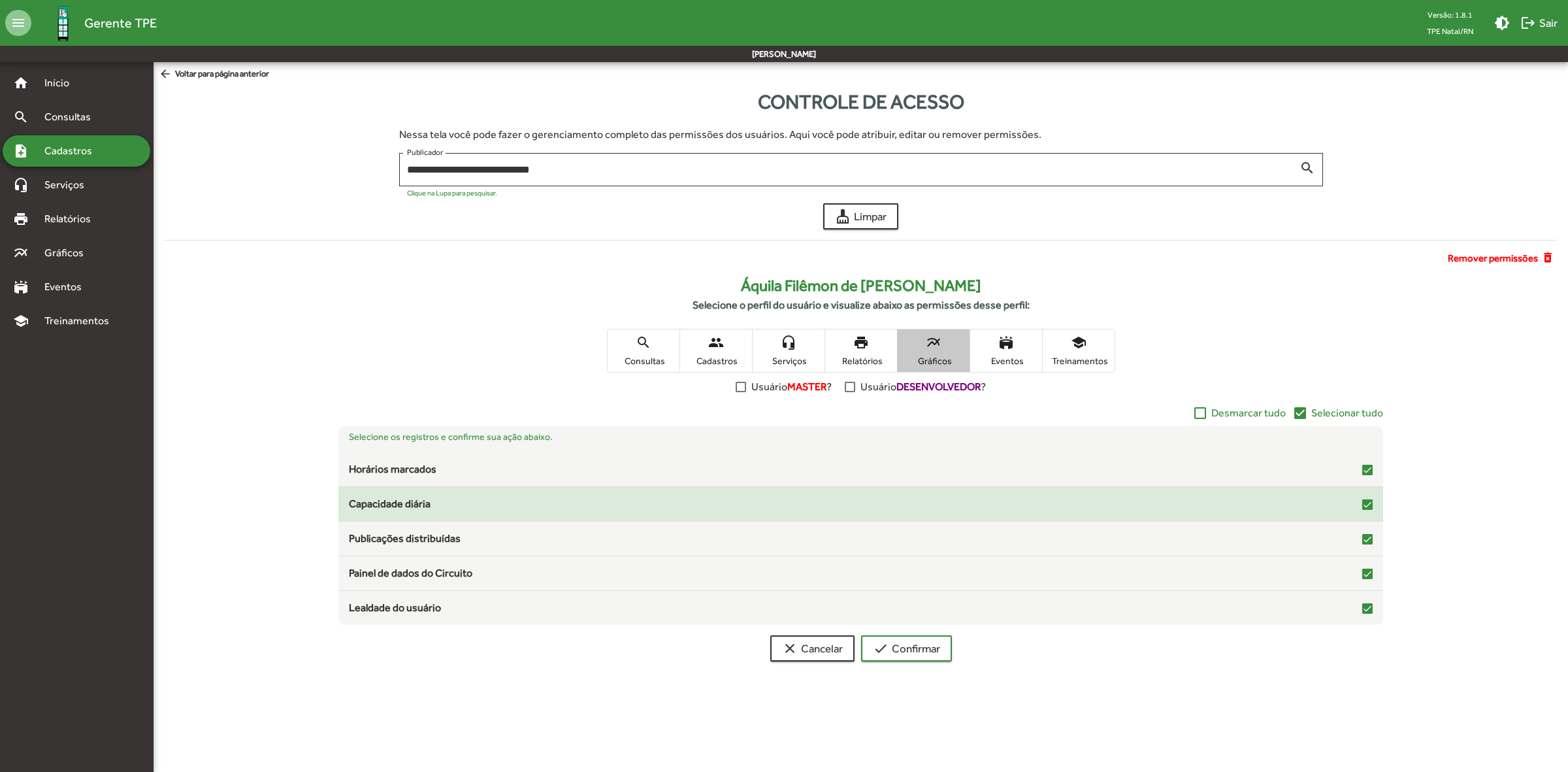
scroll to position [0, 0]
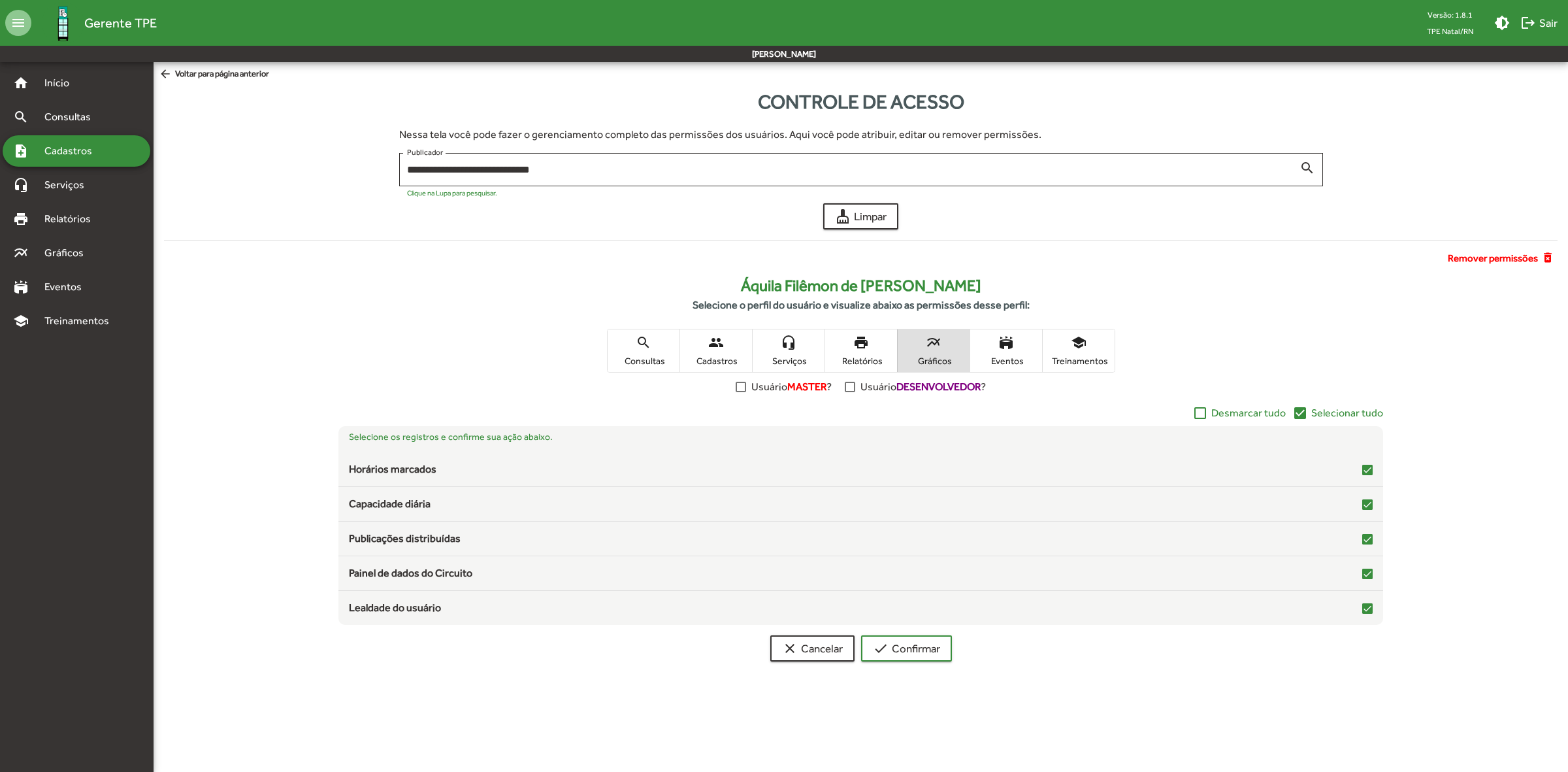
click at [994, 355] on span "Eventos" at bounding box center [1006, 360] width 66 height 12
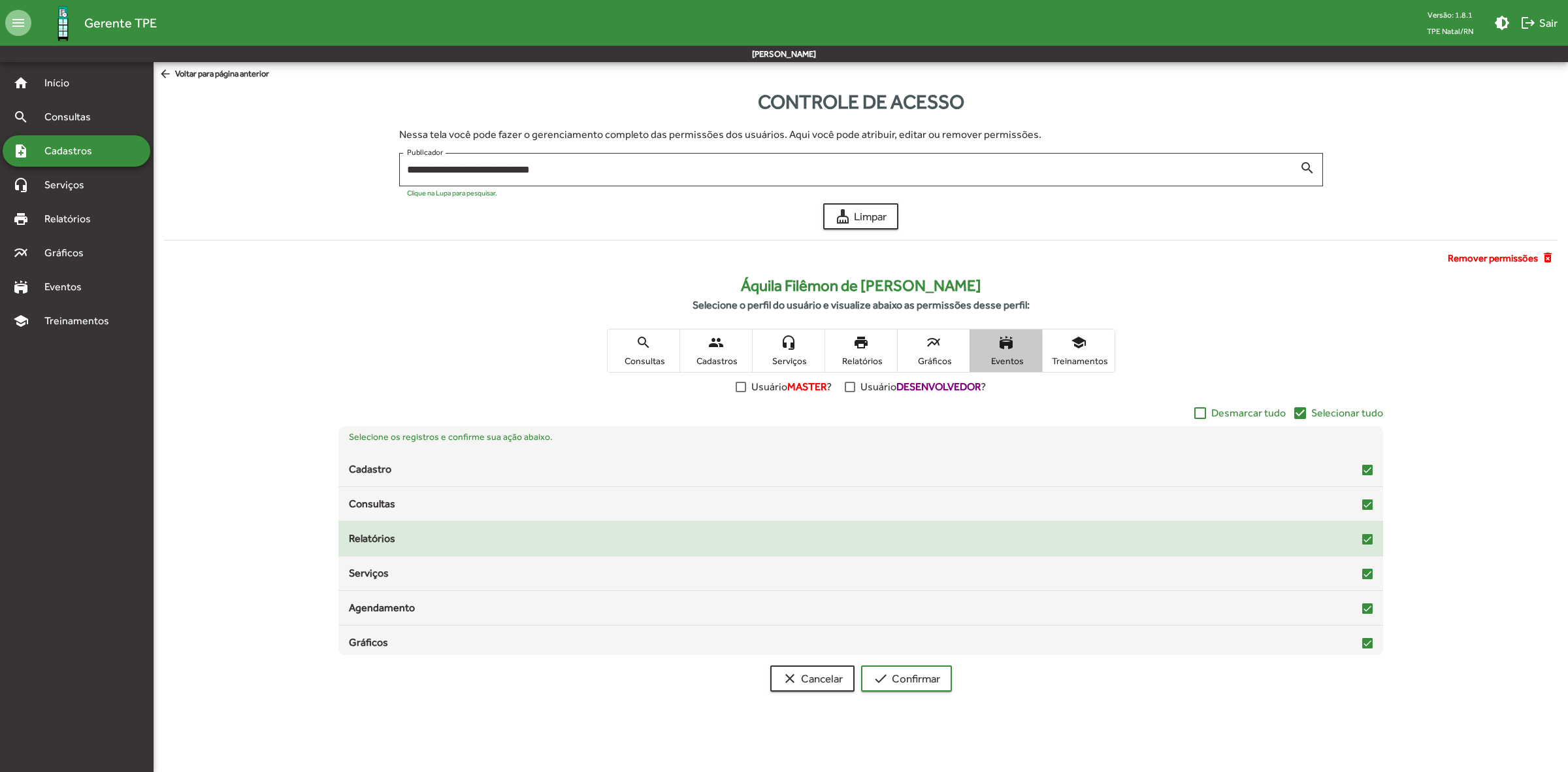
scroll to position [5, 0]
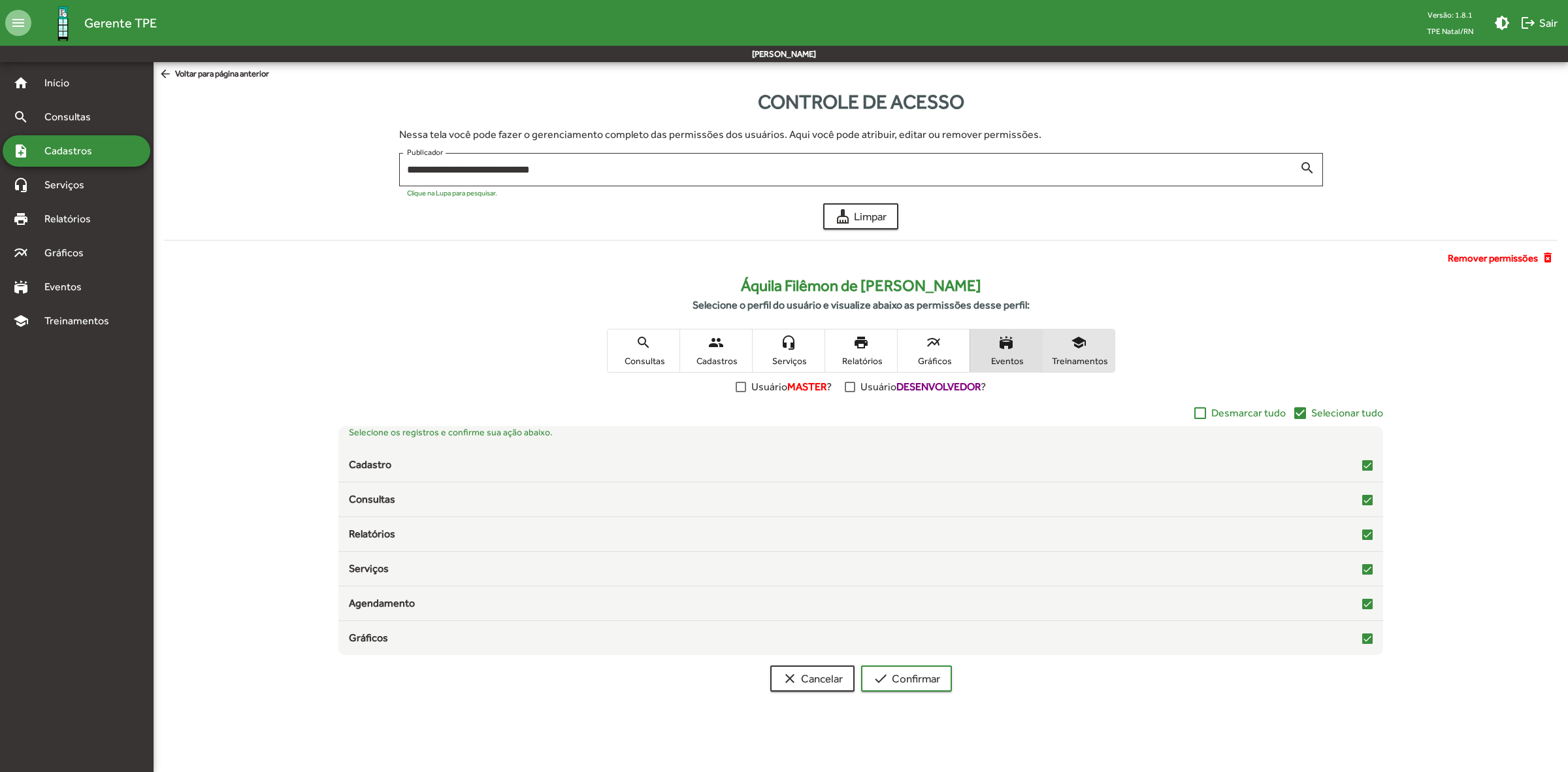
click at [1080, 363] on span "Treinamentos" at bounding box center [1078, 360] width 66 height 12
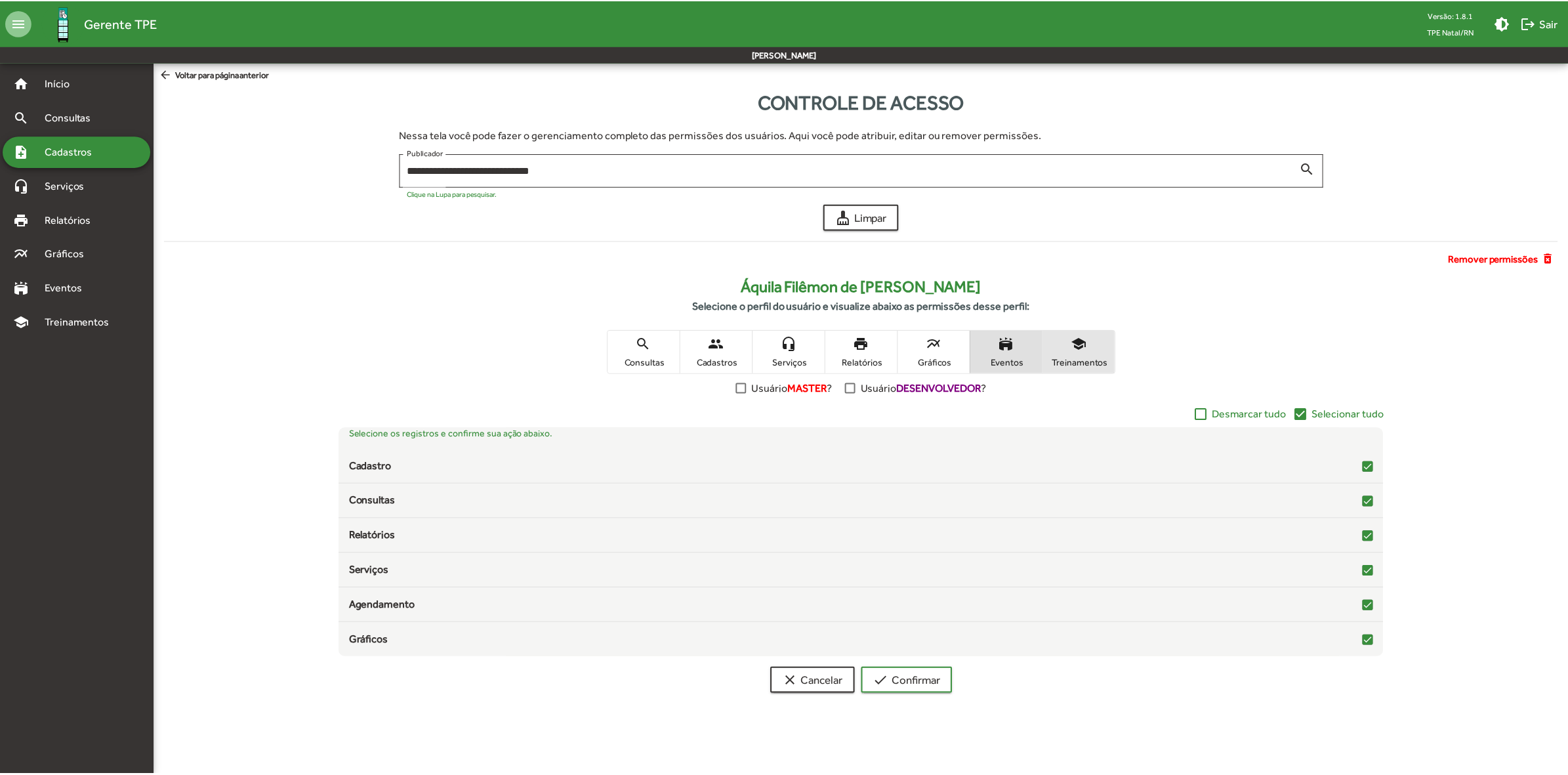
scroll to position [0, 0]
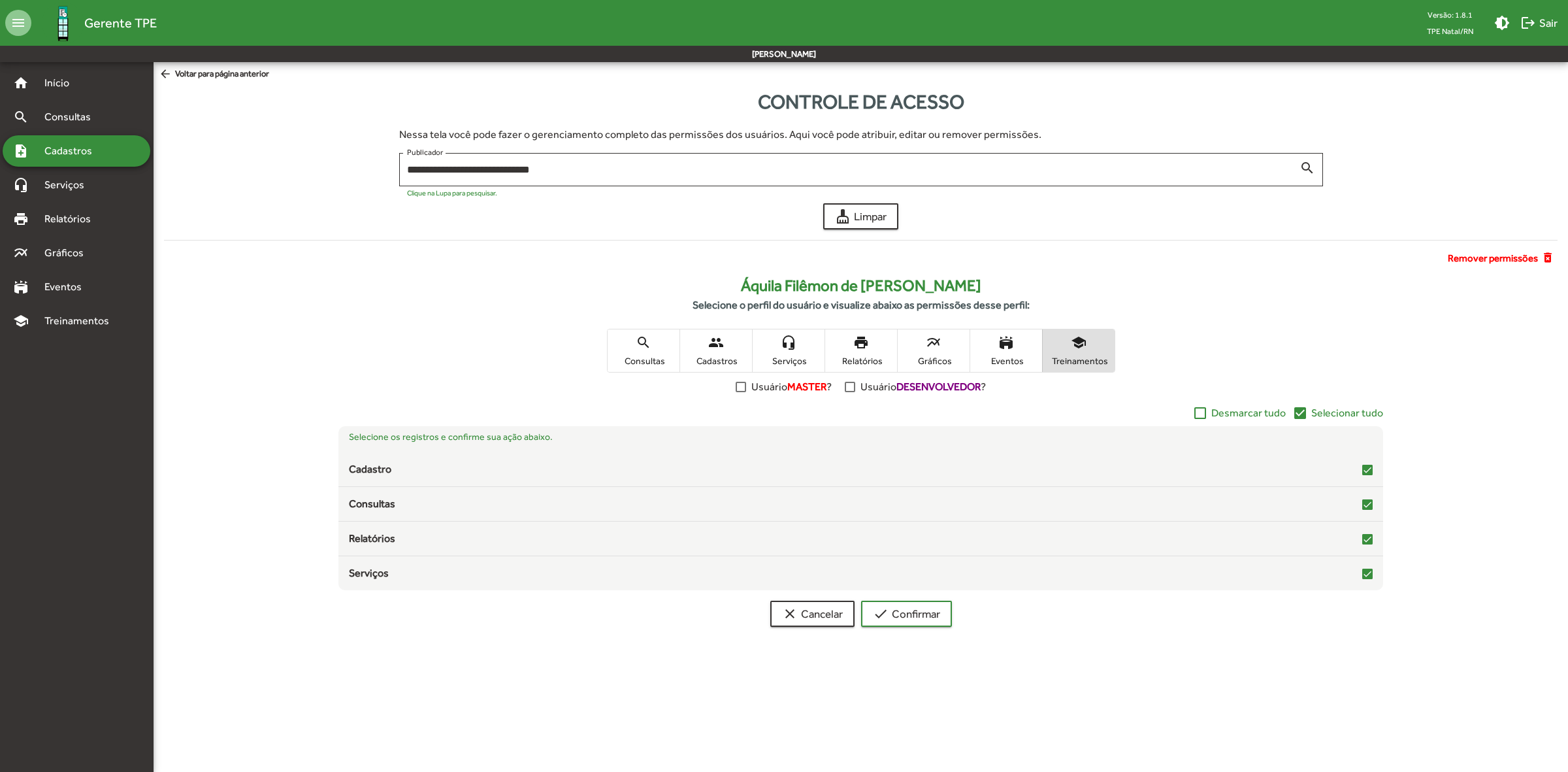
click at [727, 351] on span "people Cadastros" at bounding box center [716, 350] width 72 height 42
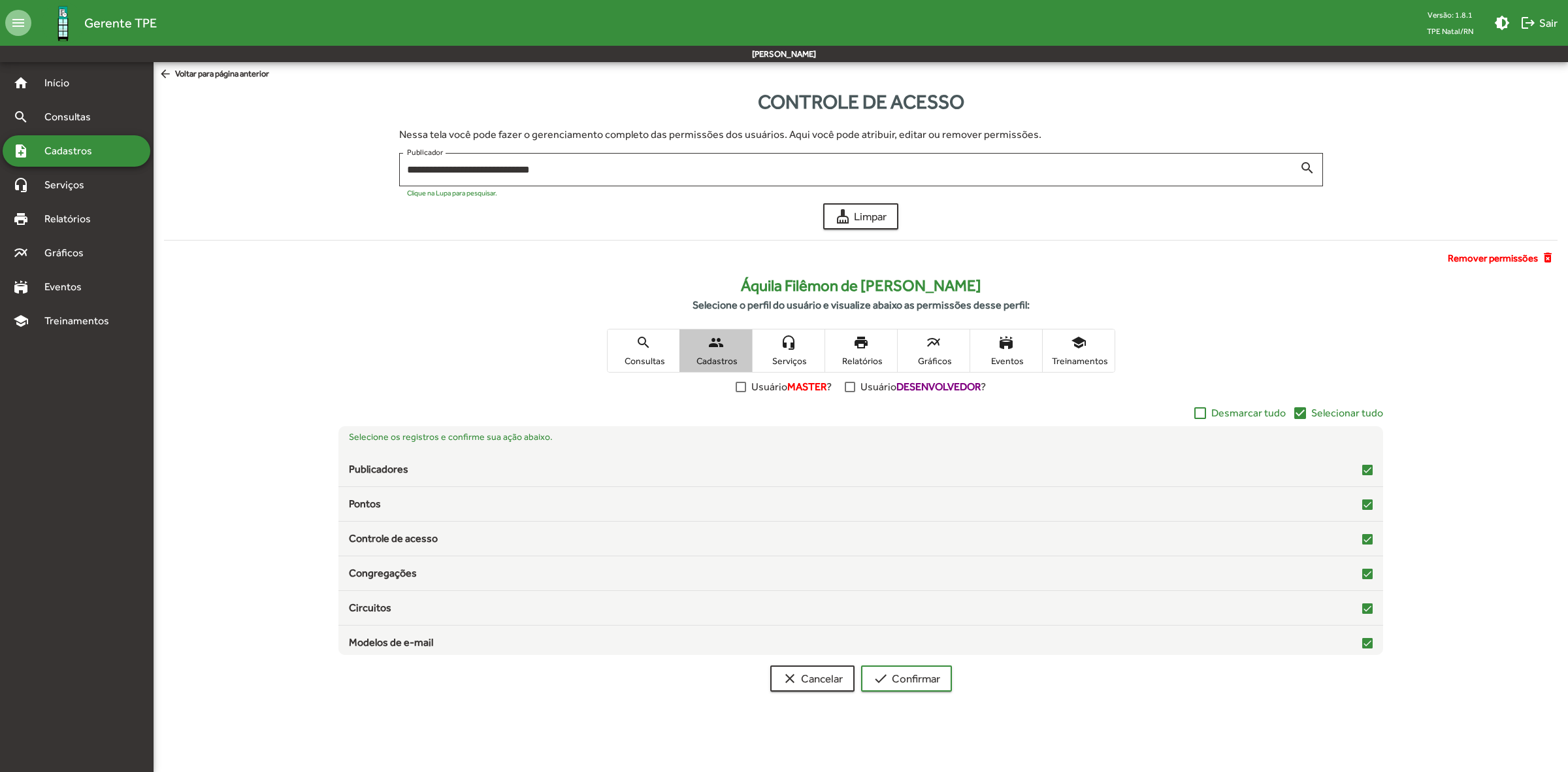
click at [795, 348] on mat-icon "headset_mic" at bounding box center [788, 342] width 16 height 16
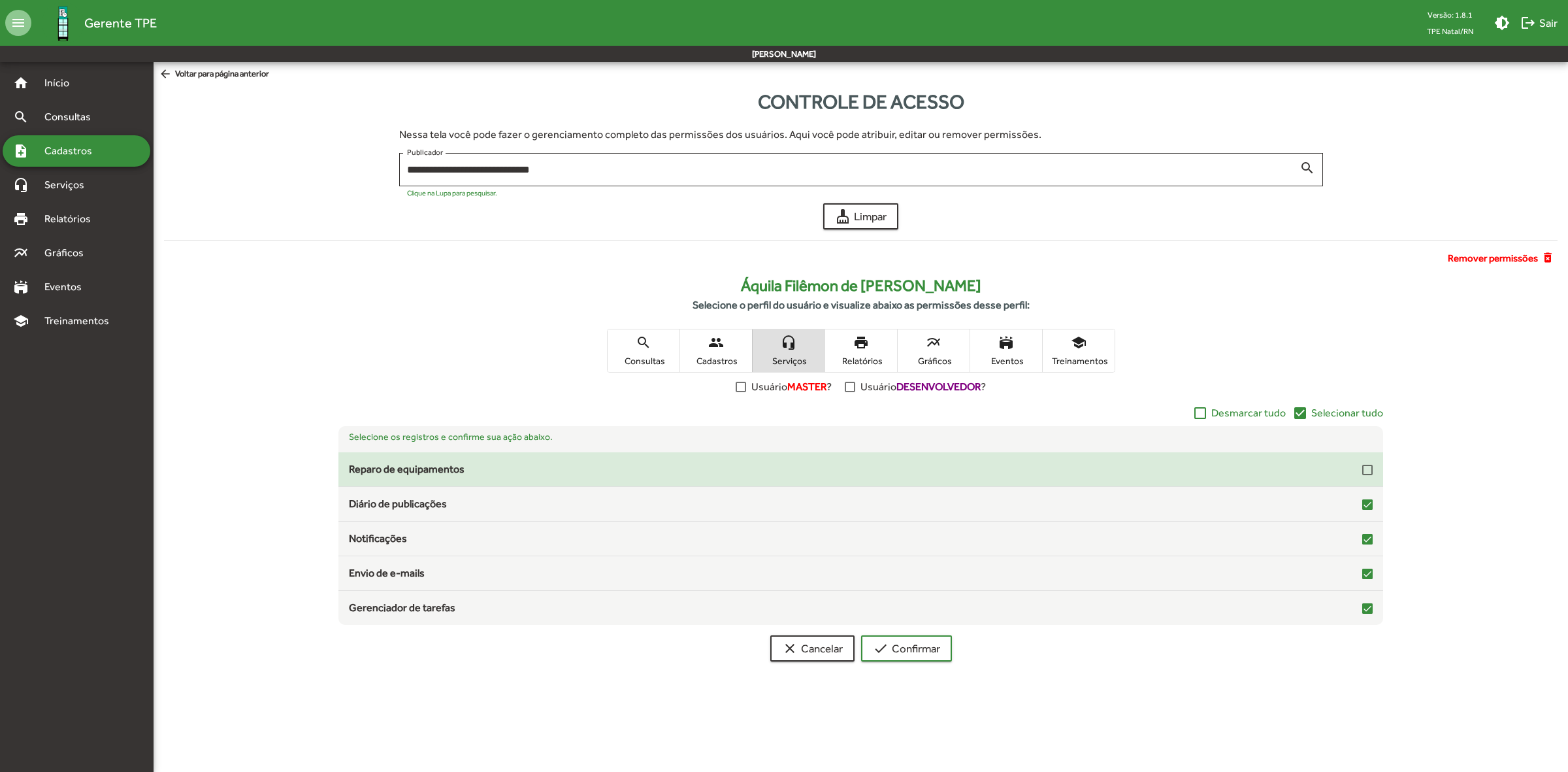
click at [1248, 468] on div "Reparo de equipamentos" at bounding box center [861, 469] width 1024 height 16
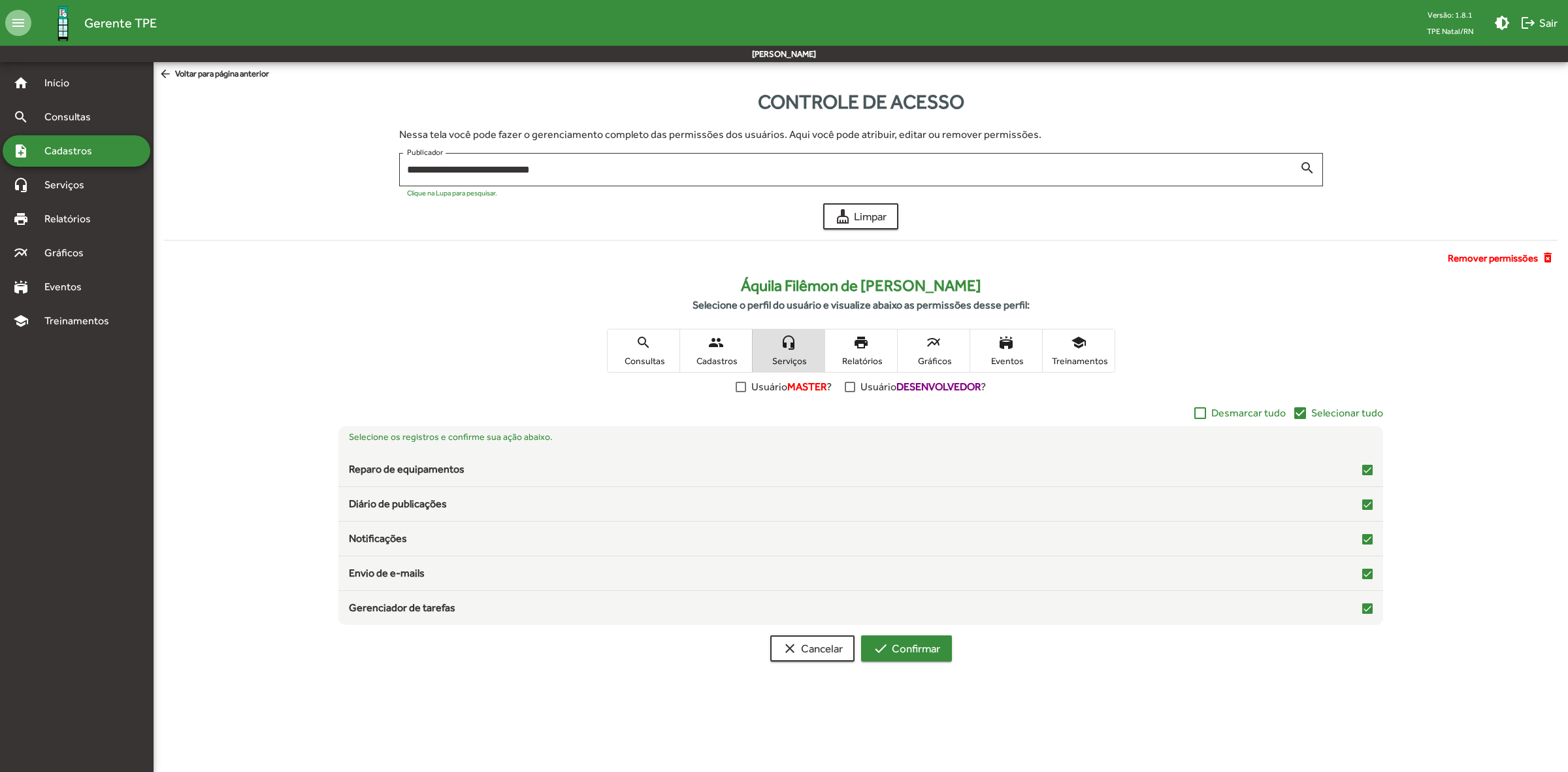
click at [941, 640] on button "check Confirmar" at bounding box center [906, 648] width 91 height 26
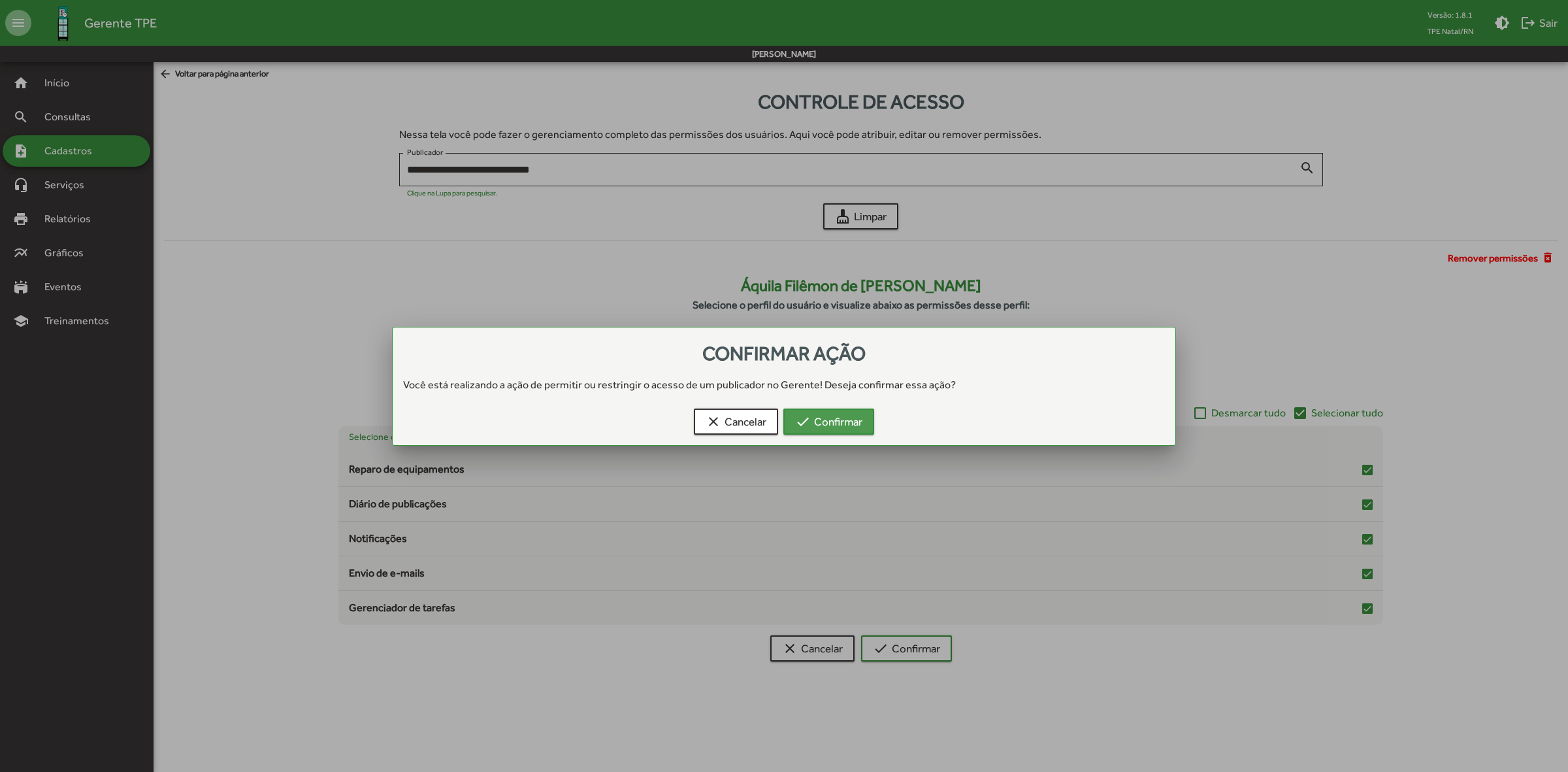
click at [854, 417] on span "check Confirmar" at bounding box center [828, 422] width 68 height 23
